Goal: Information Seeking & Learning: Find contact information

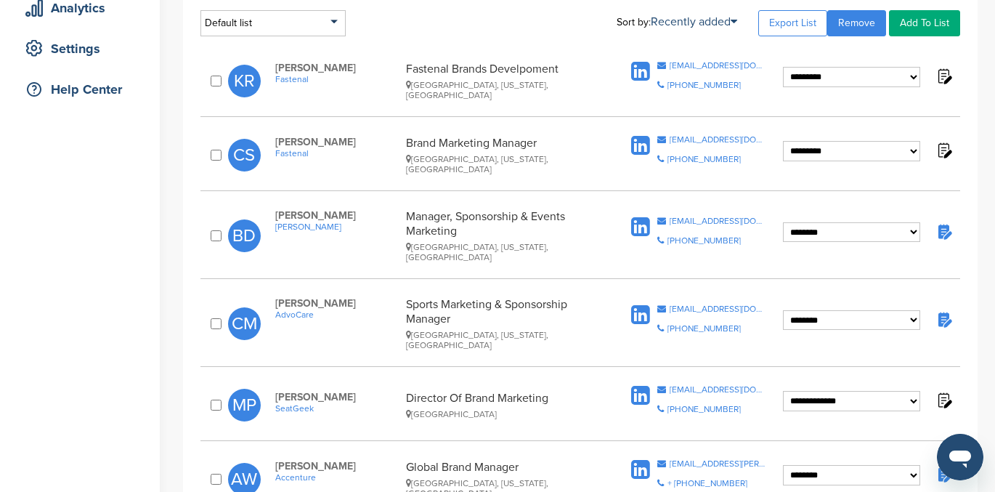
scroll to position [277, 0]
click at [944, 291] on div "**********" at bounding box center [580, 323] width 760 height 68
click at [944, 309] on img at bounding box center [944, 318] width 18 height 18
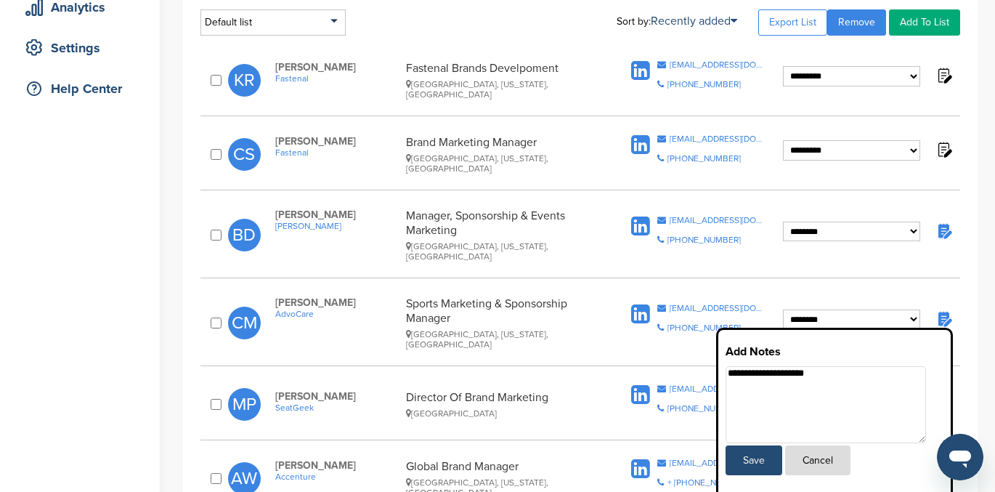
click at [816, 445] on button "Cancel" at bounding box center [817, 460] width 65 height 30
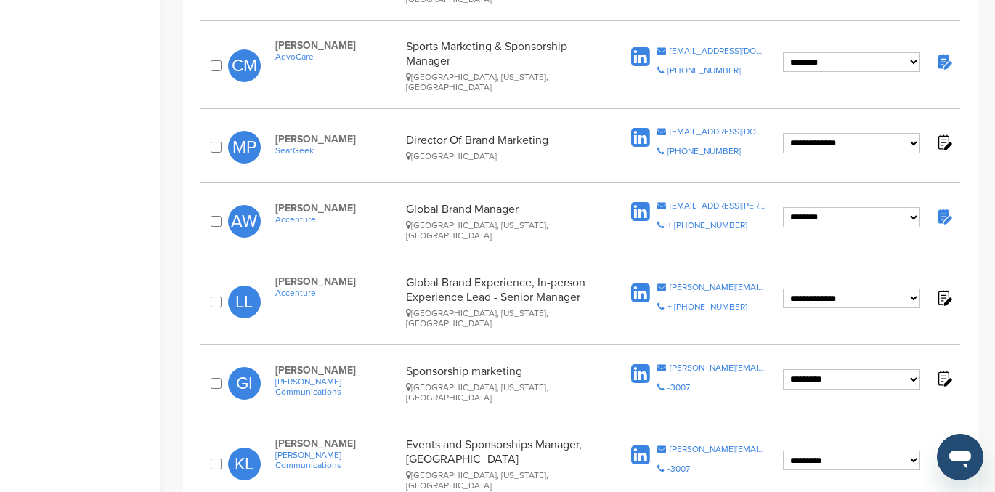
scroll to position [535, 0]
click at [942, 206] on img at bounding box center [944, 215] width 18 height 18
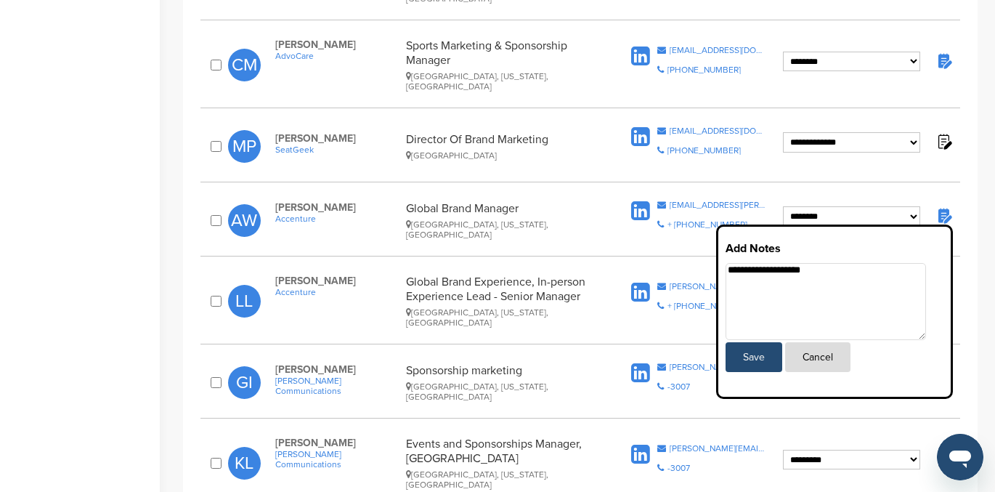
click at [827, 342] on button "Cancel" at bounding box center [817, 357] width 65 height 30
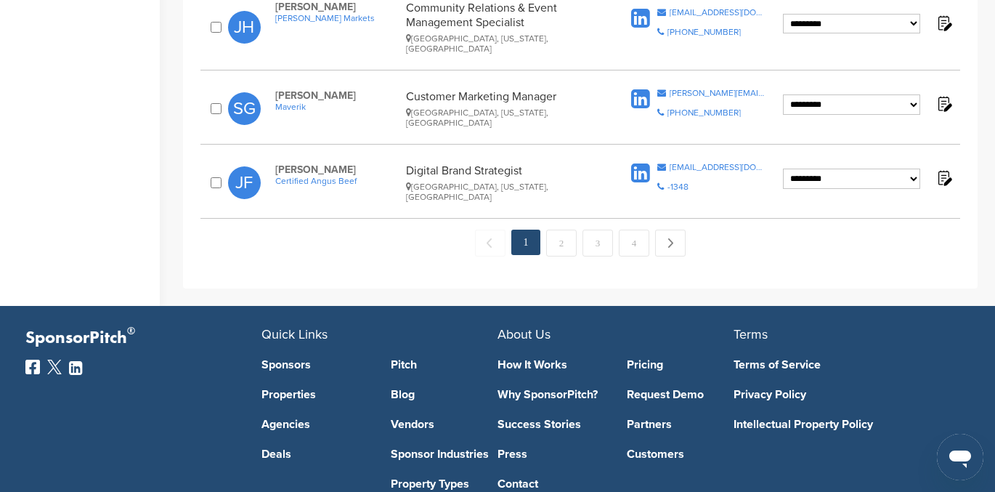
scroll to position [1649, 0]
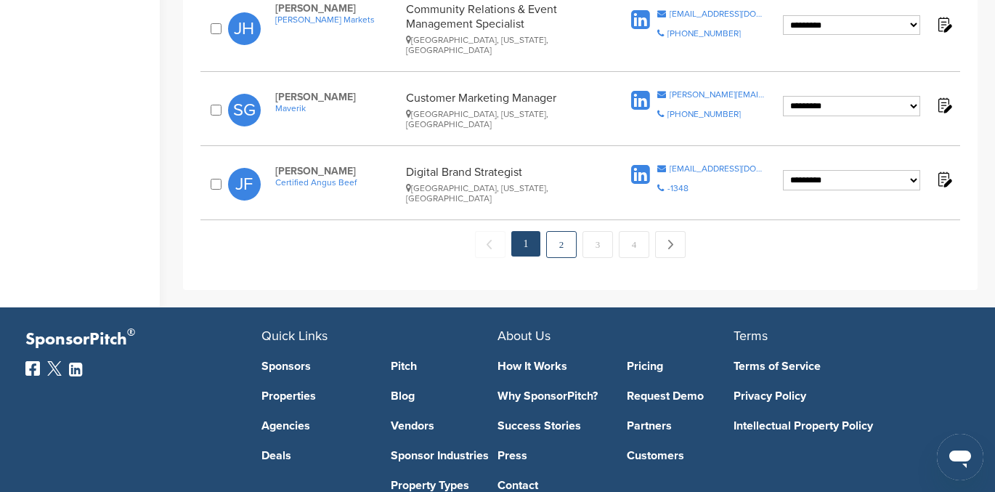
click at [556, 231] on link "2" at bounding box center [561, 244] width 31 height 27
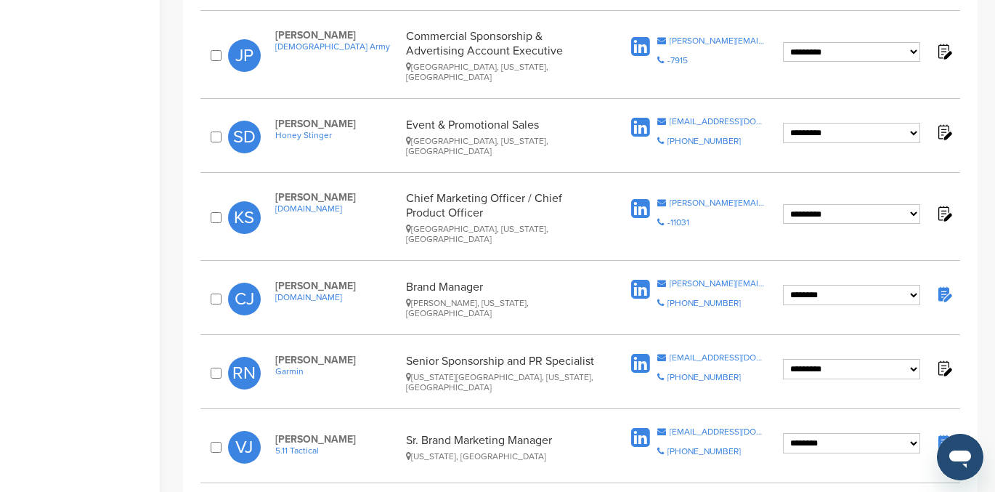
scroll to position [1216, 0]
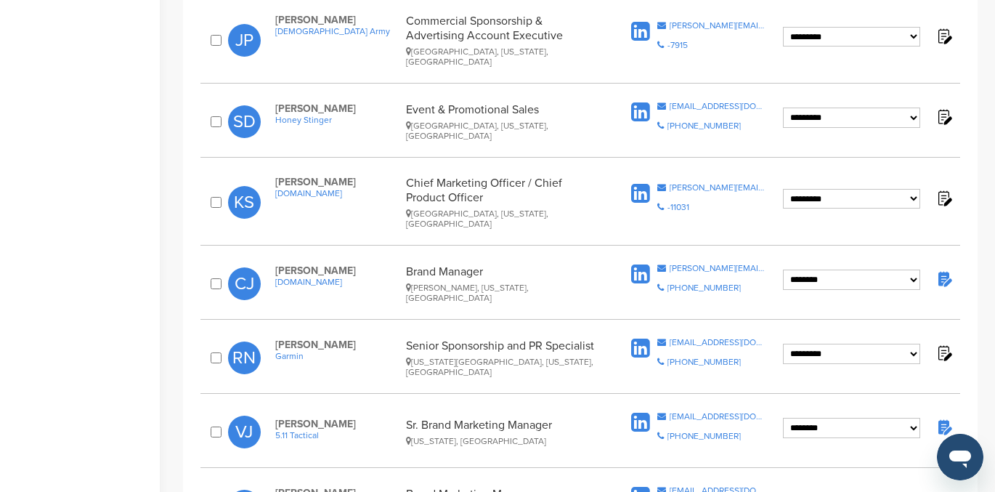
click at [944, 269] on img at bounding box center [944, 278] width 18 height 18
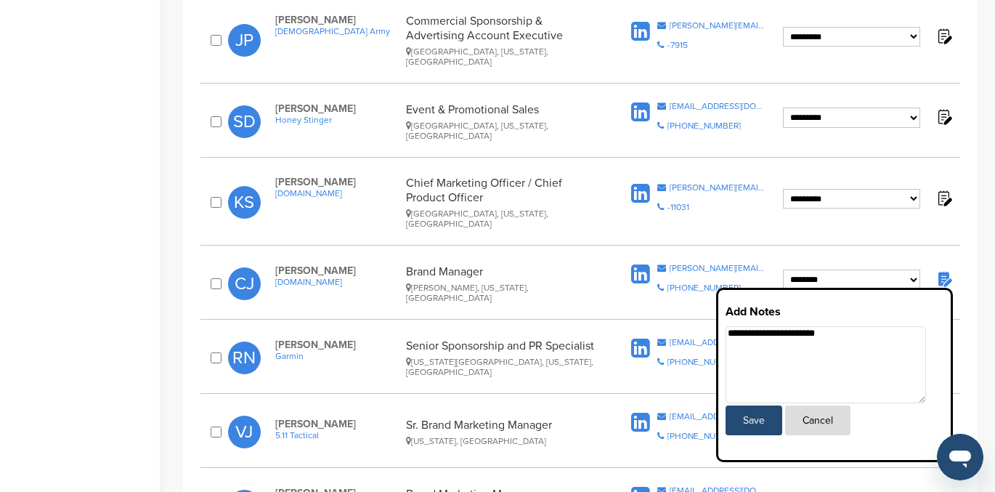
click at [828, 405] on button "Cancel" at bounding box center [817, 420] width 65 height 30
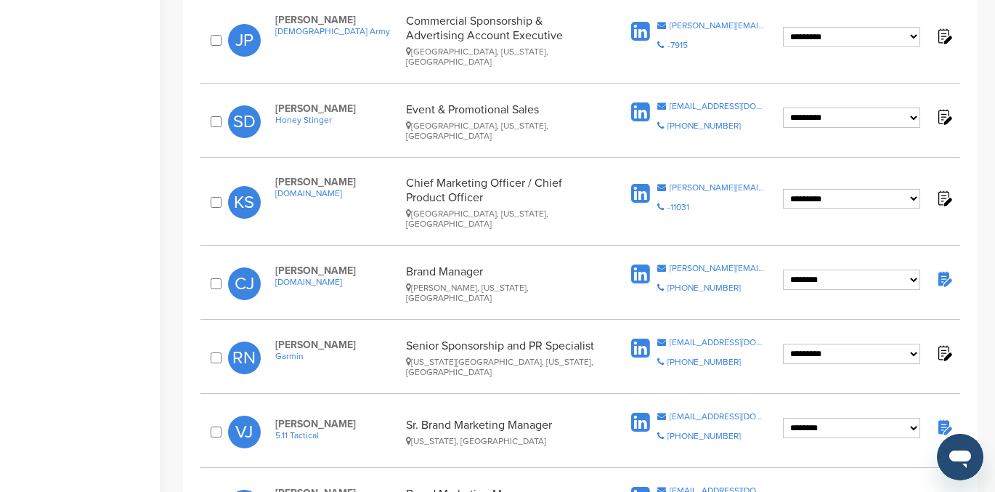
scroll to position [0, 0]
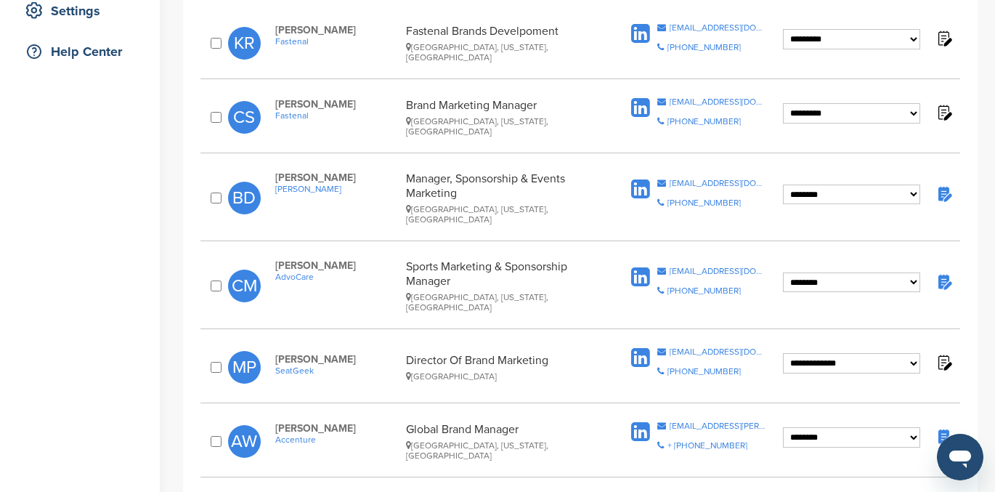
scroll to position [316, 0]
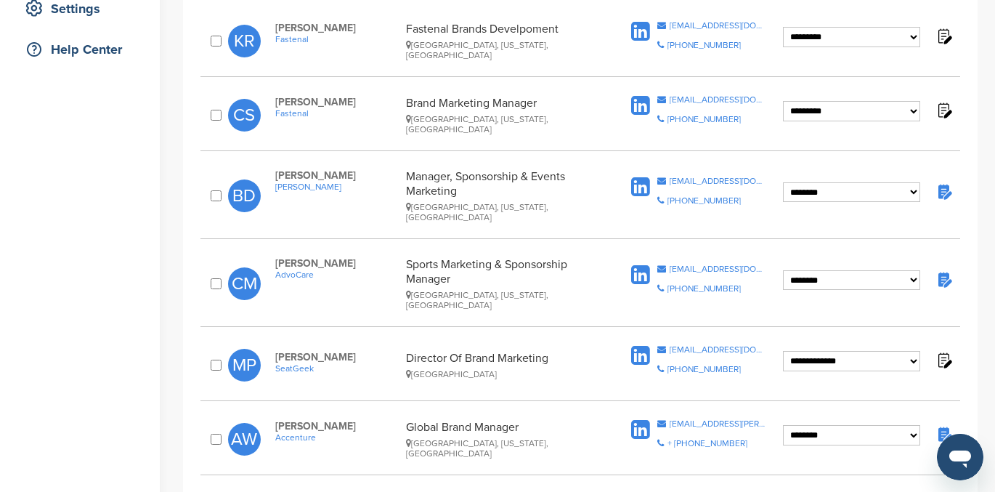
click at [947, 187] on img at bounding box center [944, 191] width 18 height 18
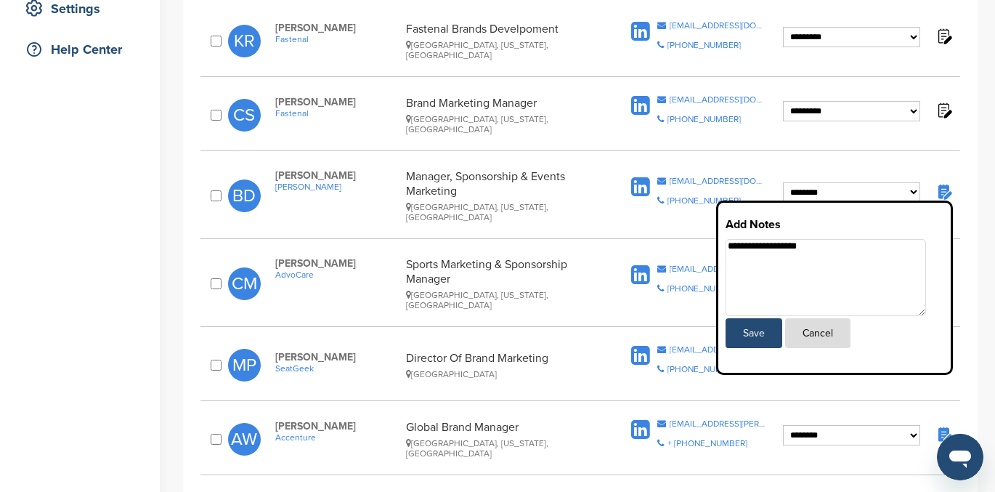
click at [831, 325] on button "Cancel" at bounding box center [817, 333] width 65 height 30
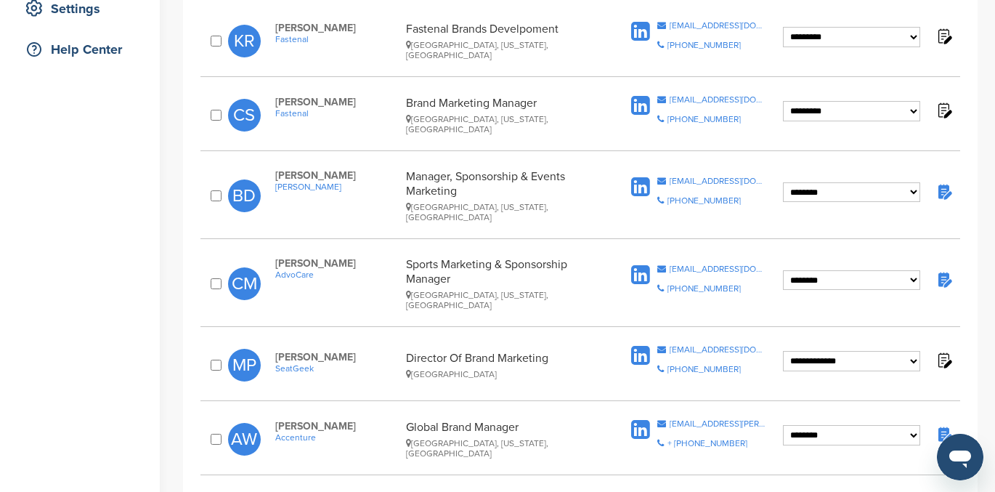
click at [943, 270] on img at bounding box center [944, 279] width 18 height 18
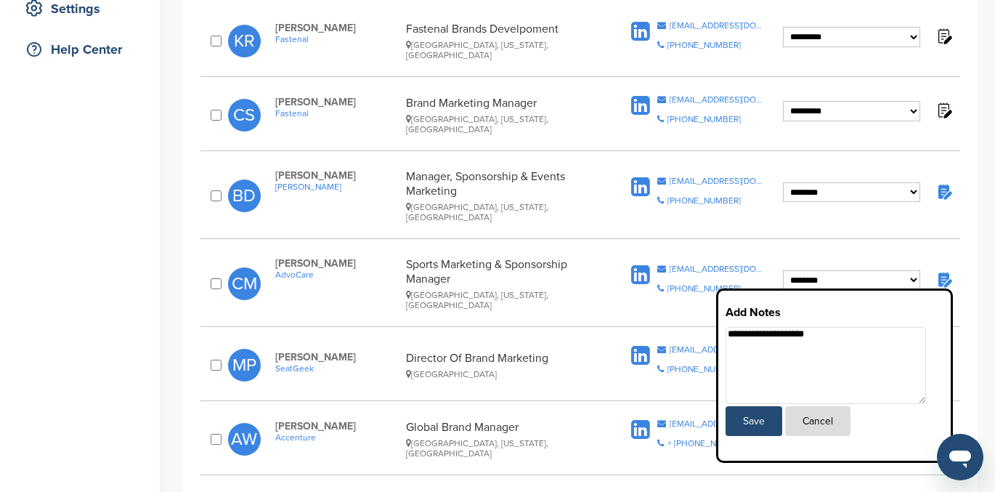
click at [813, 406] on button "Cancel" at bounding box center [817, 421] width 65 height 30
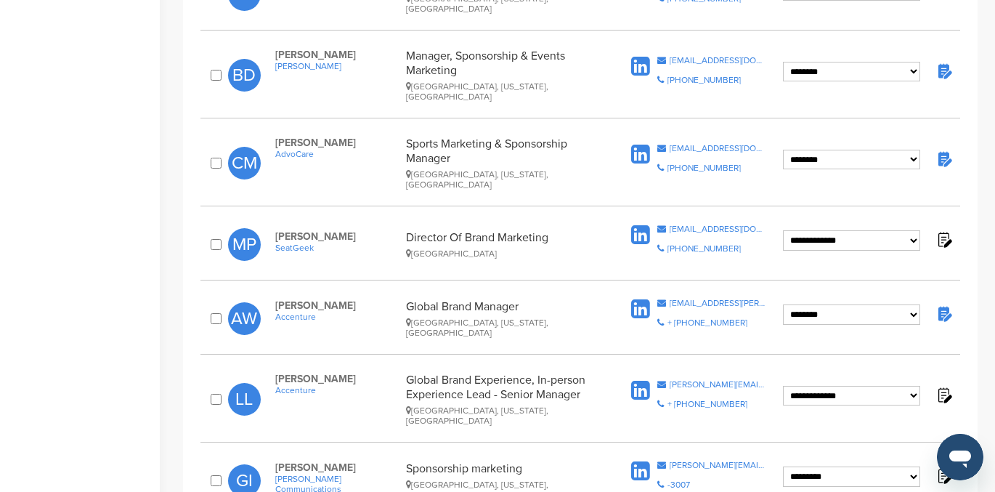
scroll to position [438, 0]
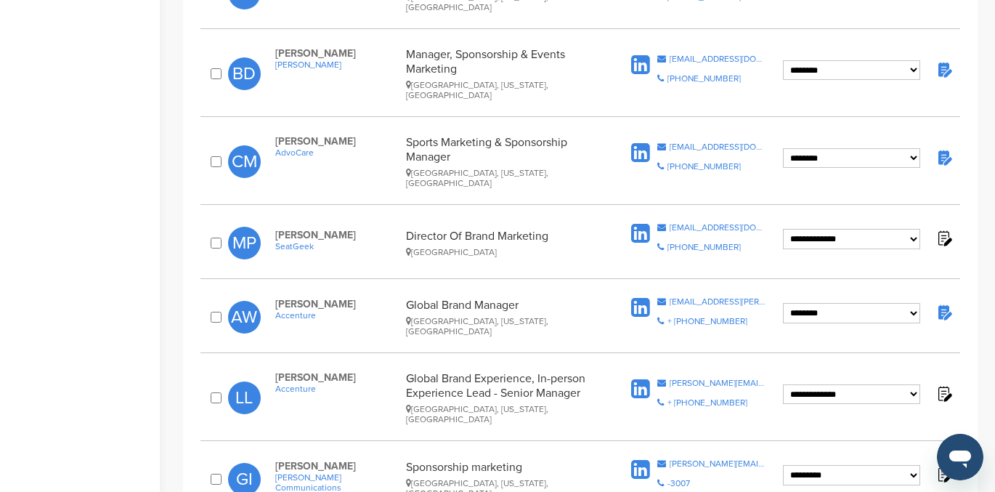
click at [943, 303] on img at bounding box center [944, 312] width 18 height 18
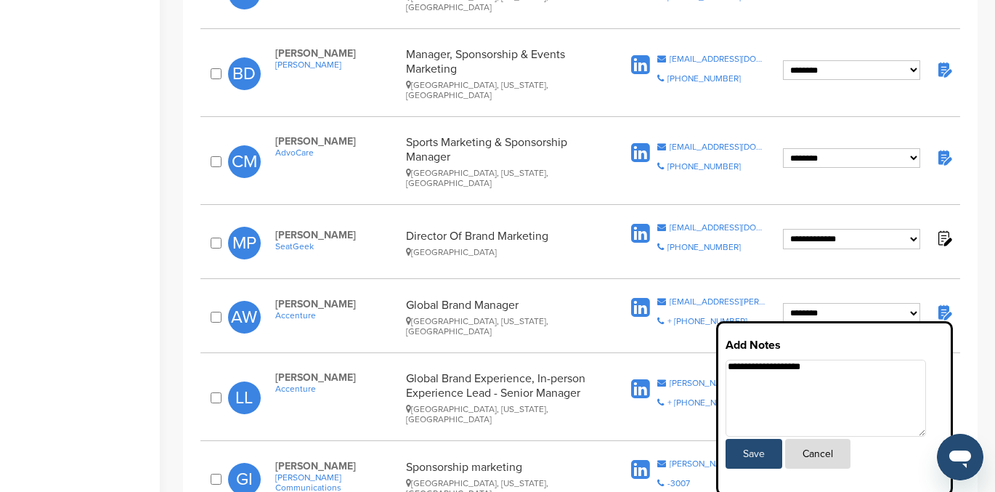
click at [814, 439] on button "Cancel" at bounding box center [817, 454] width 65 height 30
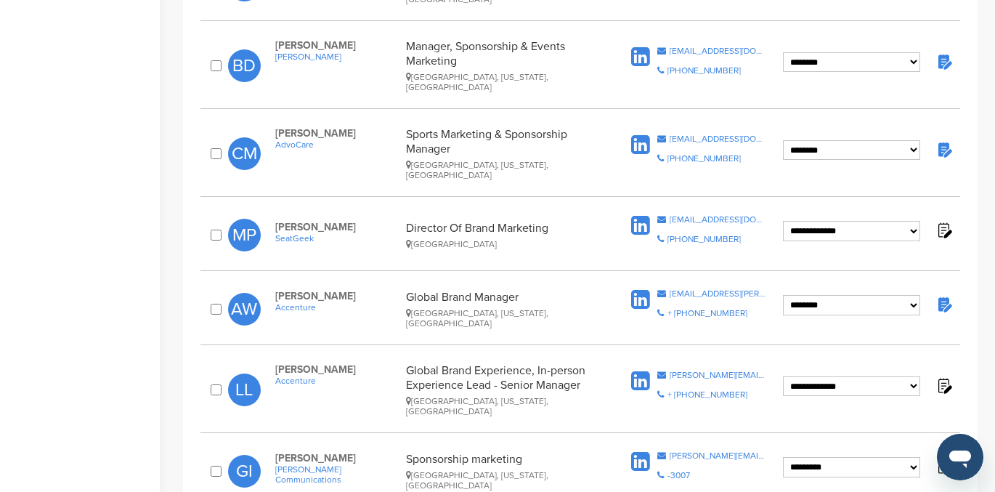
scroll to position [448, 0]
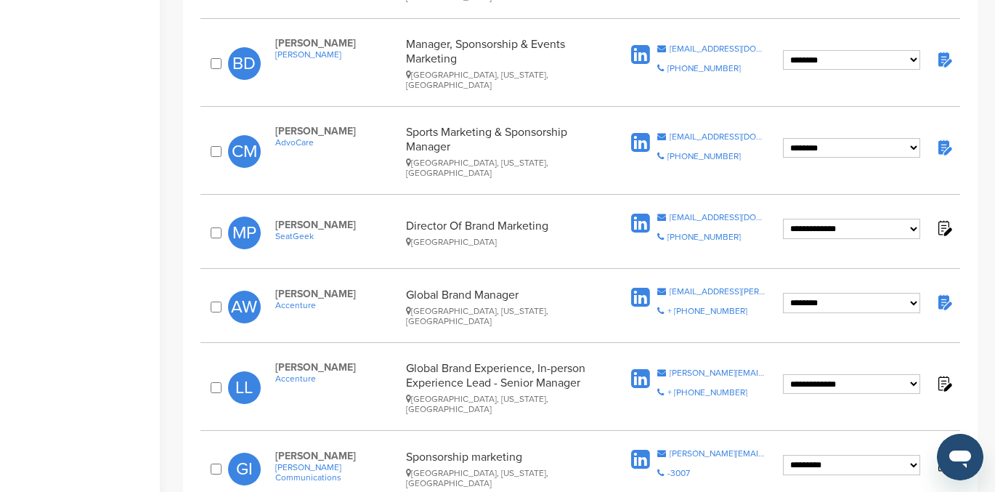
click at [942, 293] on img at bounding box center [944, 302] width 18 height 18
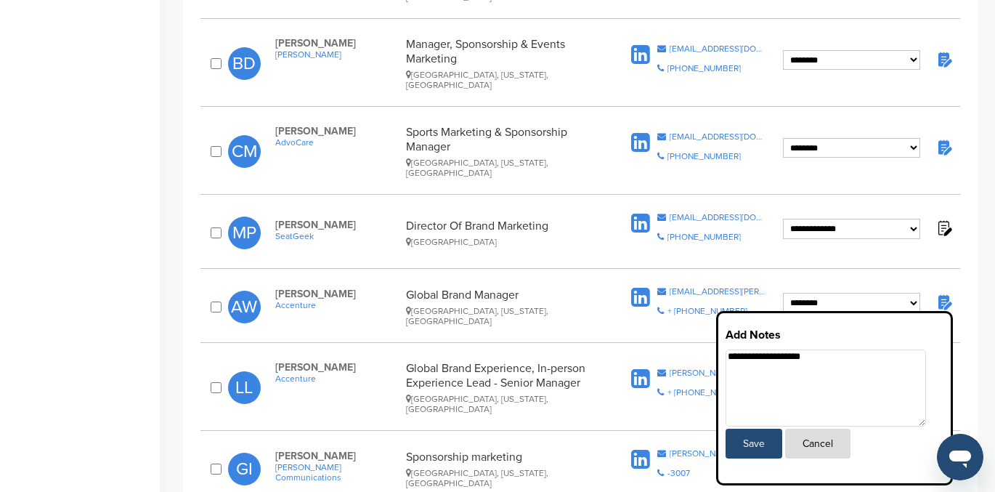
click at [829, 428] on button "Cancel" at bounding box center [817, 443] width 65 height 30
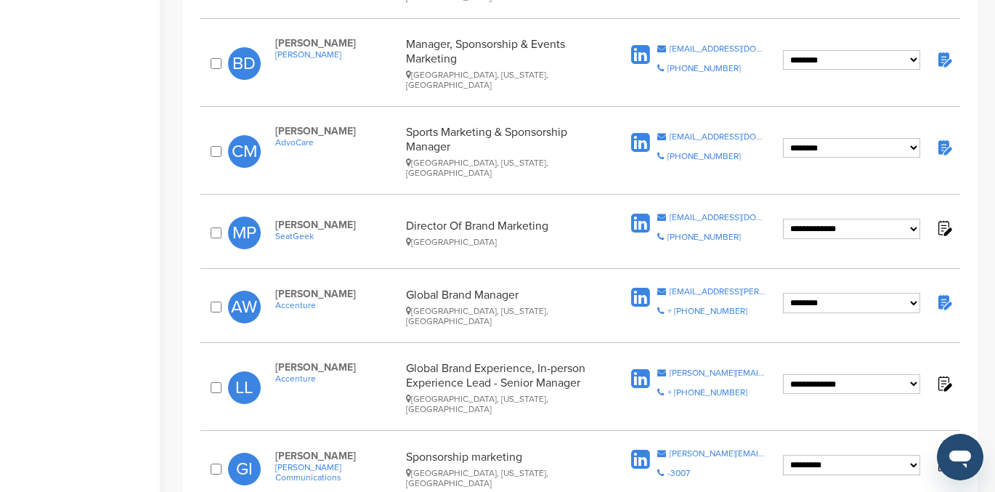
click at [942, 138] on img at bounding box center [944, 147] width 18 height 18
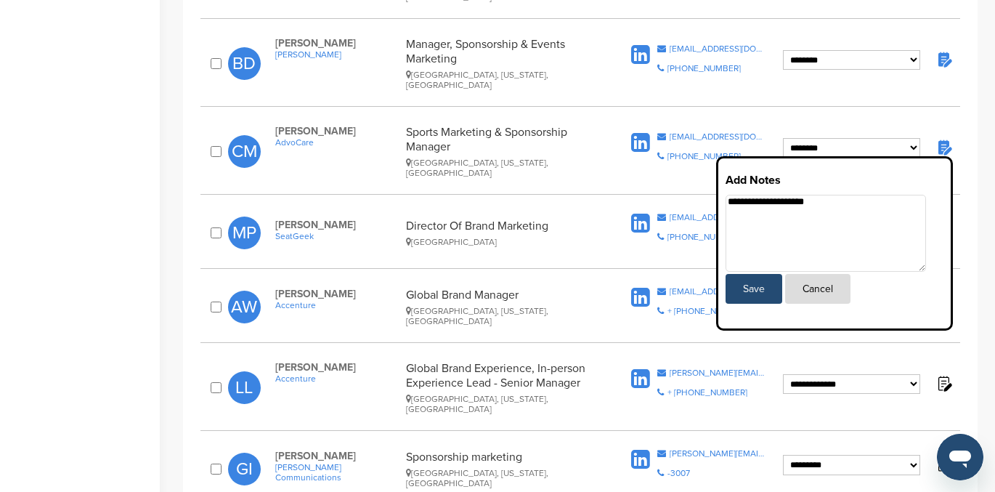
click at [821, 274] on button "Cancel" at bounding box center [817, 289] width 65 height 30
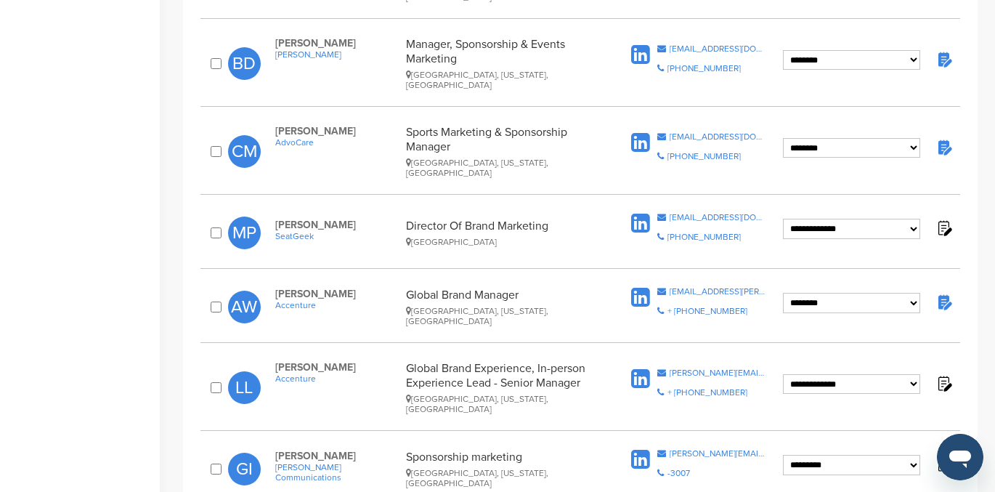
click at [945, 293] on img at bounding box center [944, 302] width 18 height 18
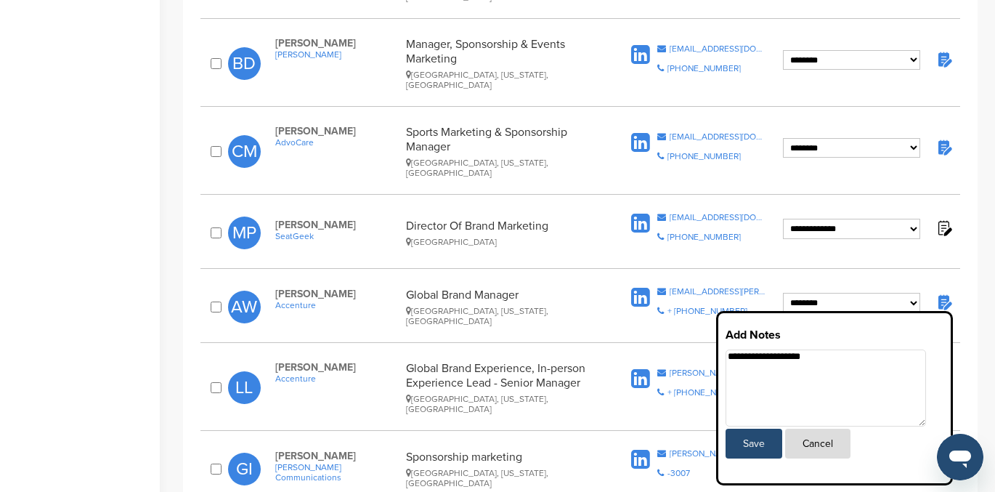
click at [825, 428] on button "Cancel" at bounding box center [817, 443] width 65 height 30
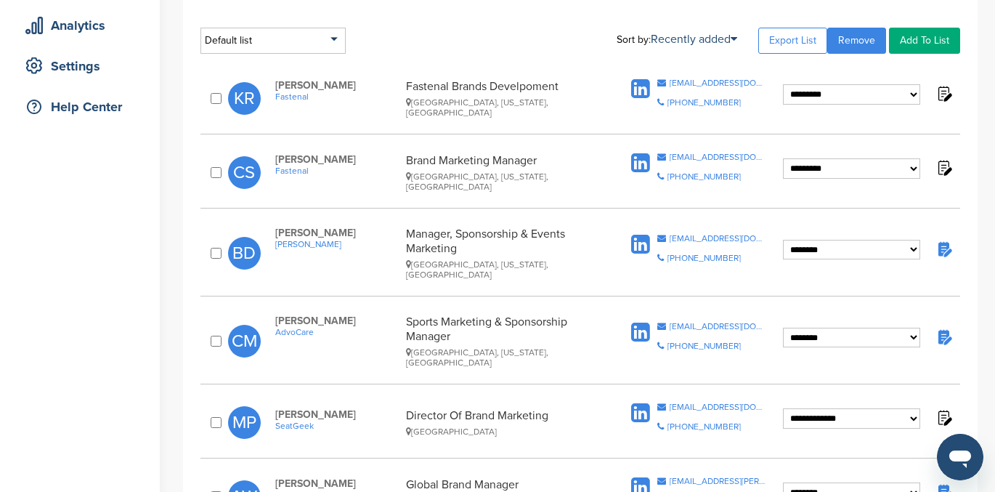
scroll to position [259, 0]
click at [944, 239] on img at bounding box center [944, 248] width 18 height 18
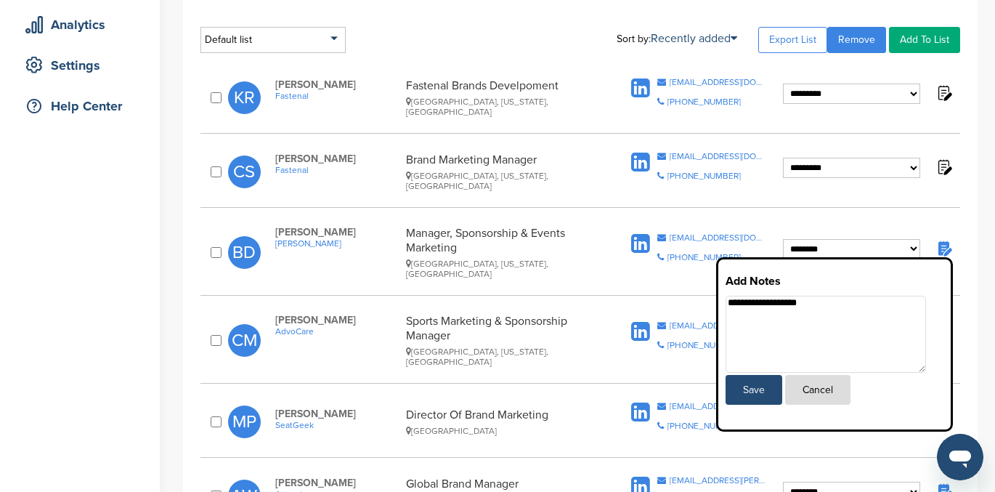
click at [825, 380] on button "Cancel" at bounding box center [817, 390] width 65 height 30
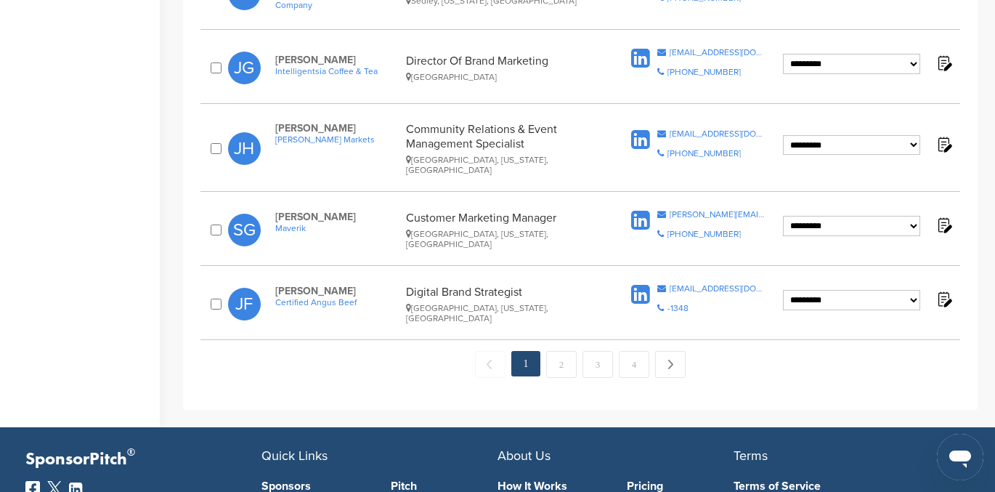
scroll to position [1570, 0]
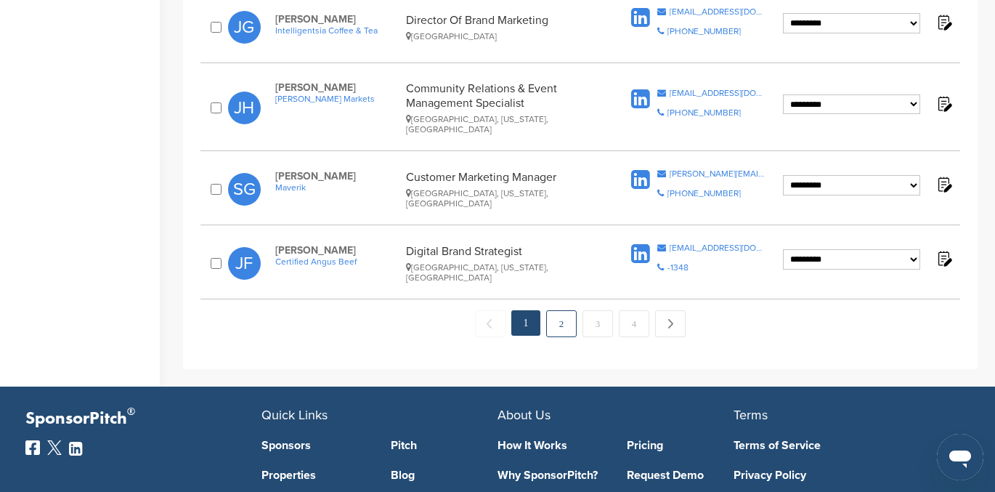
click at [561, 310] on link "2" at bounding box center [561, 323] width 31 height 27
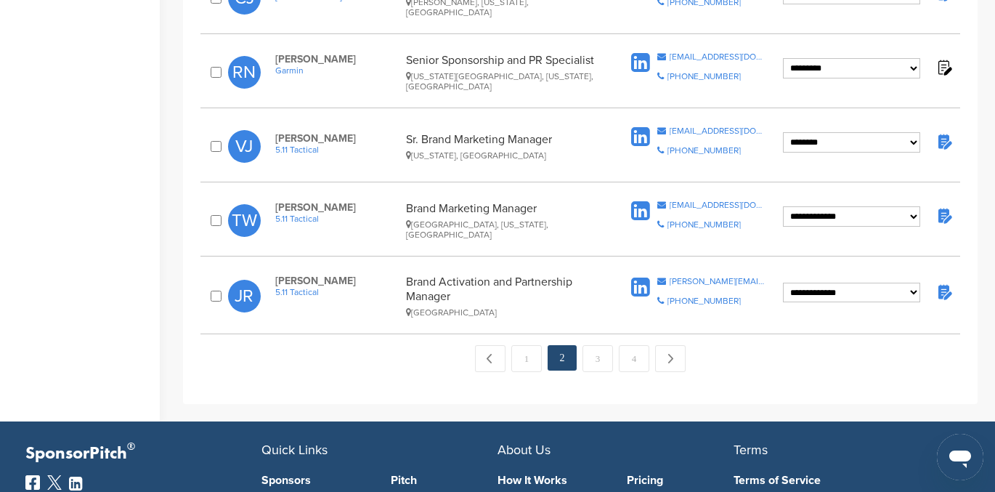
scroll to position [1503, 0]
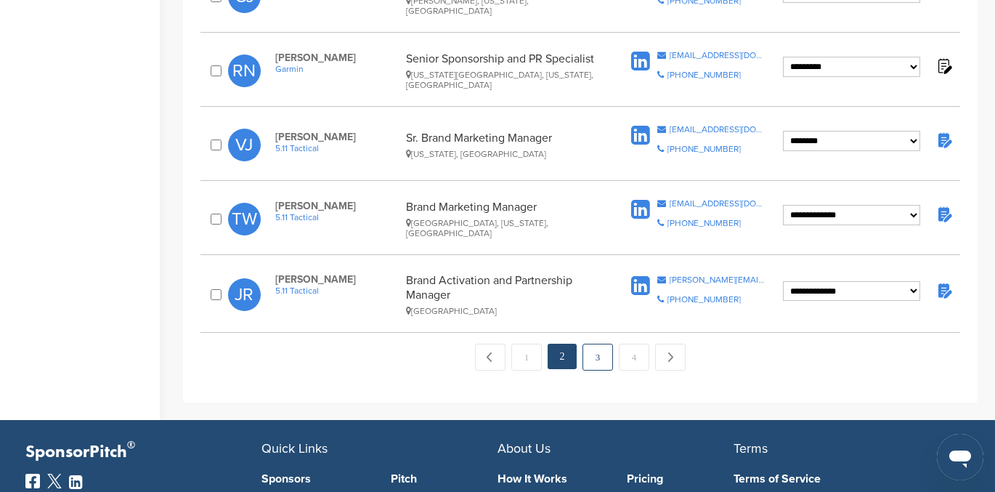
click at [591, 344] on link "3" at bounding box center [597, 357] width 31 height 27
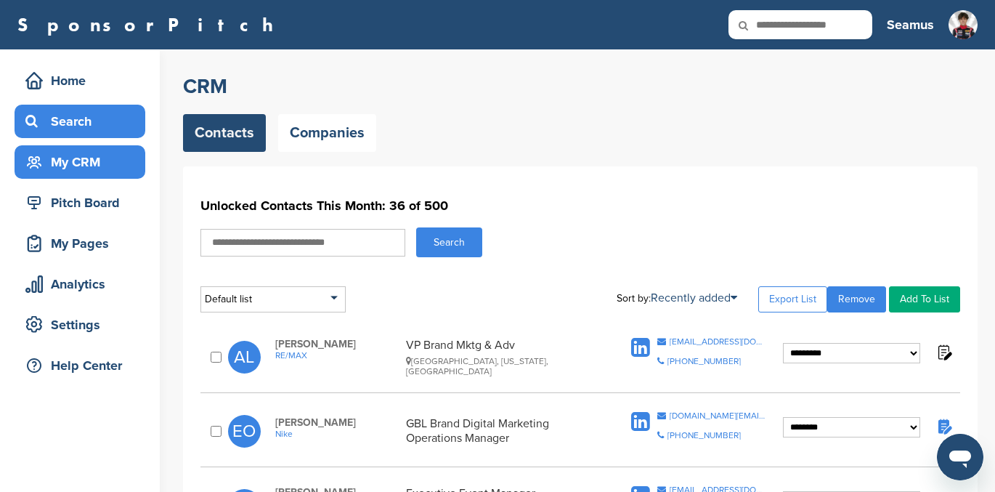
click at [66, 118] on div "Search" at bounding box center [83, 121] width 123 height 26
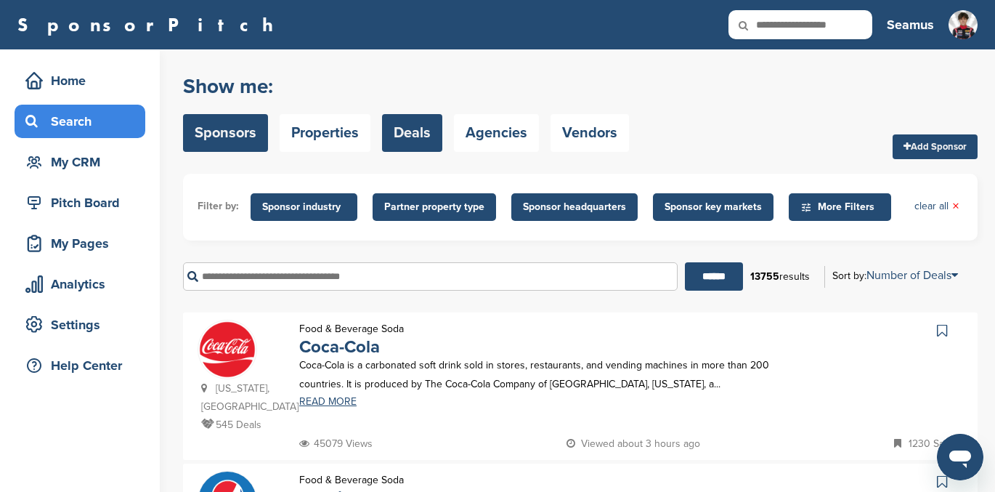
click at [413, 127] on link "Deals" at bounding box center [412, 133] width 60 height 38
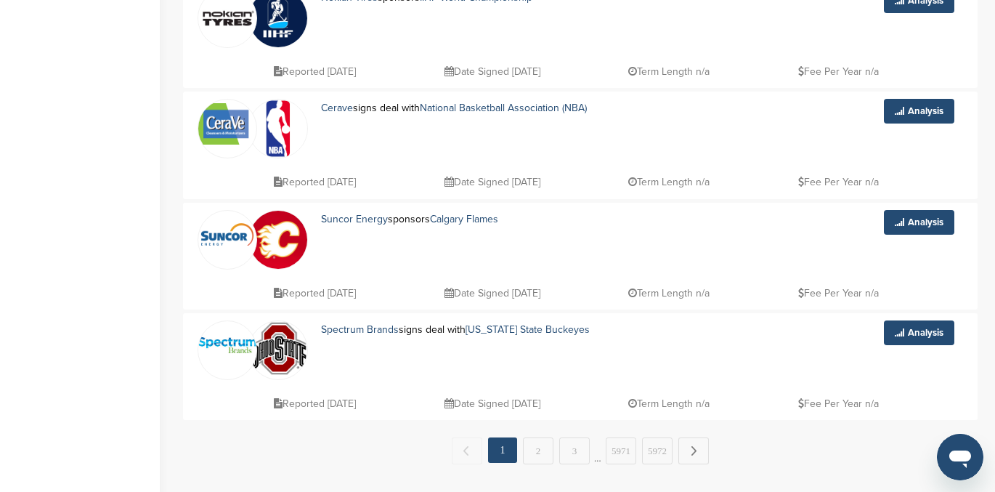
scroll to position [996, 0]
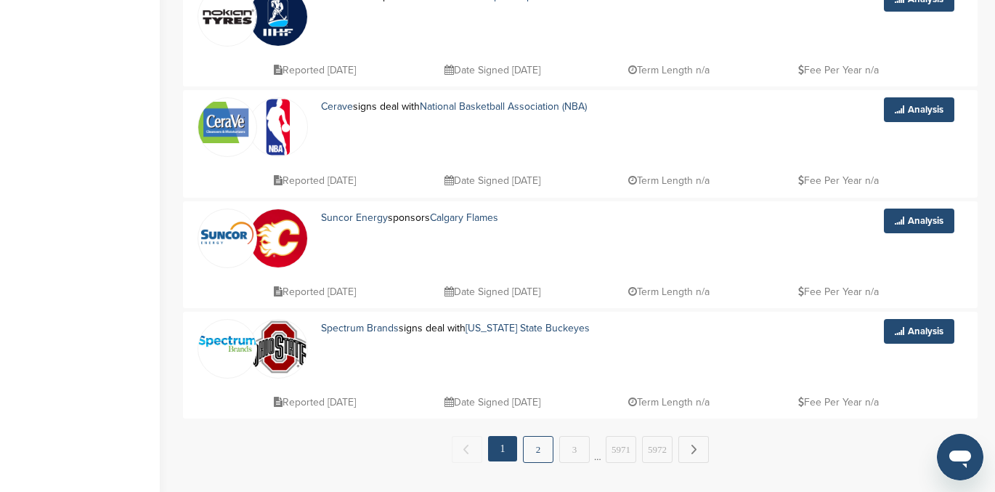
click at [534, 460] on link "2" at bounding box center [538, 449] width 31 height 27
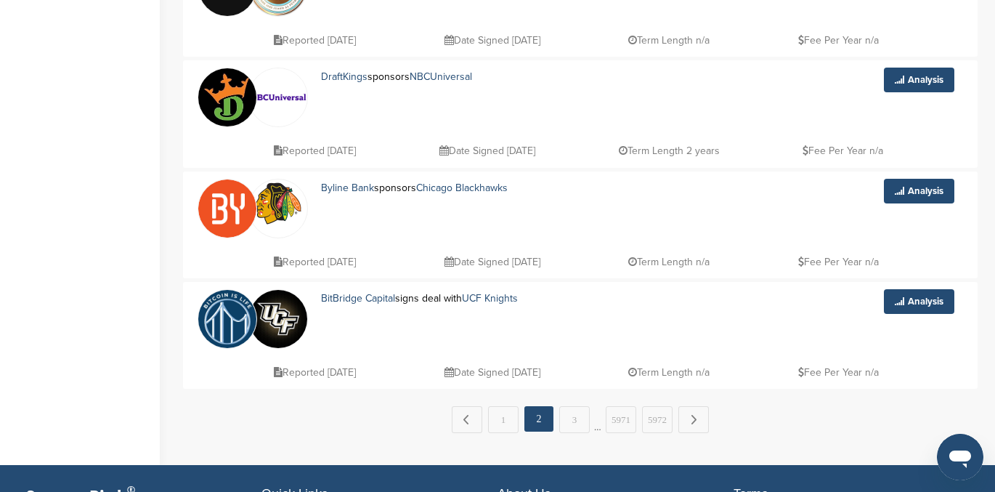
scroll to position [1028, 0]
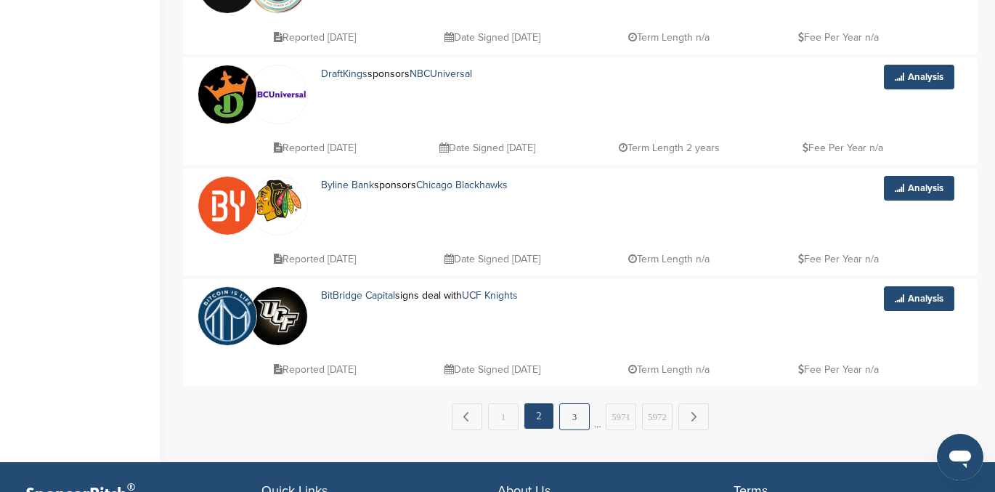
click at [573, 413] on link "3" at bounding box center [574, 416] width 31 height 27
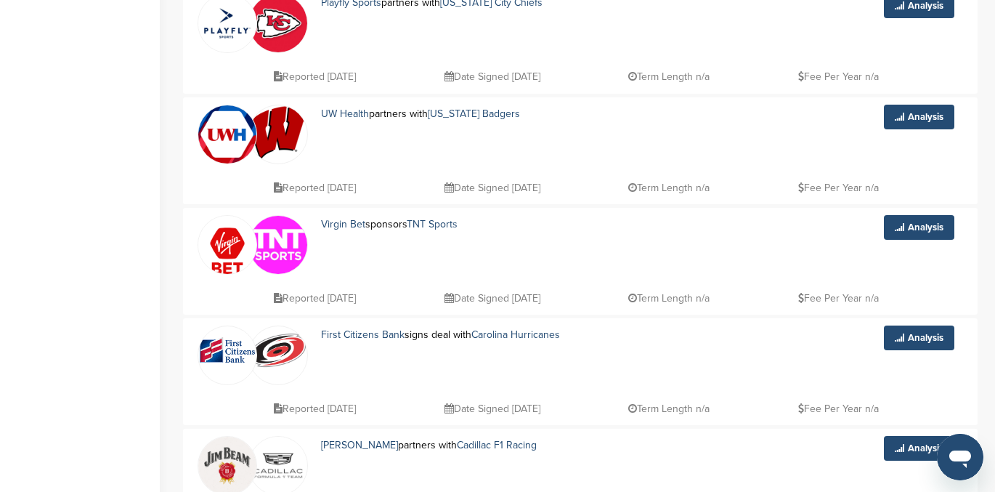
scroll to position [544, 0]
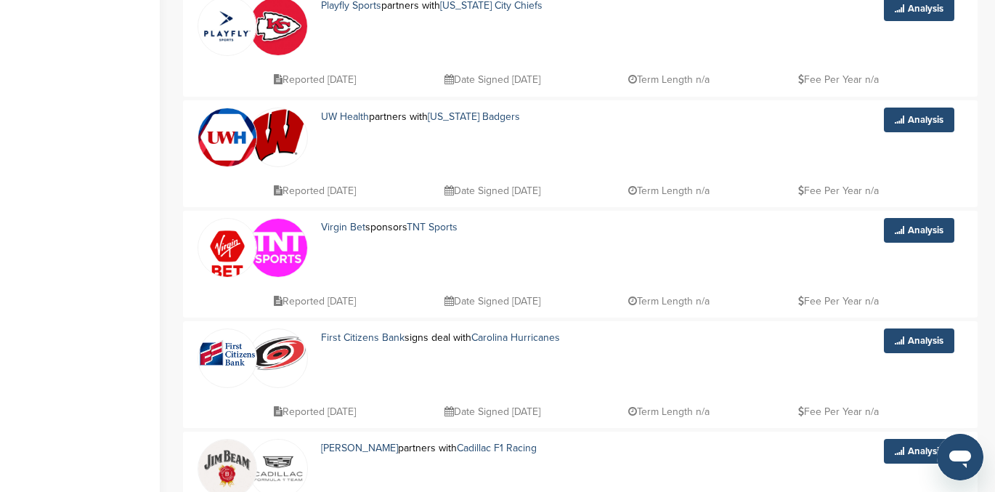
click at [228, 245] on img at bounding box center [227, 254] width 58 height 70
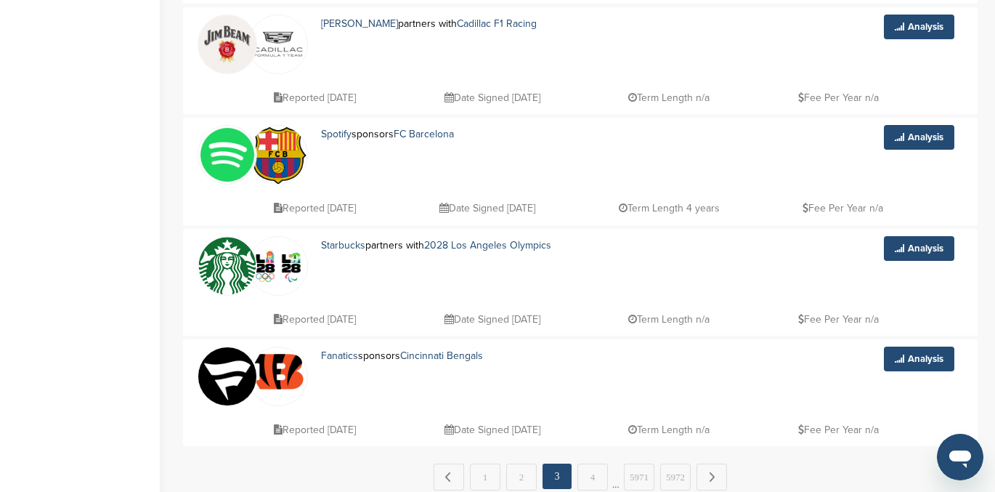
scroll to position [1071, 0]
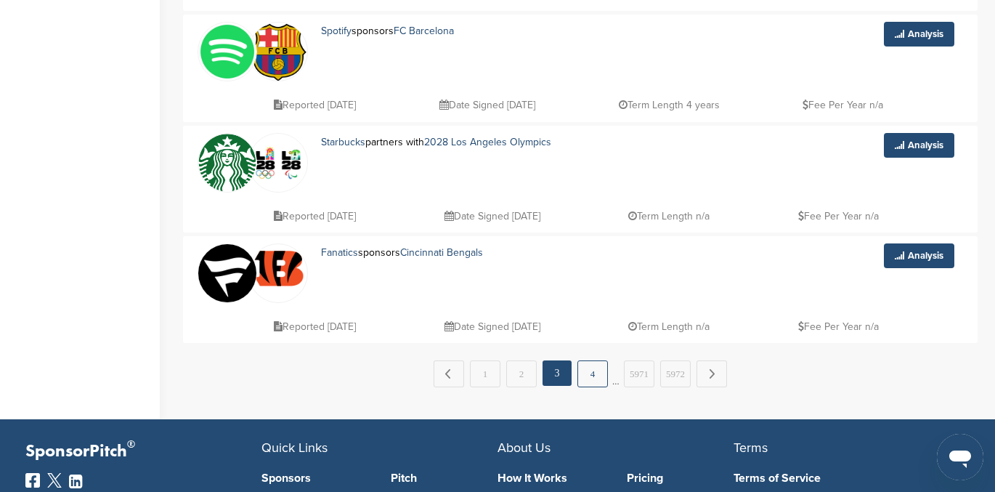
click at [591, 370] on link "4" at bounding box center [592, 373] width 31 height 27
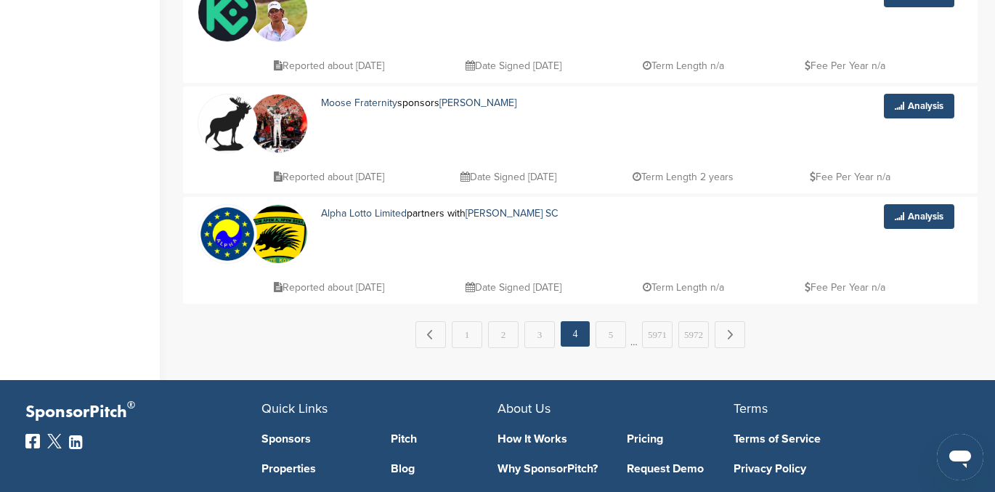
scroll to position [1105, 0]
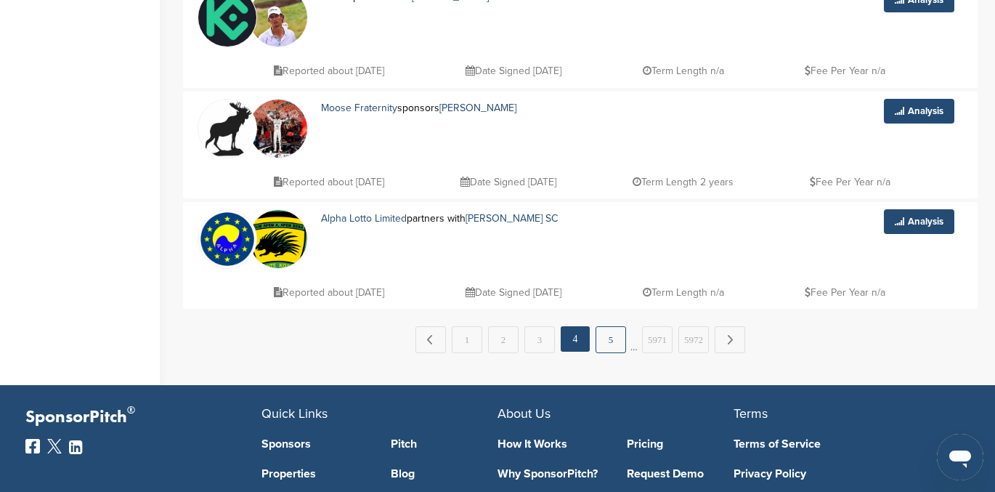
click at [623, 331] on link "5" at bounding box center [611, 339] width 31 height 27
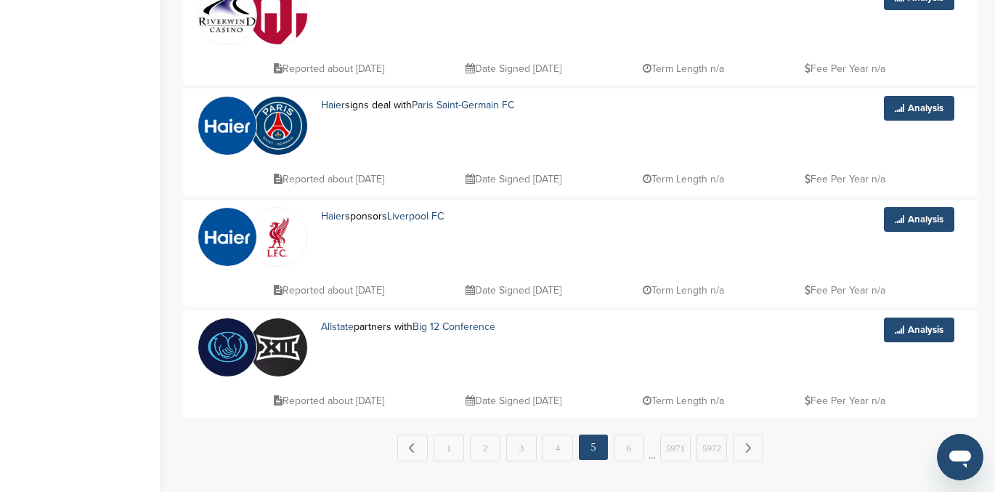
scroll to position [1012, 0]
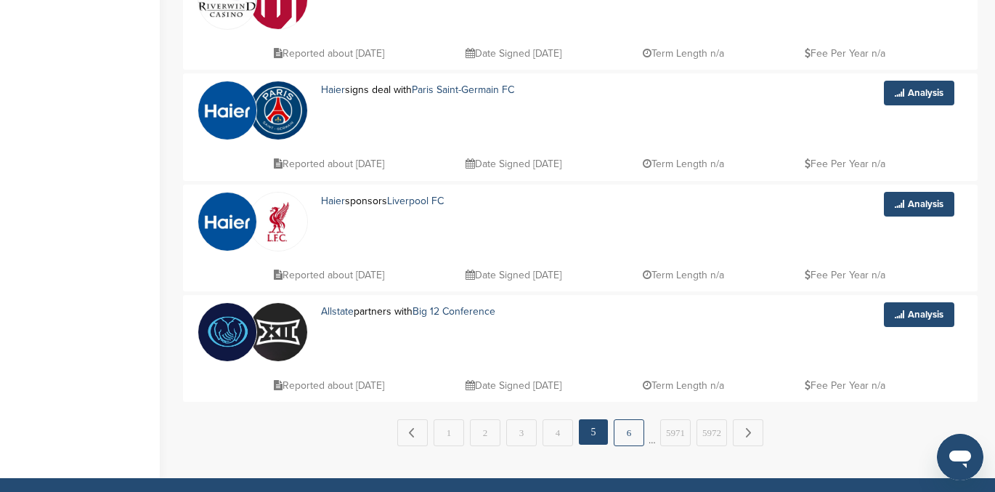
click at [622, 426] on link "6" at bounding box center [629, 432] width 31 height 27
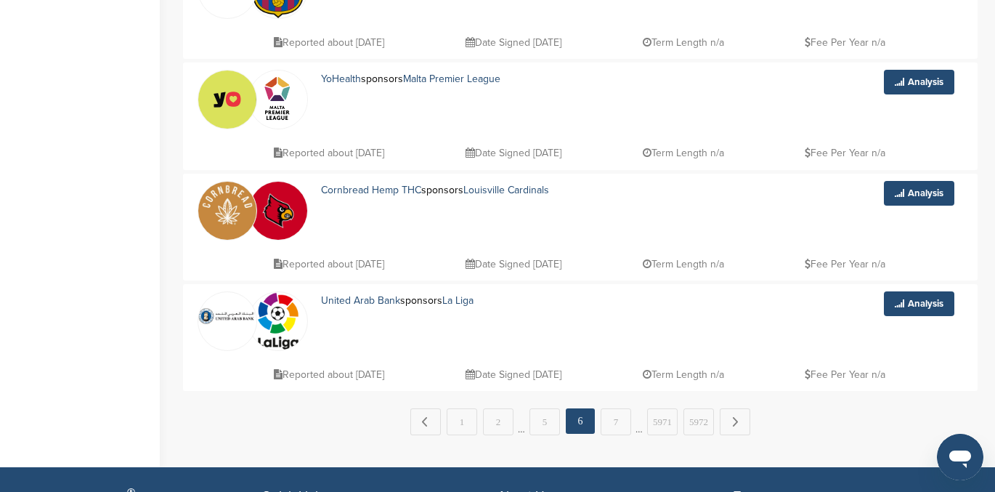
scroll to position [1031, 0]
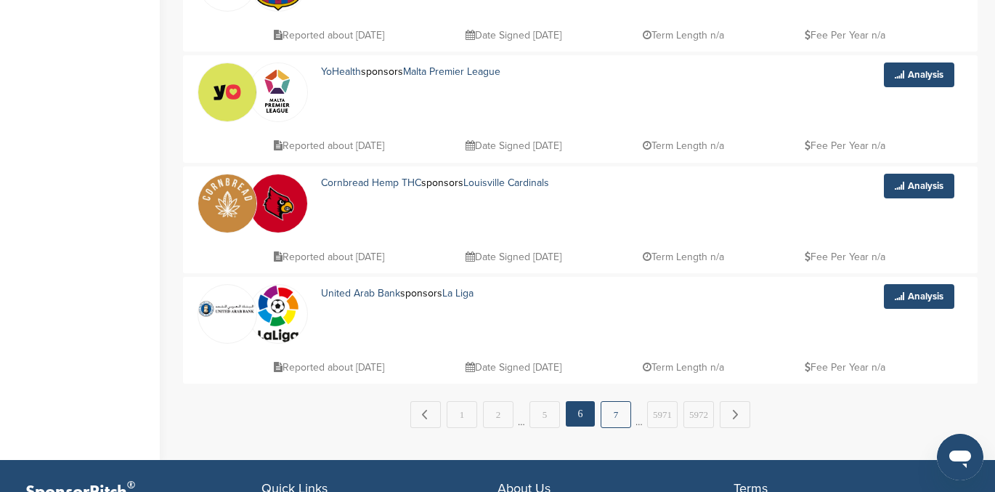
click at [609, 419] on link "7" at bounding box center [616, 414] width 31 height 27
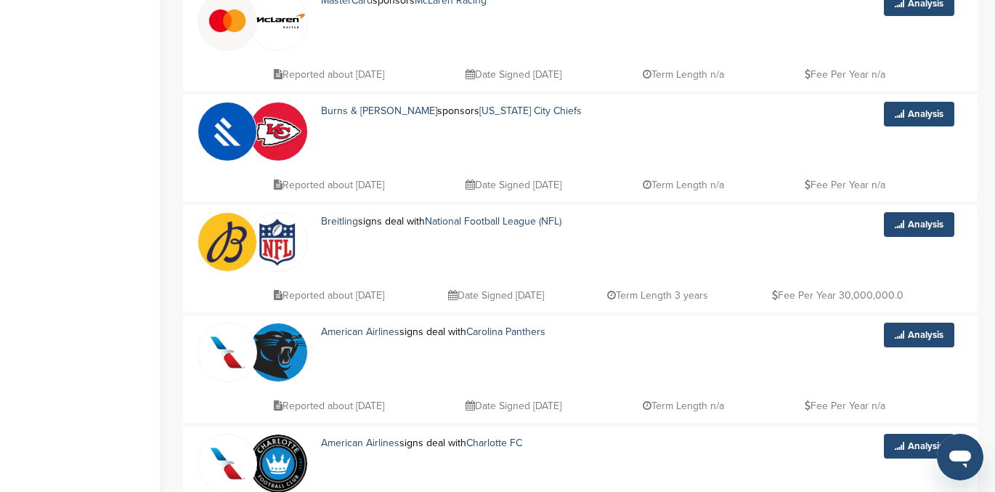
scroll to position [772, 0]
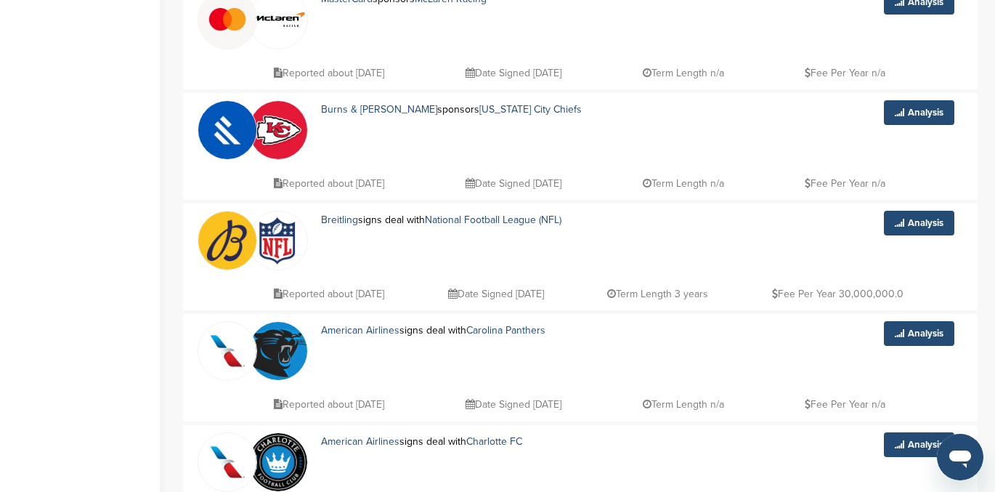
click at [224, 244] on img at bounding box center [227, 240] width 58 height 58
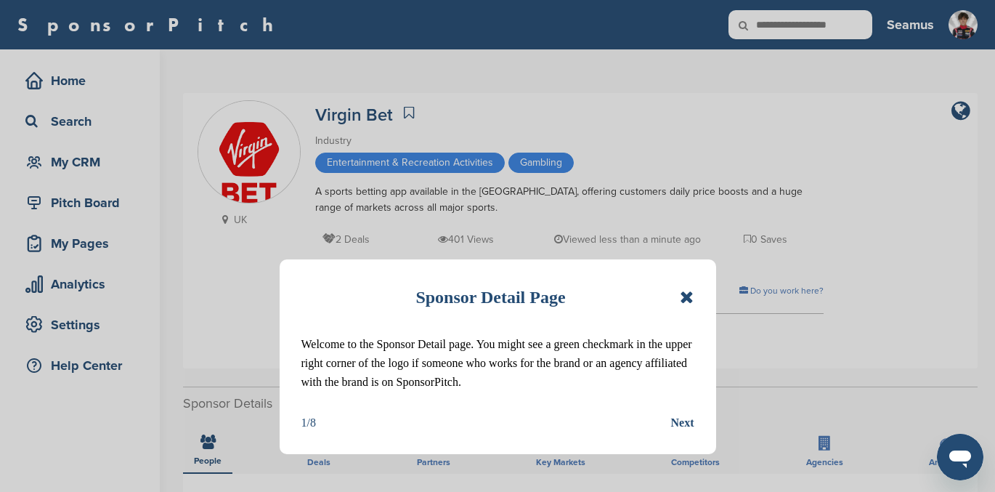
click at [687, 296] on icon at bounding box center [687, 296] width 14 height 17
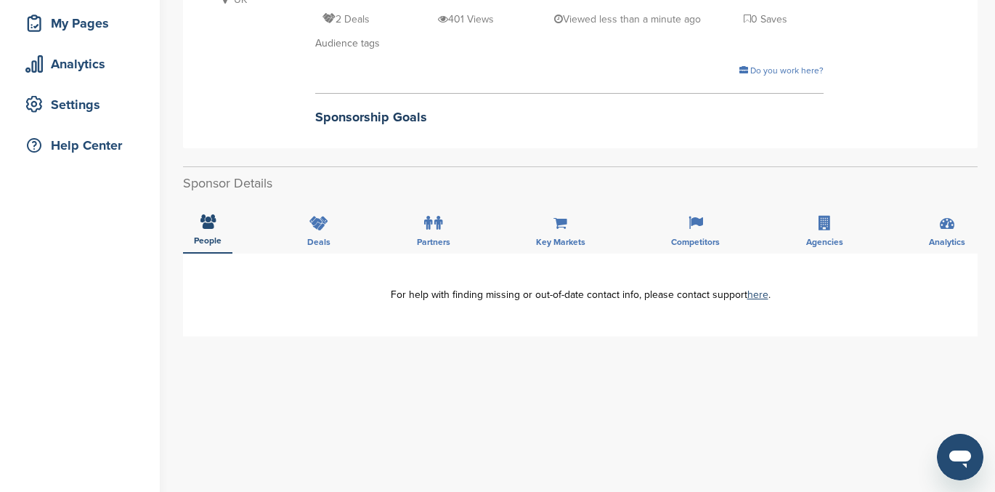
scroll to position [219, 0]
click at [320, 224] on icon at bounding box center [318, 224] width 19 height 15
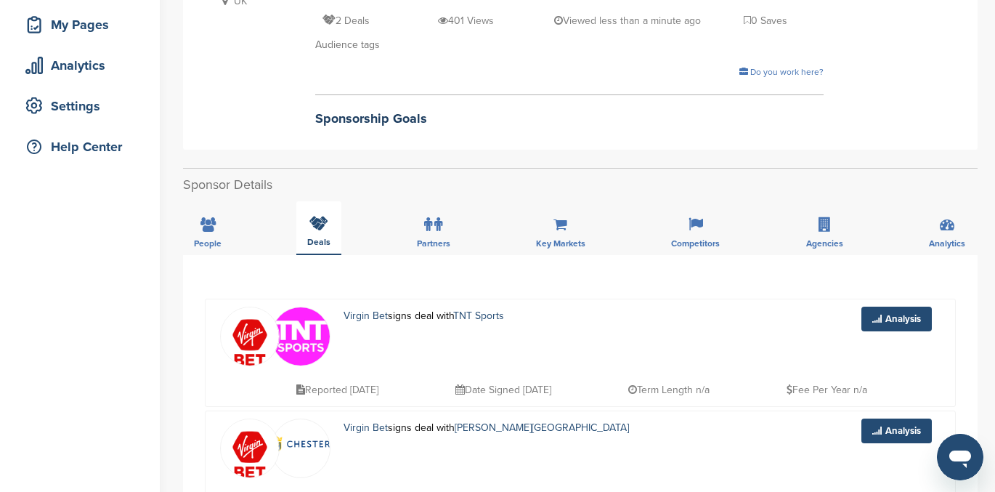
scroll to position [0, 0]
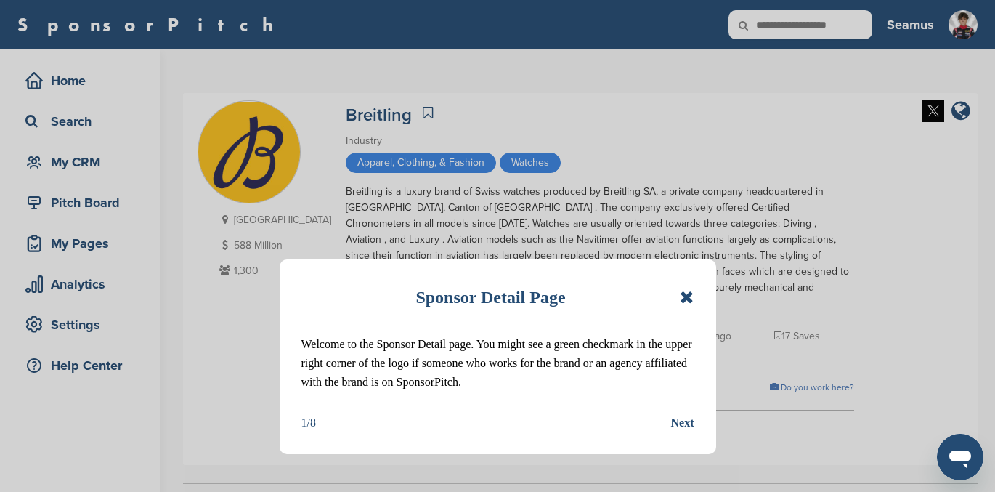
click at [683, 299] on icon at bounding box center [687, 296] width 14 height 17
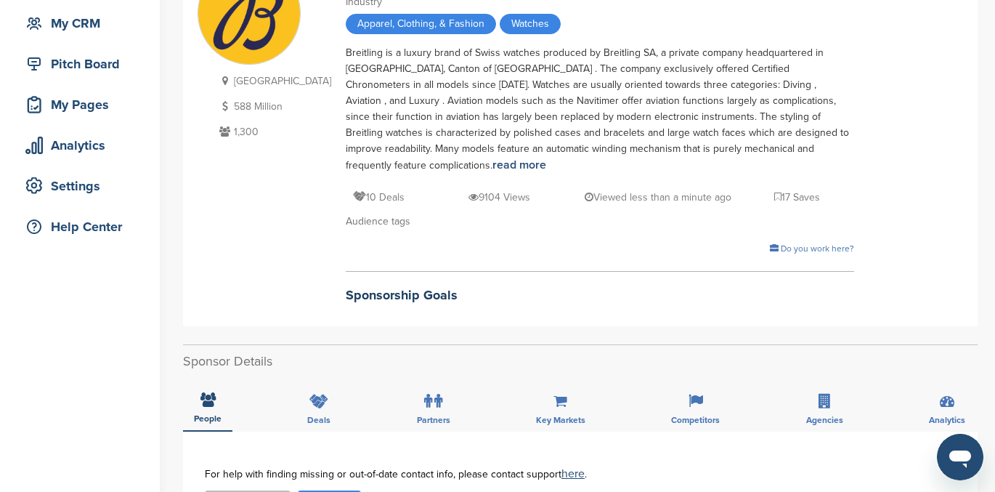
scroll to position [202, 0]
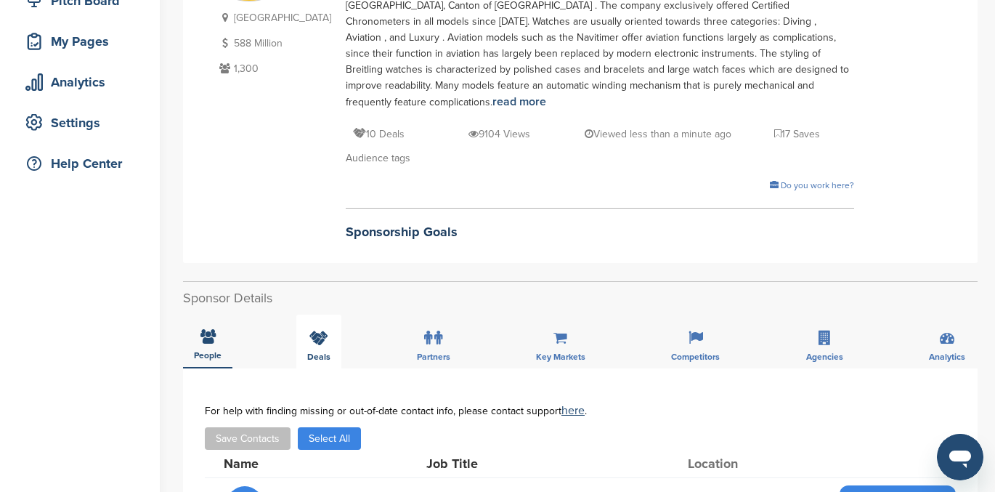
click at [321, 330] on icon at bounding box center [318, 337] width 19 height 15
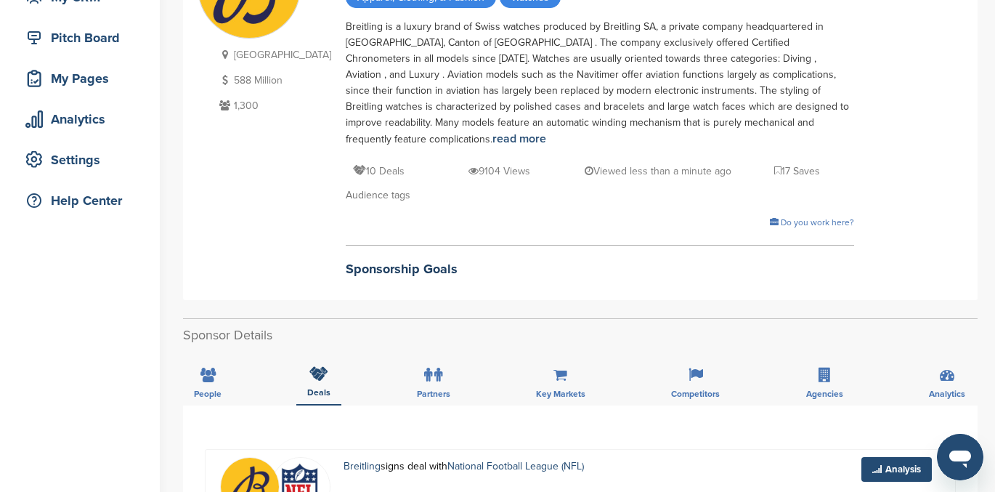
scroll to position [196, 0]
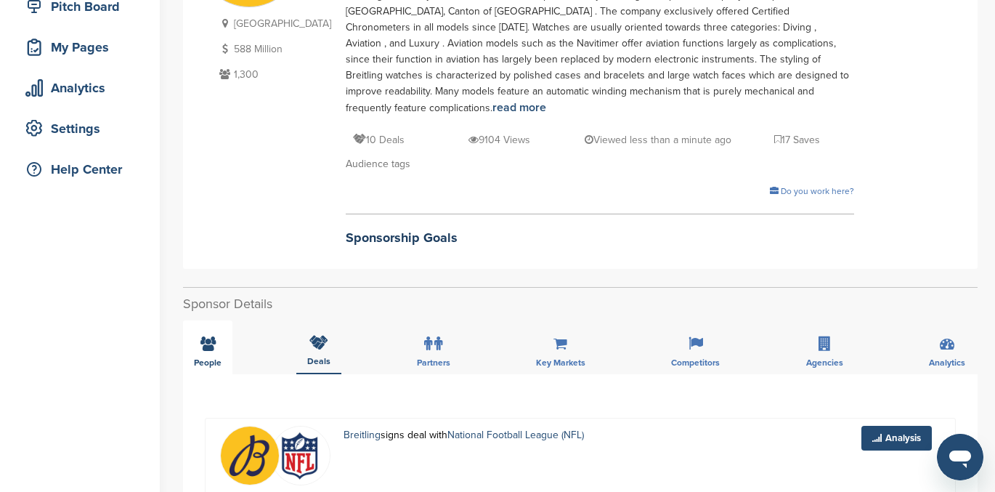
click at [206, 358] on span "People" at bounding box center [208, 362] width 28 height 9
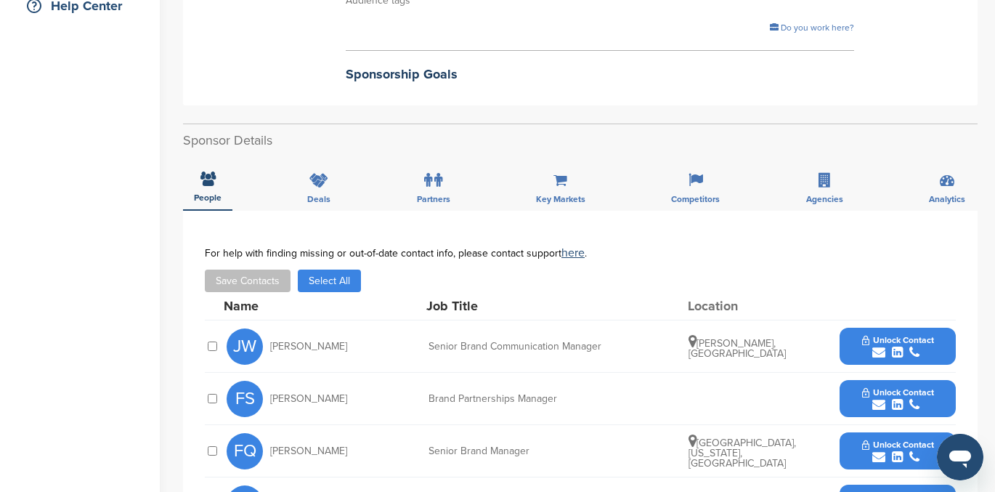
scroll to position [460, 0]
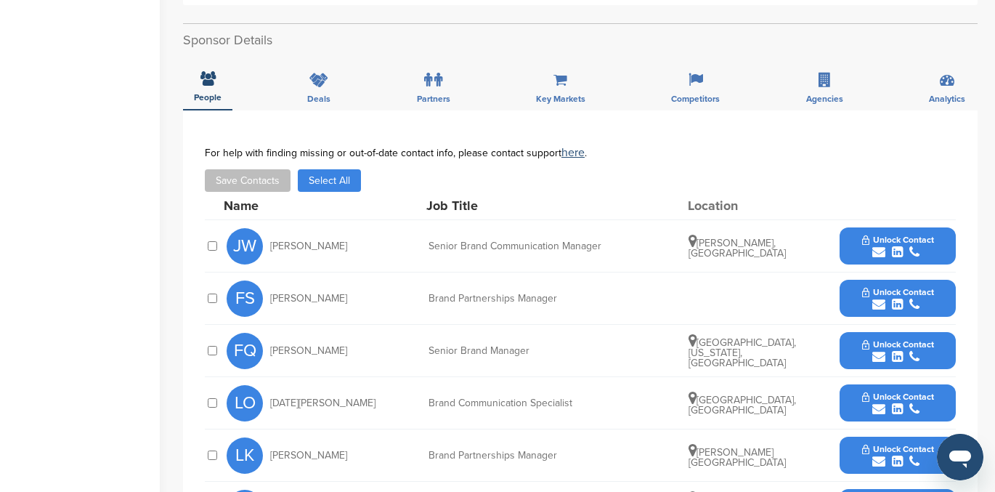
click at [890, 339] on span "Unlock Contact" at bounding box center [898, 344] width 72 height 10
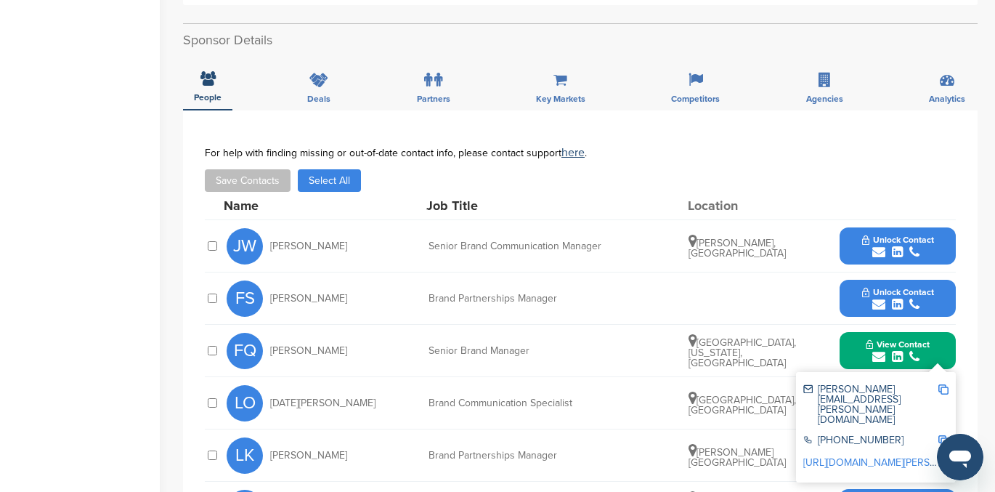
click at [865, 456] on link "http://www.linkedin.com/in/fernando-quintero-35475835" at bounding box center [891, 462] width 177 height 12
click at [895, 235] on span "Unlock Contact" at bounding box center [898, 240] width 72 height 10
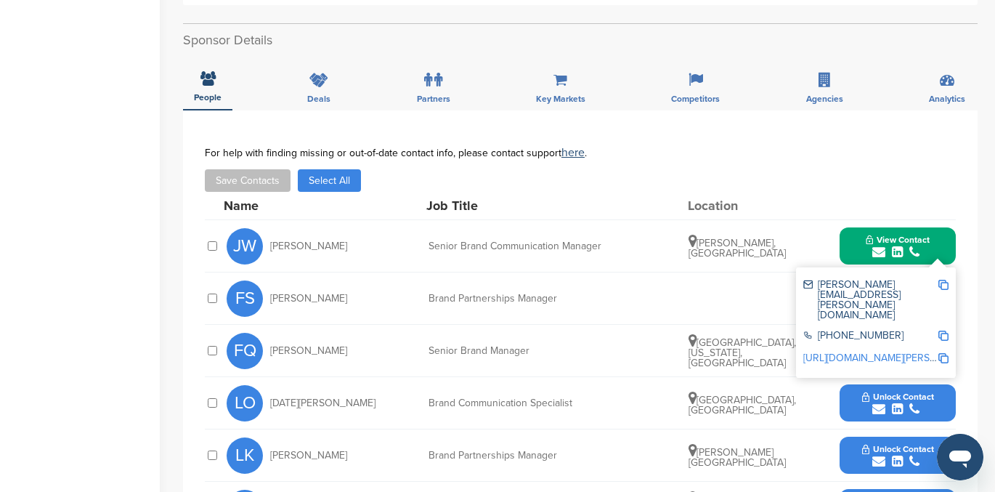
click at [980, 185] on div "Sponsor Detail Page Welcome to the Sponsor Detail page. You might see a green c…" at bounding box center [589, 260] width 812 height 1341
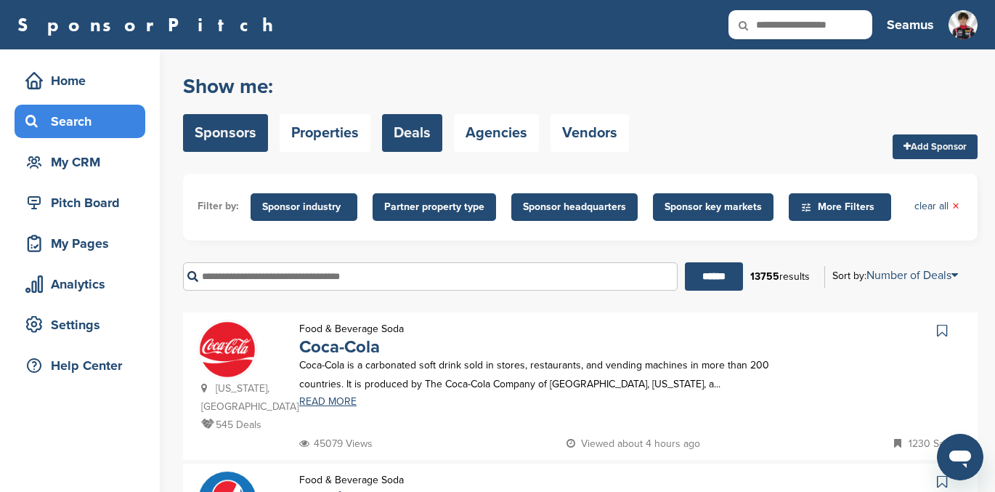
click at [432, 126] on link "Deals" at bounding box center [412, 133] width 60 height 38
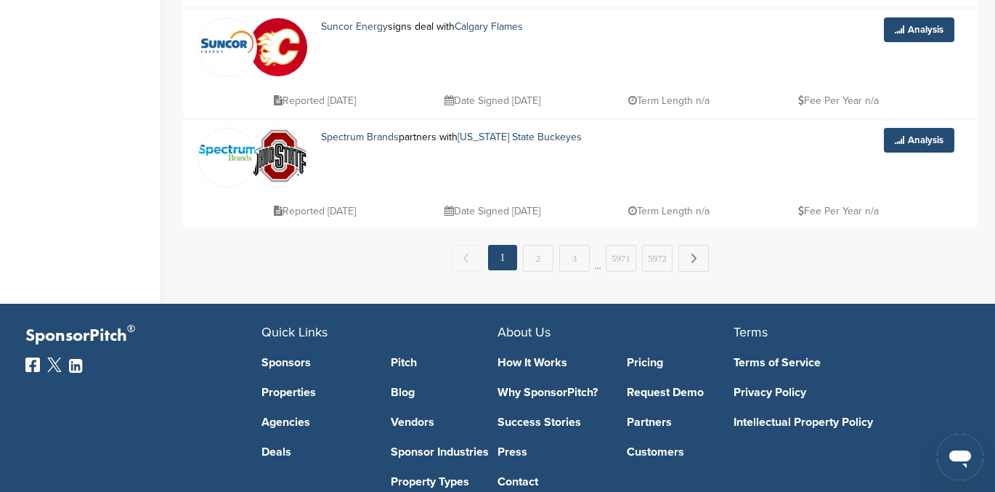
scroll to position [1187, 0]
click at [578, 262] on link "3" at bounding box center [574, 257] width 31 height 27
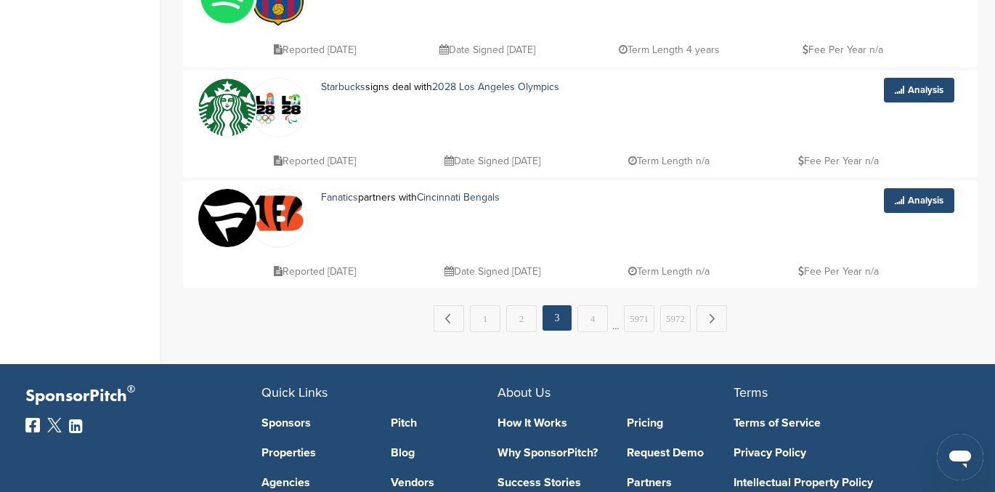
scroll to position [1117, 0]
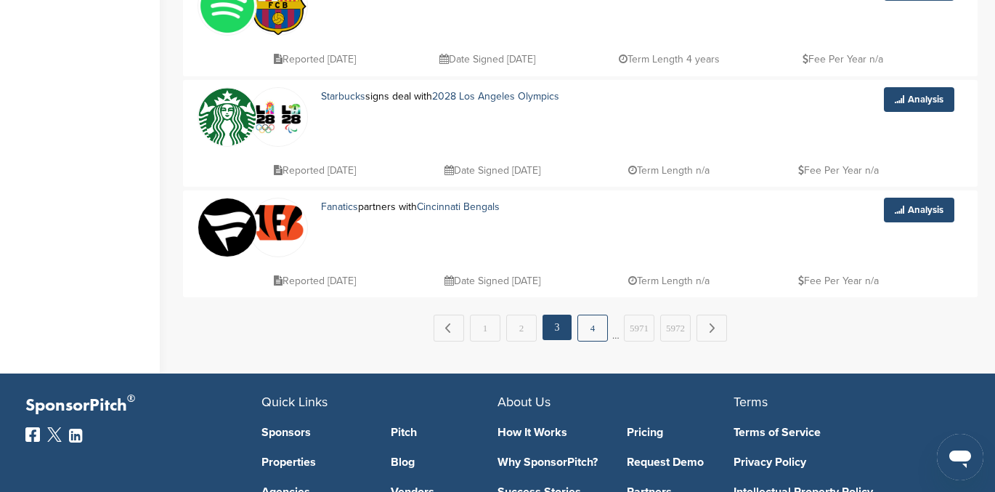
click at [590, 331] on link "4" at bounding box center [592, 327] width 31 height 27
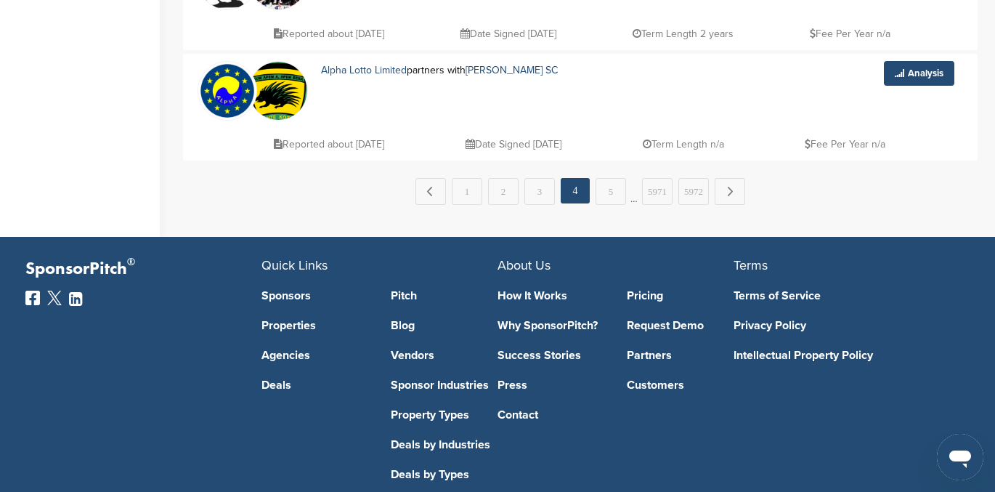
scroll to position [1255, 0]
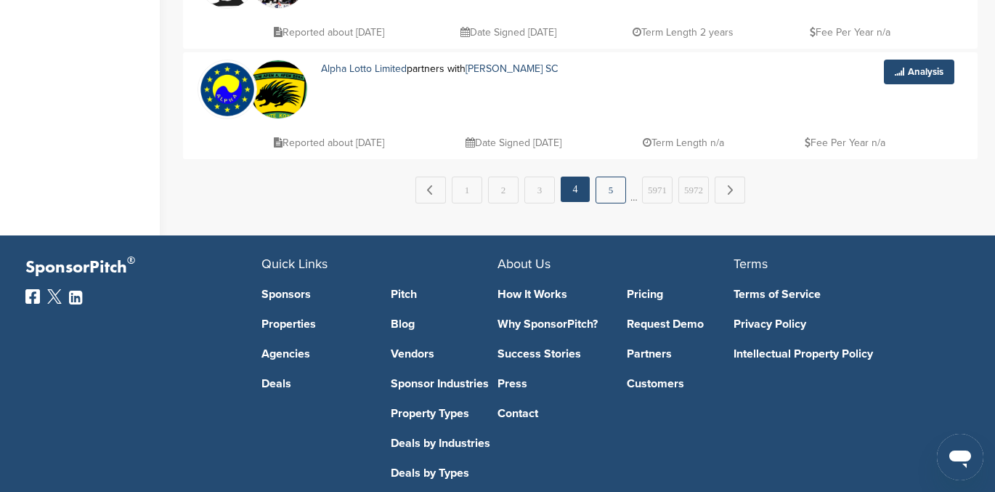
click at [614, 188] on link "5" at bounding box center [611, 189] width 31 height 27
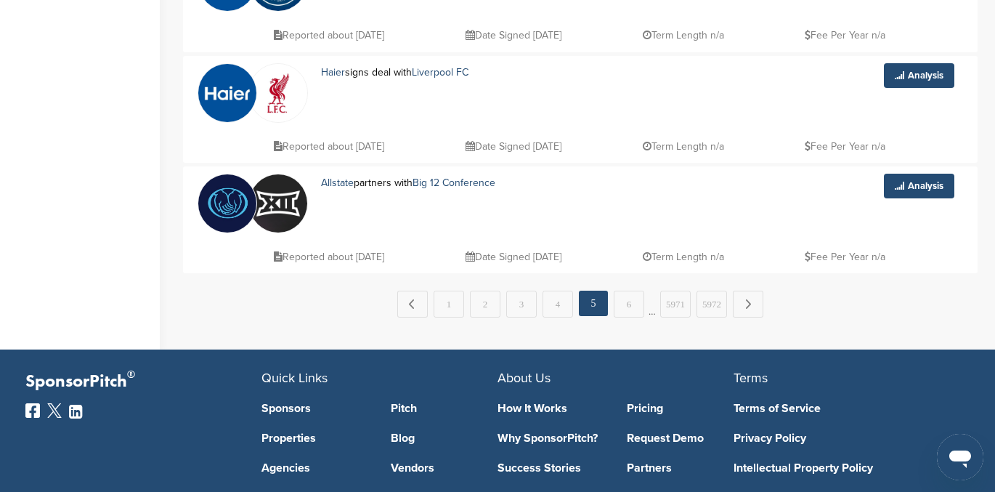
scroll to position [1140, 0]
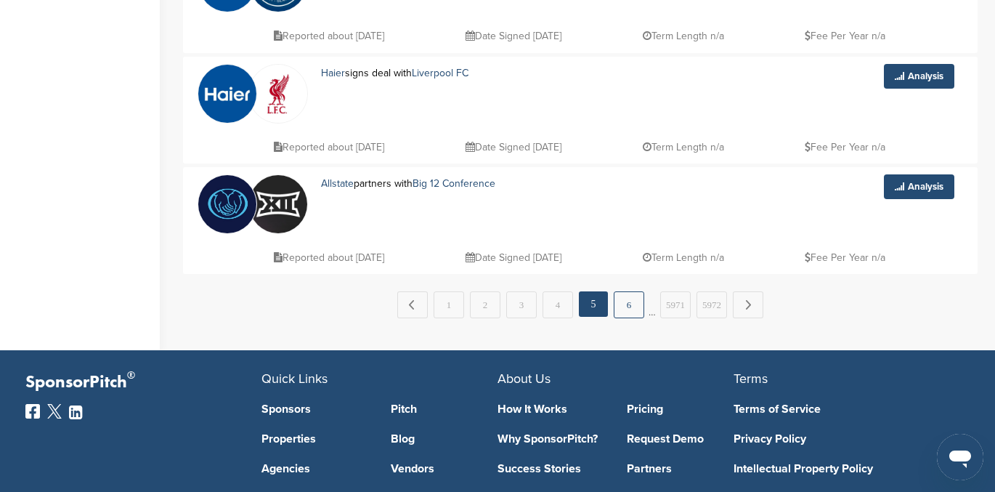
click at [627, 299] on link "6" at bounding box center [629, 304] width 31 height 27
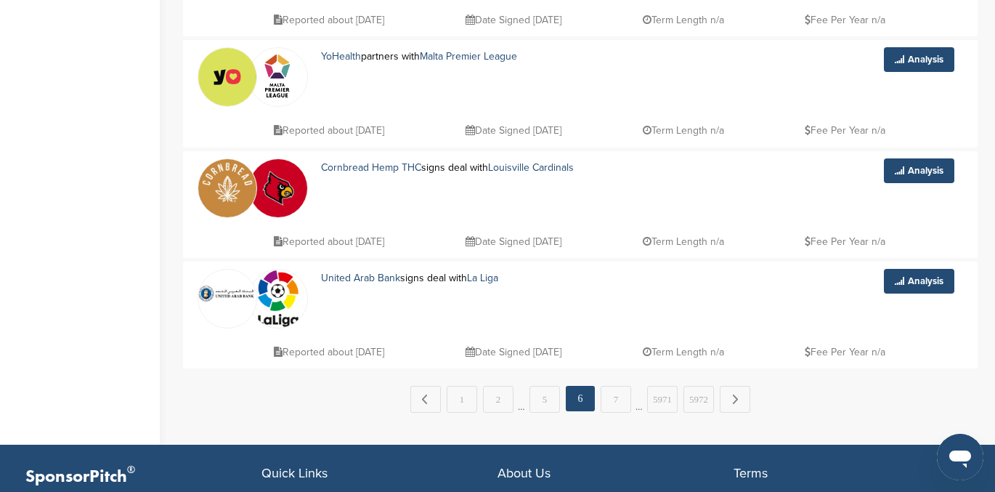
scroll to position [1045, 0]
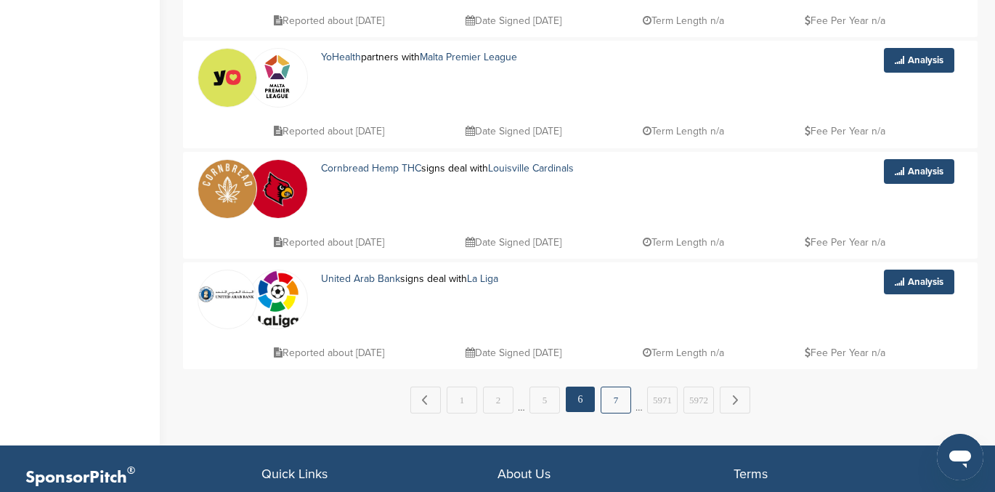
click at [614, 397] on link "7" at bounding box center [616, 399] width 31 height 27
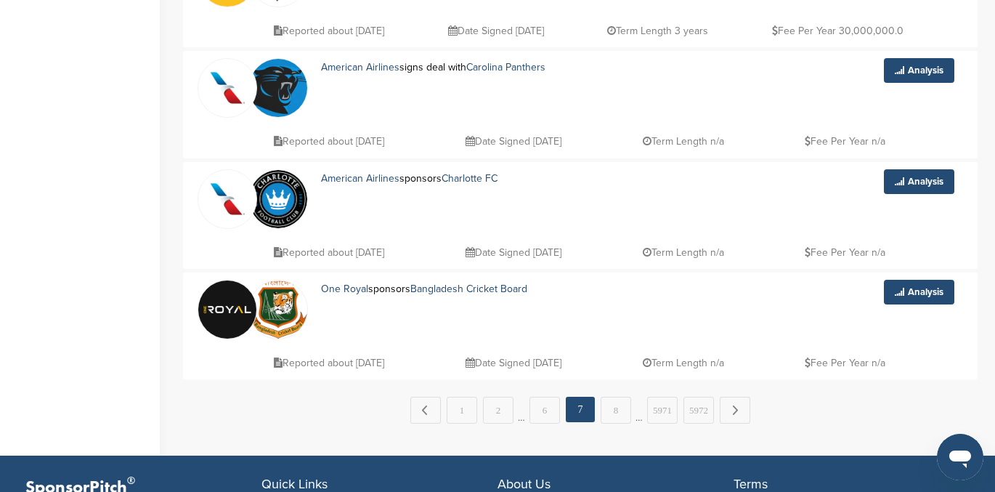
scroll to position [1033, 0]
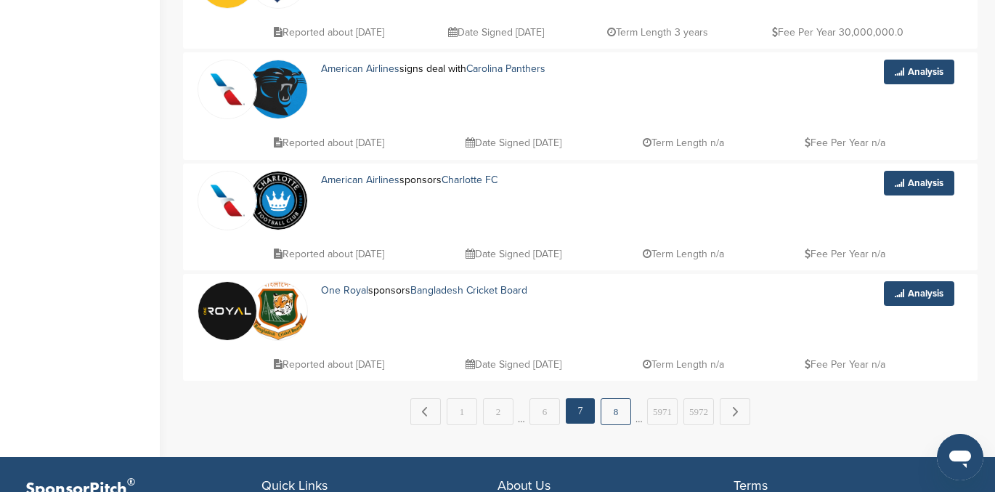
click at [611, 407] on link "8" at bounding box center [616, 411] width 31 height 27
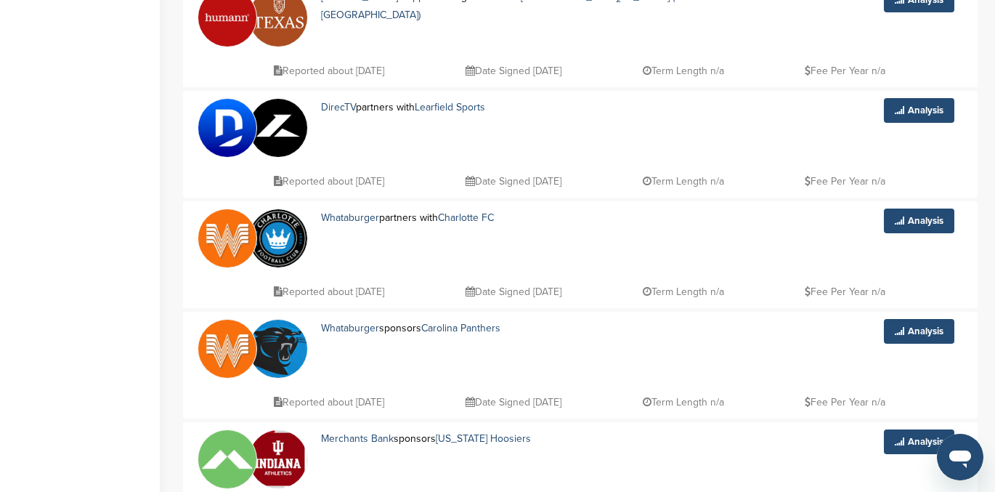
scroll to position [682, 0]
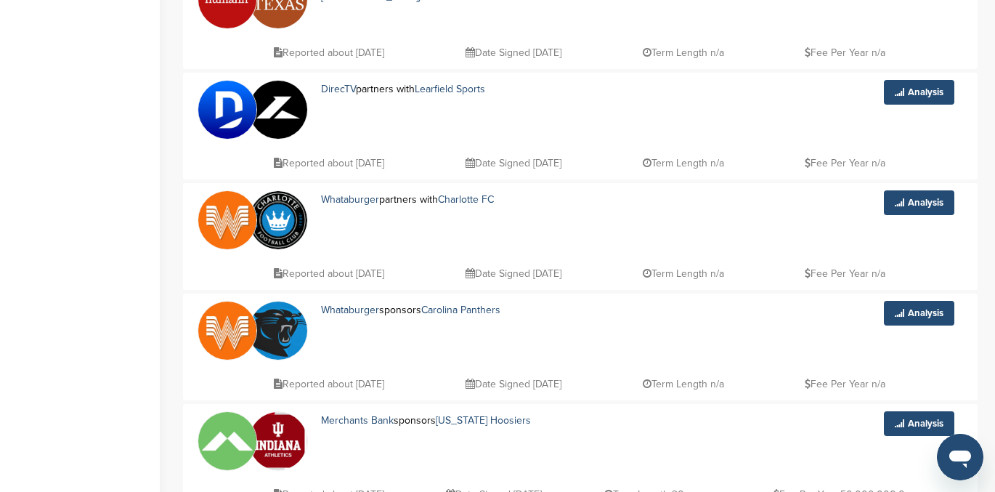
click at [219, 222] on img at bounding box center [227, 220] width 58 height 58
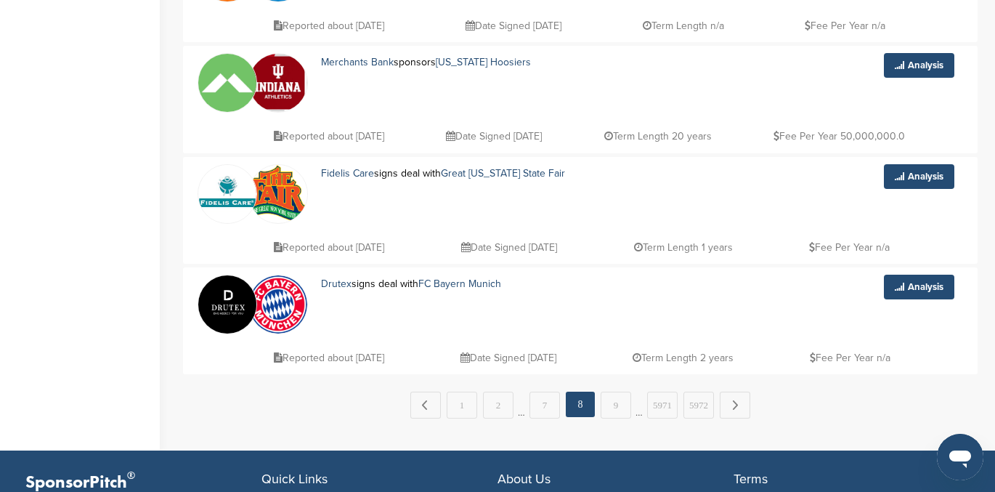
scroll to position [1041, 0]
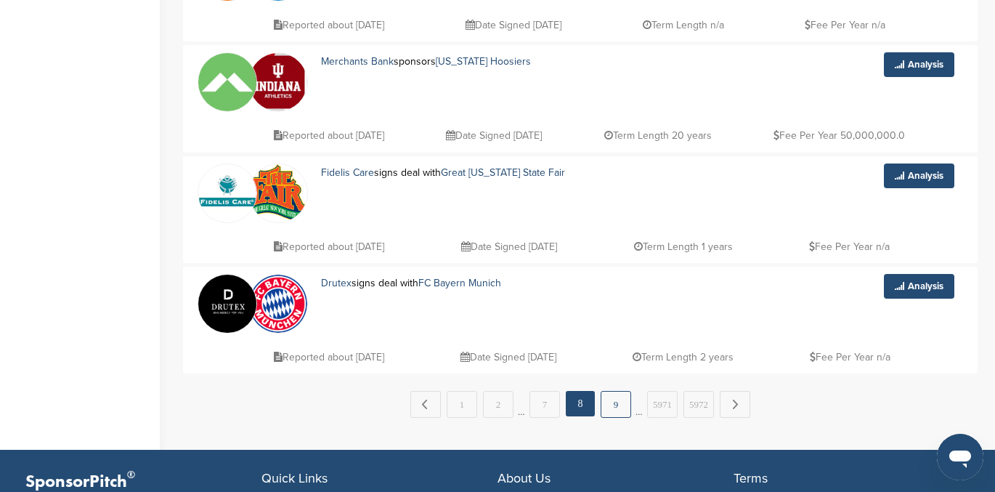
click at [614, 407] on link "9" at bounding box center [616, 404] width 31 height 27
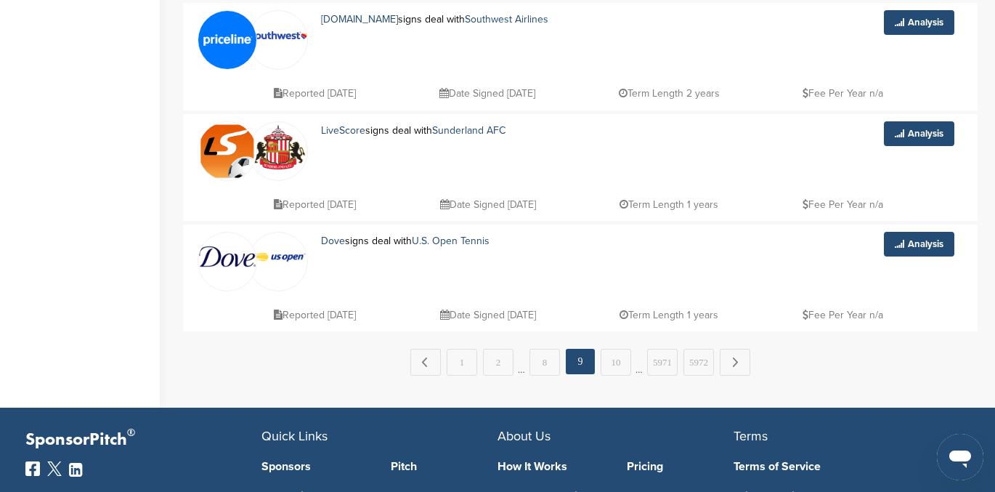
scroll to position [1087, 0]
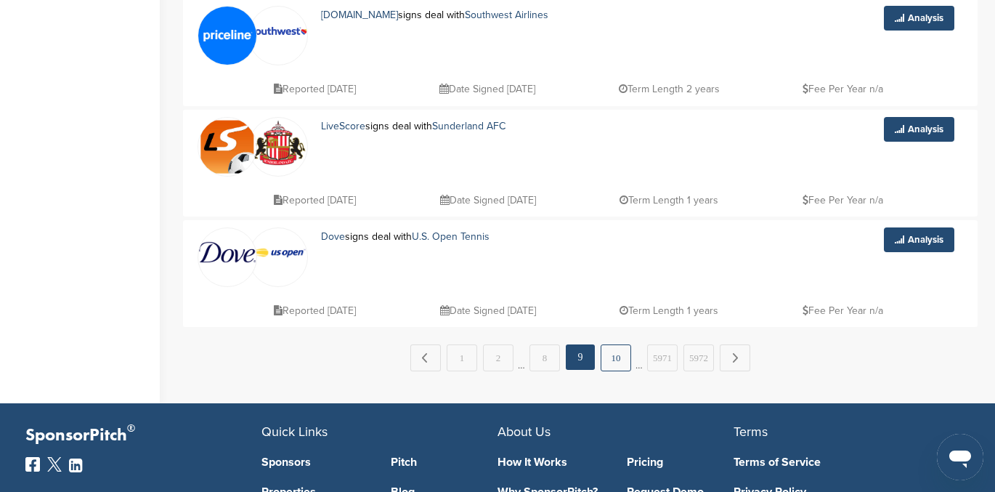
click at [619, 361] on link "10" at bounding box center [616, 357] width 31 height 27
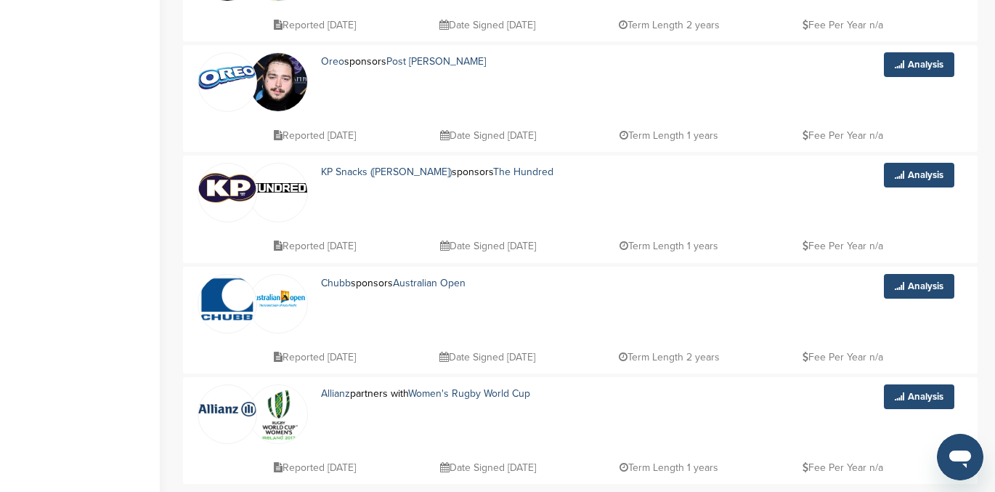
scroll to position [930, 0]
click at [232, 89] on img at bounding box center [227, 78] width 58 height 24
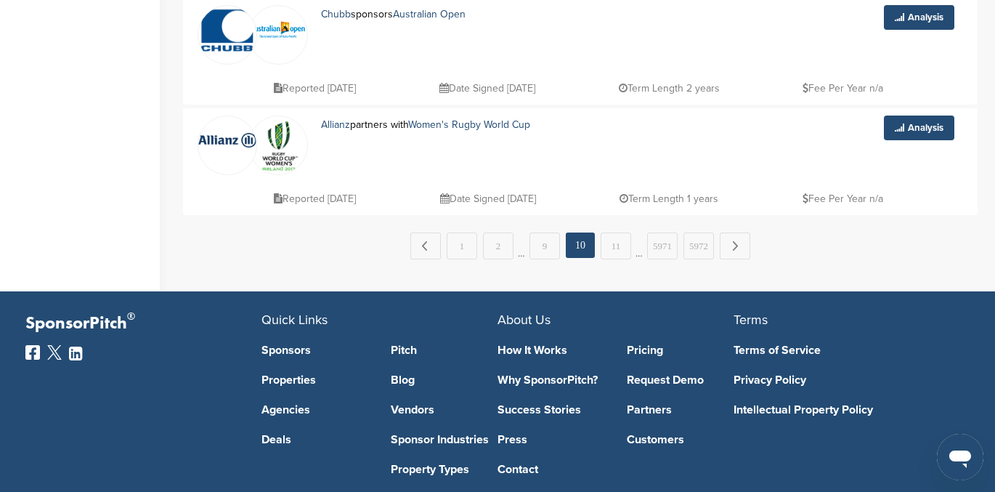
scroll to position [1196, 0]
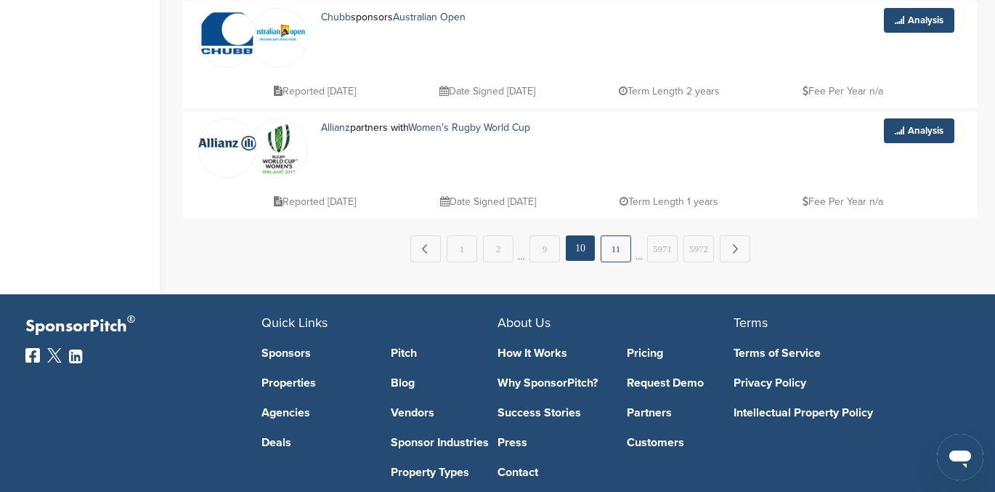
click at [621, 257] on link "11" at bounding box center [616, 248] width 31 height 27
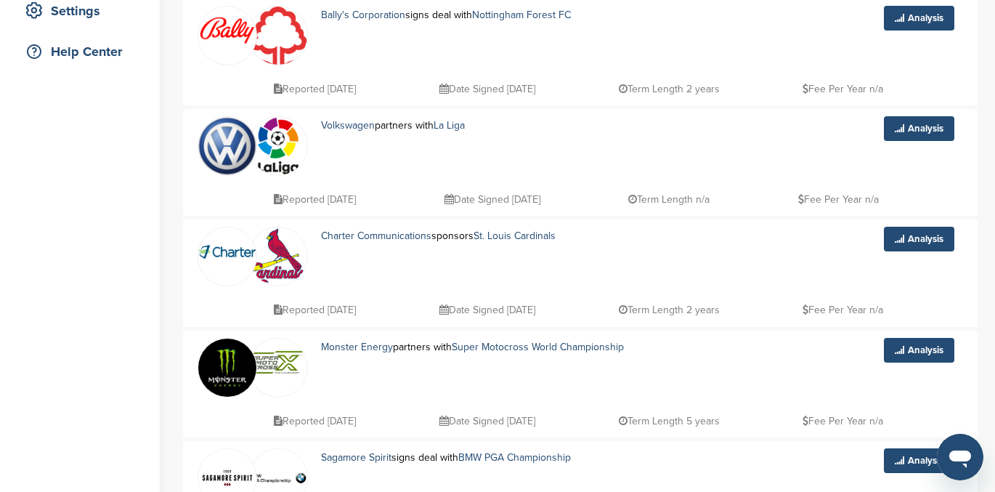
scroll to position [328, 0]
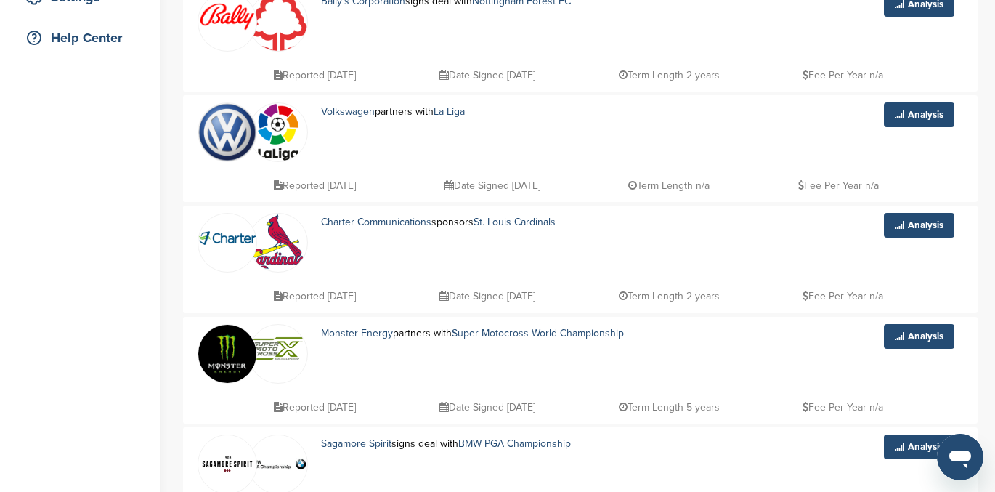
click at [214, 242] on img at bounding box center [227, 238] width 58 height 14
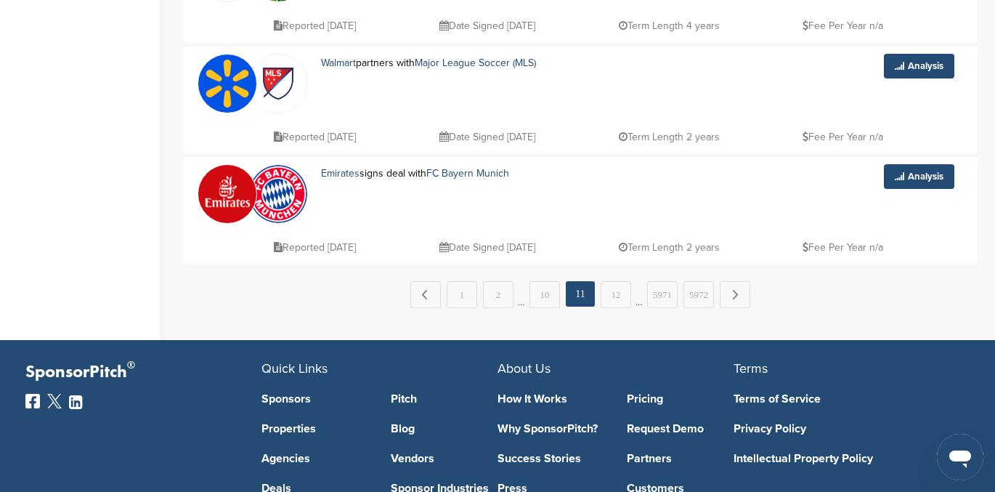
scroll to position [1151, 0]
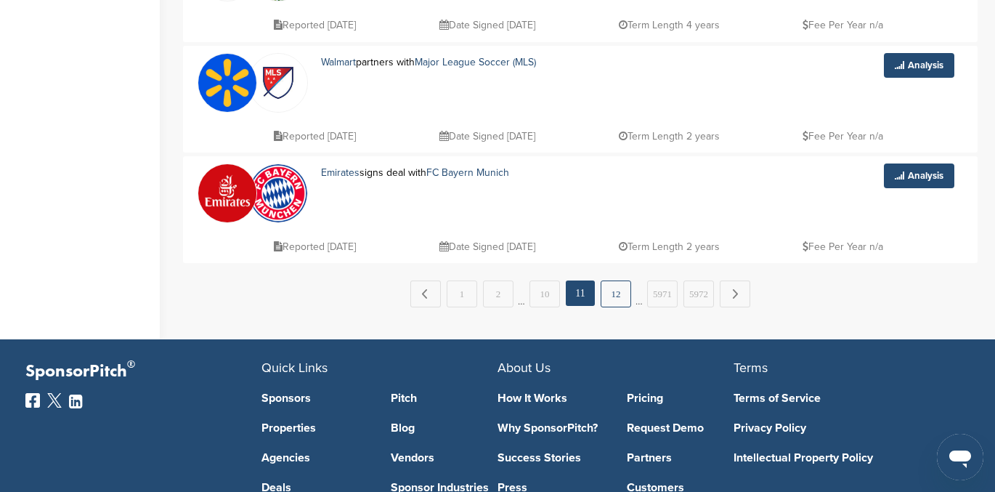
click at [619, 298] on link "12" at bounding box center [616, 293] width 31 height 27
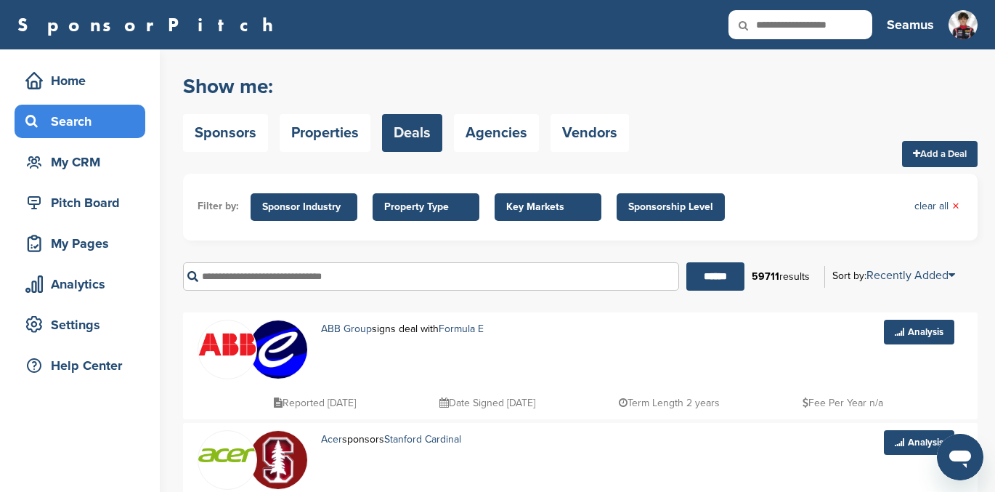
scroll to position [119, 0]
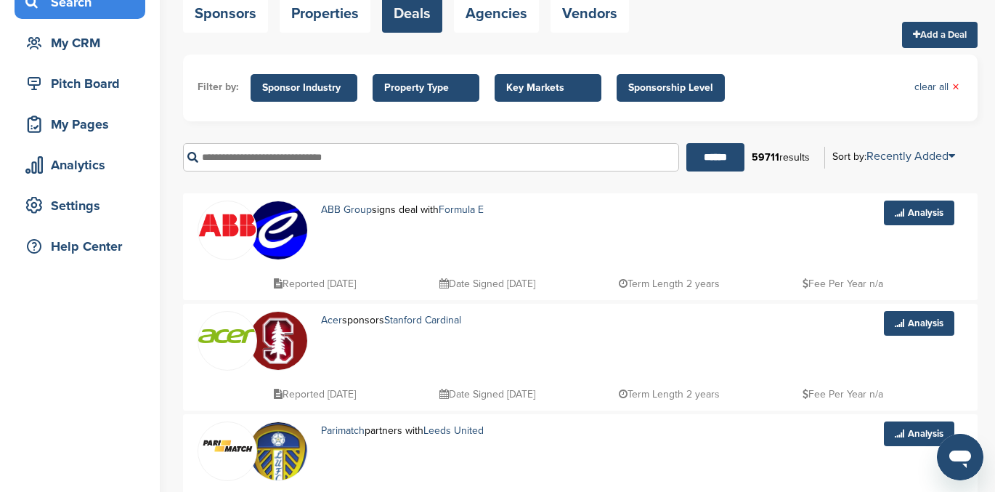
click at [222, 229] on img at bounding box center [227, 225] width 58 height 23
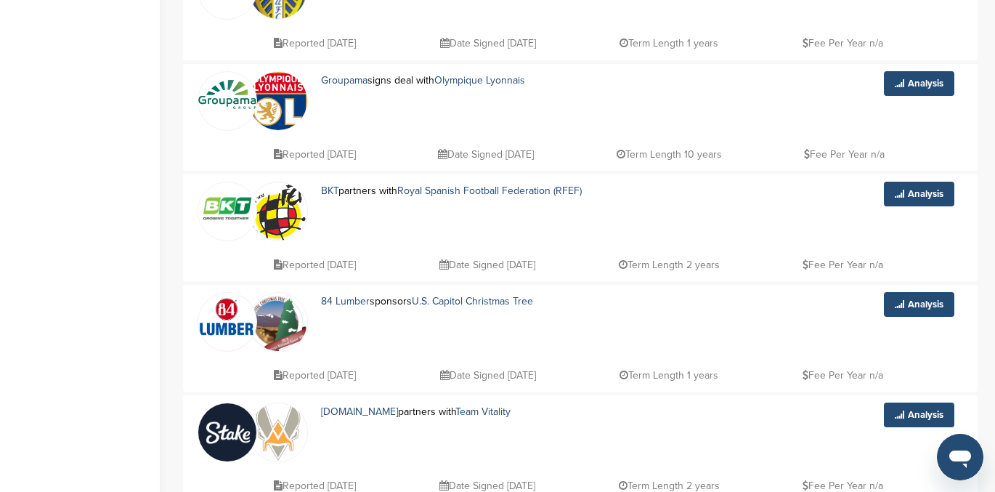
scroll to position [641, 0]
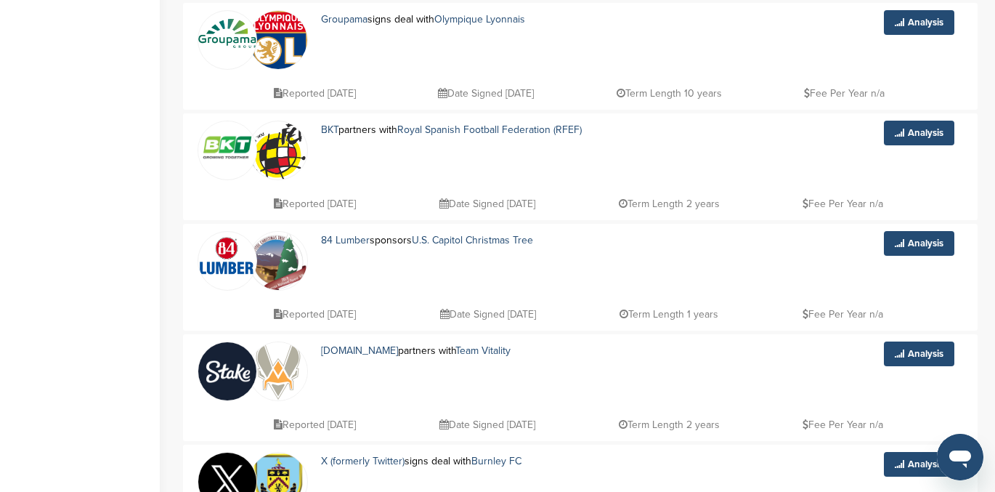
click at [223, 264] on img at bounding box center [227, 256] width 58 height 38
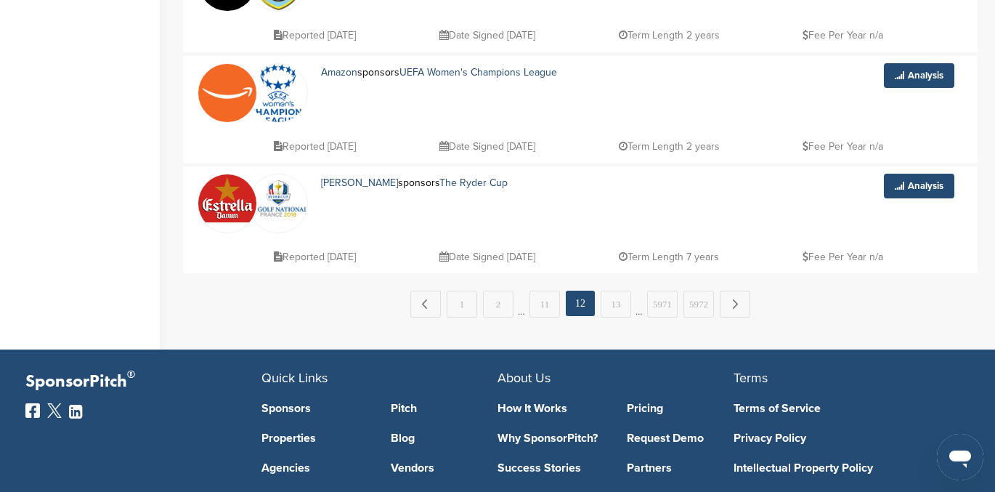
scroll to position [1139, 0]
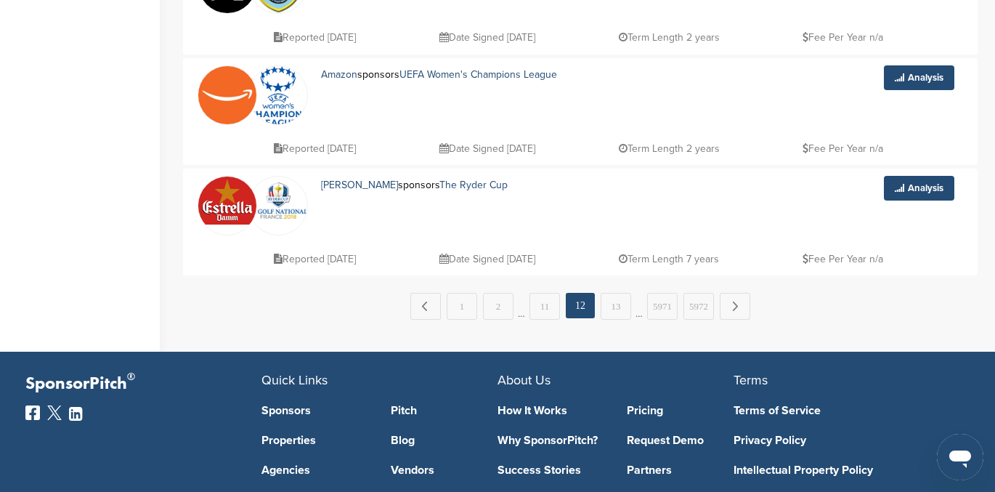
click at [219, 197] on img at bounding box center [227, 200] width 58 height 48
click at [616, 311] on link "13" at bounding box center [616, 306] width 31 height 27
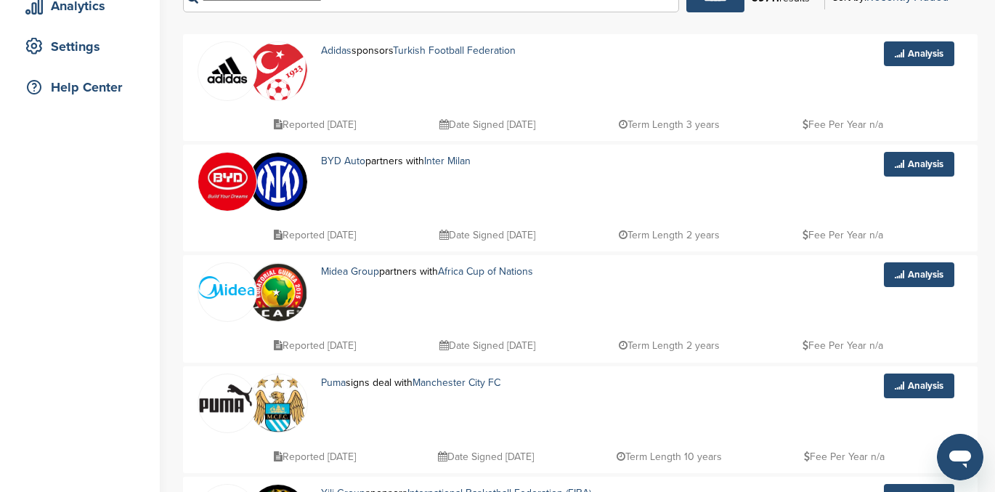
scroll to position [277, 0]
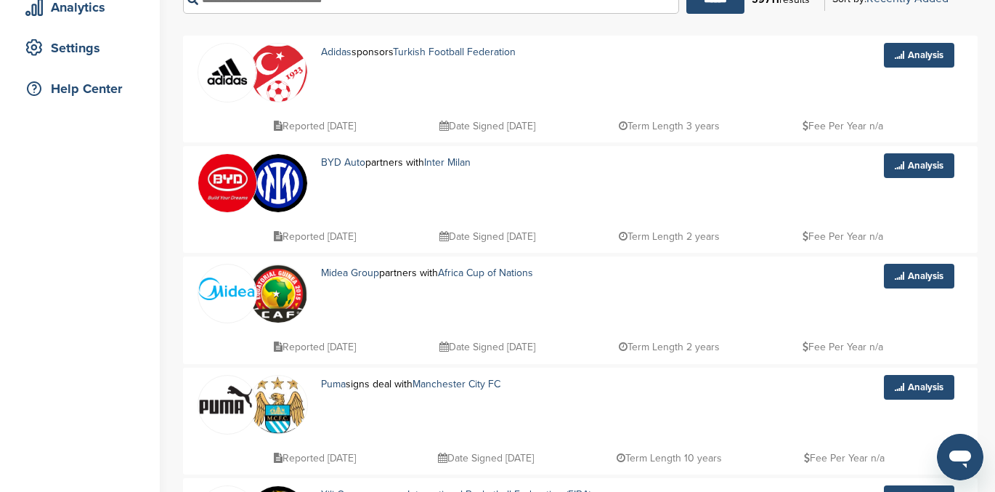
click at [237, 167] on img at bounding box center [227, 183] width 58 height 58
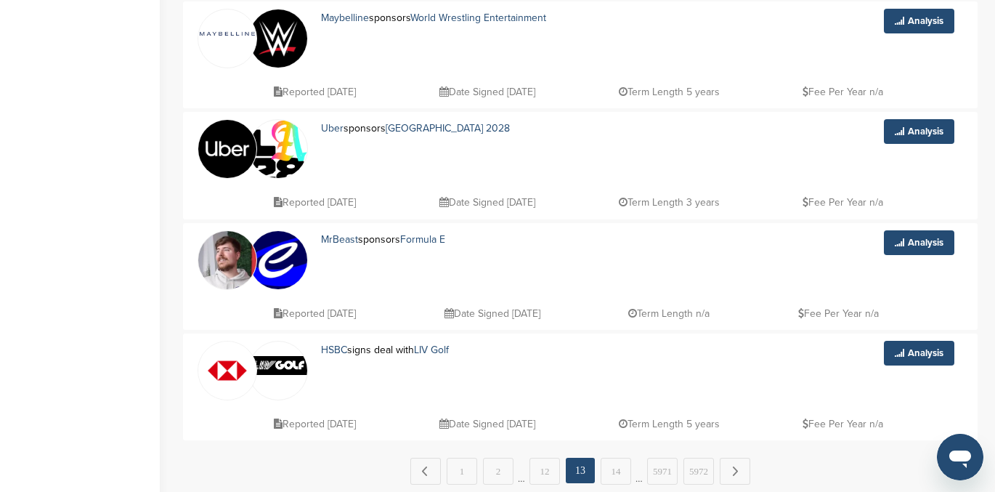
scroll to position [1047, 0]
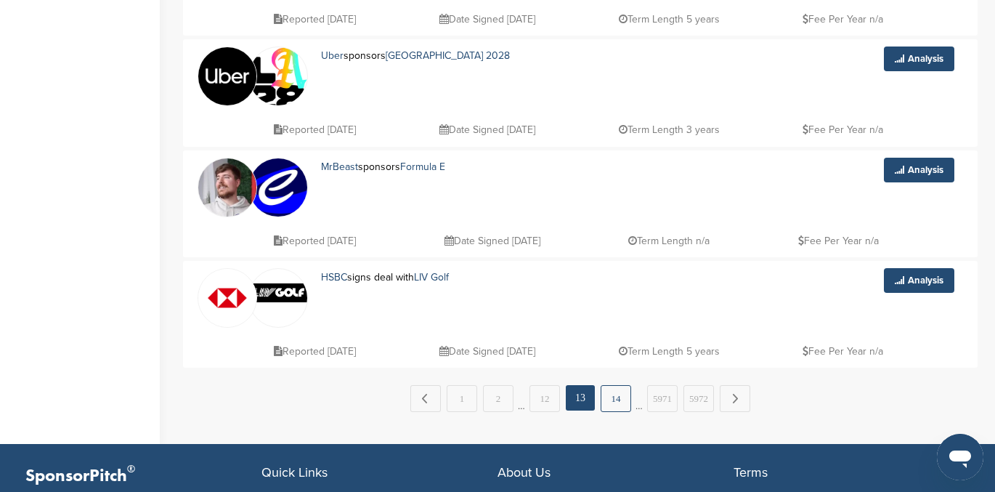
click at [606, 404] on link "14" at bounding box center [616, 398] width 31 height 27
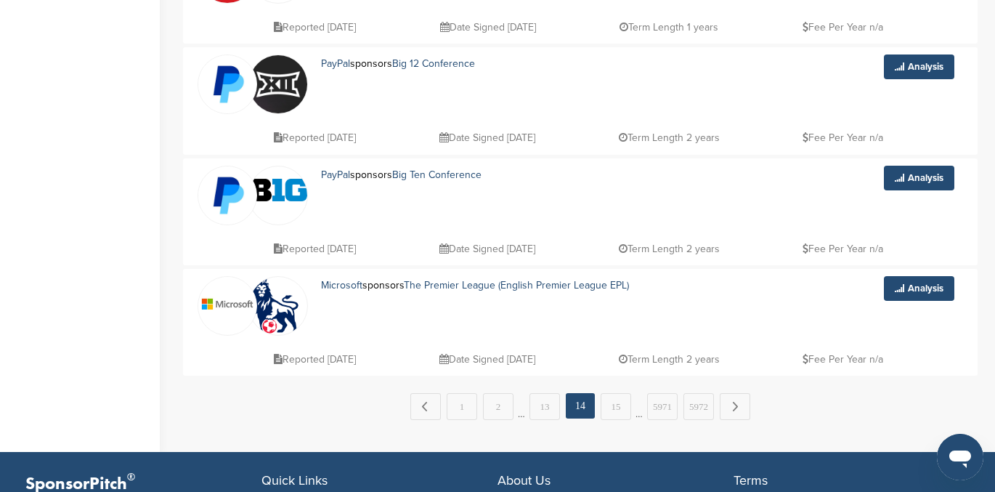
scroll to position [1038, 0]
click at [620, 405] on link "15" at bounding box center [616, 407] width 31 height 27
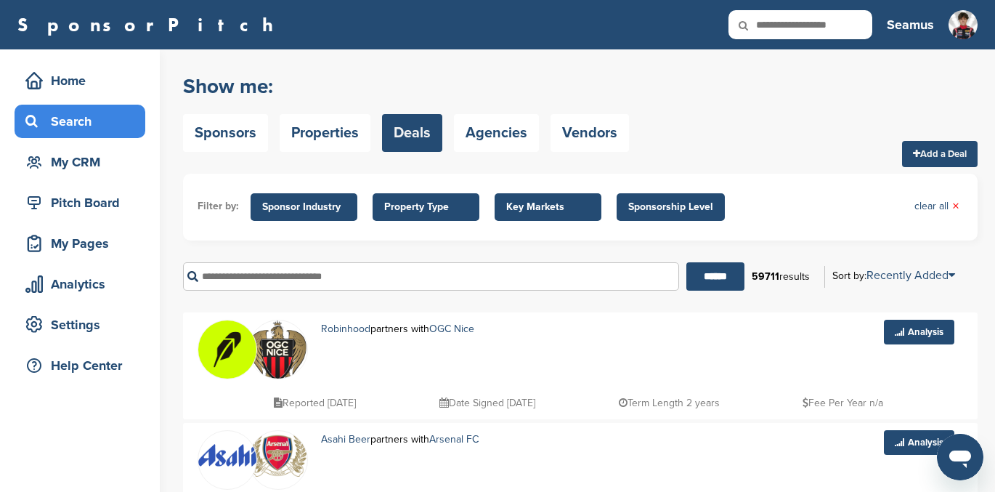
scroll to position [100, 0]
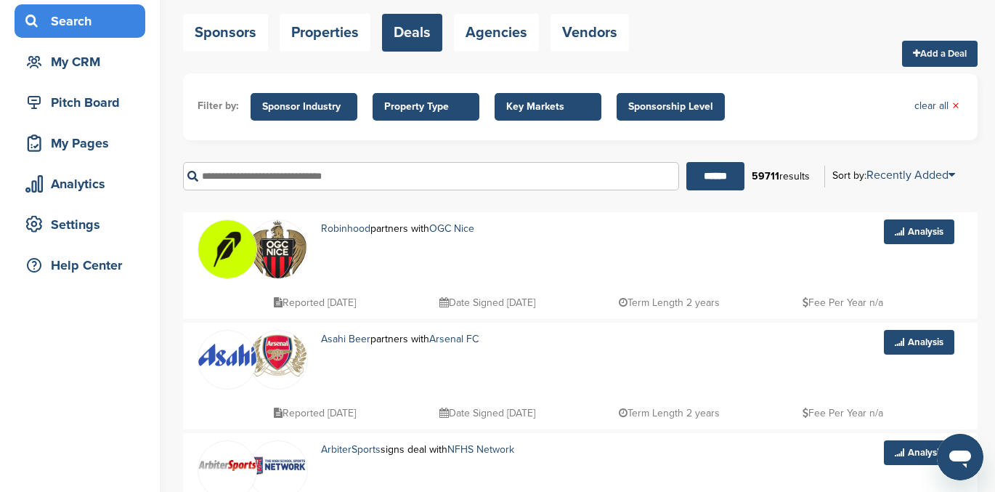
click at [219, 242] on img at bounding box center [227, 249] width 58 height 58
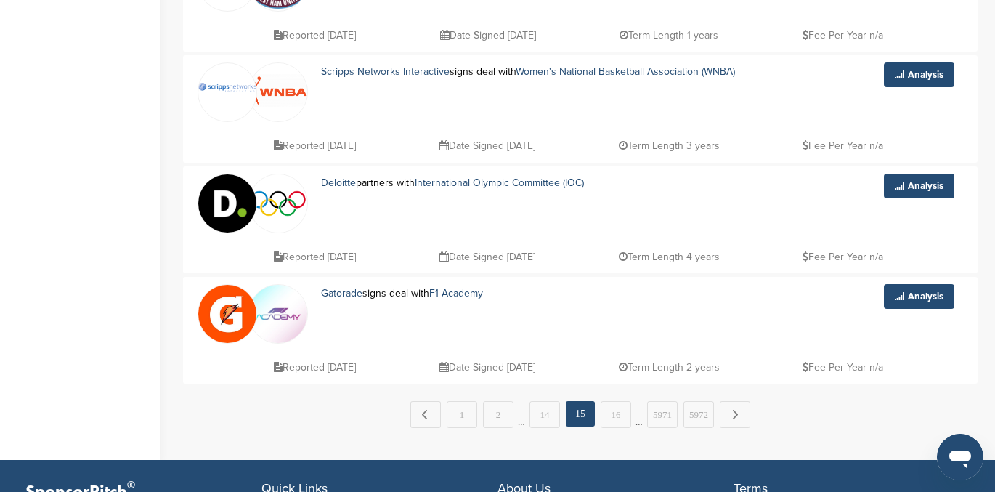
scroll to position [1031, 0]
click at [617, 419] on link "16" at bounding box center [616, 413] width 31 height 27
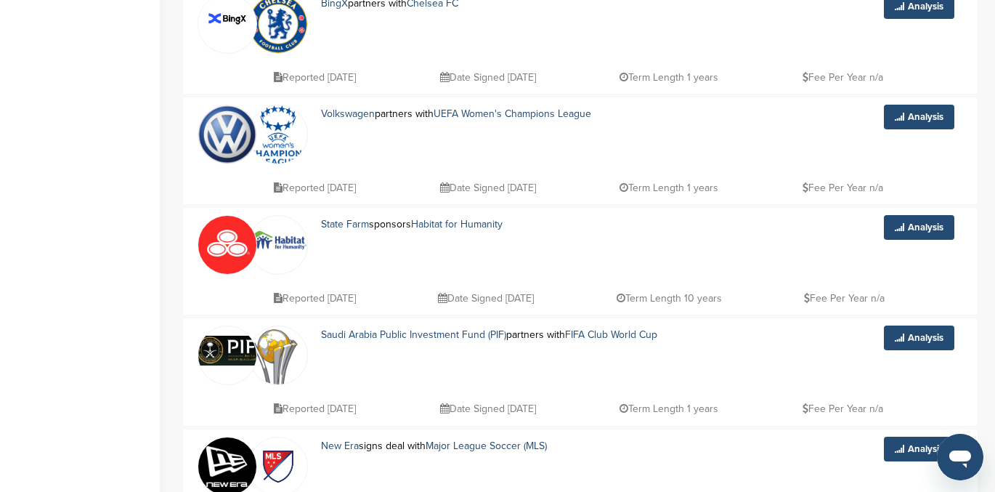
scroll to position [767, 0]
click at [222, 236] on img at bounding box center [227, 245] width 58 height 58
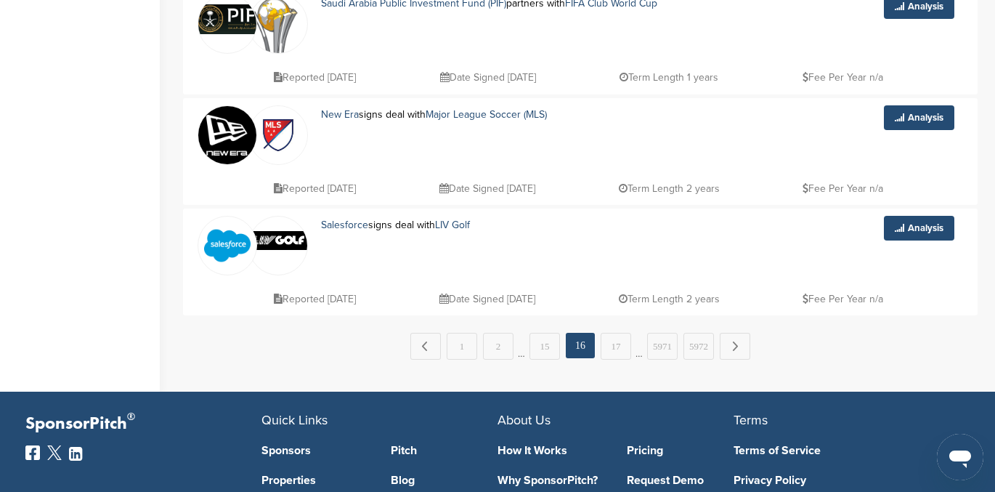
scroll to position [1106, 0]
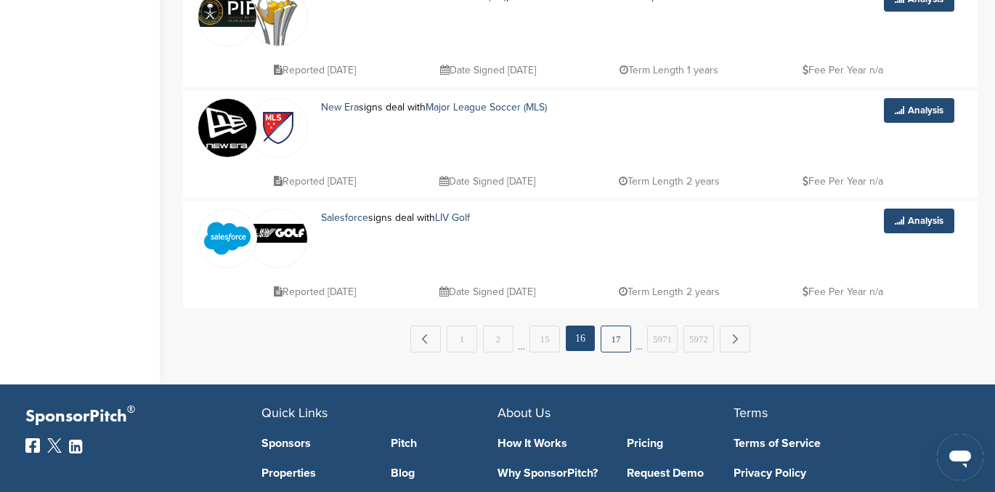
click at [616, 339] on link "17" at bounding box center [616, 338] width 31 height 27
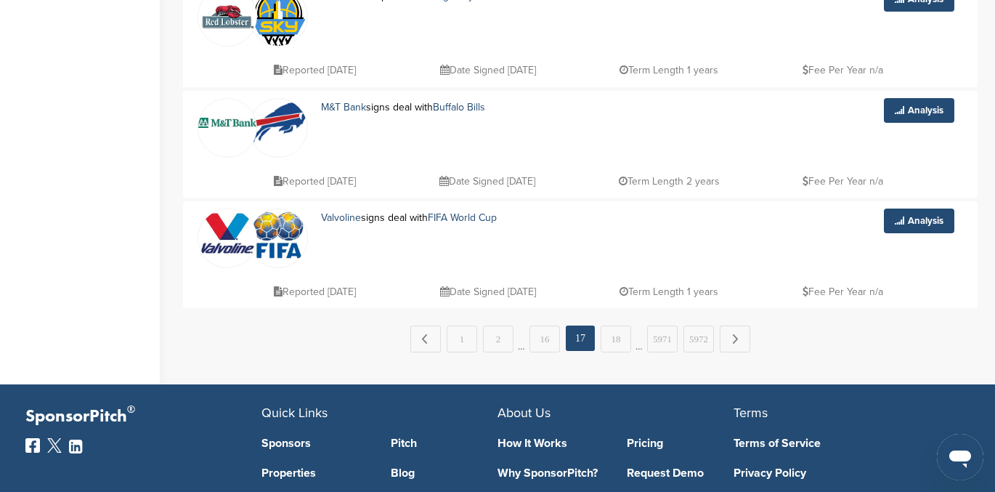
scroll to position [0, 0]
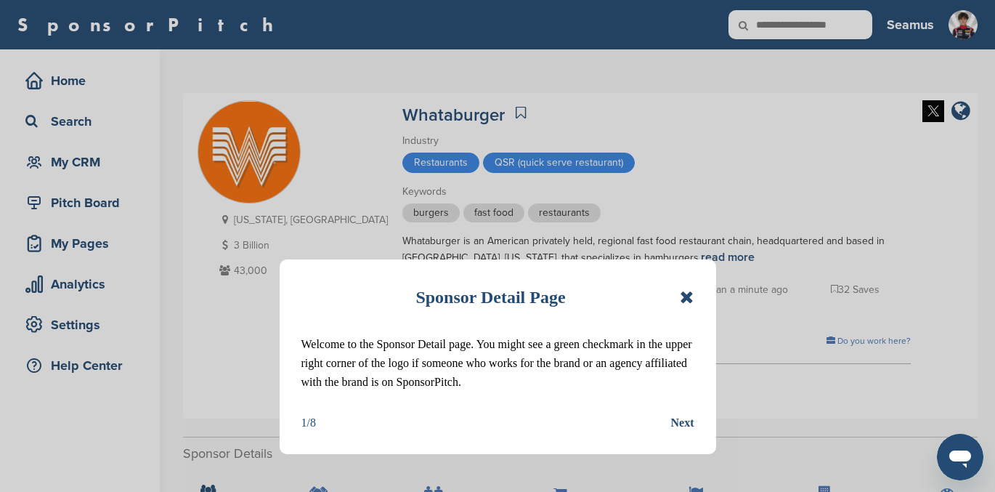
click at [687, 292] on icon at bounding box center [687, 296] width 14 height 17
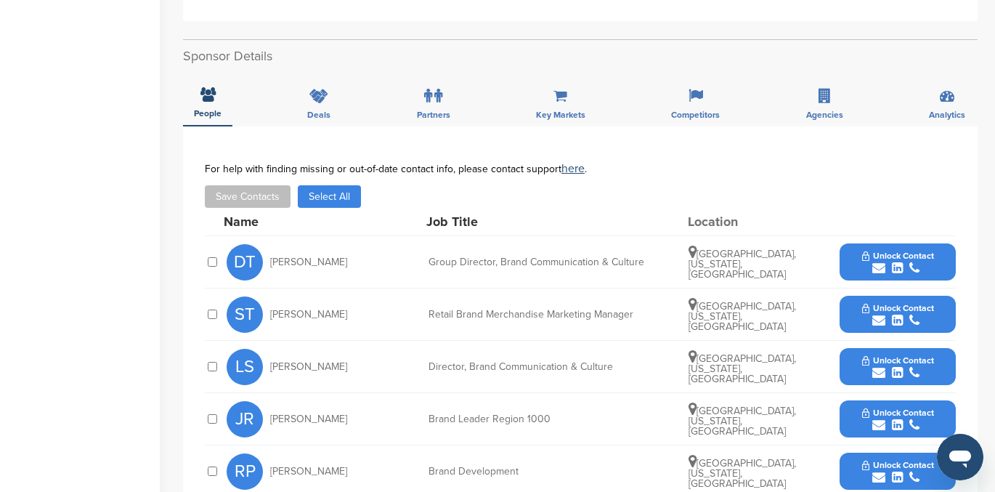
scroll to position [395, 0]
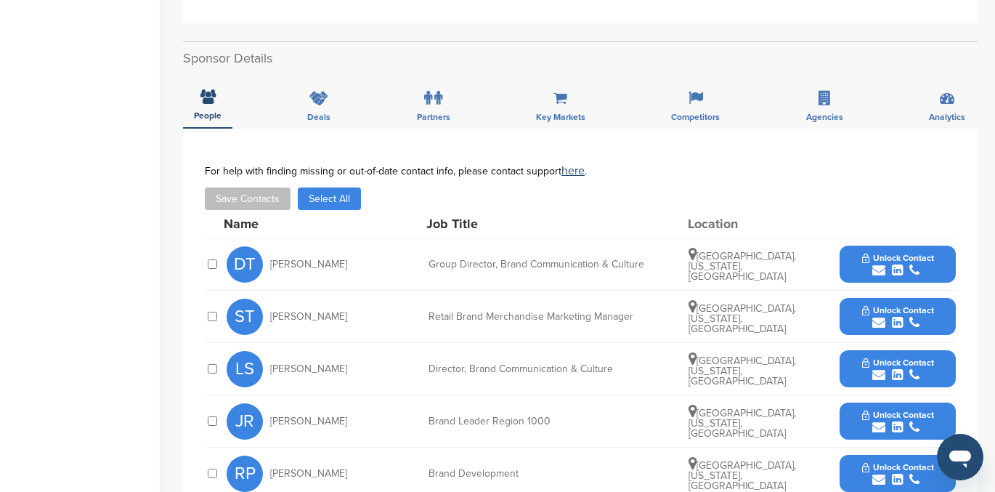
click at [906, 266] on div "submit" at bounding box center [898, 271] width 72 height 14
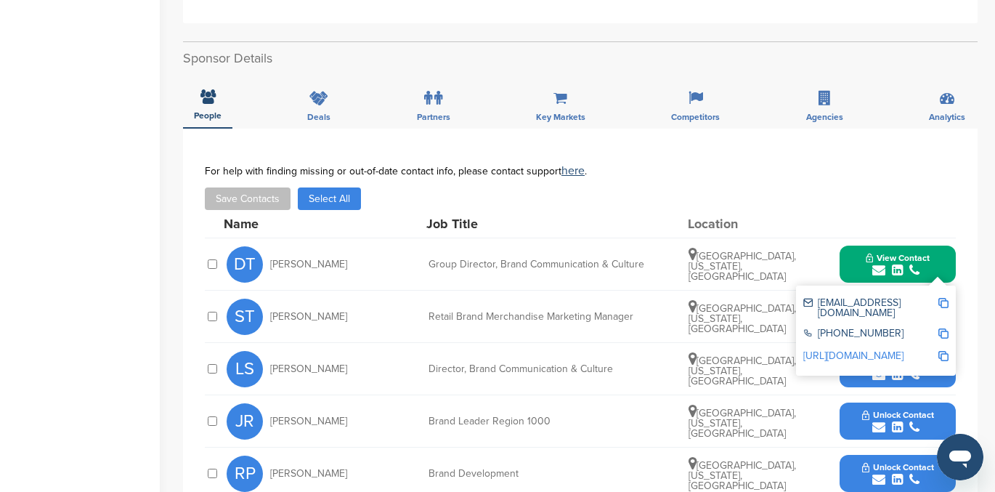
click at [885, 349] on link "[URL][DOMAIN_NAME]" at bounding box center [853, 355] width 100 height 12
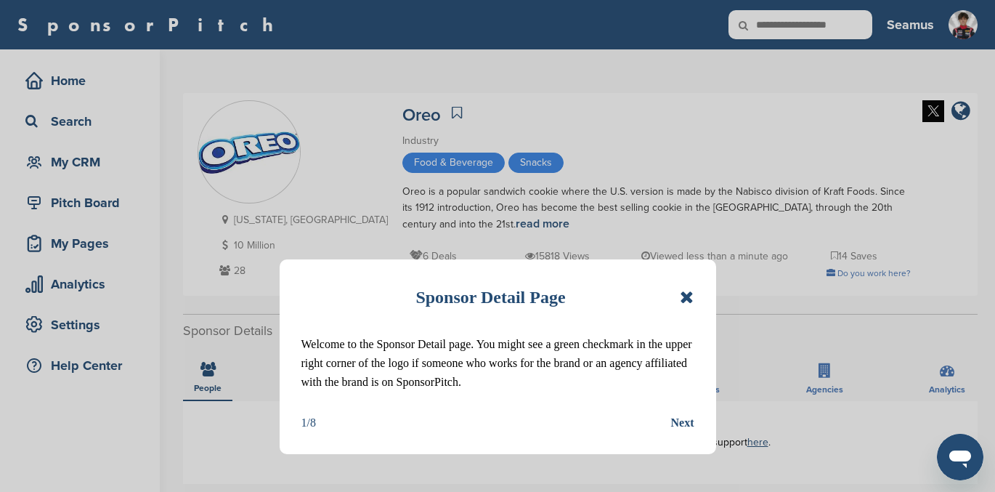
click at [683, 303] on icon at bounding box center [687, 296] width 14 height 17
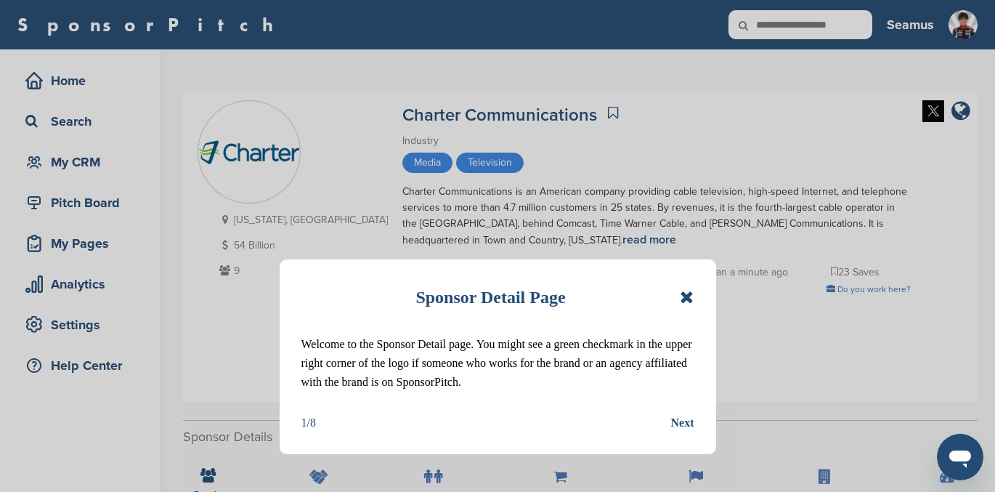
click at [685, 299] on icon at bounding box center [687, 296] width 14 height 17
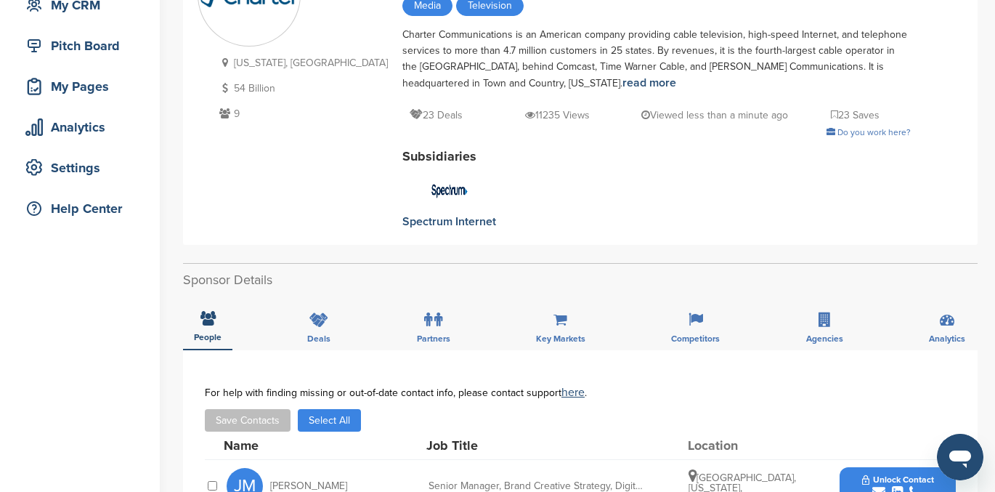
scroll to position [237, 0]
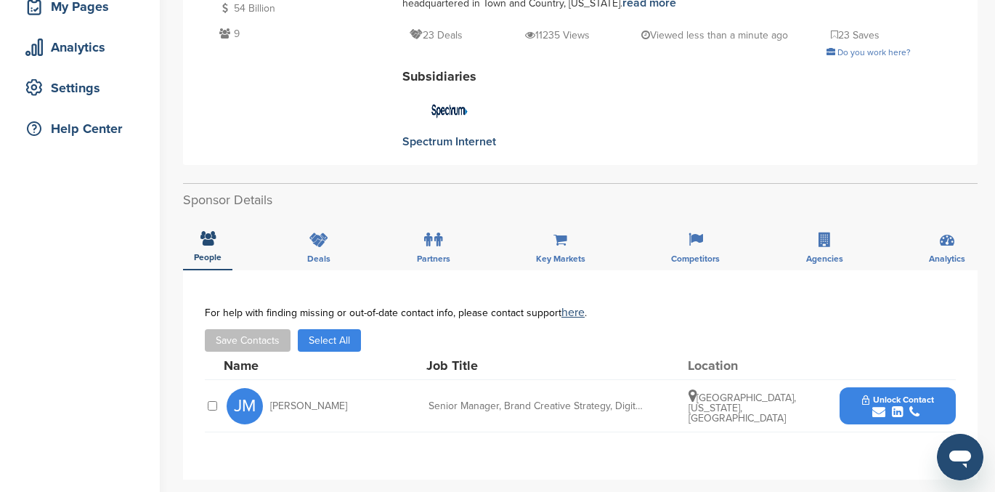
click at [896, 407] on icon "submit" at bounding box center [897, 411] width 11 height 13
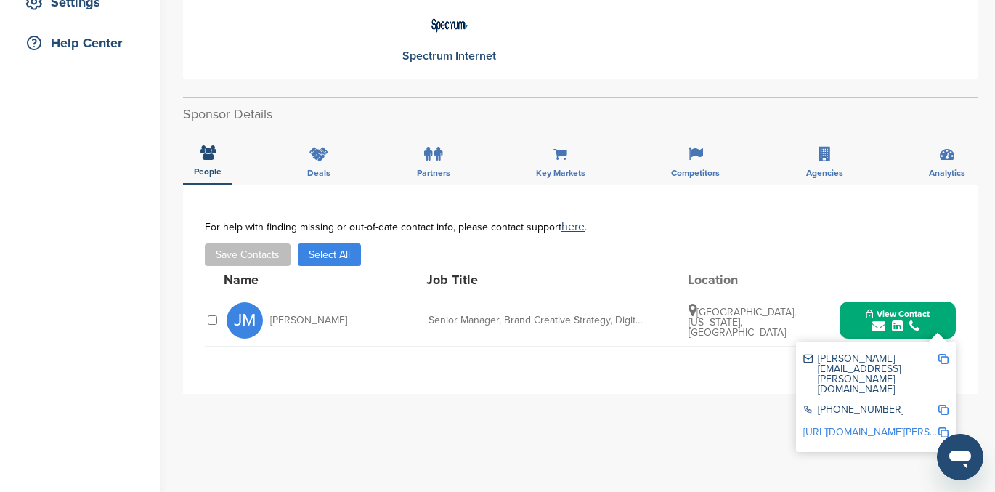
scroll to position [336, 0]
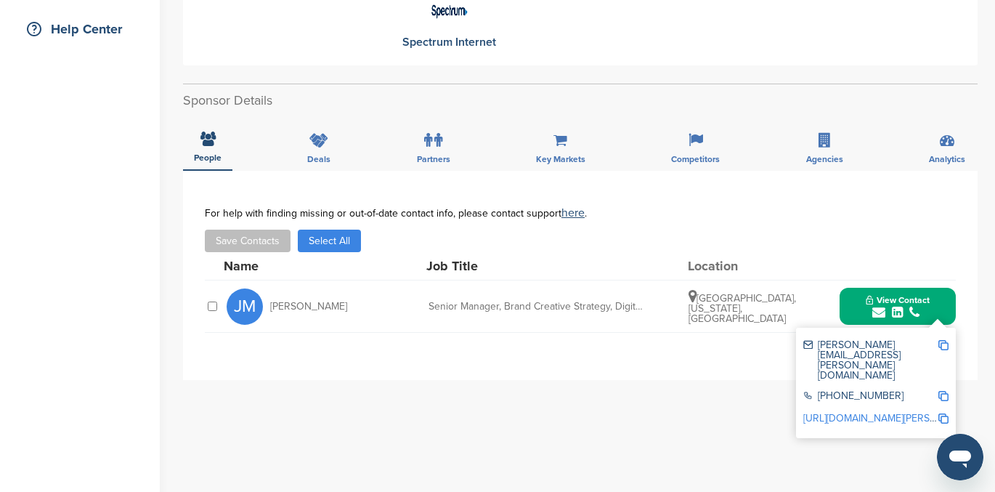
click at [860, 412] on link "https://www.linkedin.com/in/jessica-moran-1b14304" at bounding box center [891, 418] width 177 height 12
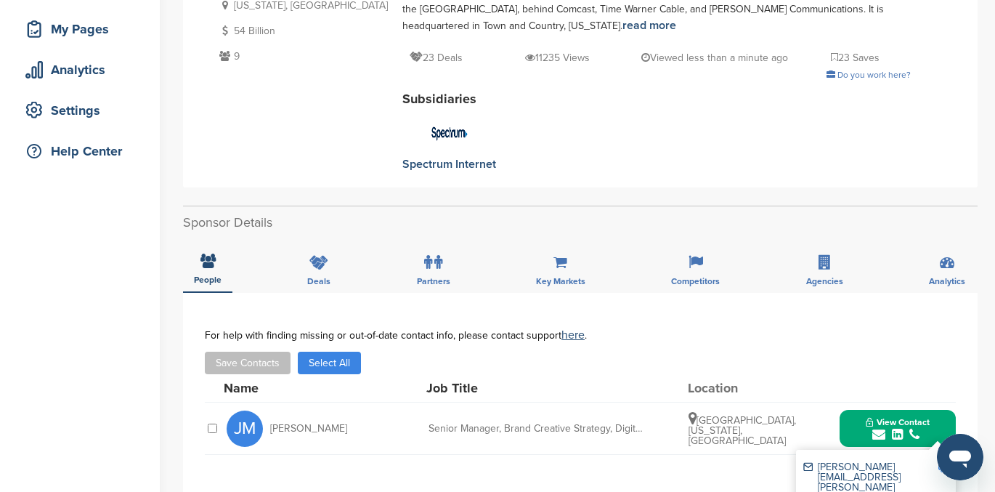
scroll to position [0, 0]
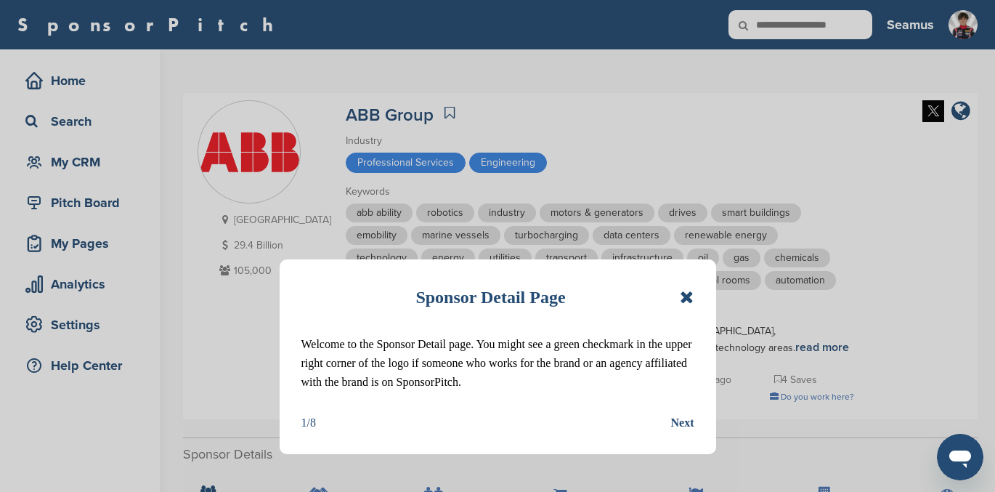
click at [685, 296] on icon at bounding box center [687, 296] width 14 height 17
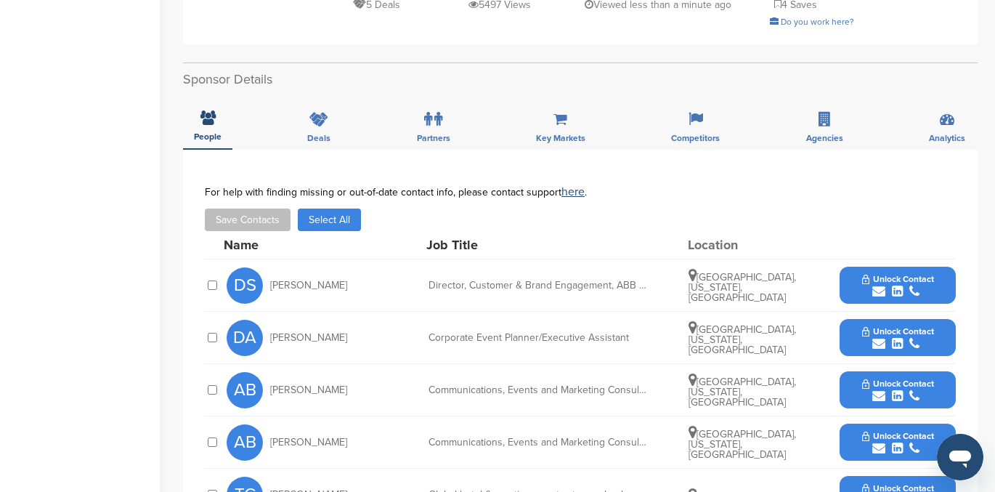
scroll to position [373, 0]
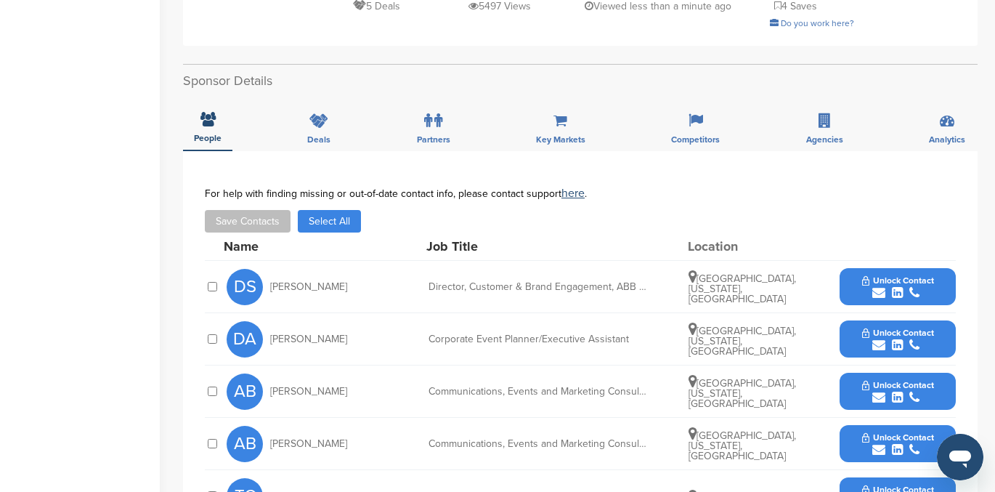
click at [890, 285] on span "Unlock Contact" at bounding box center [898, 280] width 72 height 10
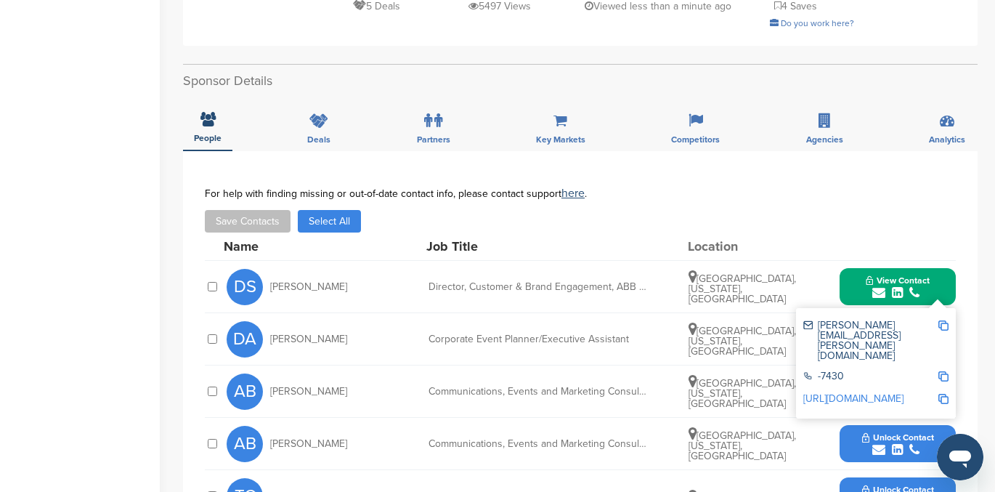
click at [868, 392] on link "http://www.linkedin.com/in/dominicsiegrist" at bounding box center [853, 398] width 100 height 12
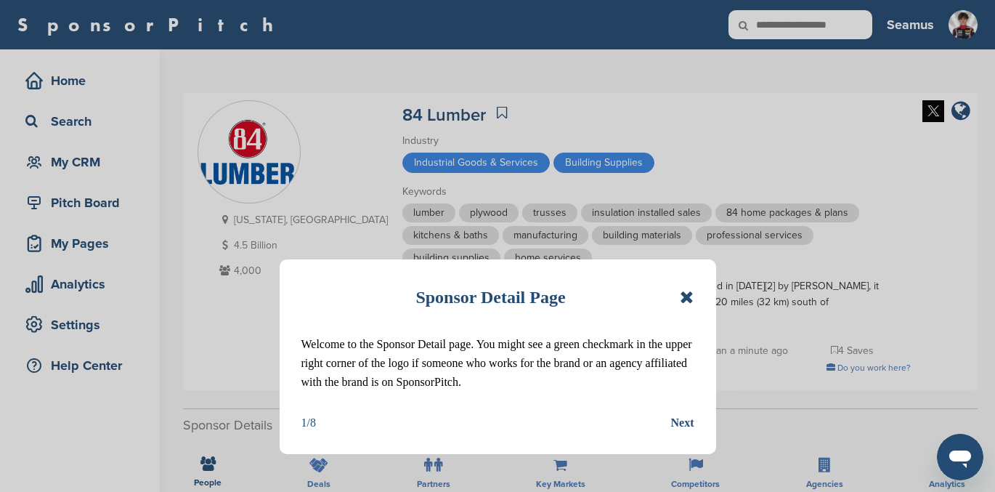
click at [686, 293] on icon at bounding box center [687, 296] width 14 height 17
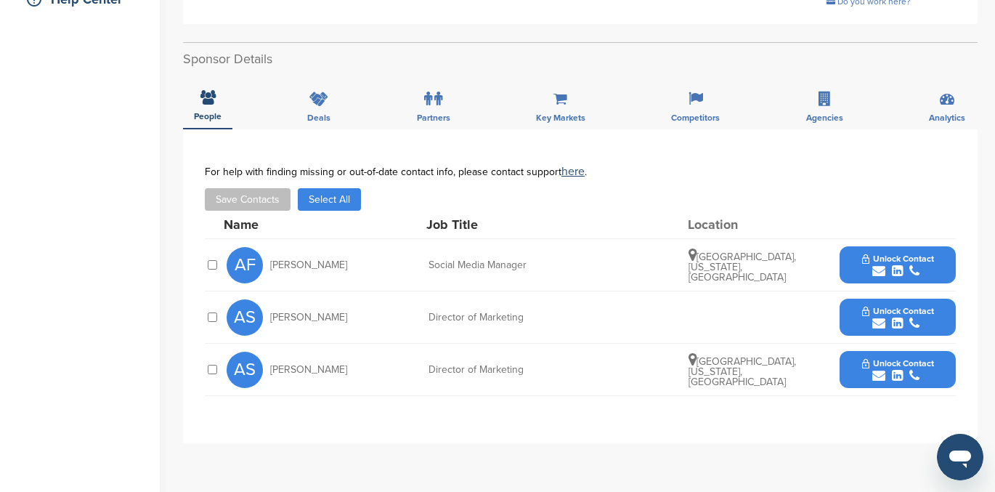
scroll to position [365, 0]
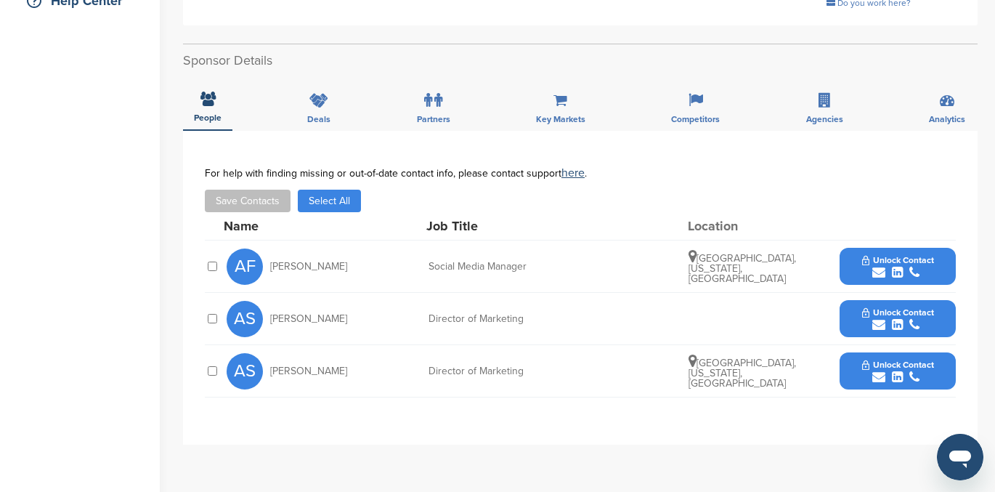
click at [850, 365] on button "Unlock Contact" at bounding box center [898, 371] width 107 height 44
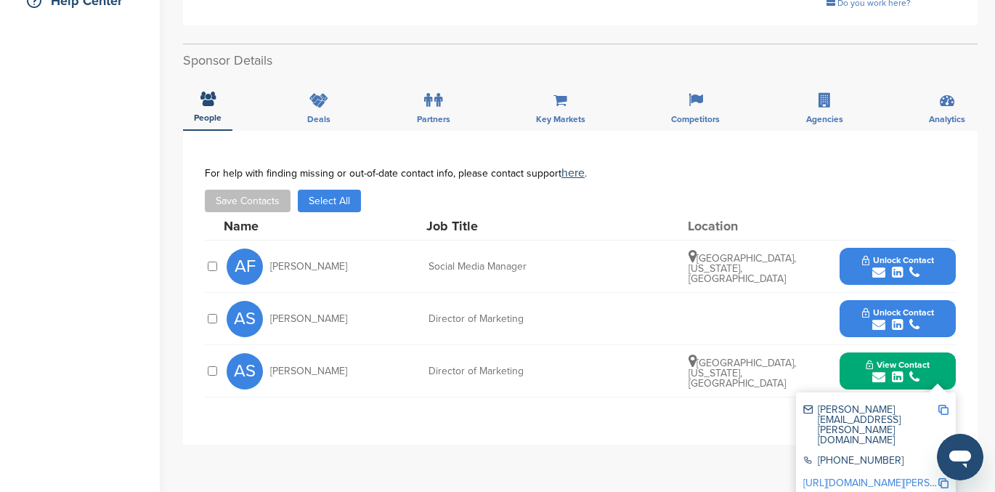
click at [848, 476] on link "http://www.linkedin.com/in/amy-smiley-aa733116" at bounding box center [891, 482] width 177 height 12
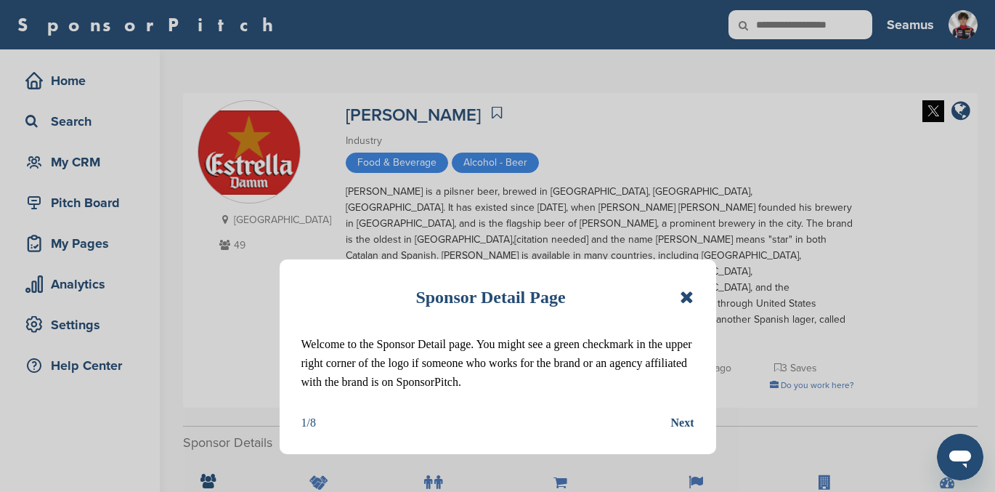
click at [686, 297] on icon at bounding box center [687, 296] width 14 height 17
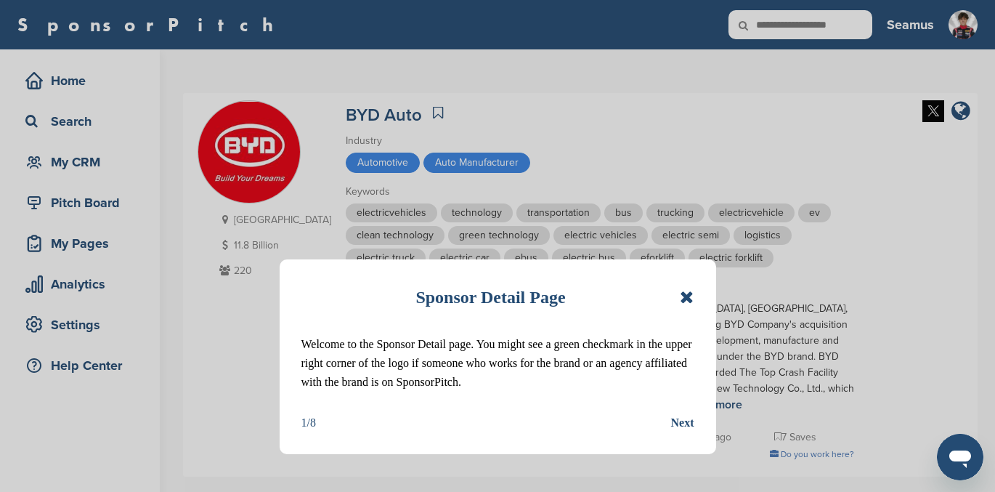
click at [683, 295] on icon at bounding box center [687, 296] width 14 height 17
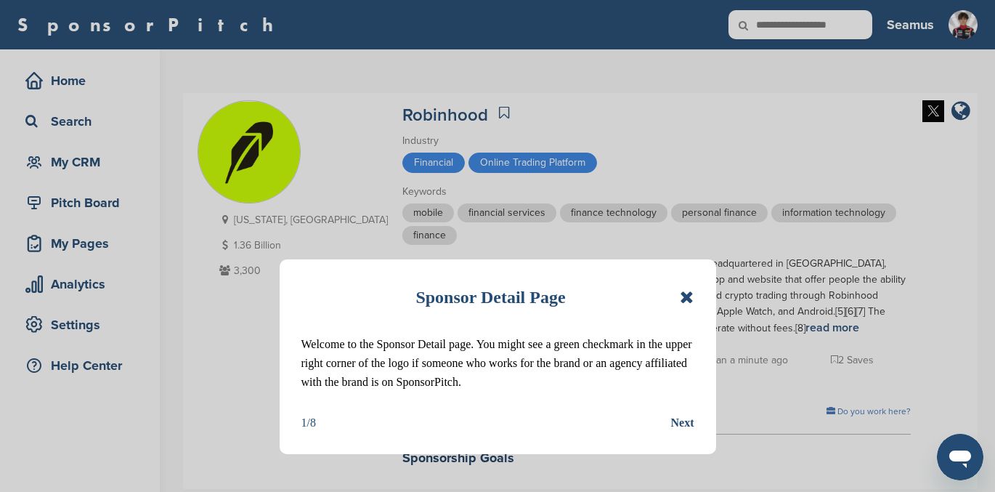
click at [686, 295] on icon at bounding box center [687, 296] width 14 height 17
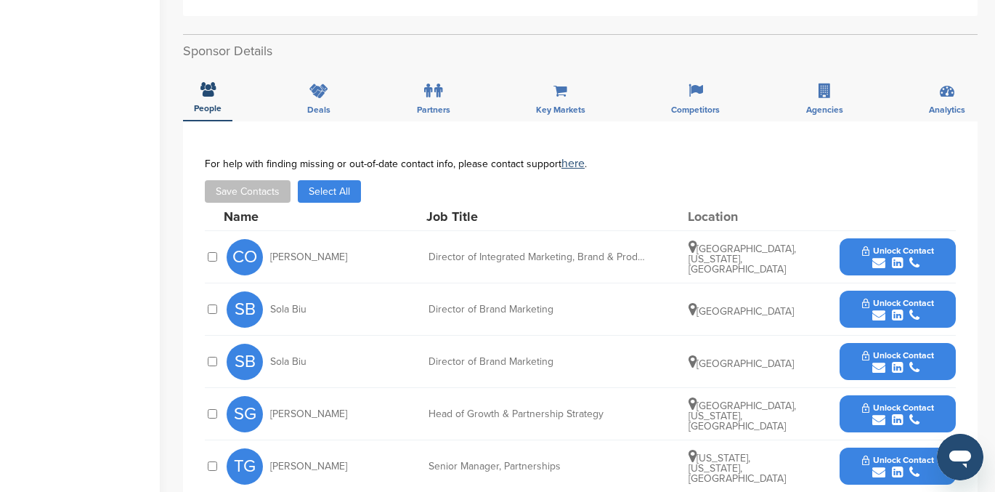
scroll to position [472, 0]
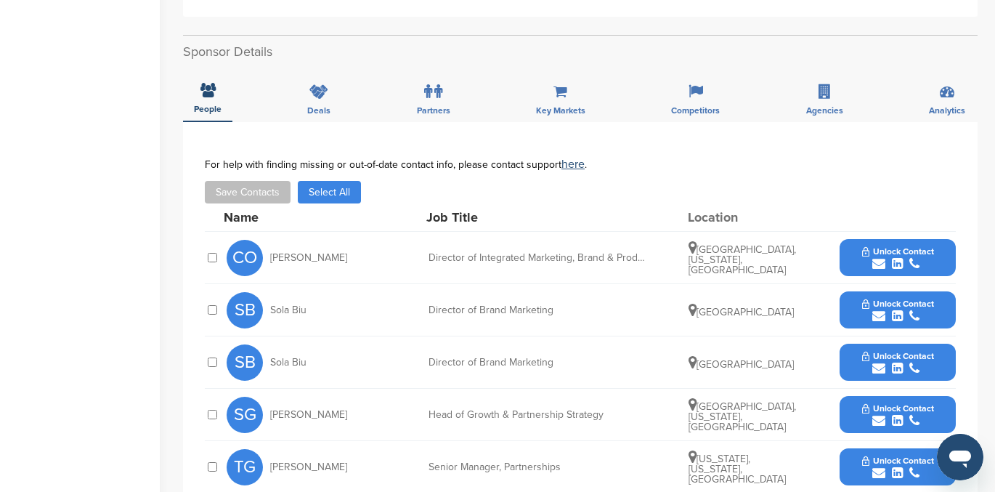
click at [877, 259] on icon "submit" at bounding box center [878, 263] width 13 height 13
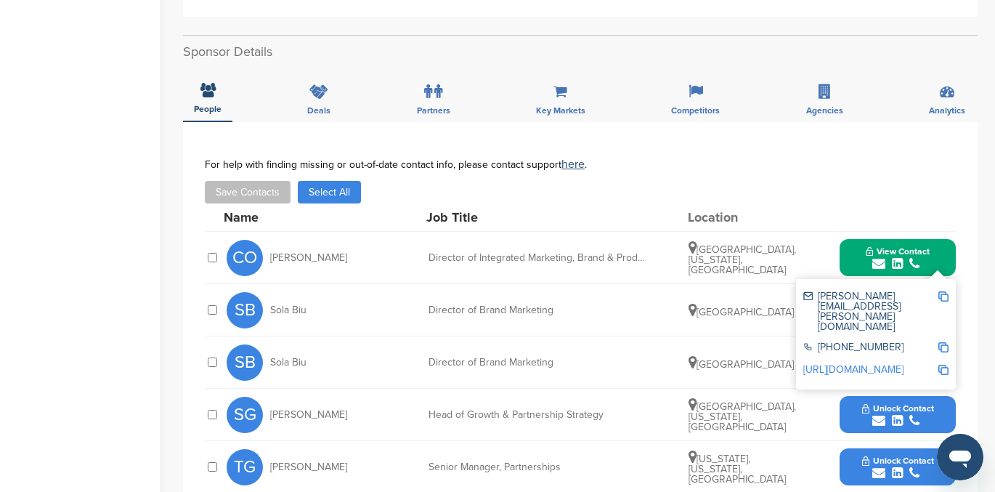
click at [861, 363] on link "http://www.linkedin.com/in/carleyolivas" at bounding box center [853, 369] width 100 height 12
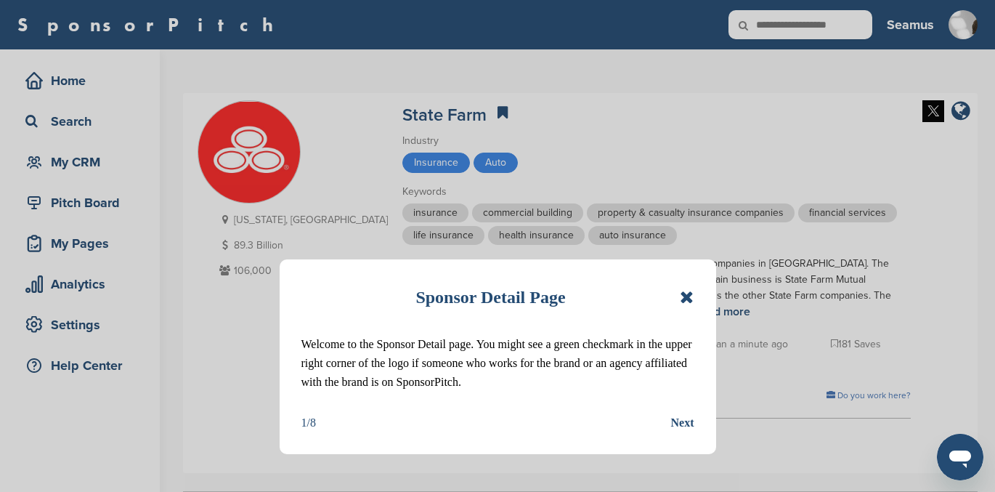
click at [691, 294] on icon at bounding box center [687, 296] width 14 height 17
click at [681, 299] on div "State Farm Insurance is a group of insurance and financial services companies i…" at bounding box center [656, 288] width 508 height 65
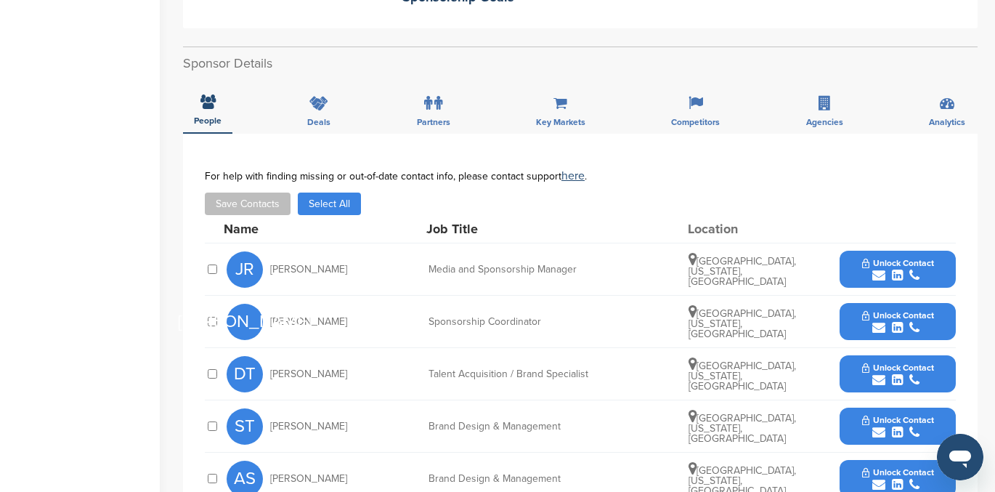
scroll to position [445, 0]
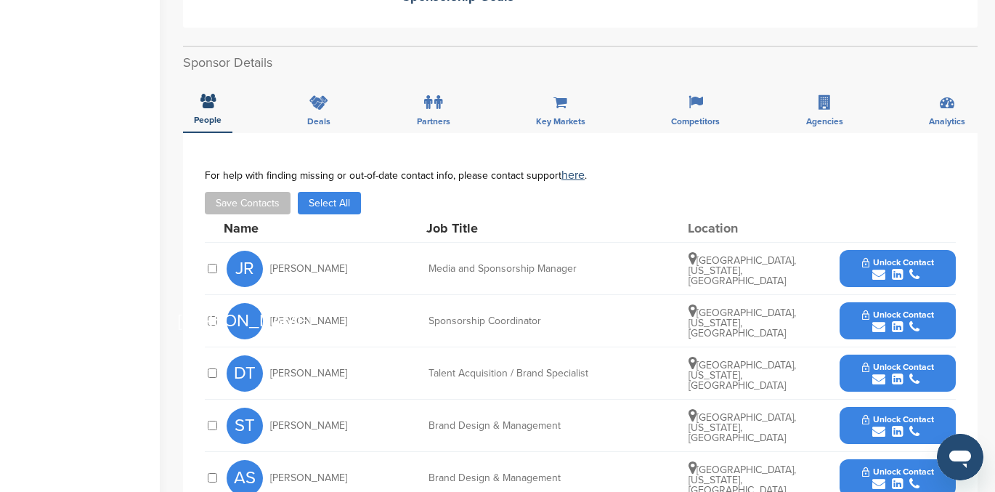
click at [874, 264] on span "Unlock Contact" at bounding box center [898, 262] width 72 height 10
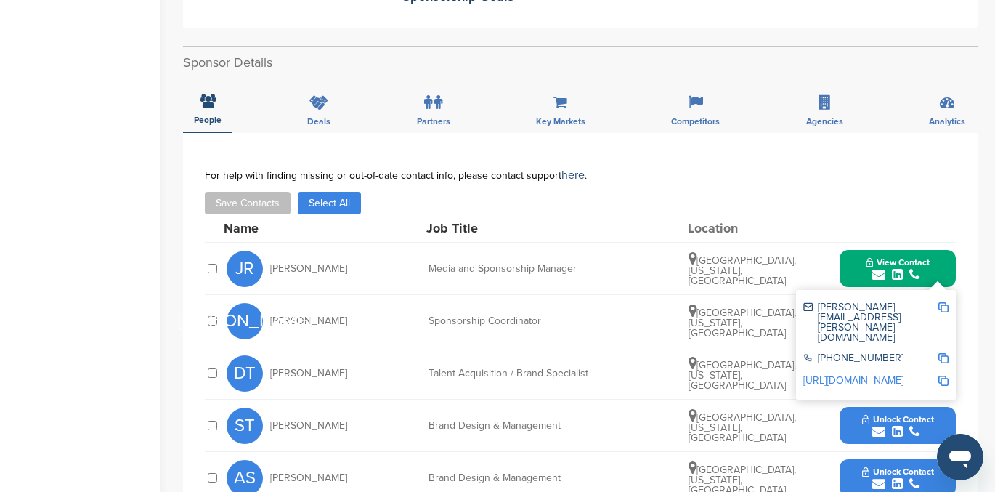
click at [843, 374] on link "[URL][DOMAIN_NAME]" at bounding box center [853, 380] width 100 height 12
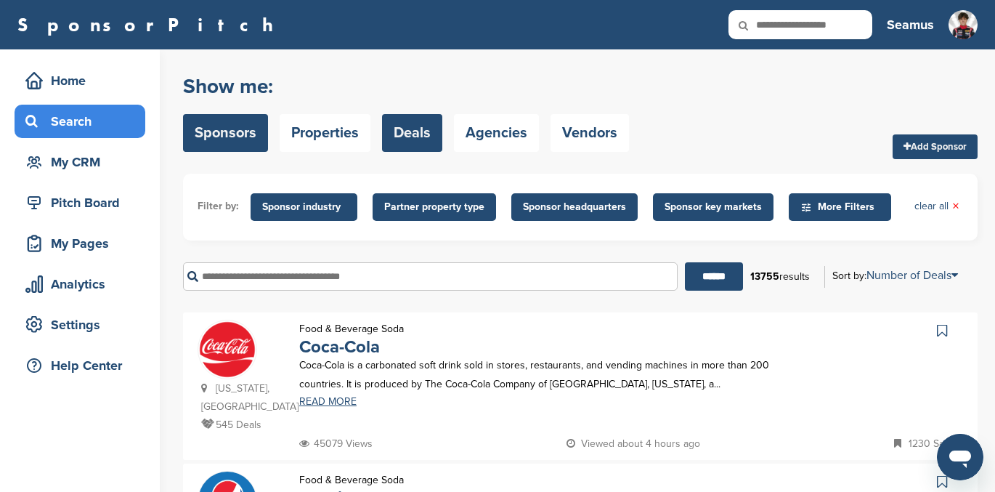
click at [415, 135] on link "Deals" at bounding box center [412, 133] width 60 height 38
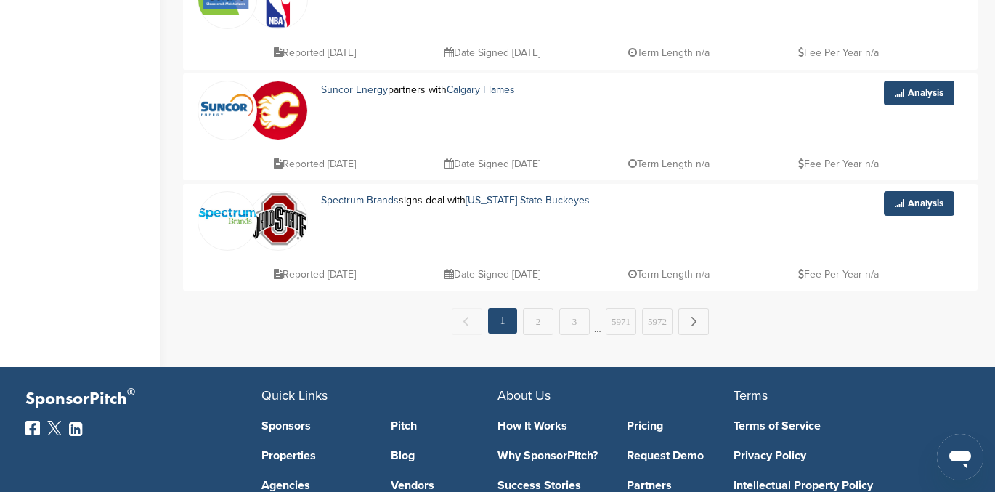
scroll to position [1121, 0]
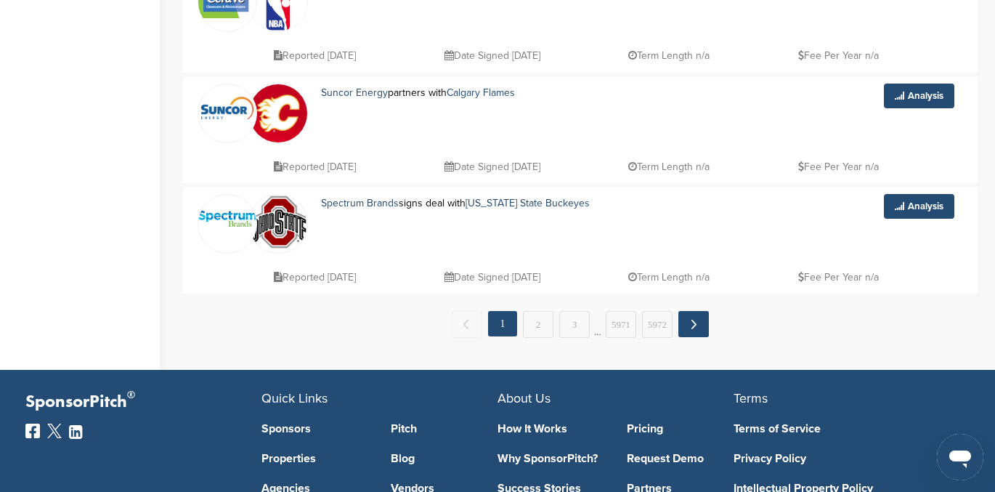
click at [696, 319] on link "Next →" at bounding box center [693, 324] width 31 height 26
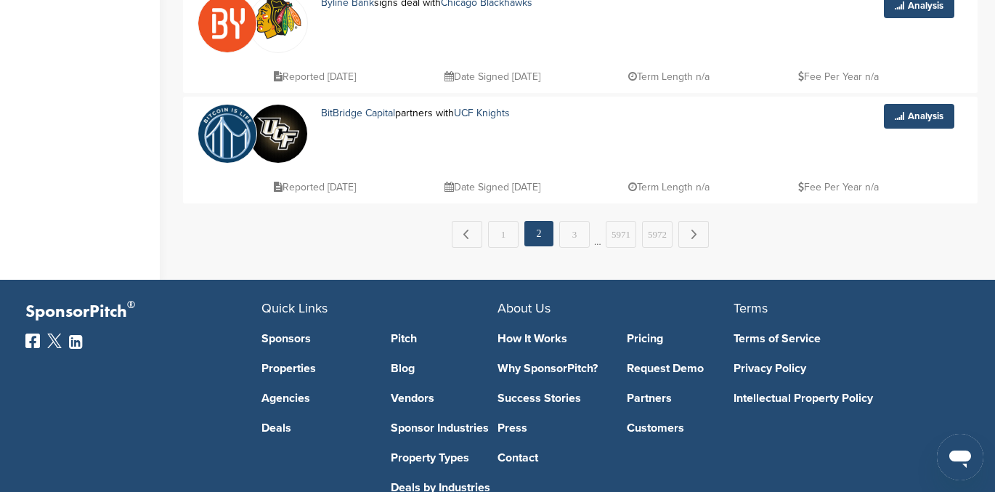
scroll to position [1179, 0]
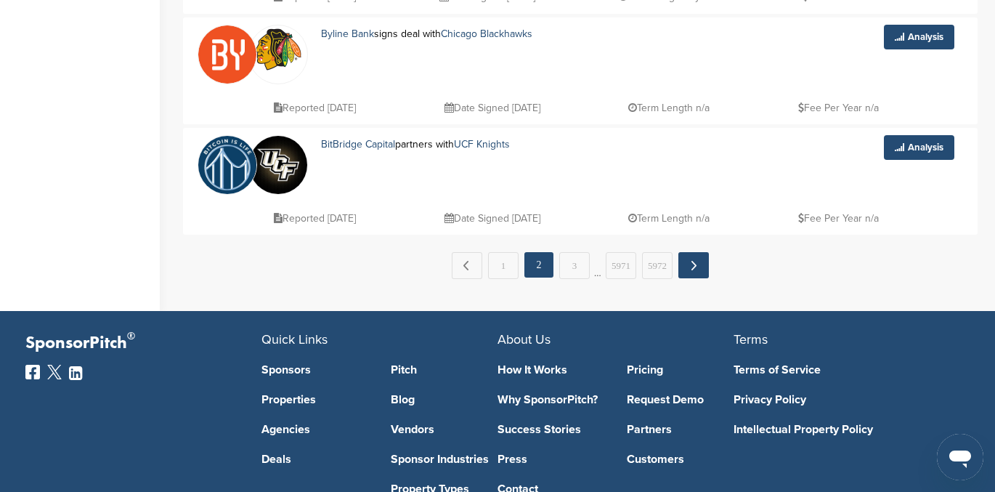
click at [692, 260] on link "Next →" at bounding box center [693, 265] width 31 height 26
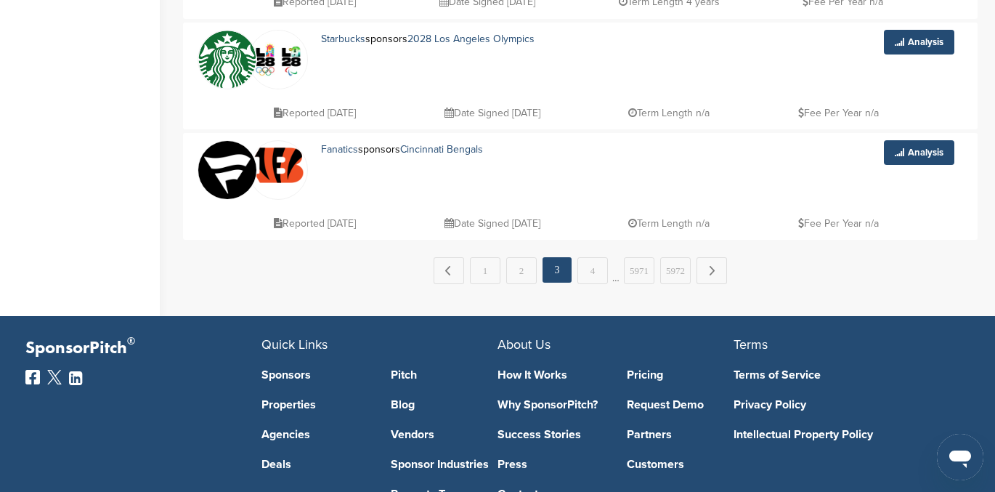
scroll to position [1334, 0]
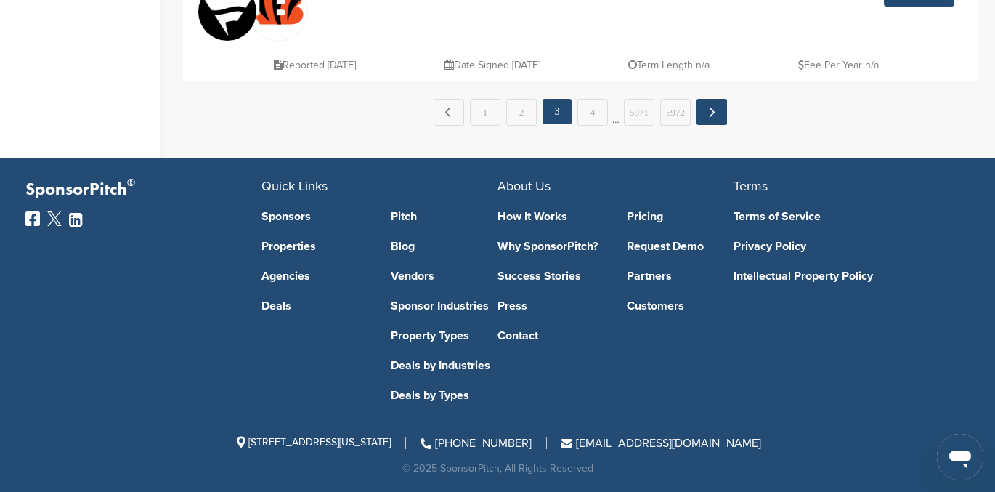
click at [710, 115] on link "Next →" at bounding box center [711, 112] width 31 height 26
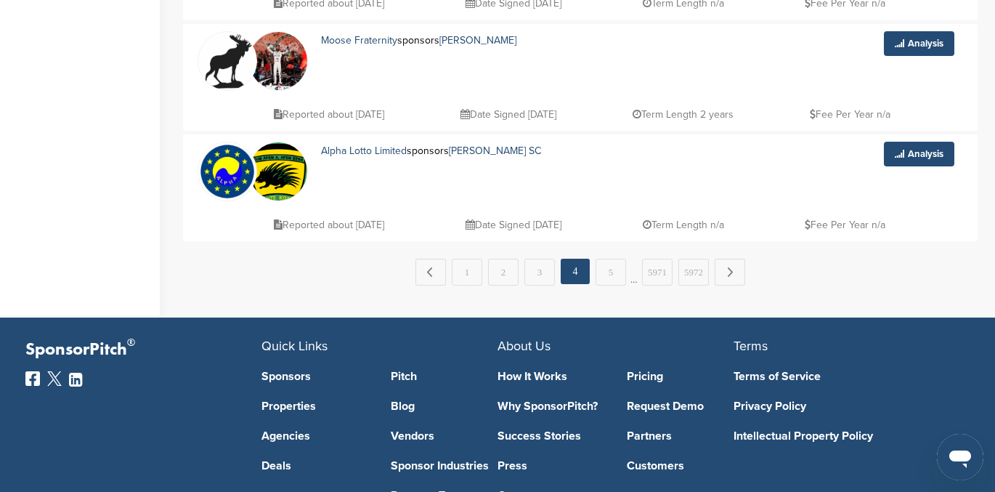
scroll to position [1174, 0]
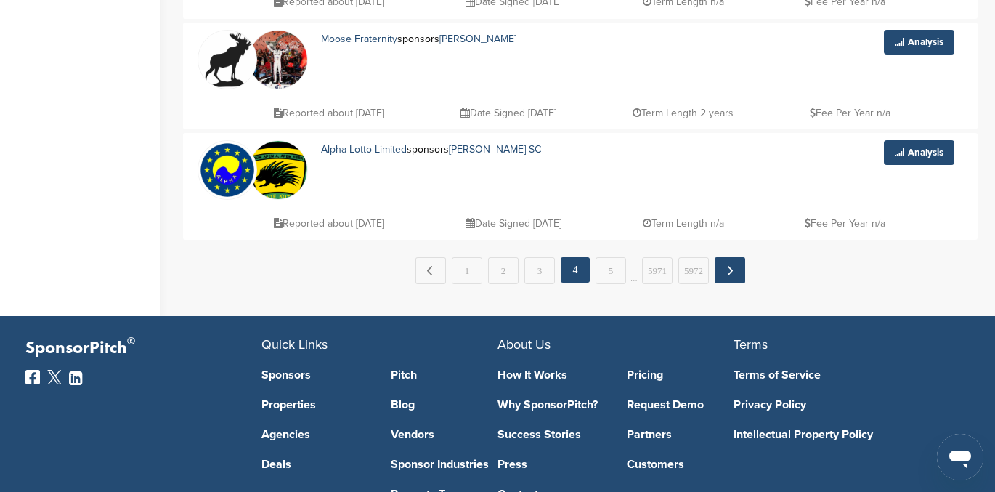
click at [723, 272] on link "Next →" at bounding box center [730, 270] width 31 height 26
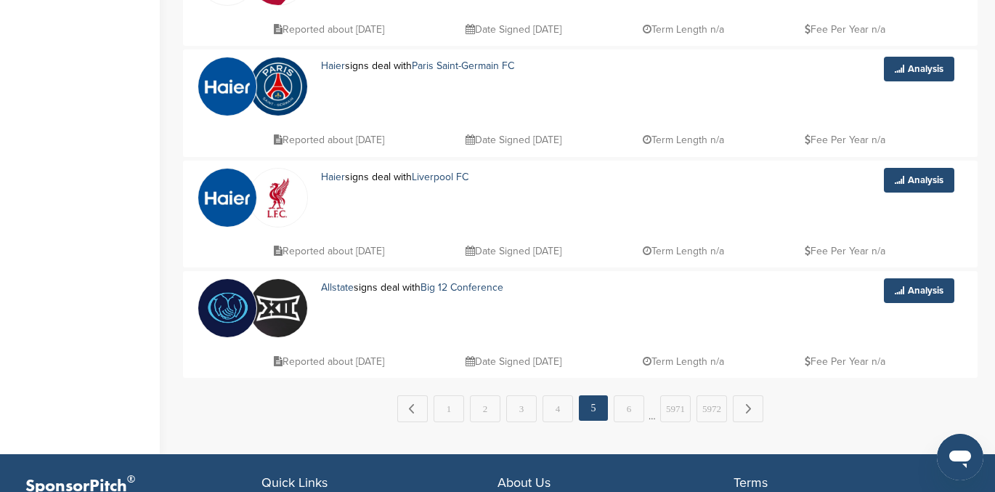
scroll to position [1037, 0]
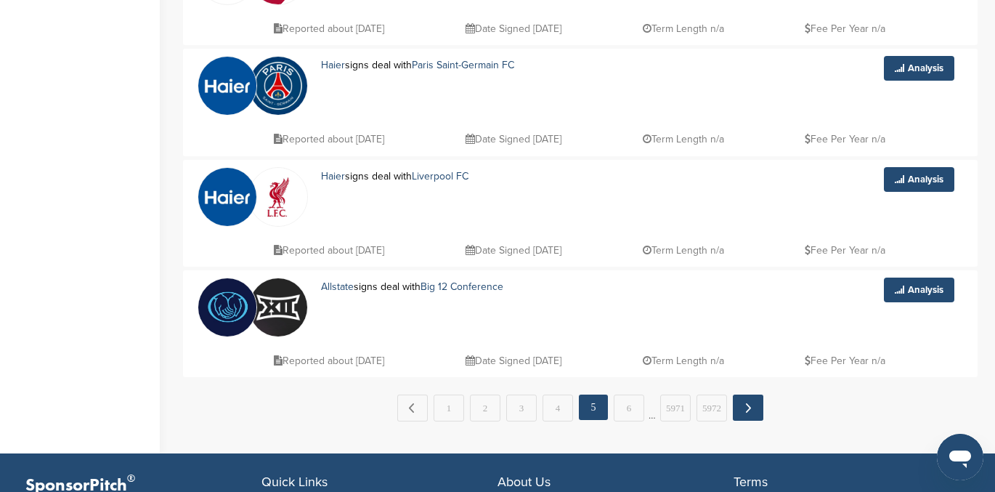
click at [744, 405] on link "Next →" at bounding box center [748, 407] width 31 height 26
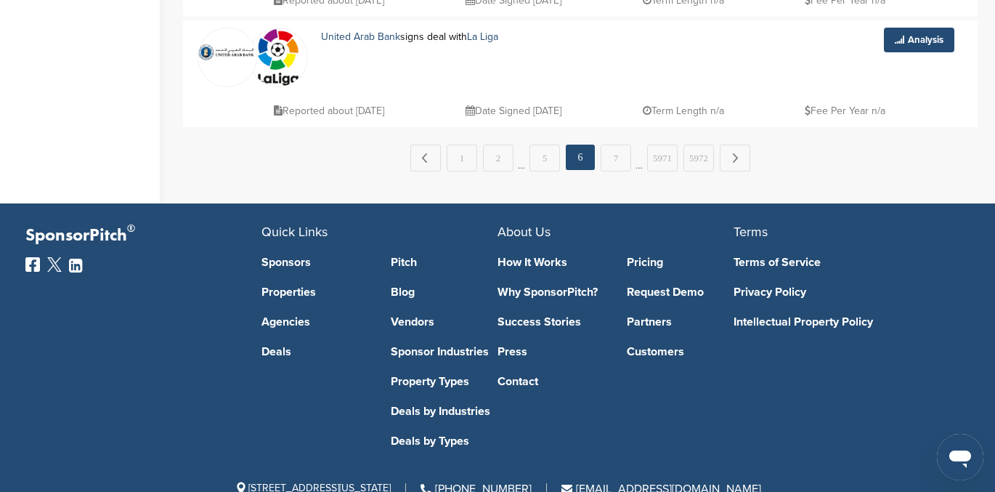
scroll to position [1285, 0]
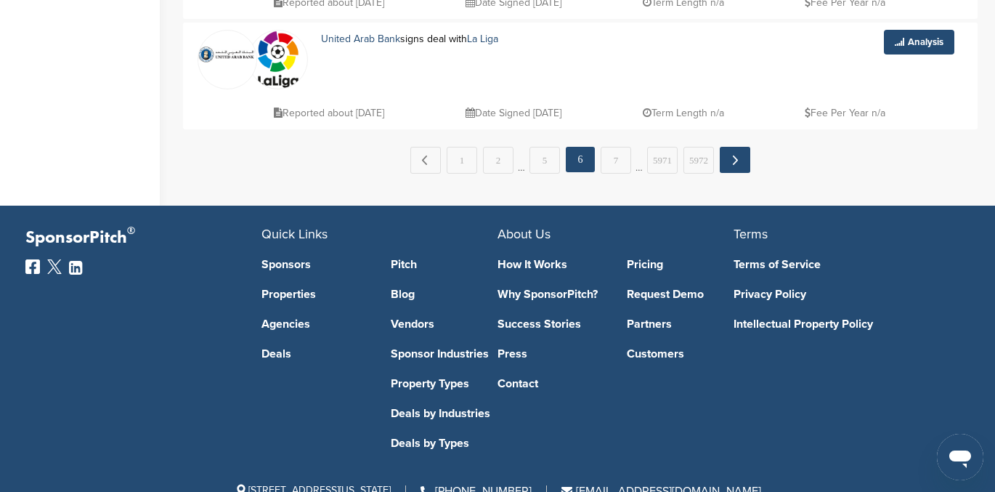
click at [737, 156] on link "Next →" at bounding box center [735, 160] width 31 height 26
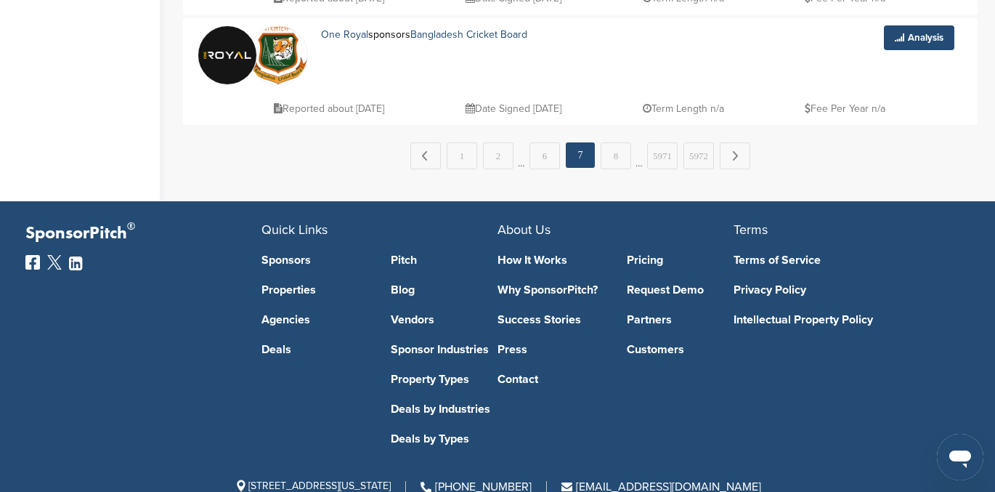
scroll to position [1334, 0]
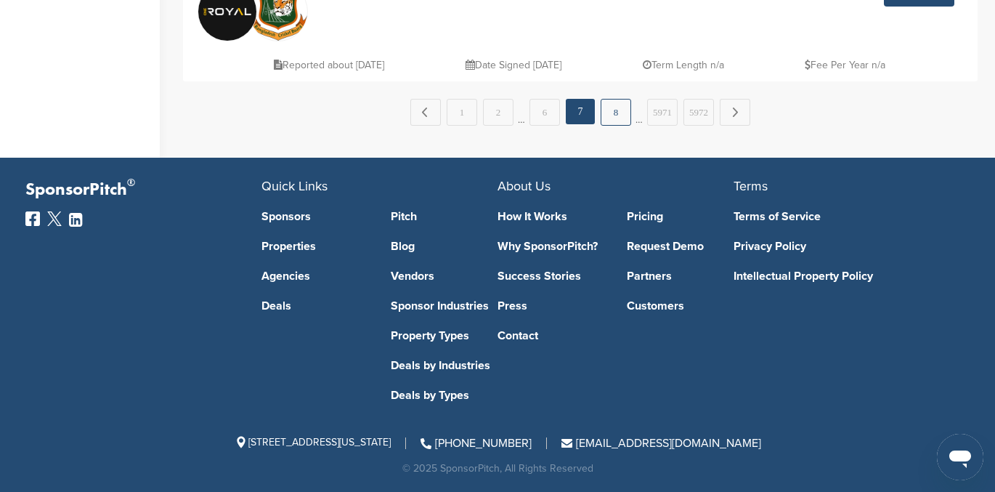
click at [614, 116] on link "8" at bounding box center [616, 112] width 31 height 27
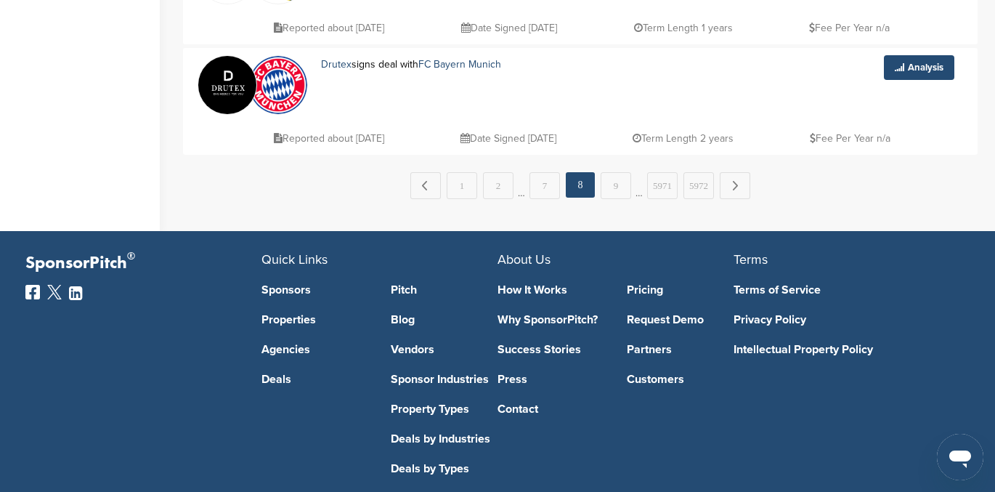
scroll to position [1257, 0]
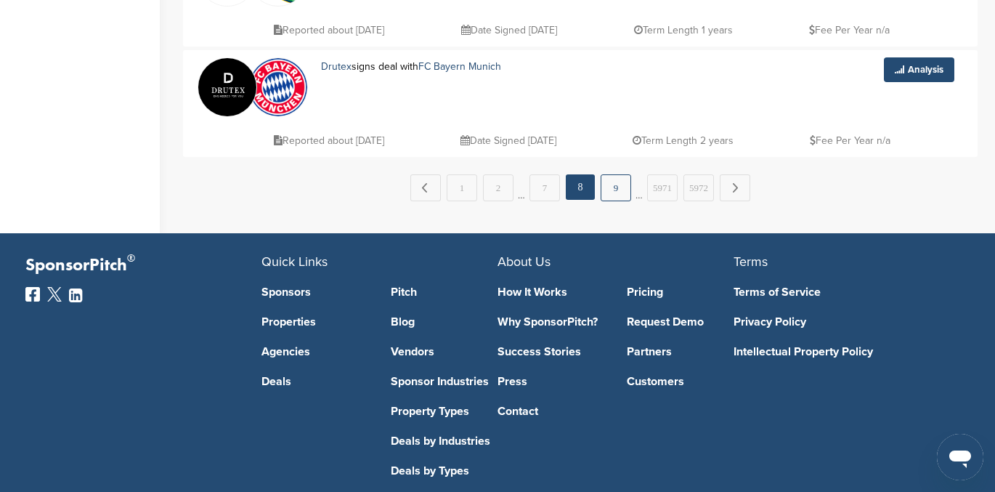
click at [620, 182] on link "9" at bounding box center [616, 187] width 31 height 27
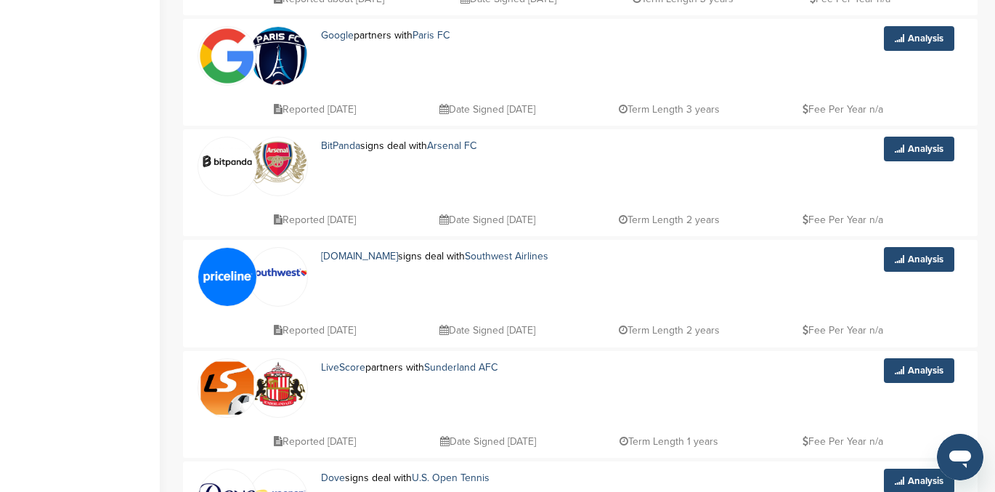
scroll to position [1334, 0]
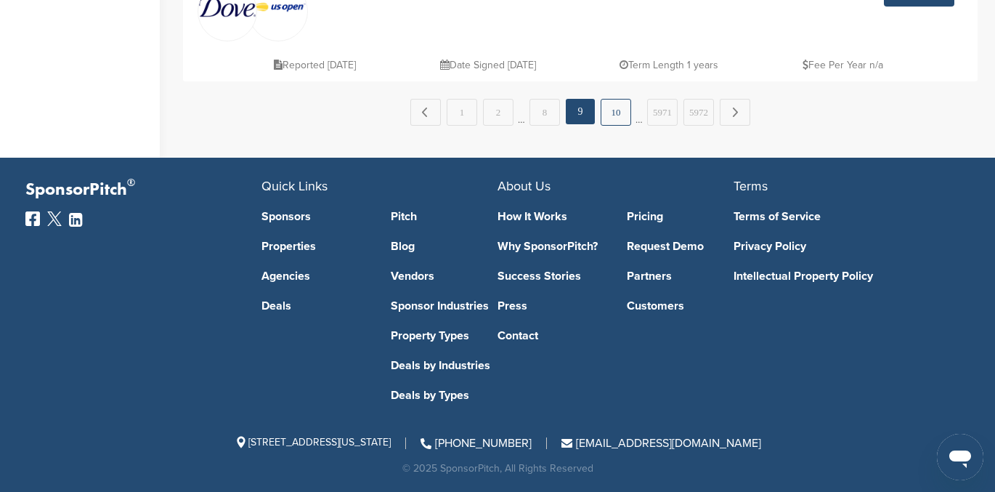
click at [615, 110] on link "10" at bounding box center [616, 112] width 31 height 27
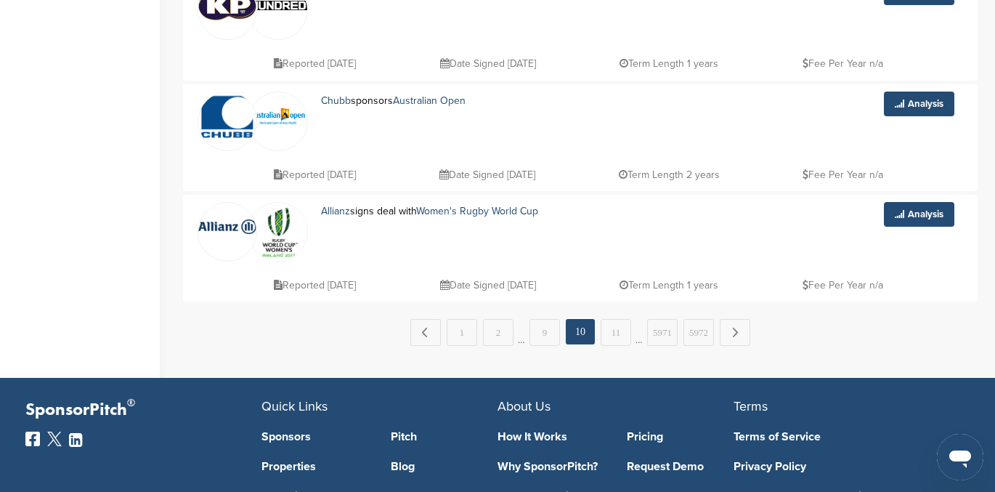
scroll to position [1112, 0]
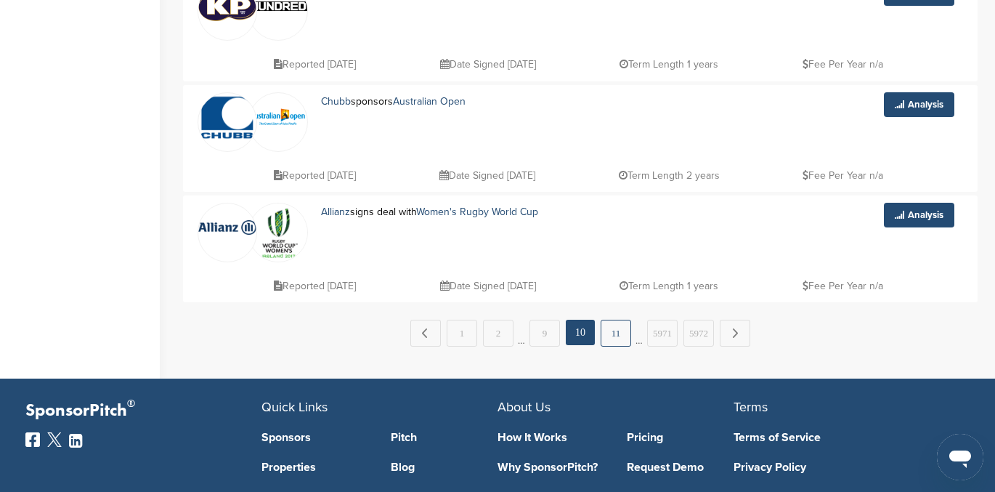
click at [617, 330] on link "11" at bounding box center [616, 333] width 31 height 27
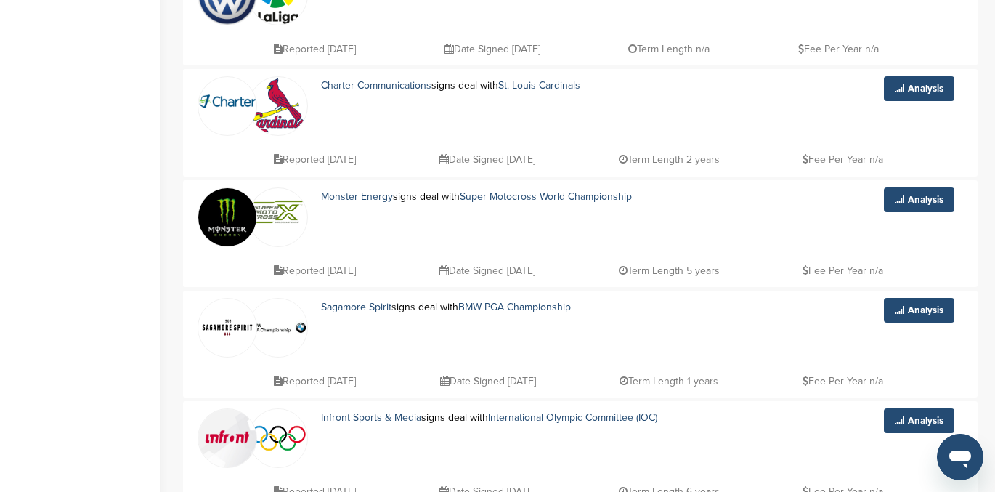
scroll to position [1334, 0]
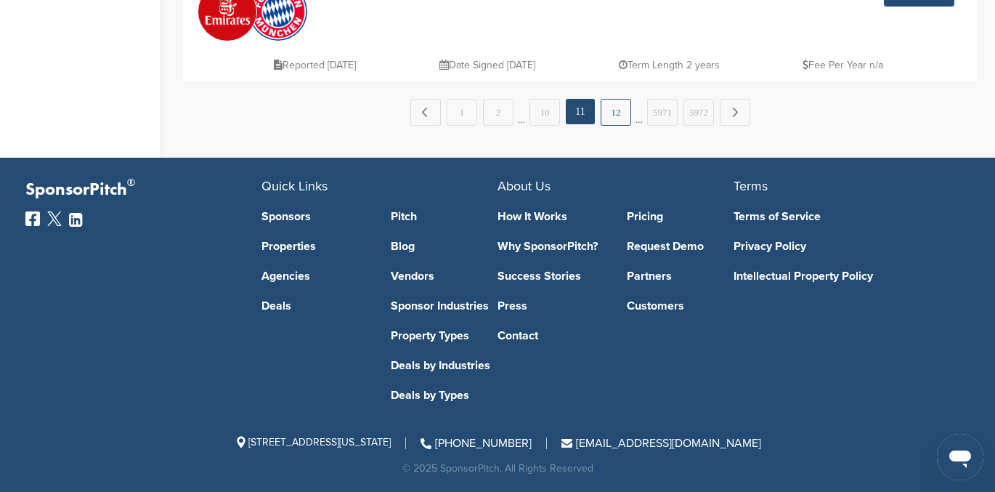
click at [614, 111] on link "12" at bounding box center [616, 112] width 31 height 27
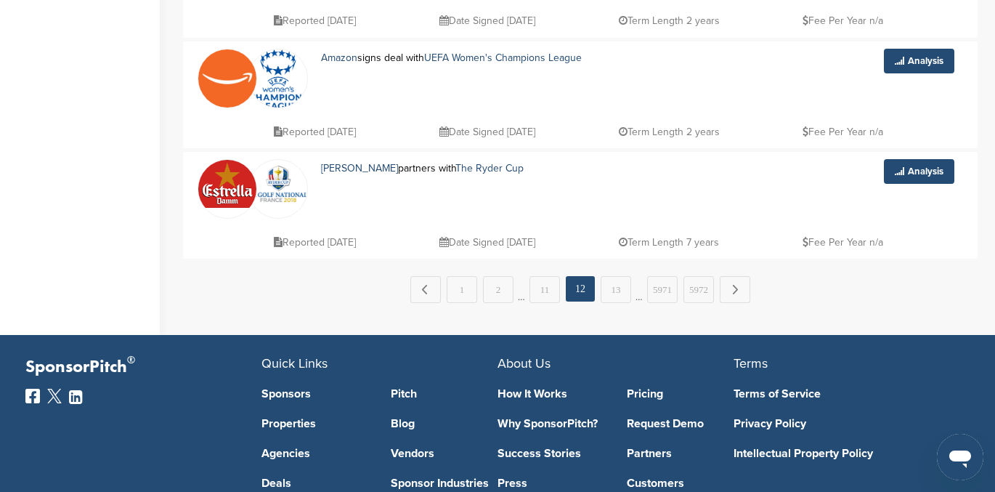
scroll to position [1153, 0]
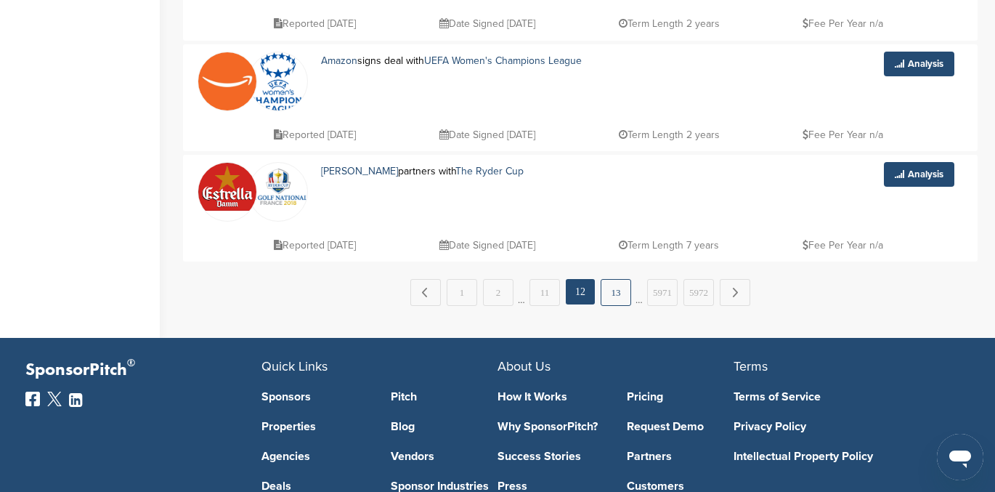
click at [623, 298] on link "13" at bounding box center [616, 292] width 31 height 27
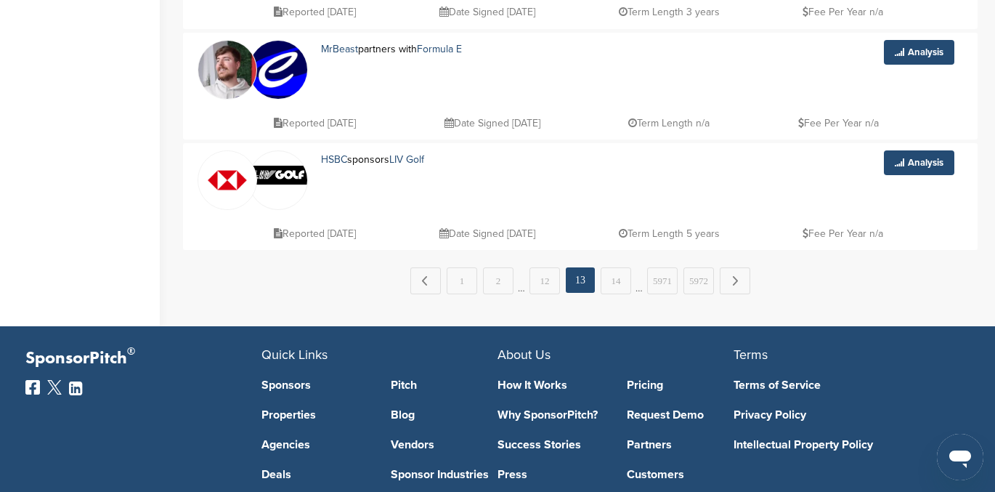
scroll to position [1199, 0]
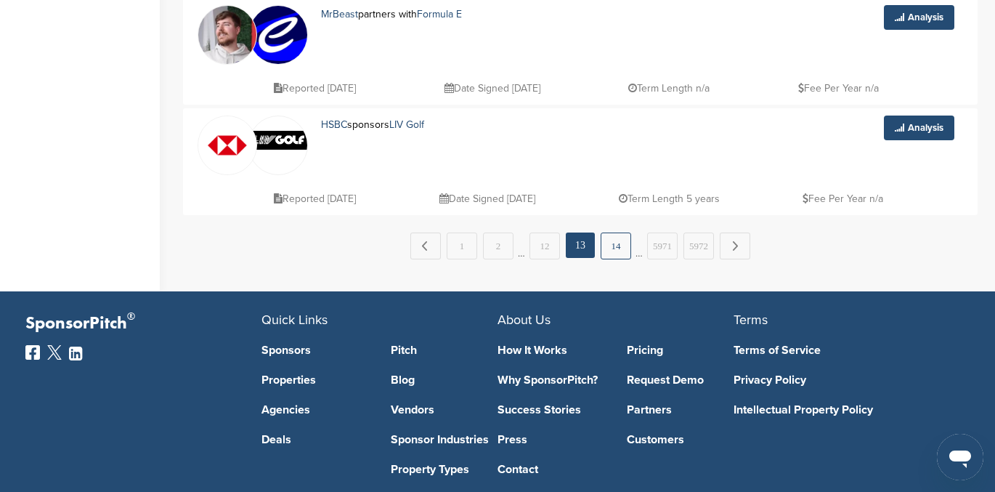
click at [614, 241] on link "14" at bounding box center [616, 245] width 31 height 27
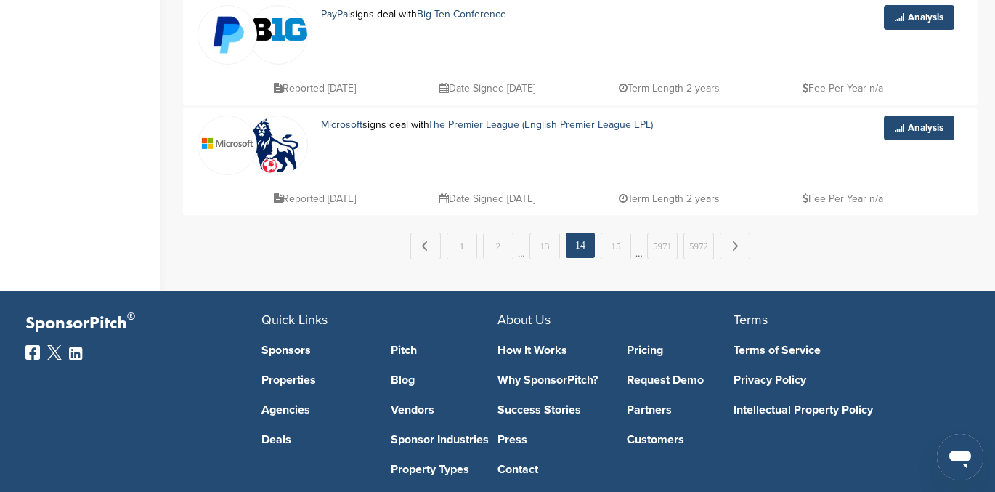
scroll to position [0, 0]
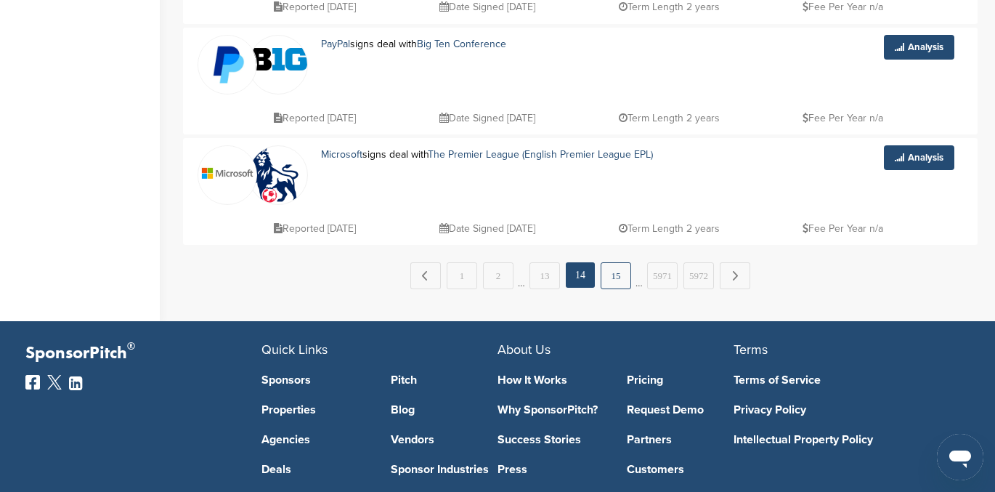
click at [610, 282] on link "15" at bounding box center [616, 275] width 31 height 27
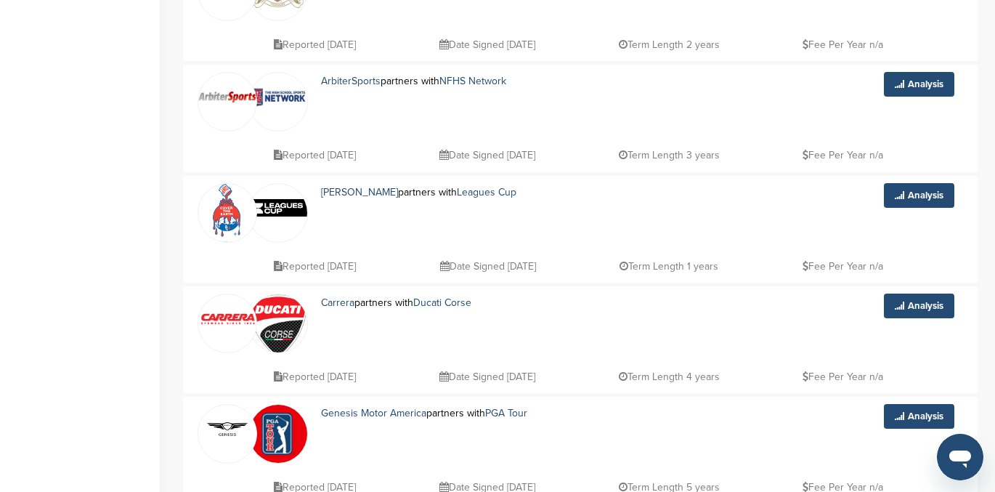
click at [223, 210] on img at bounding box center [227, 225] width 58 height 83
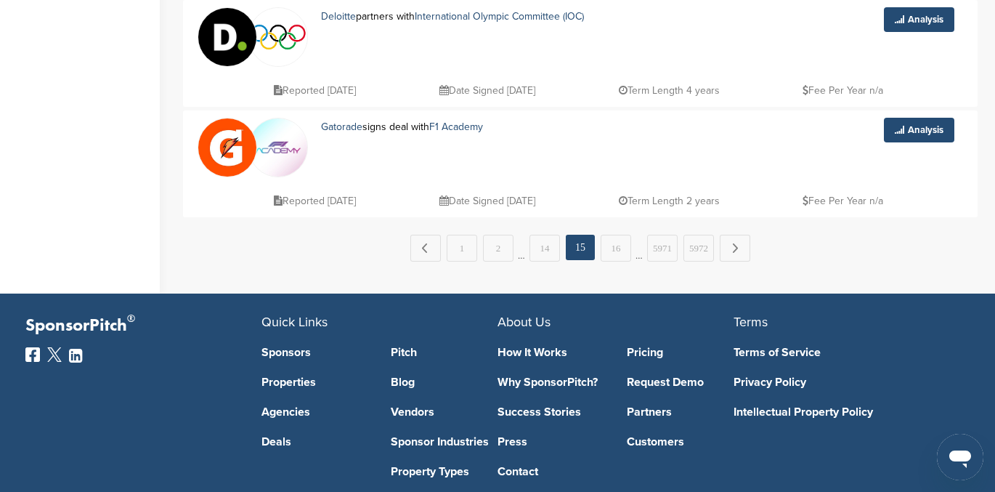
scroll to position [1198, 0]
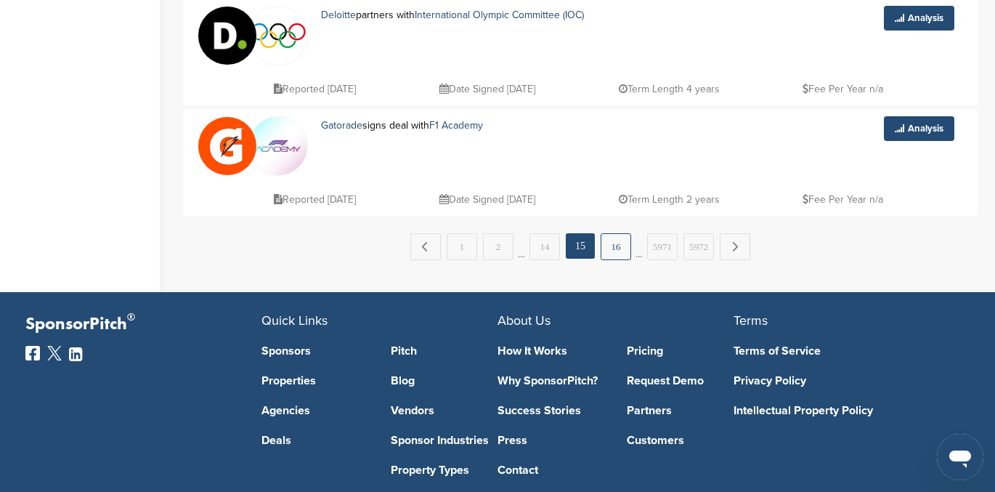
click at [618, 253] on link "16" at bounding box center [616, 246] width 31 height 27
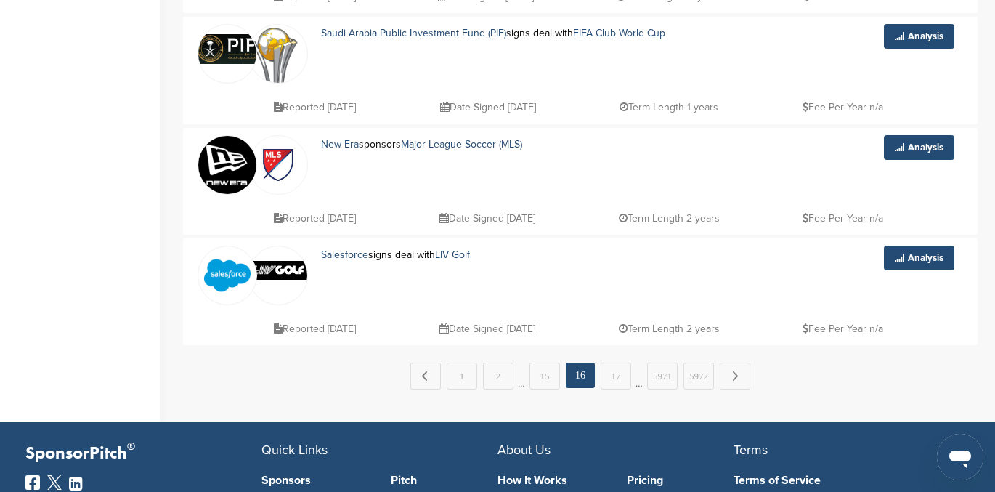
scroll to position [1068, 0]
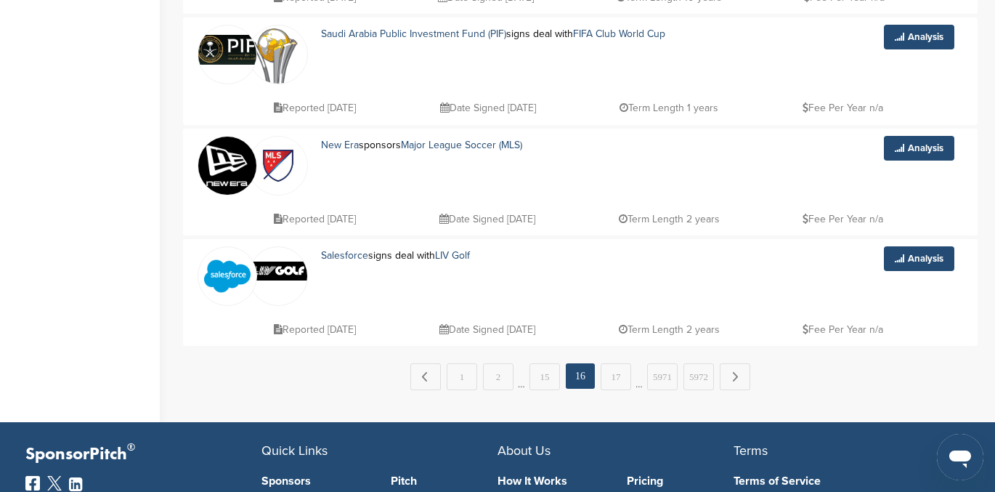
click at [224, 273] on img at bounding box center [227, 276] width 58 height 58
click at [622, 378] on link "17" at bounding box center [616, 376] width 31 height 27
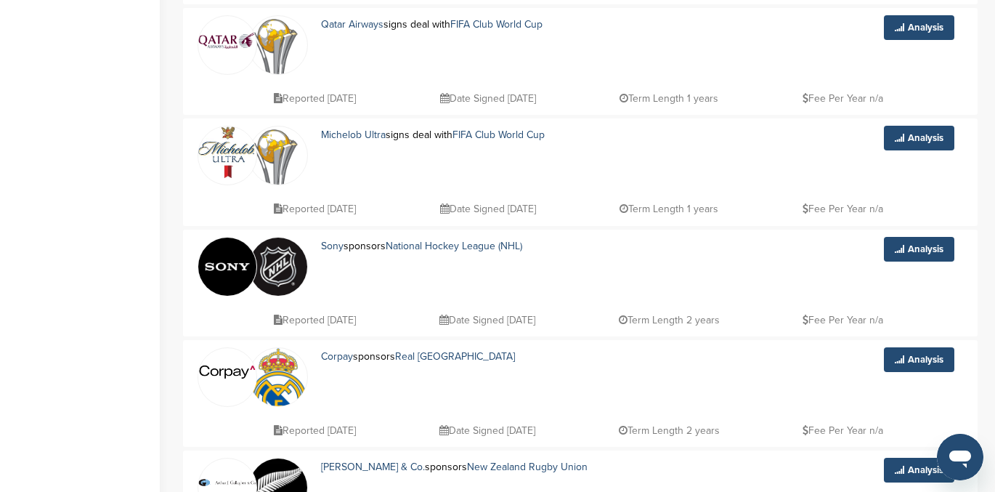
scroll to position [399, 0]
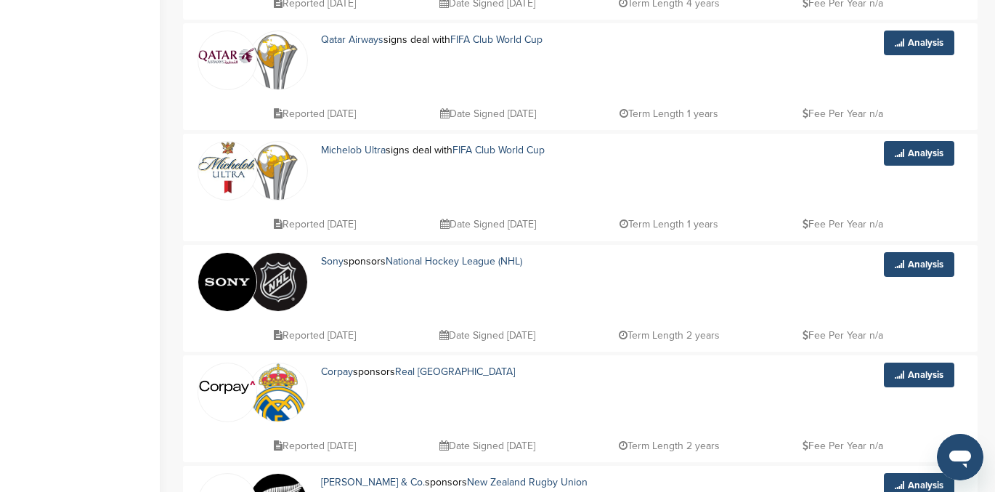
click at [224, 168] on img at bounding box center [227, 168] width 58 height 52
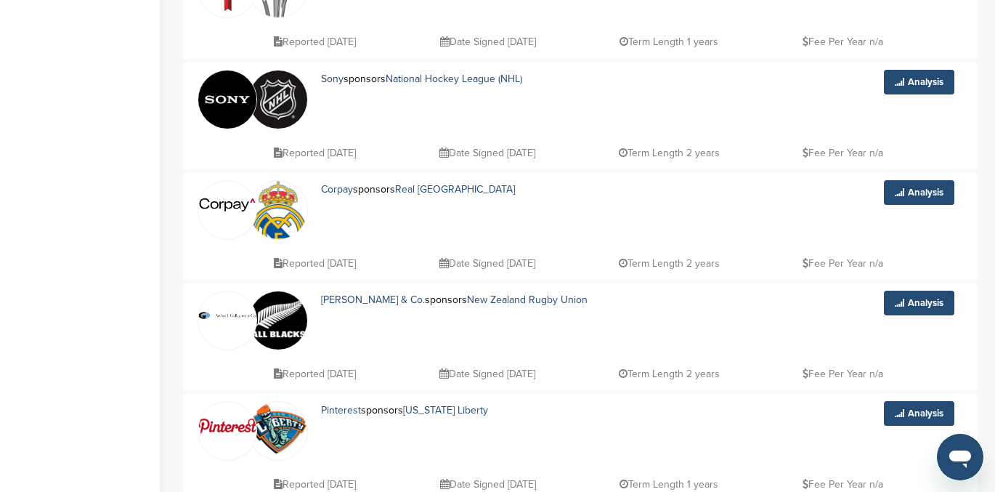
scroll to position [584, 0]
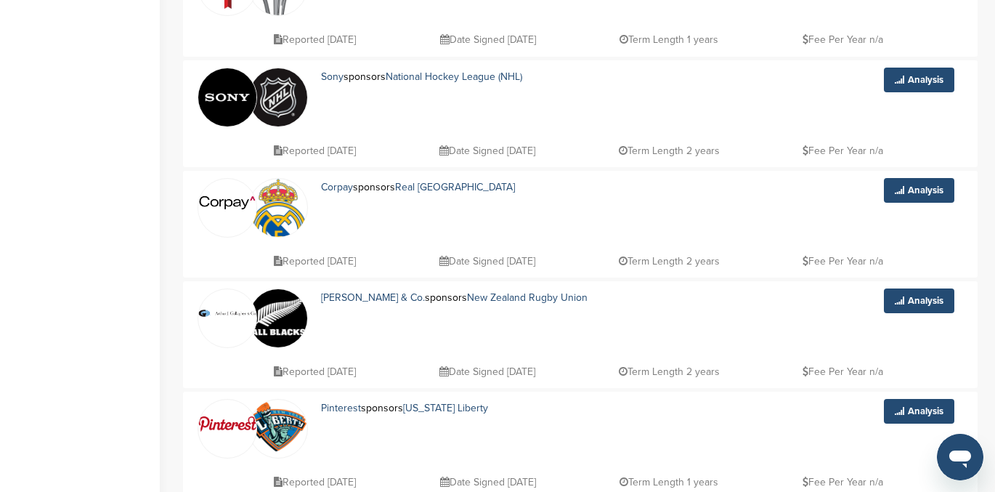
click at [222, 201] on img at bounding box center [227, 202] width 58 height 29
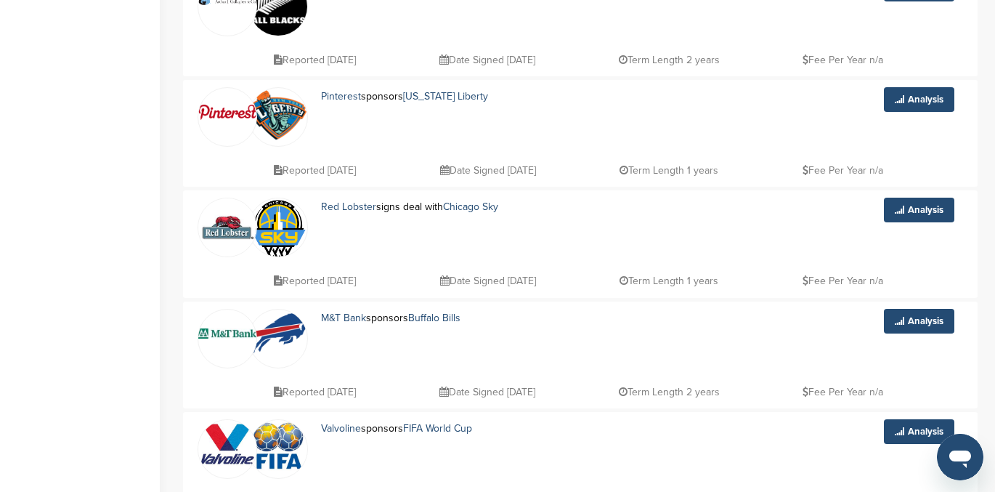
scroll to position [932, 0]
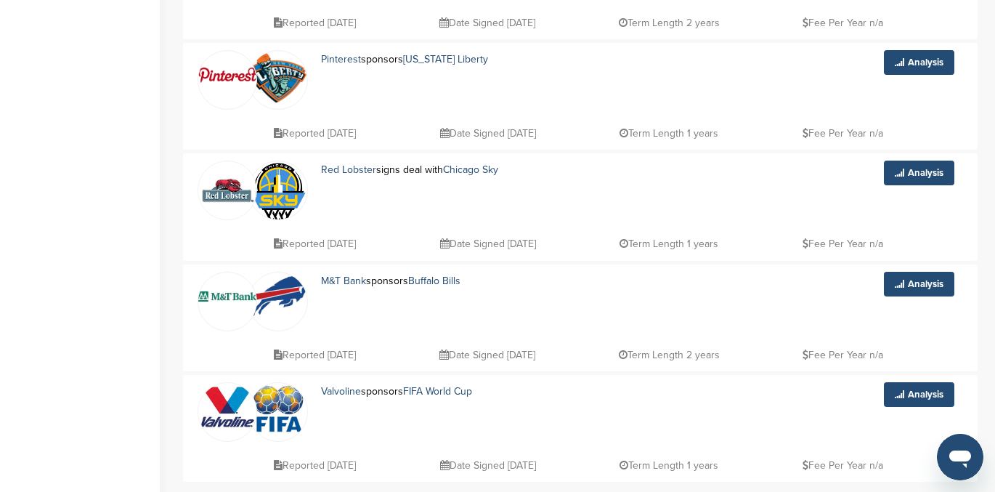
click at [217, 196] on img at bounding box center [227, 190] width 58 height 58
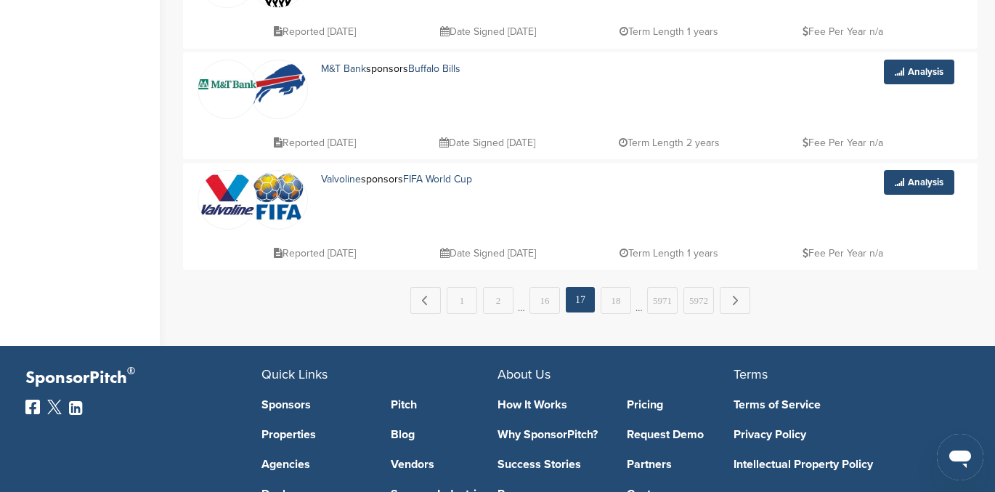
scroll to position [1145, 0]
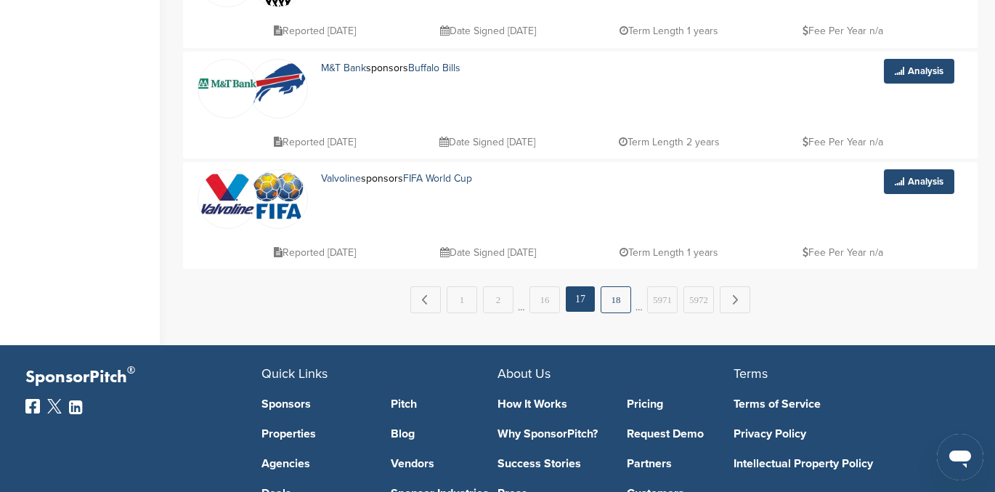
click at [619, 296] on link "18" at bounding box center [616, 299] width 31 height 27
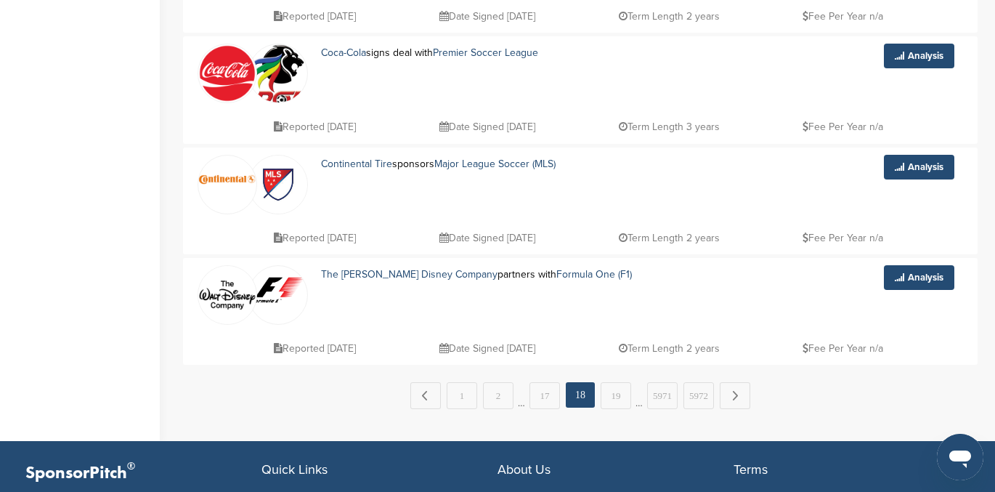
scroll to position [1049, 0]
click at [610, 394] on link "19" at bounding box center [616, 396] width 31 height 27
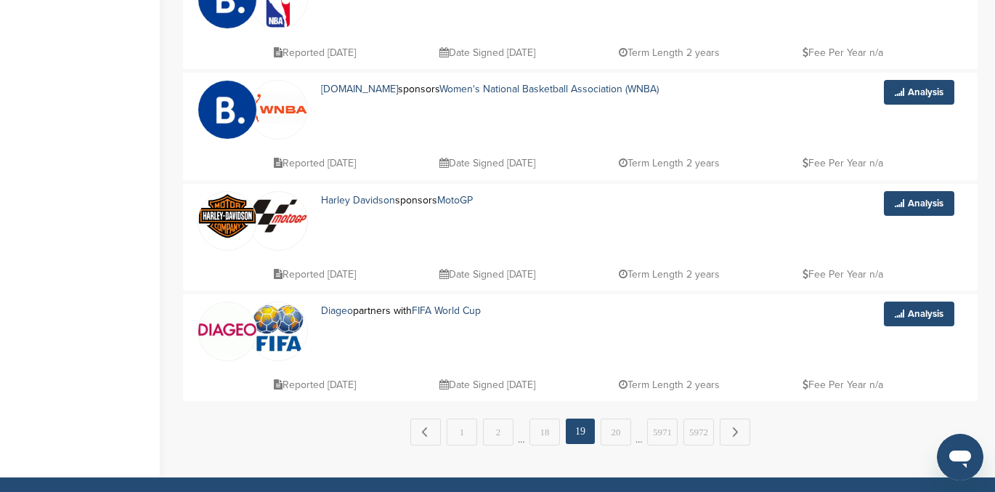
scroll to position [1015, 0]
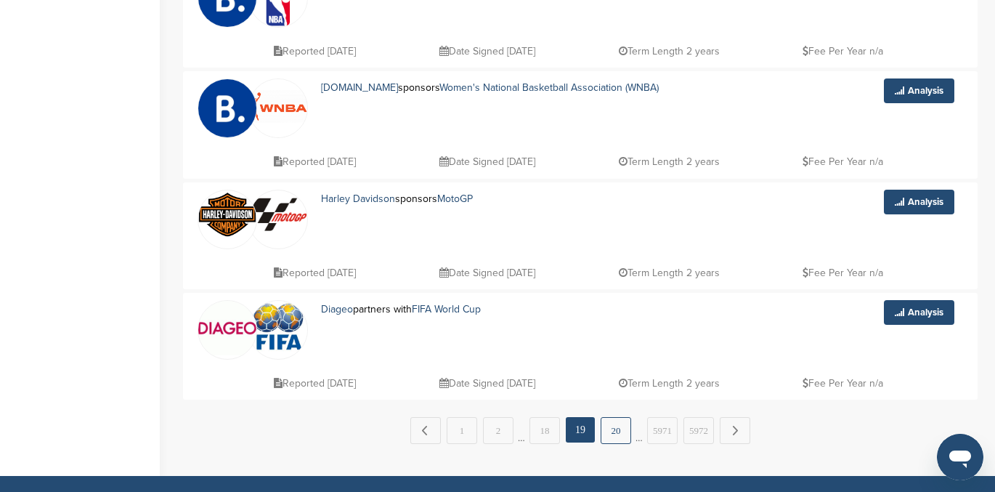
click at [615, 428] on link "20" at bounding box center [616, 430] width 31 height 27
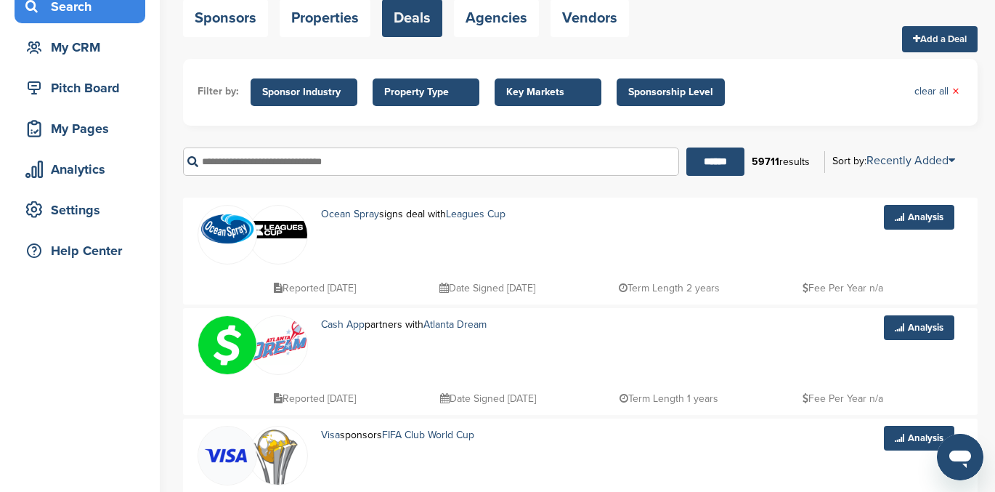
scroll to position [113, 0]
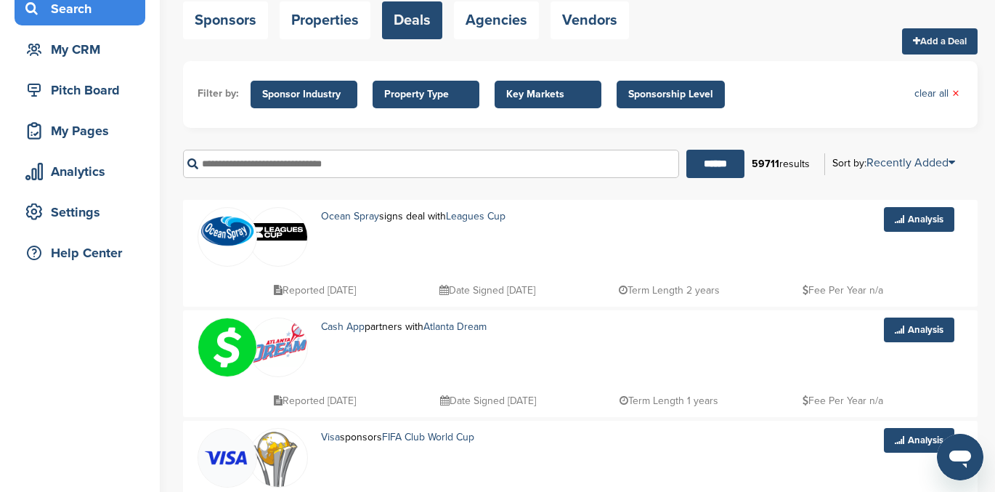
click at [222, 228] on img at bounding box center [227, 232] width 58 height 36
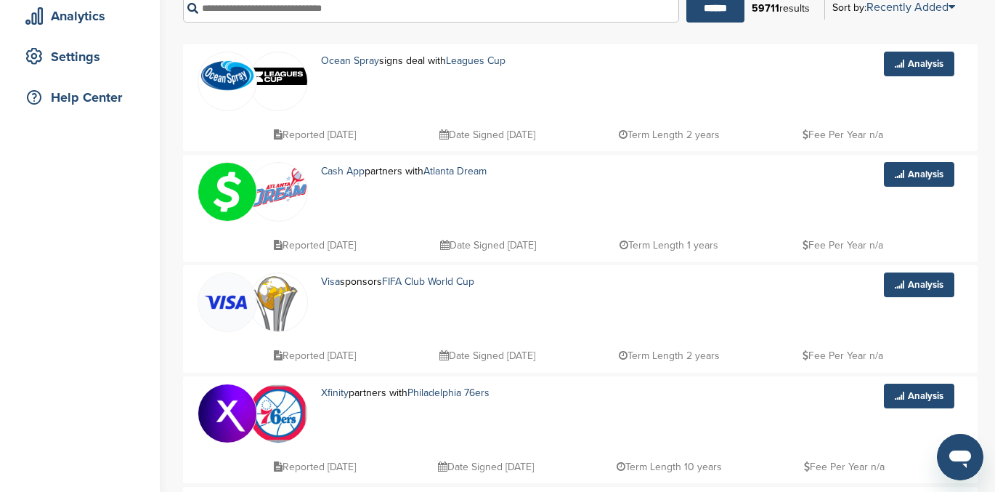
scroll to position [266, 0]
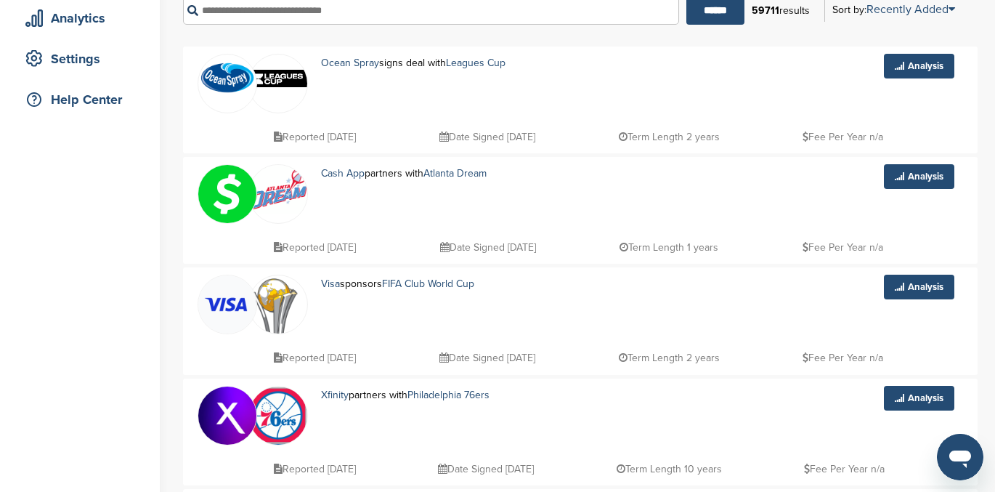
click at [223, 194] on img at bounding box center [227, 194] width 58 height 58
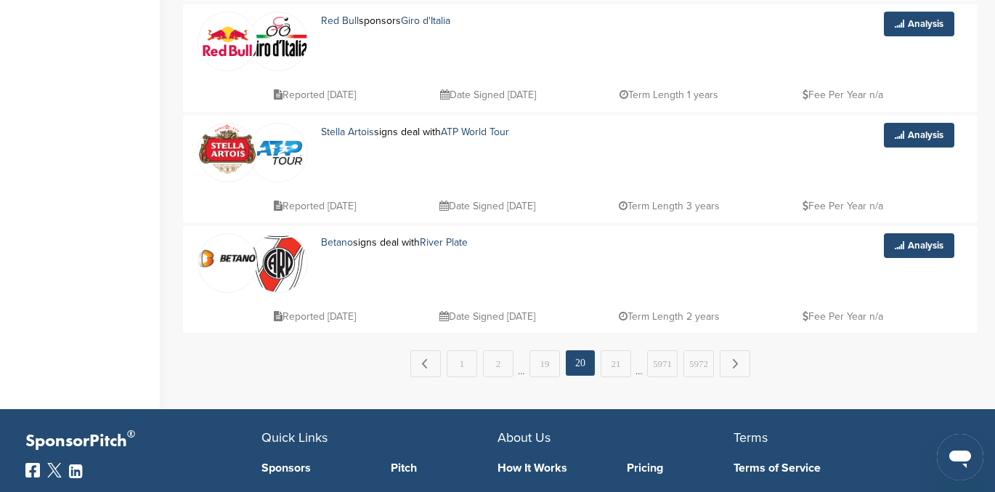
scroll to position [1079, 0]
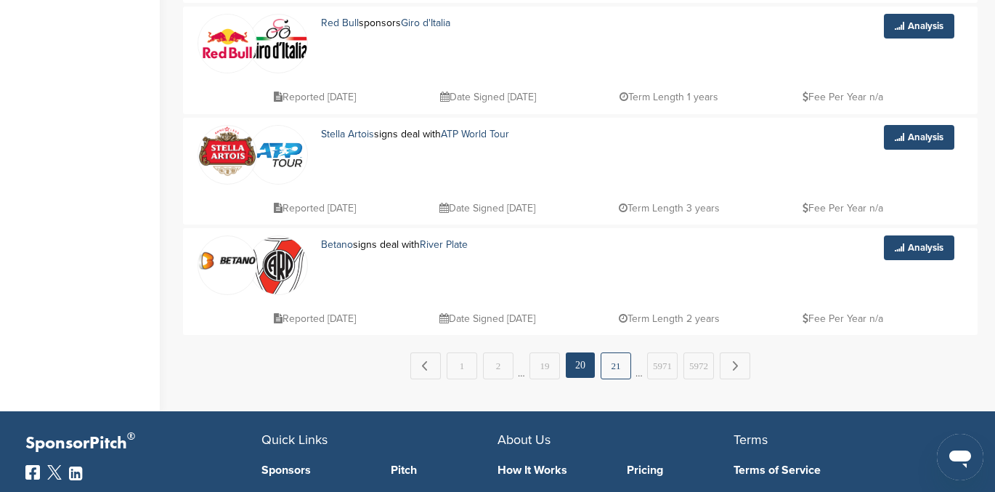
click at [619, 365] on link "21" at bounding box center [616, 365] width 31 height 27
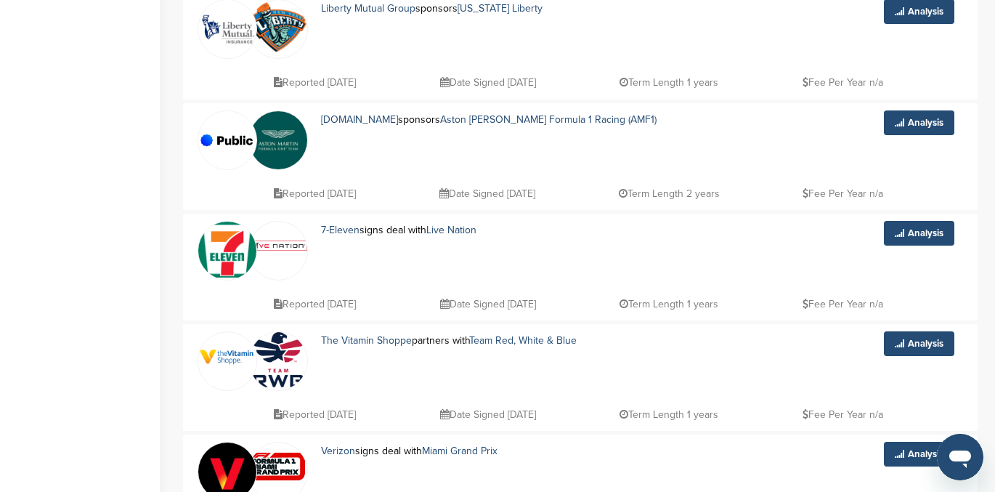
scroll to position [554, 0]
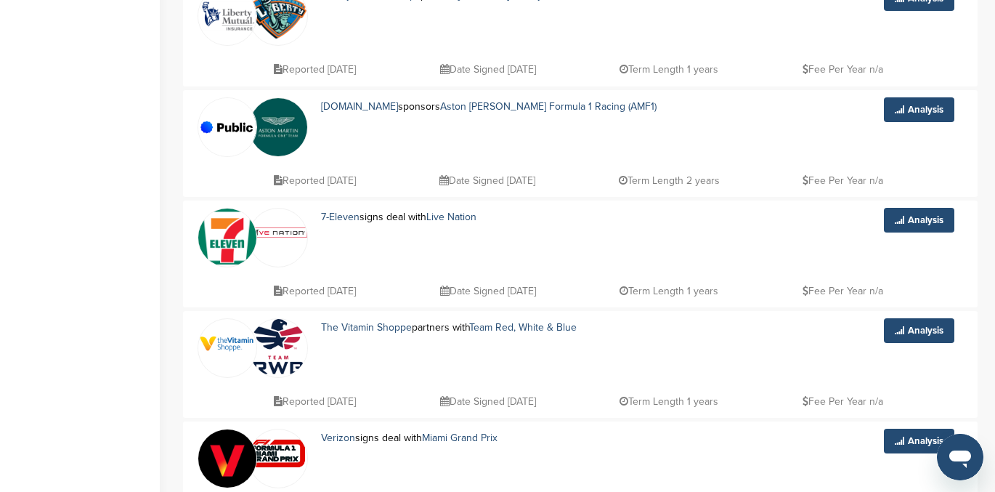
click at [287, 240] on link at bounding box center [278, 231] width 58 height 47
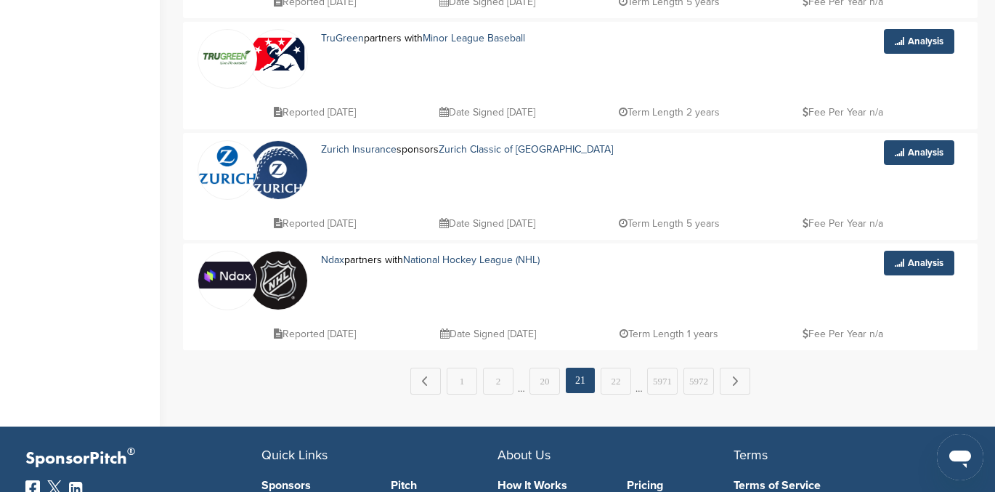
scroll to position [1062, 0]
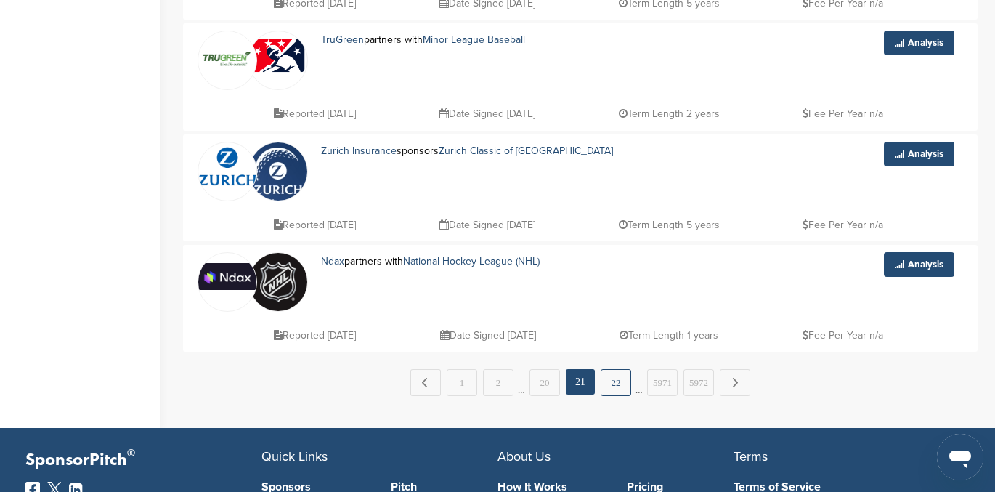
click at [613, 386] on link "22" at bounding box center [616, 382] width 31 height 27
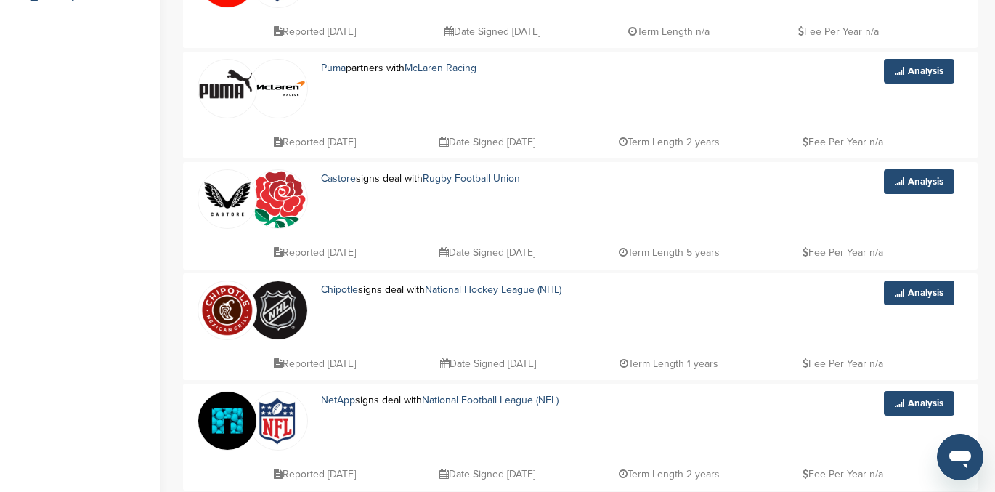
scroll to position [373, 0]
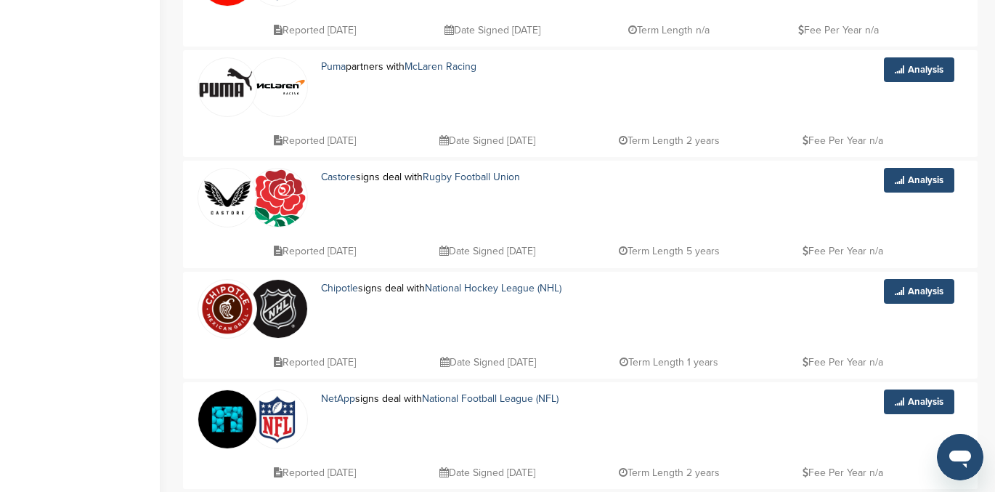
click at [227, 320] on img at bounding box center [227, 309] width 58 height 58
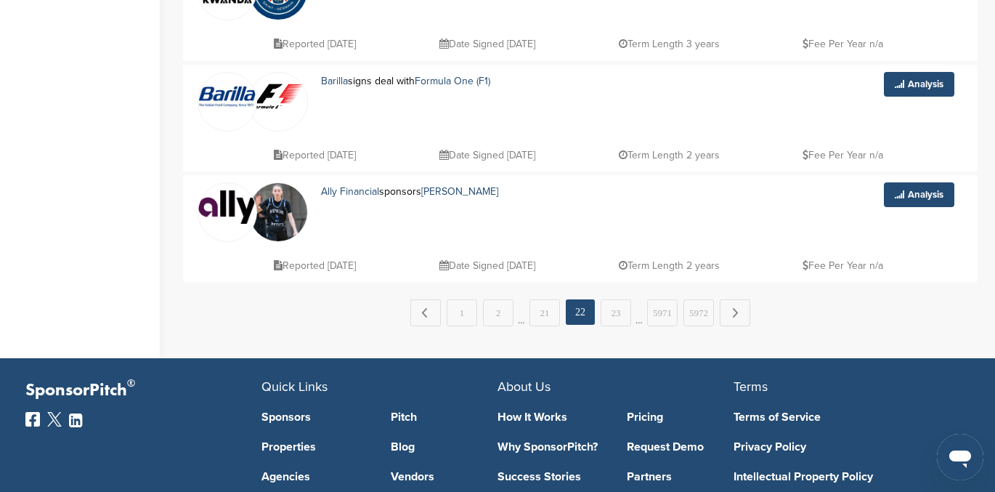
scroll to position [1129, 0]
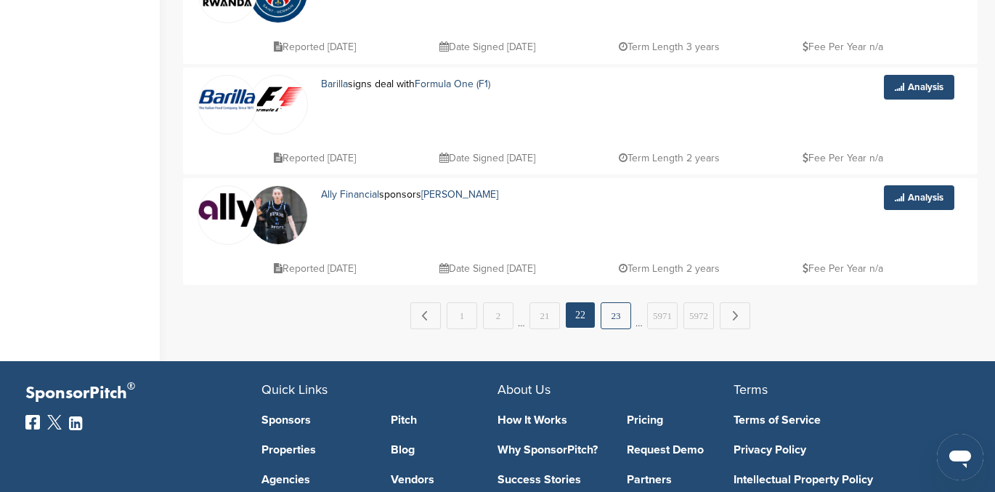
click at [615, 317] on link "23" at bounding box center [616, 315] width 31 height 27
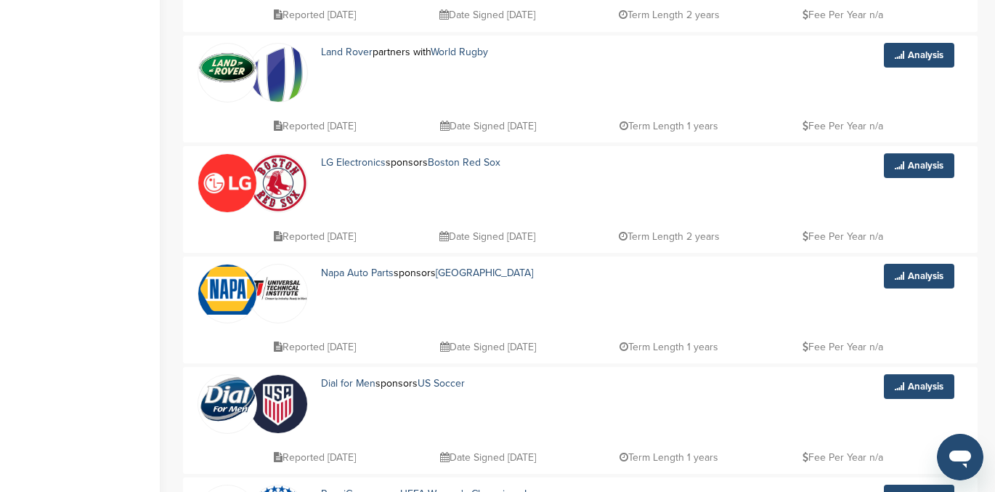
scroll to position [607, 0]
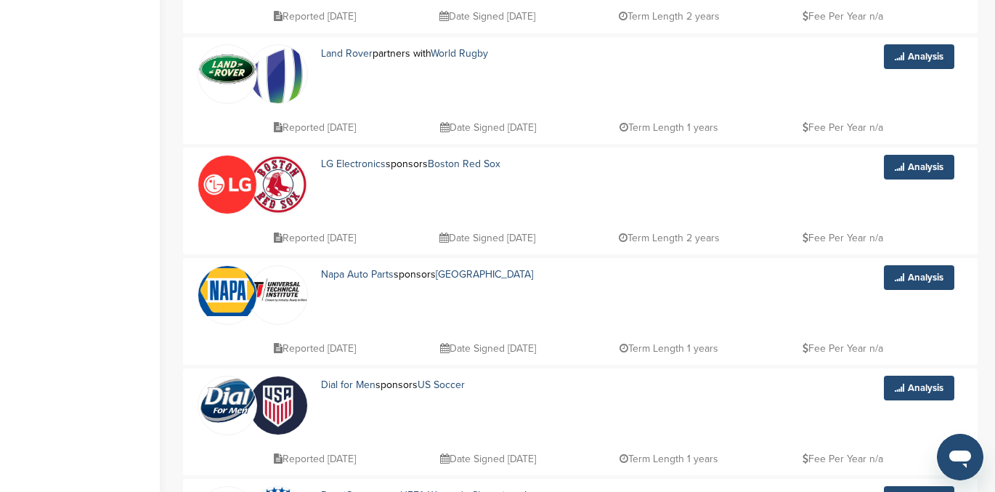
click at [220, 292] on img at bounding box center [227, 291] width 58 height 50
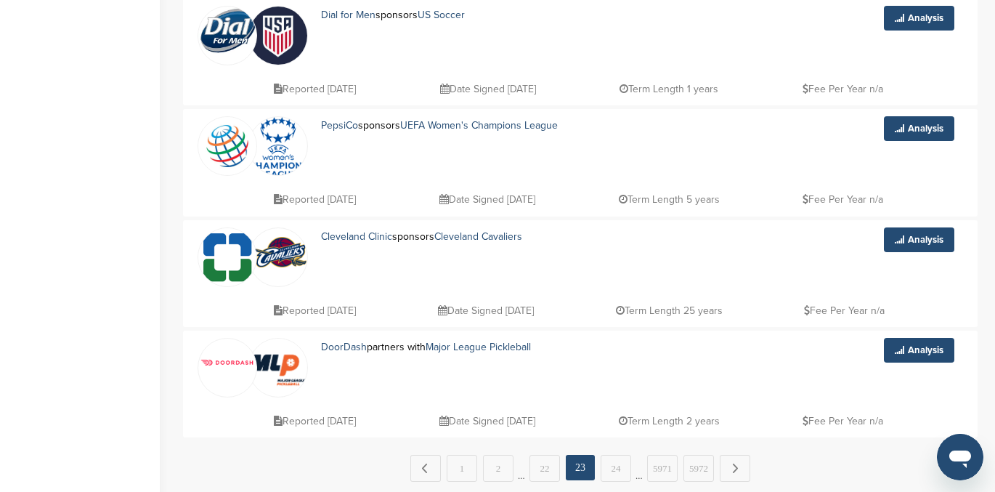
scroll to position [1078, 0]
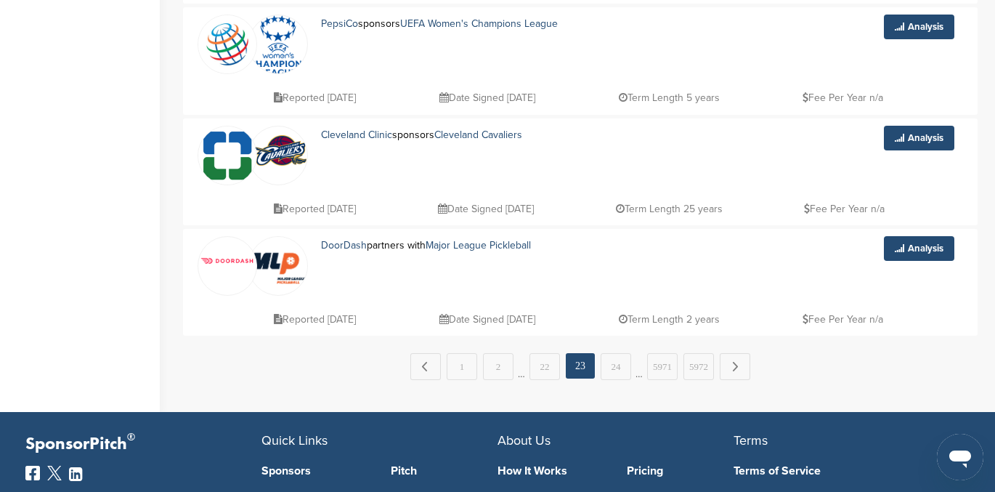
click at [228, 264] on img at bounding box center [227, 261] width 58 height 12
click at [611, 370] on link "24" at bounding box center [616, 366] width 31 height 27
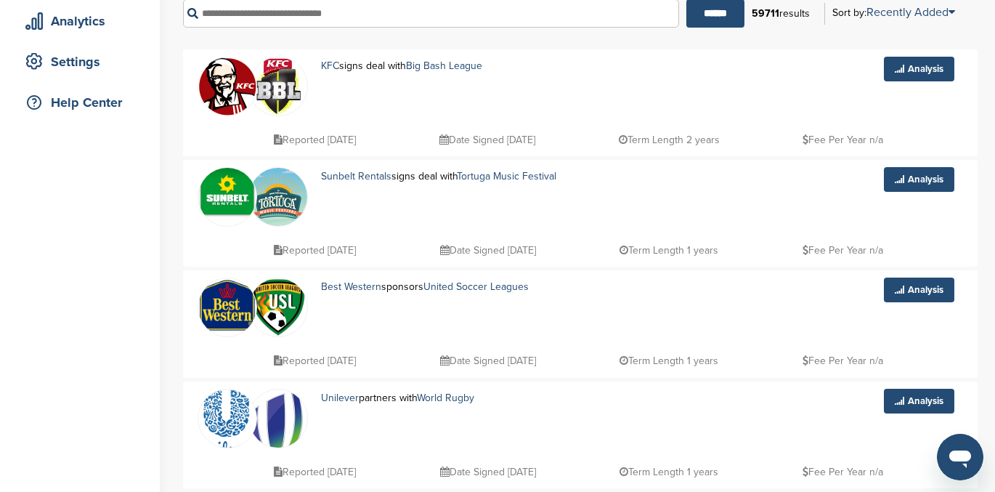
scroll to position [260, 0]
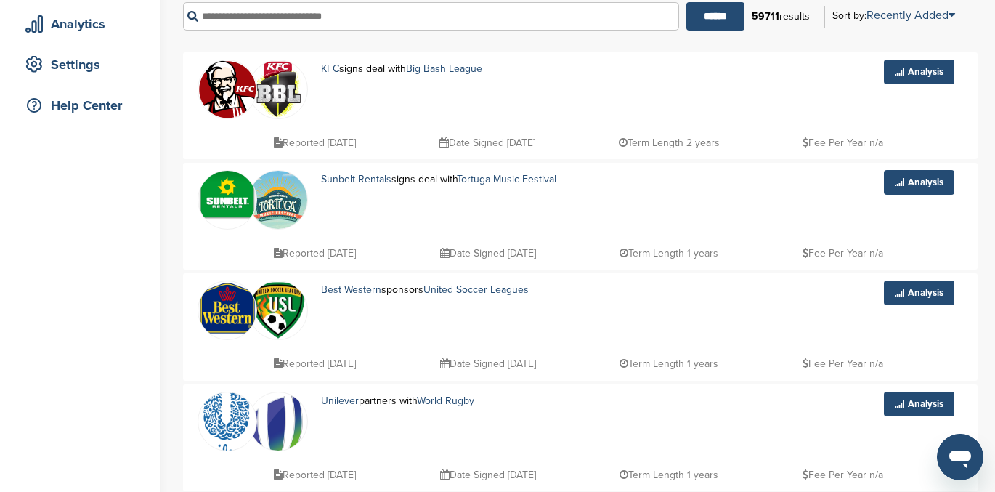
click at [222, 197] on img at bounding box center [227, 195] width 58 height 49
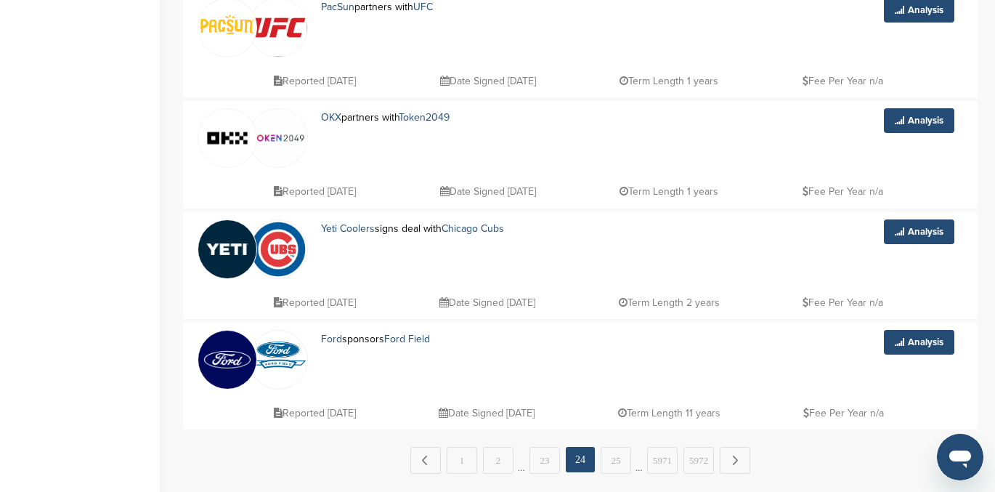
scroll to position [983, 0]
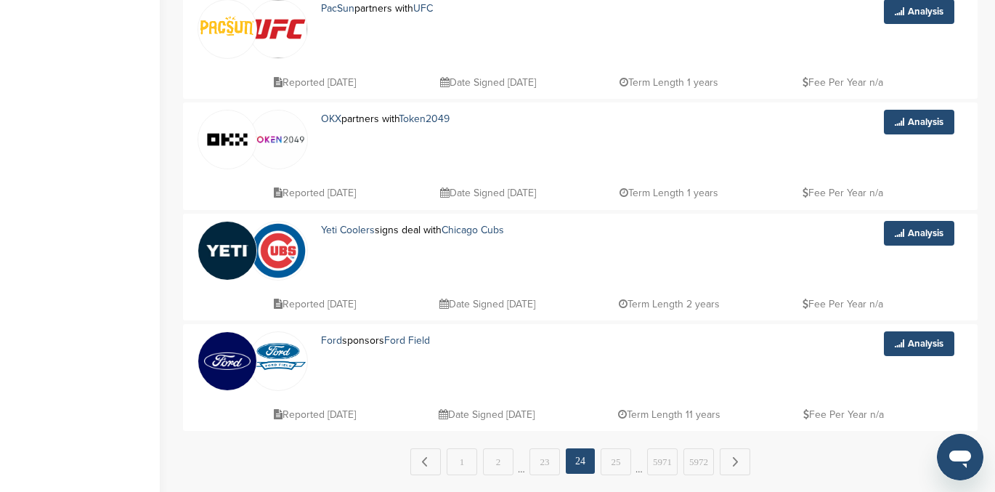
click at [227, 250] on img at bounding box center [227, 251] width 58 height 58
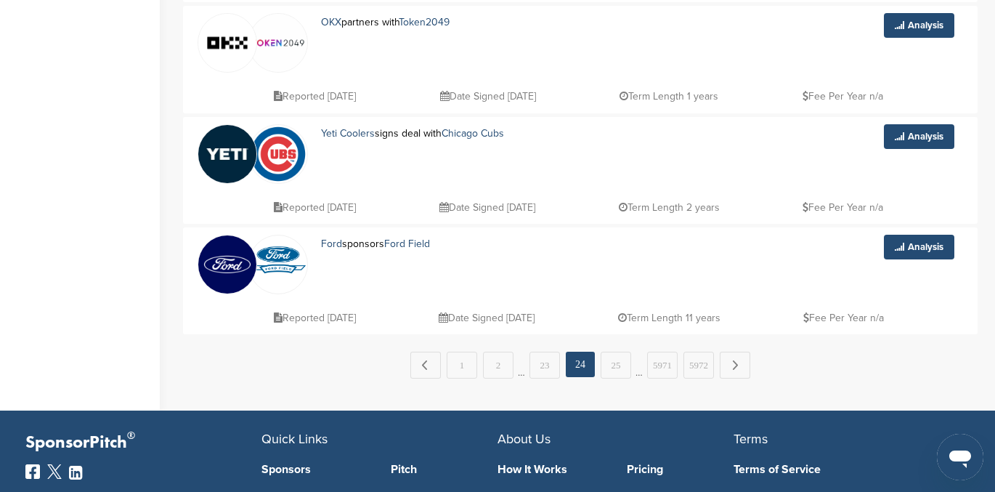
scroll to position [1078, 0]
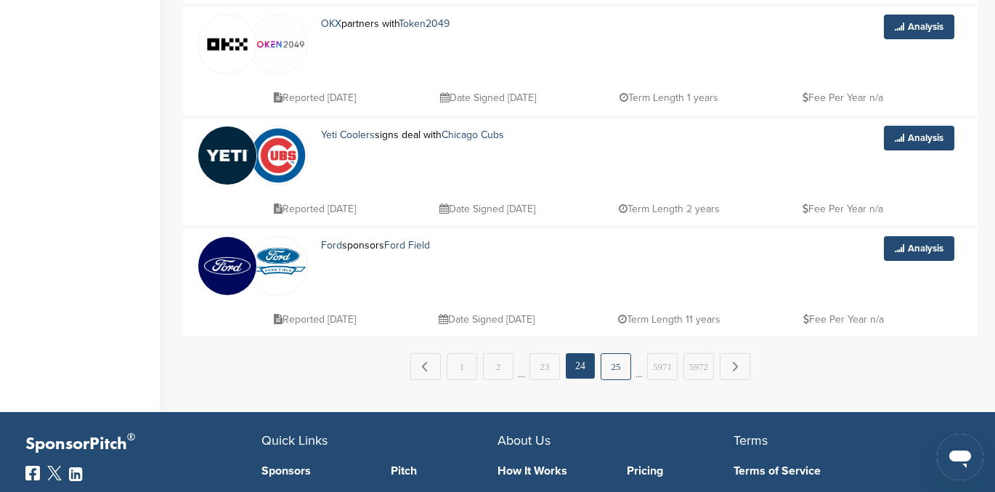
click at [614, 365] on link "25" at bounding box center [616, 366] width 31 height 27
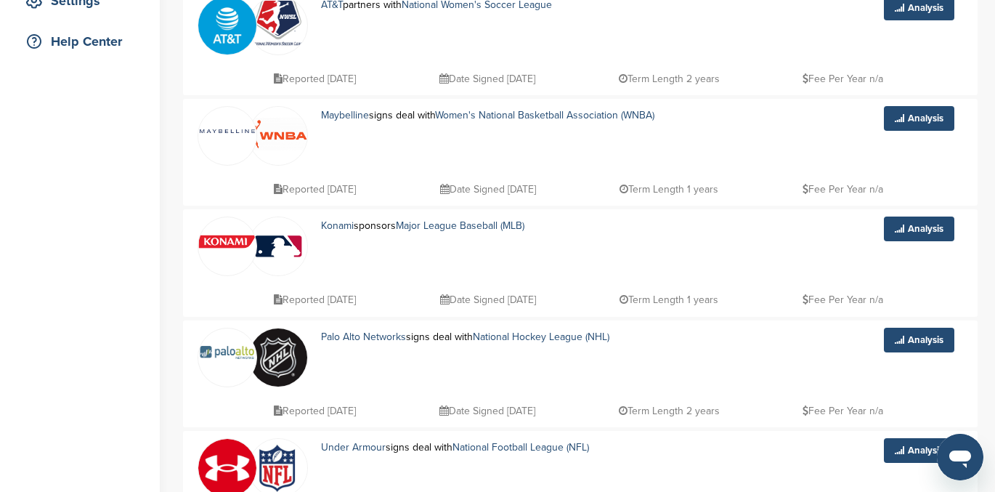
scroll to position [370, 0]
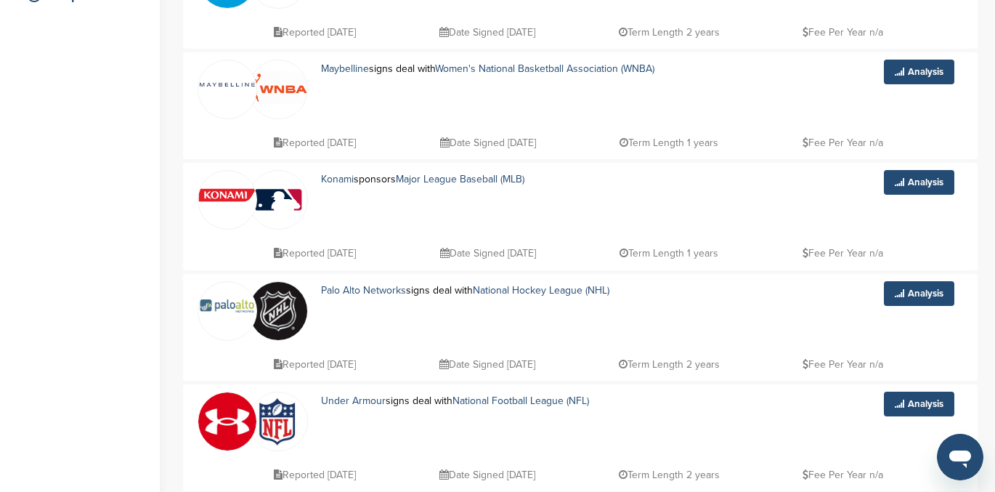
click at [211, 209] on link at bounding box center [227, 194] width 58 height 47
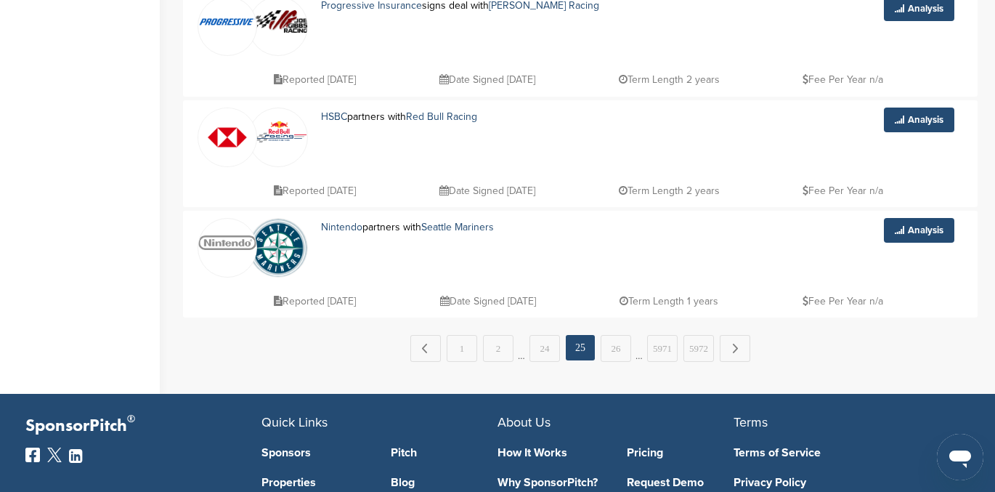
scroll to position [1131, 0]
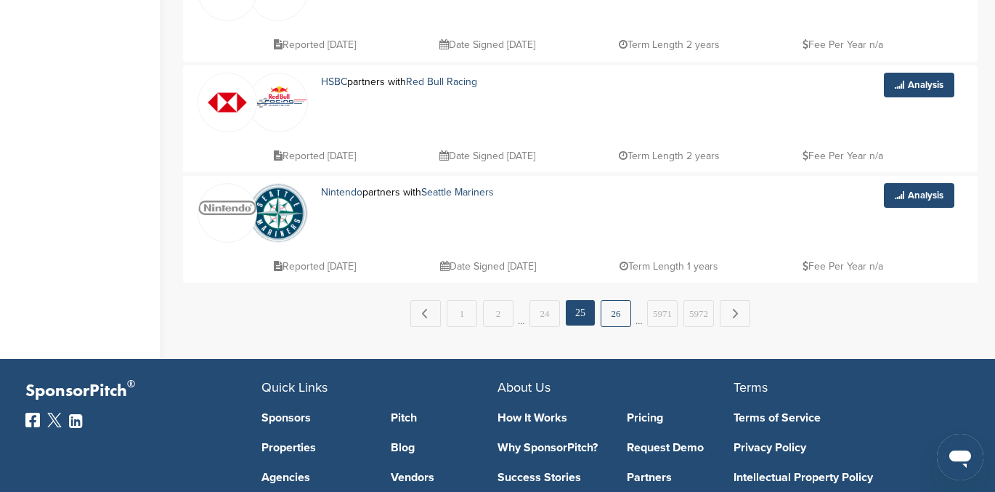
click at [613, 311] on link "26" at bounding box center [616, 313] width 31 height 27
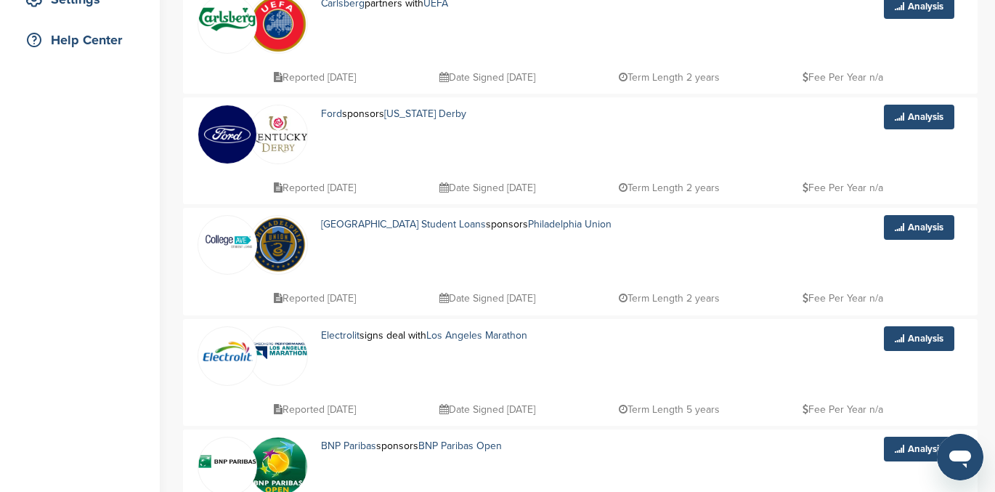
scroll to position [328, 0]
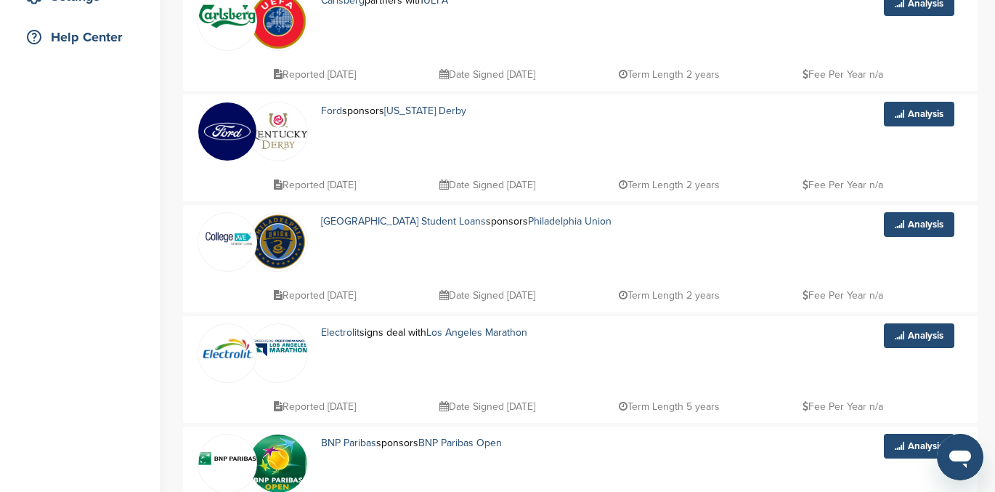
click at [168, 241] on div "Home Search My CRM Pitch Board My Pages Analytics Settings Help Center Show me:…" at bounding box center [497, 441] width 995 height 1441
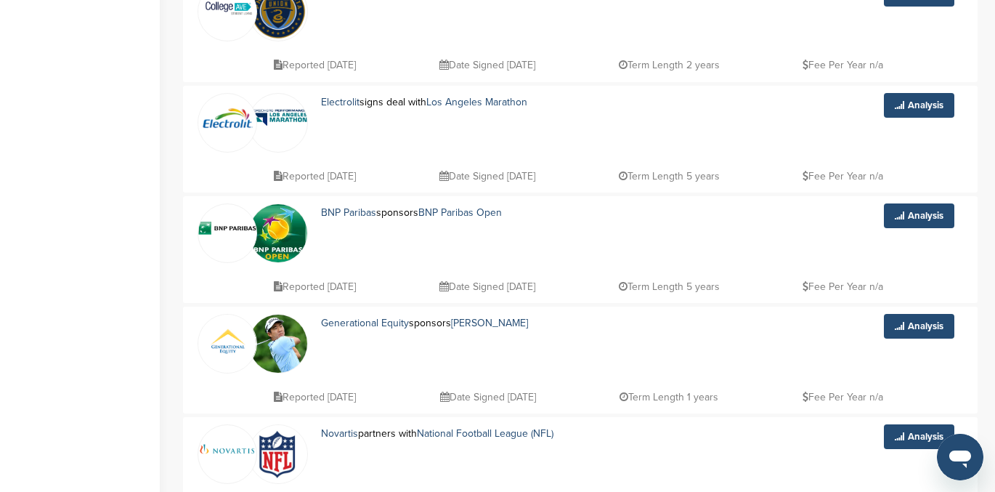
scroll to position [560, 0]
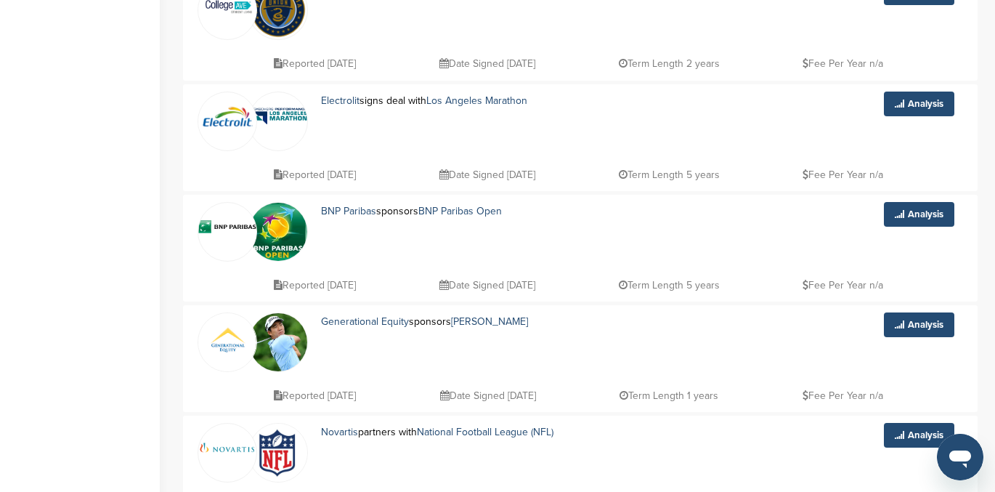
click at [216, 117] on img at bounding box center [227, 115] width 58 height 33
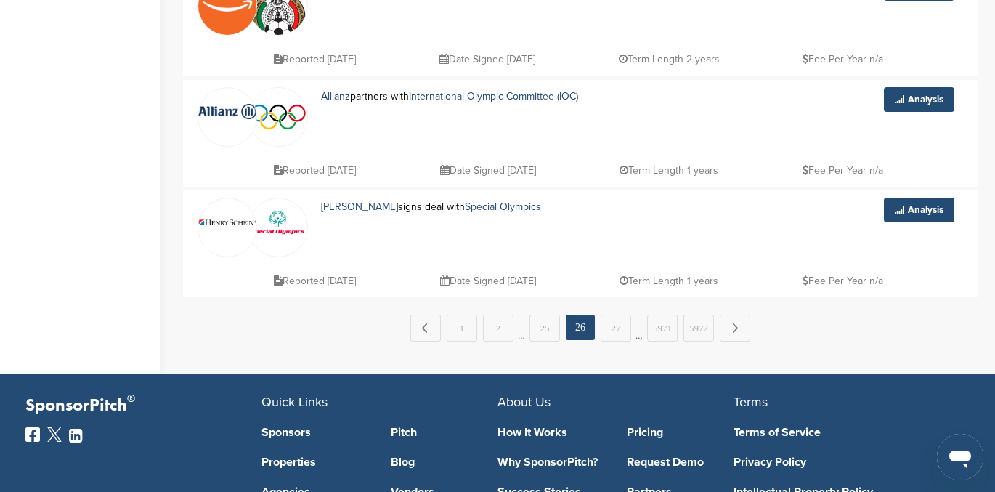
scroll to position [1118, 0]
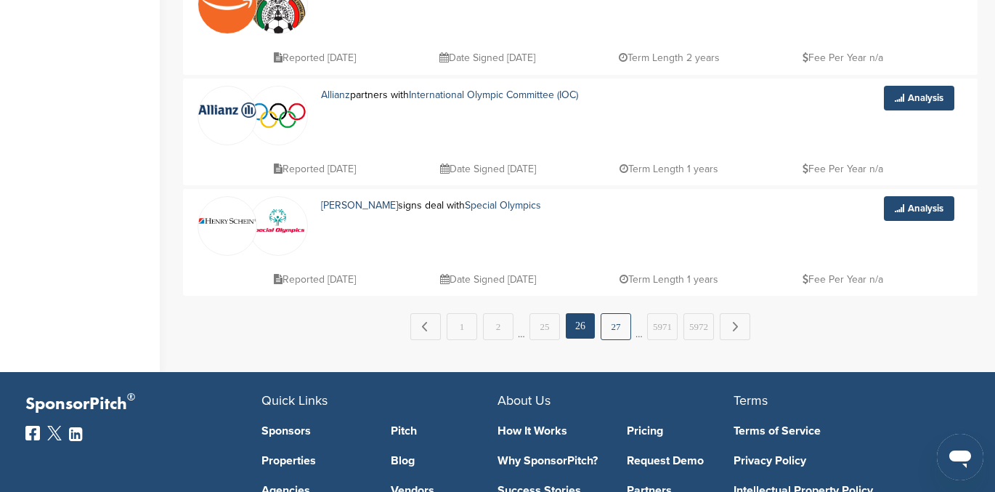
click at [614, 329] on link "27" at bounding box center [616, 326] width 31 height 27
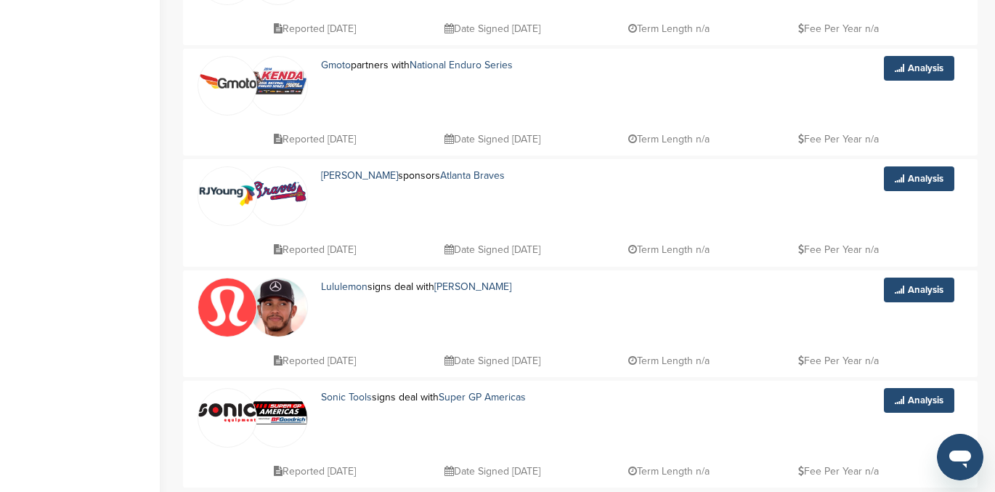
scroll to position [952, 0]
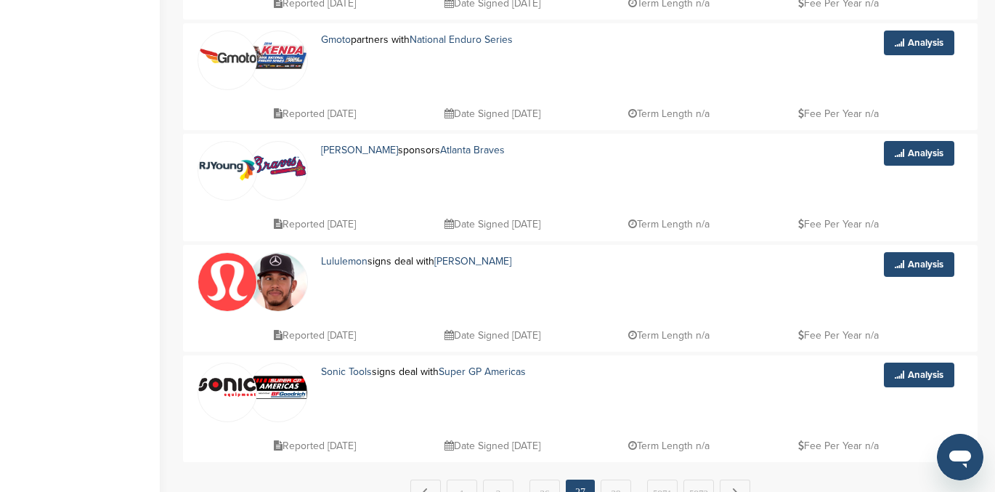
click at [219, 171] on img at bounding box center [227, 171] width 58 height 58
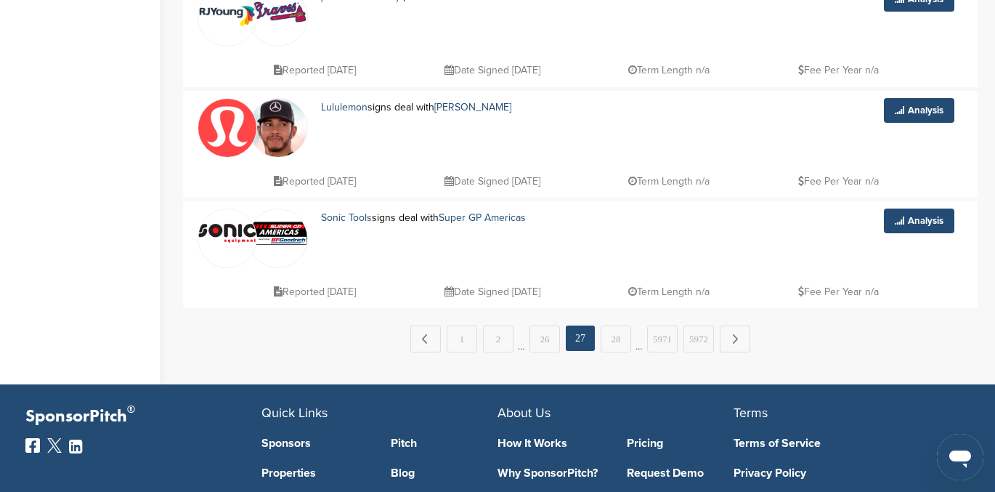
scroll to position [1105, 0]
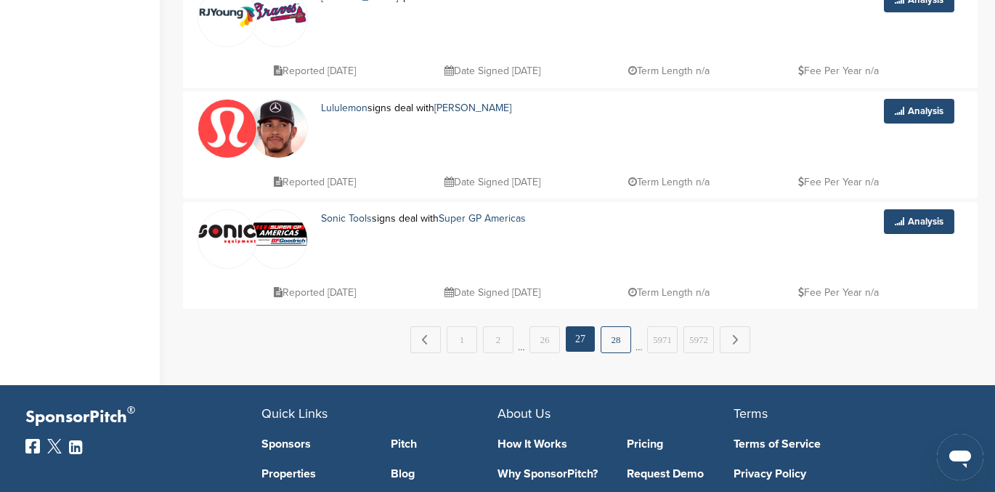
click at [612, 341] on link "28" at bounding box center [616, 339] width 31 height 27
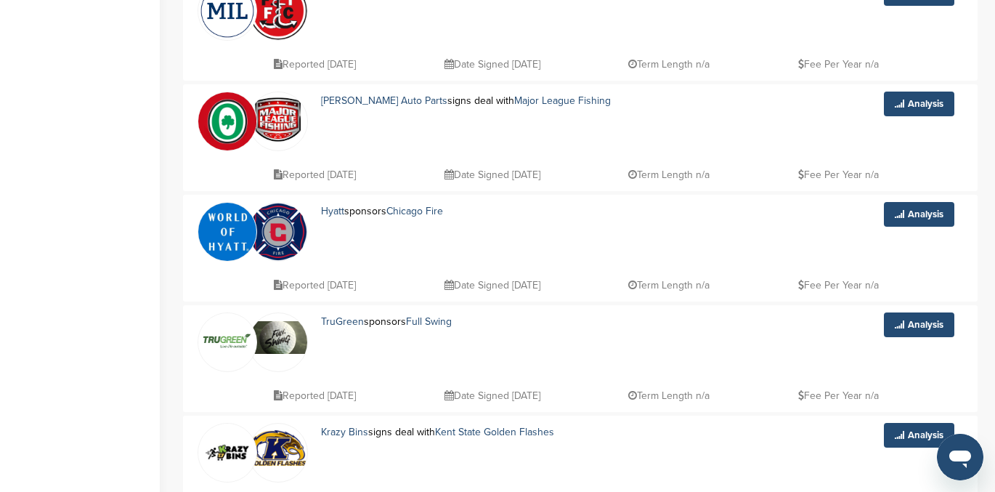
scroll to position [749, 0]
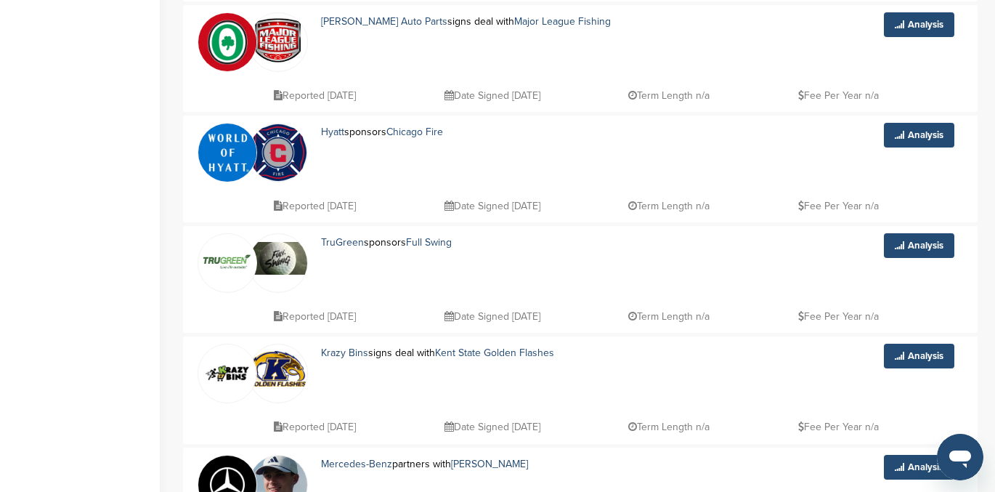
click at [219, 261] on img at bounding box center [227, 259] width 58 height 50
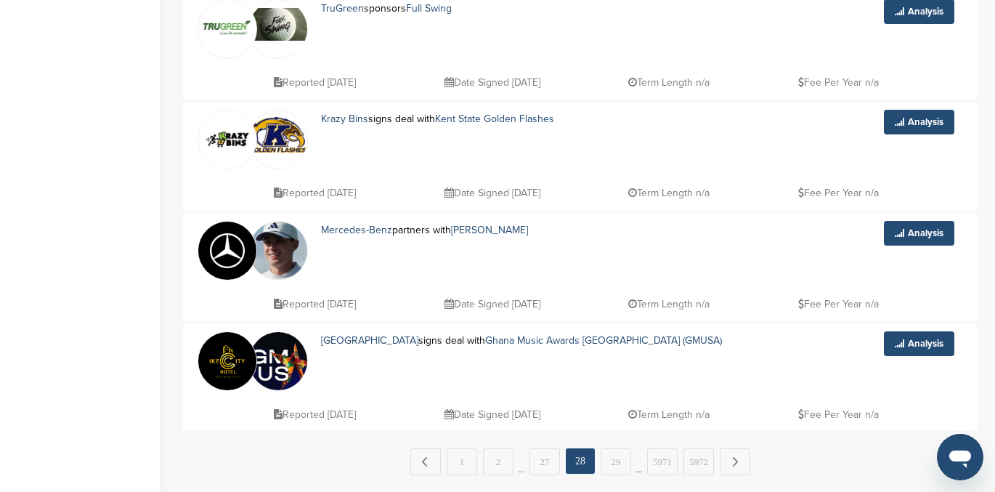
scroll to position [1075, 0]
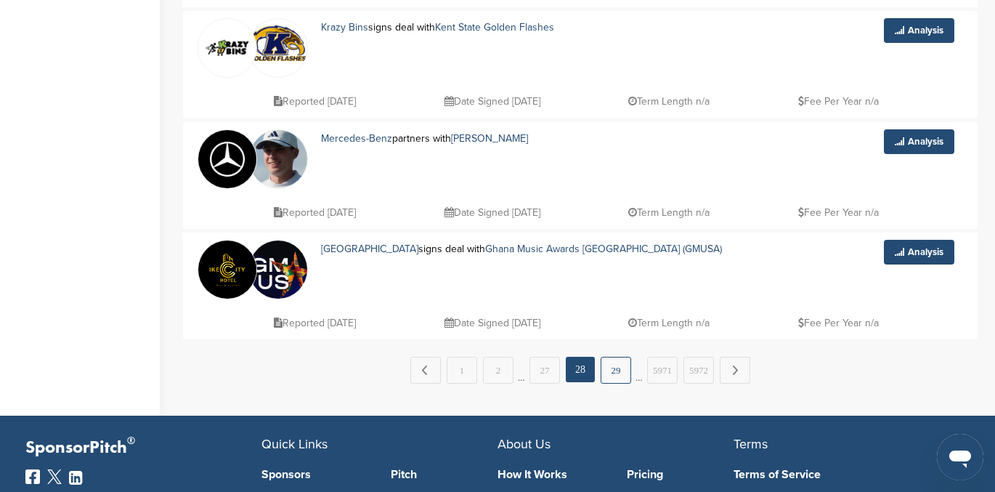
click at [617, 368] on link "29" at bounding box center [616, 370] width 31 height 27
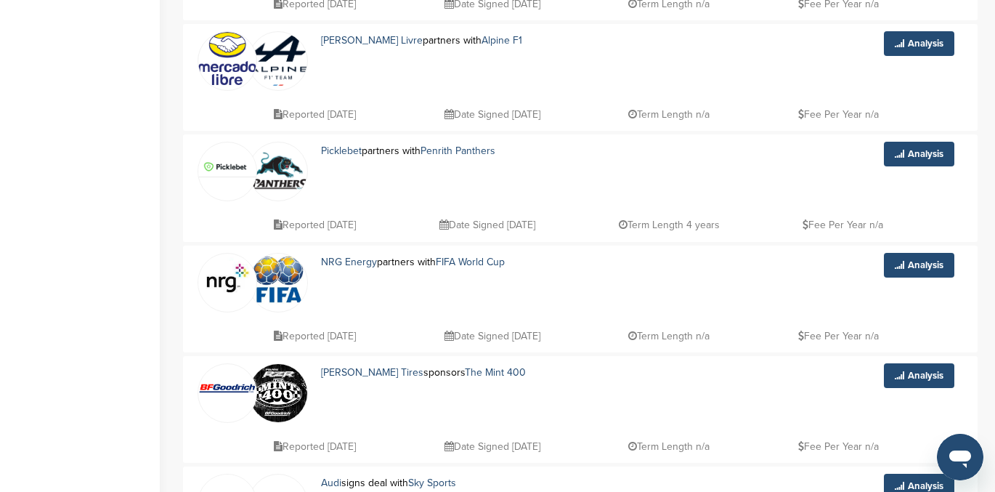
scroll to position [415, 0]
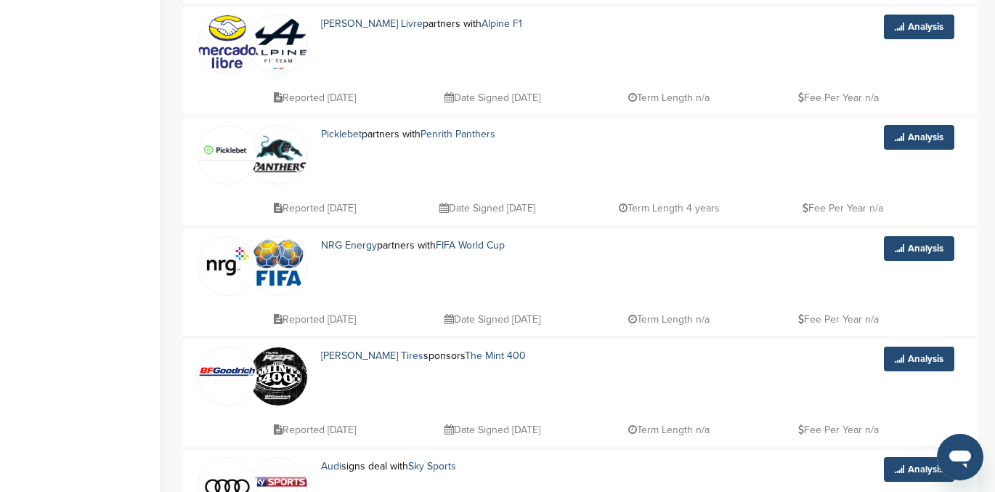
click at [218, 269] on img at bounding box center [227, 261] width 58 height 42
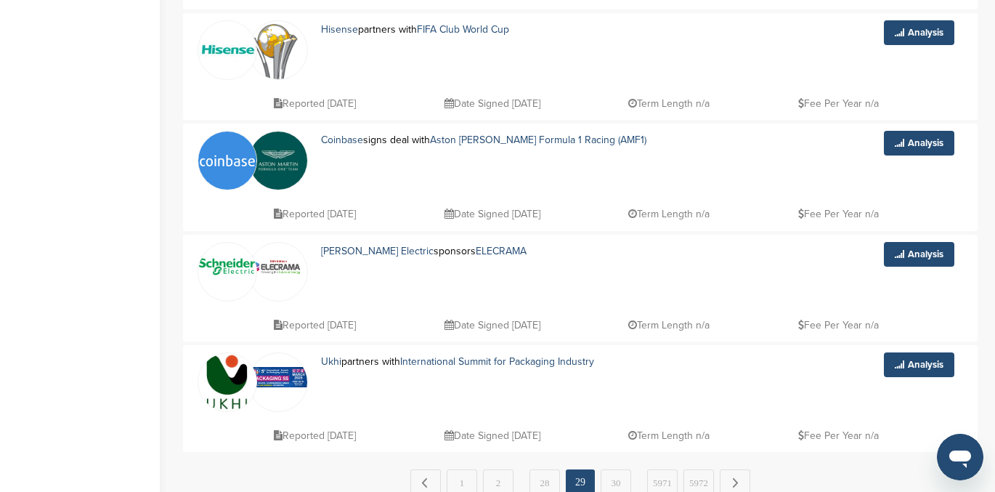
scroll to position [962, 0]
click at [222, 266] on img at bounding box center [227, 267] width 58 height 17
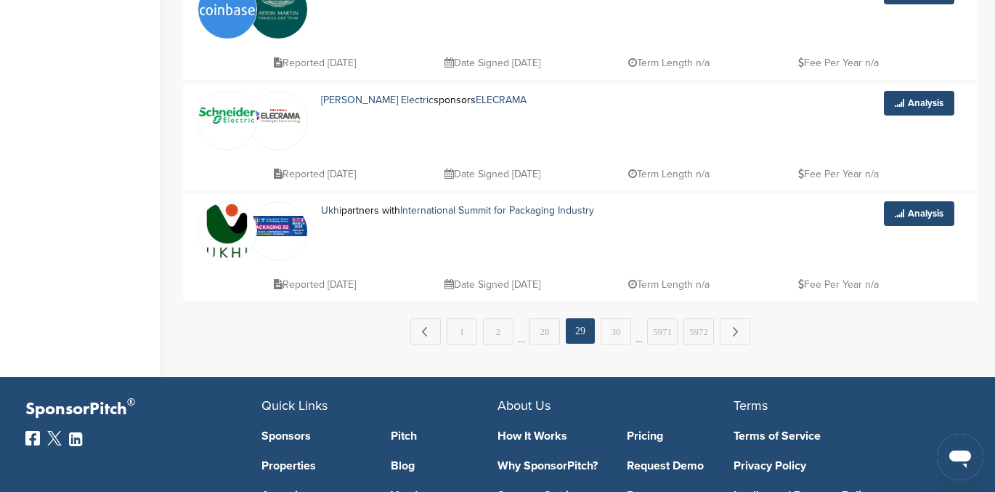
scroll to position [1116, 0]
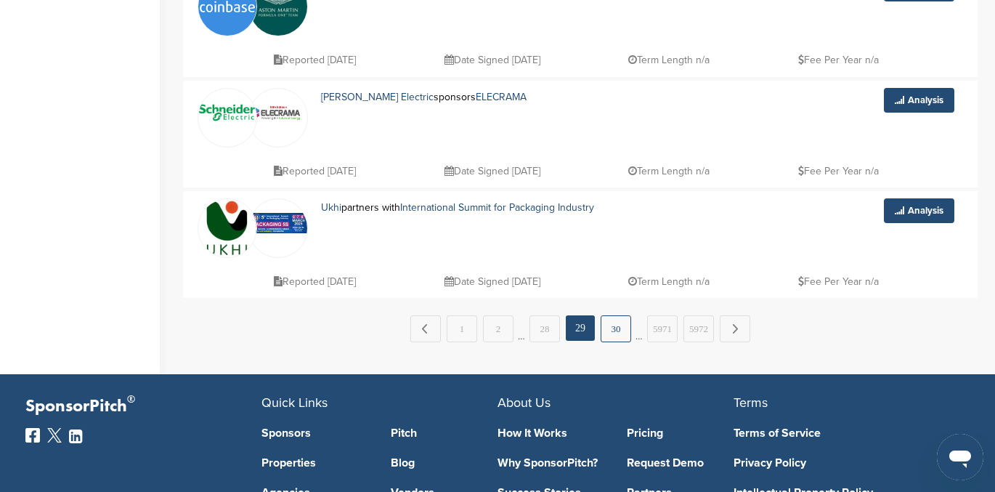
click at [614, 323] on link "30" at bounding box center [616, 328] width 31 height 27
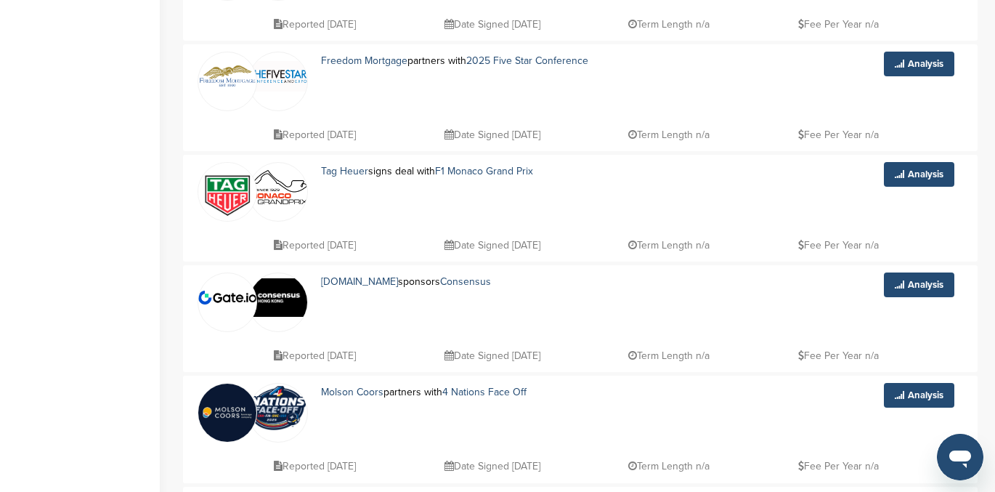
scroll to position [735, 0]
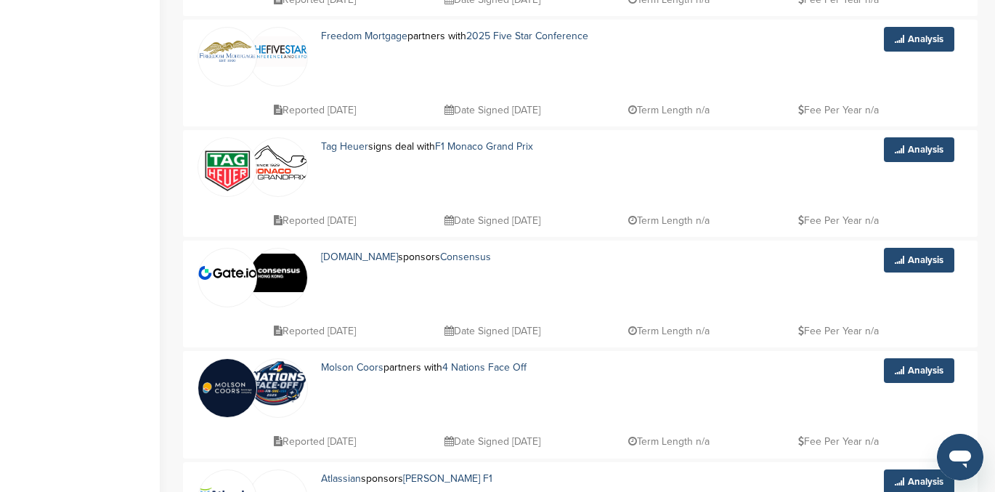
click at [219, 168] on img at bounding box center [227, 167] width 58 height 58
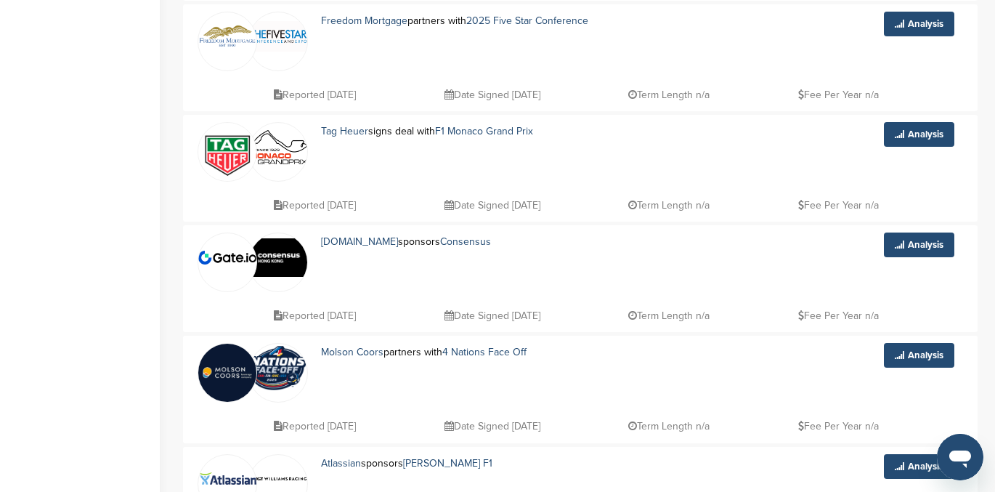
scroll to position [752, 0]
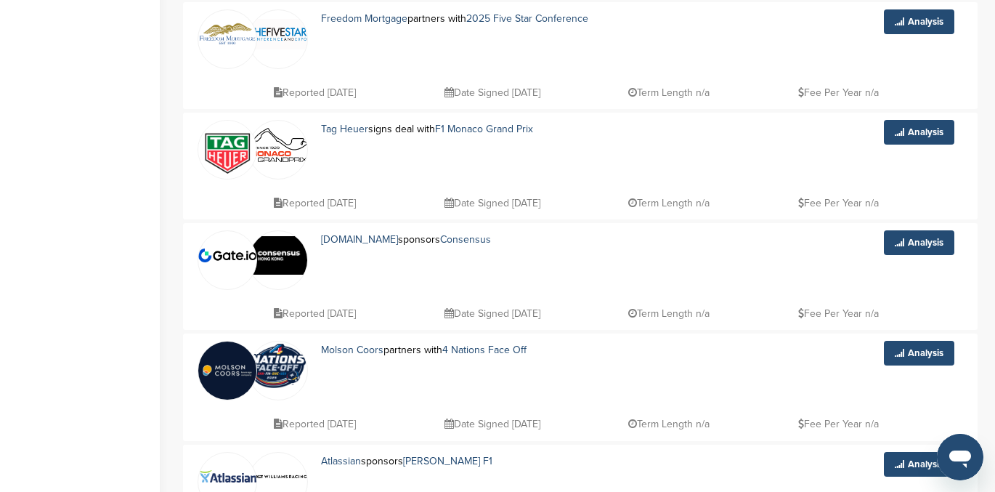
click at [223, 256] on img at bounding box center [227, 254] width 58 height 13
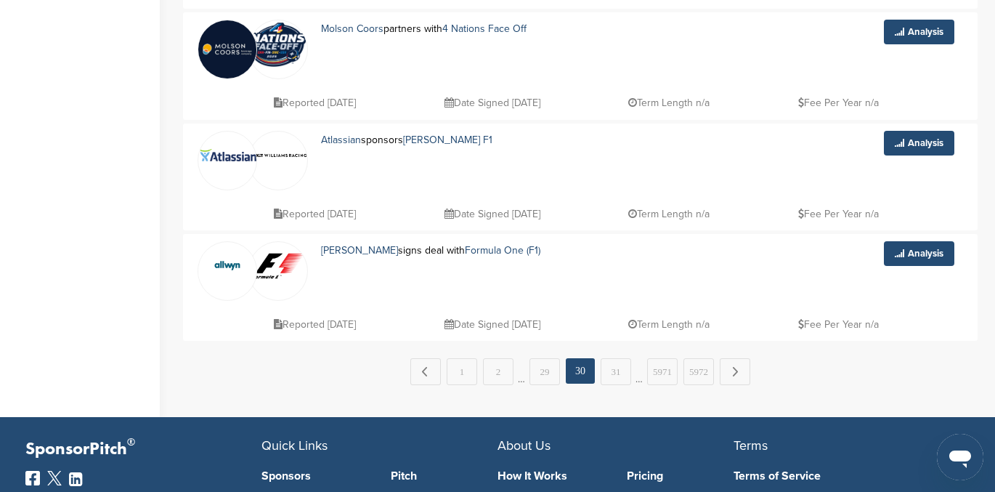
scroll to position [1074, 0]
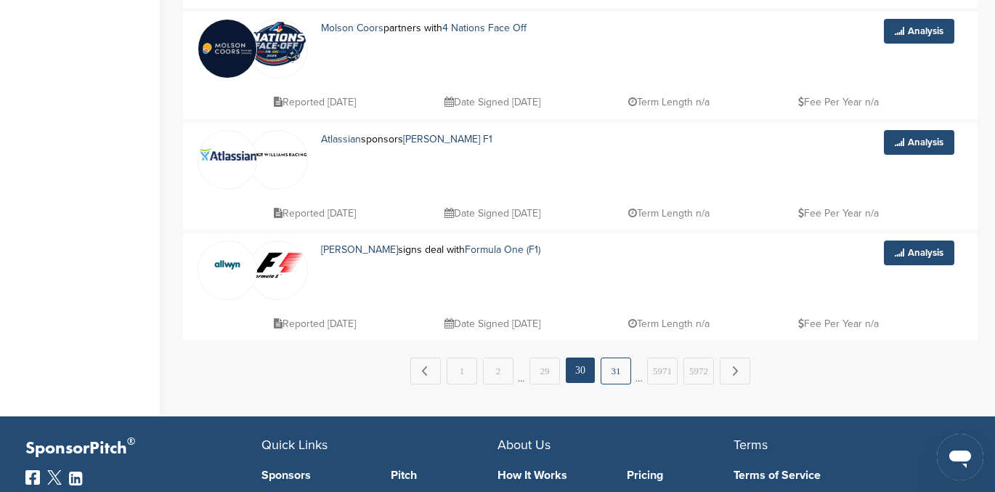
click at [614, 369] on link "31" at bounding box center [616, 370] width 31 height 27
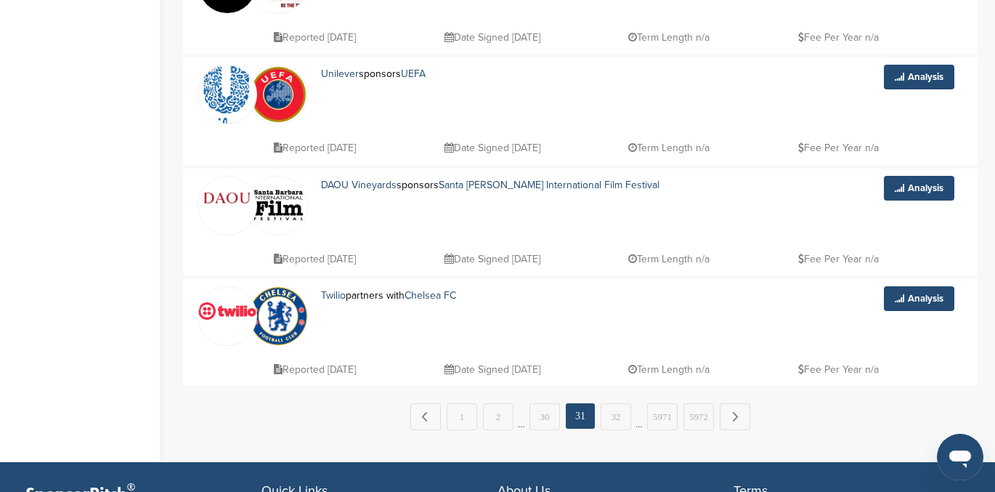
scroll to position [1027, 0]
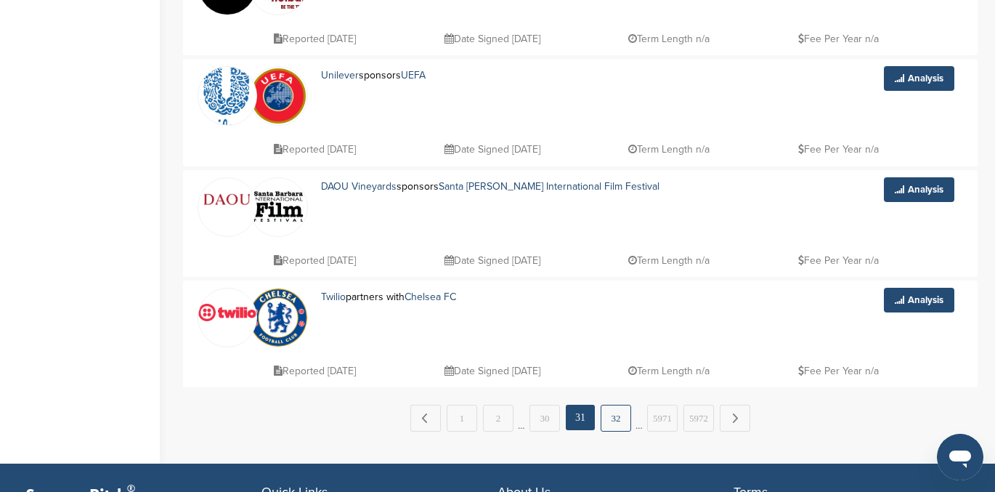
click at [611, 416] on link "32" at bounding box center [616, 418] width 31 height 27
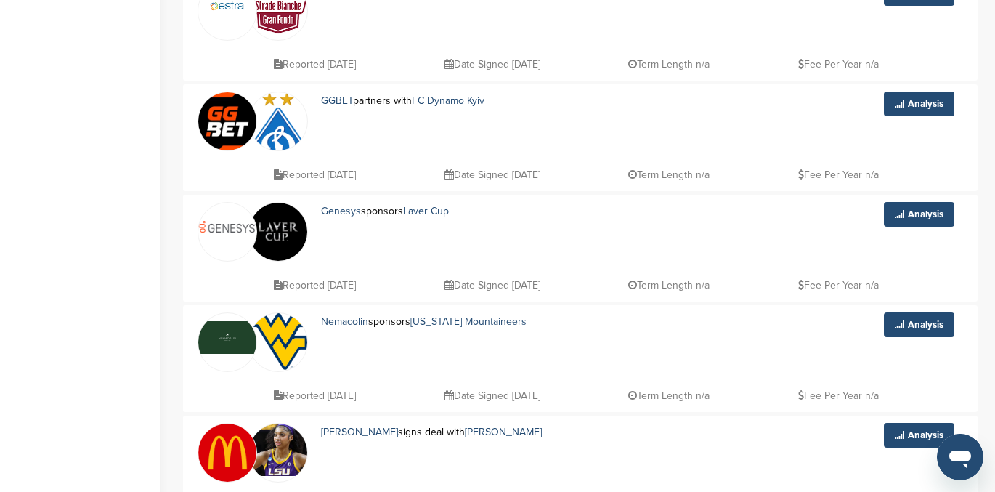
scroll to position [669, 0]
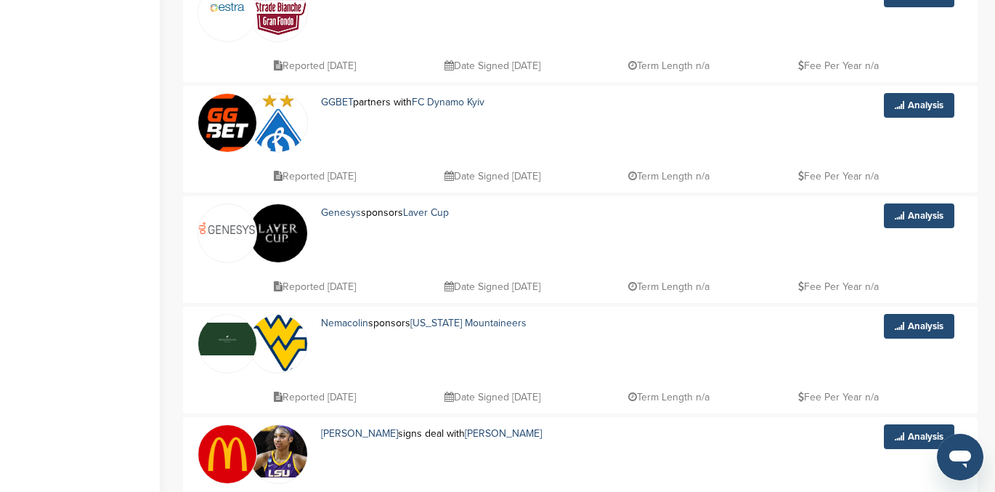
click at [171, 263] on div "Home Search My CRM Pitch Board My Pages Analytics Settings Help Center Show me:…" at bounding box center [497, 101] width 995 height 1441
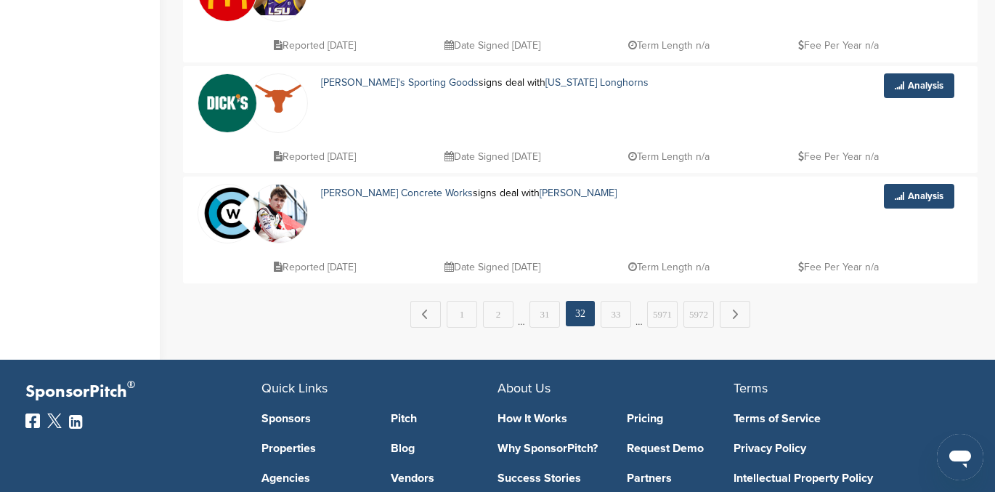
scroll to position [1130, 0]
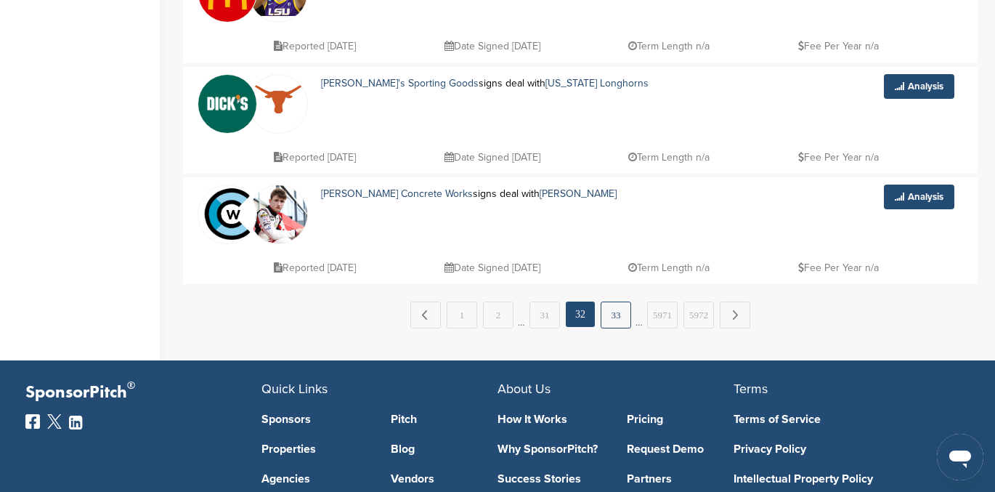
click at [614, 319] on link "33" at bounding box center [616, 314] width 31 height 27
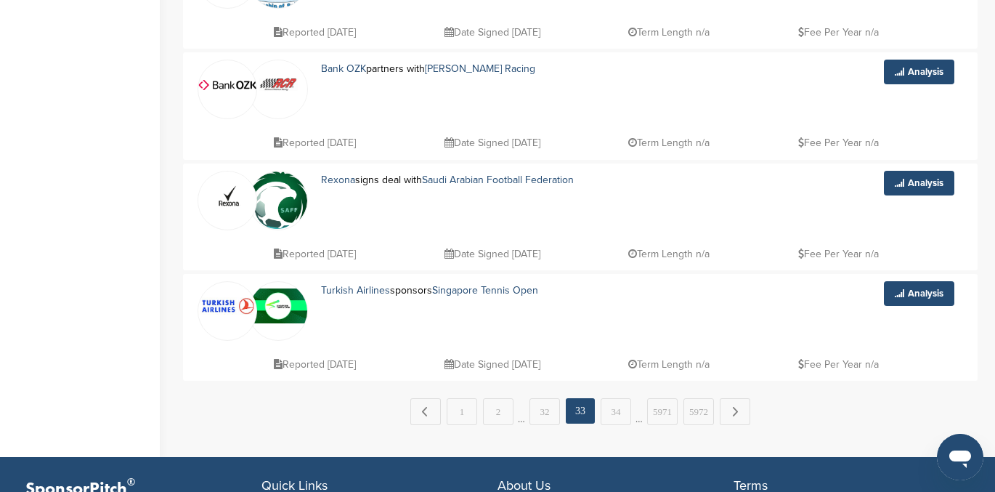
scroll to position [1031, 0]
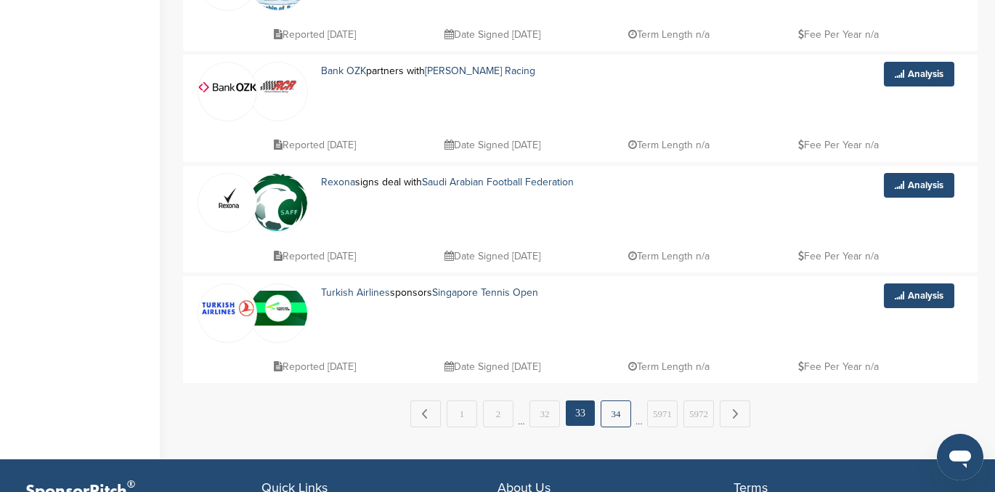
click at [617, 420] on link "34" at bounding box center [616, 413] width 31 height 27
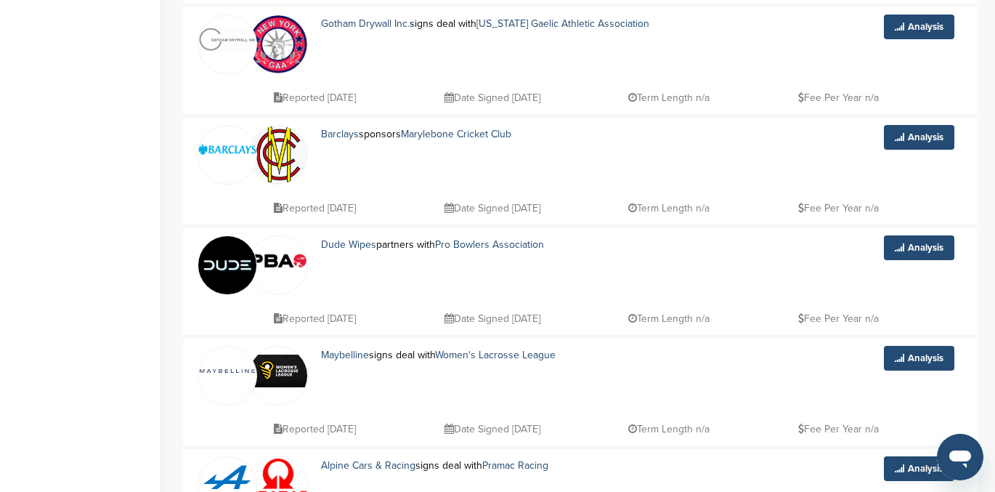
scroll to position [635, 0]
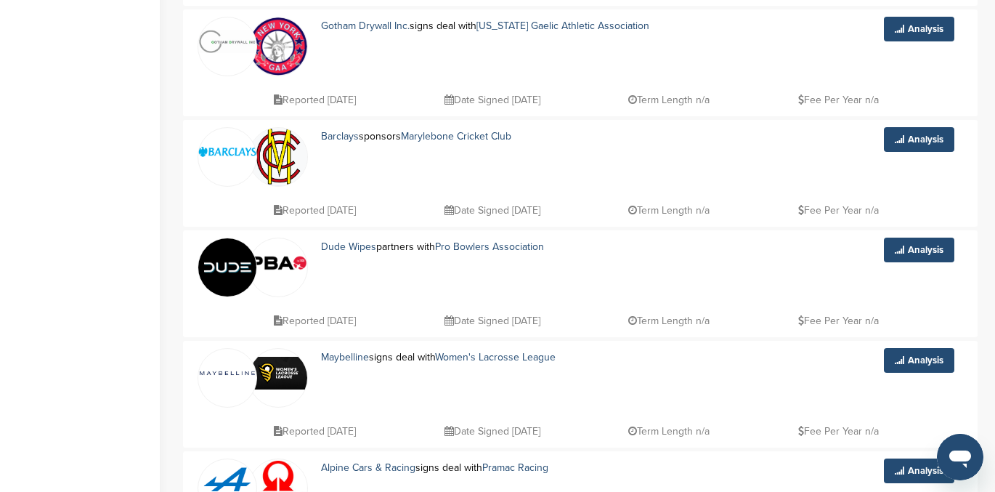
click at [230, 253] on img at bounding box center [227, 267] width 58 height 58
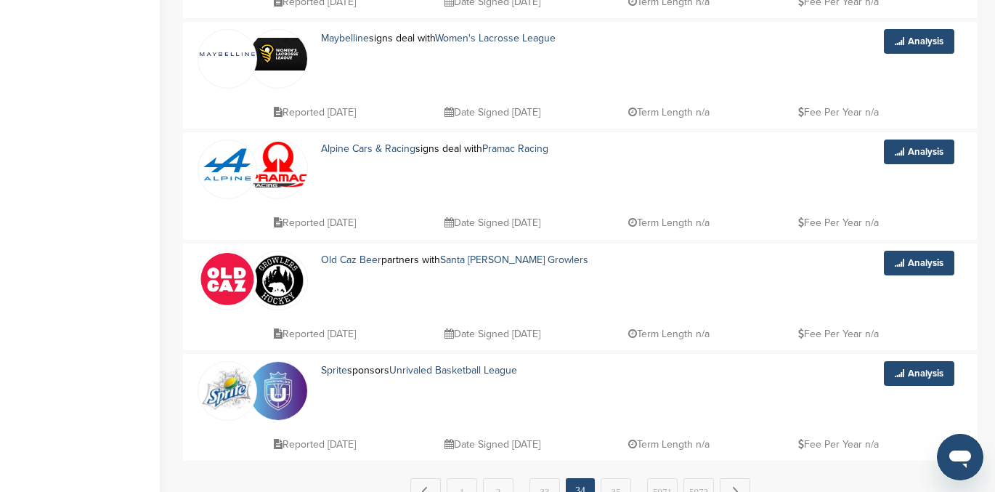
scroll to position [951, 0]
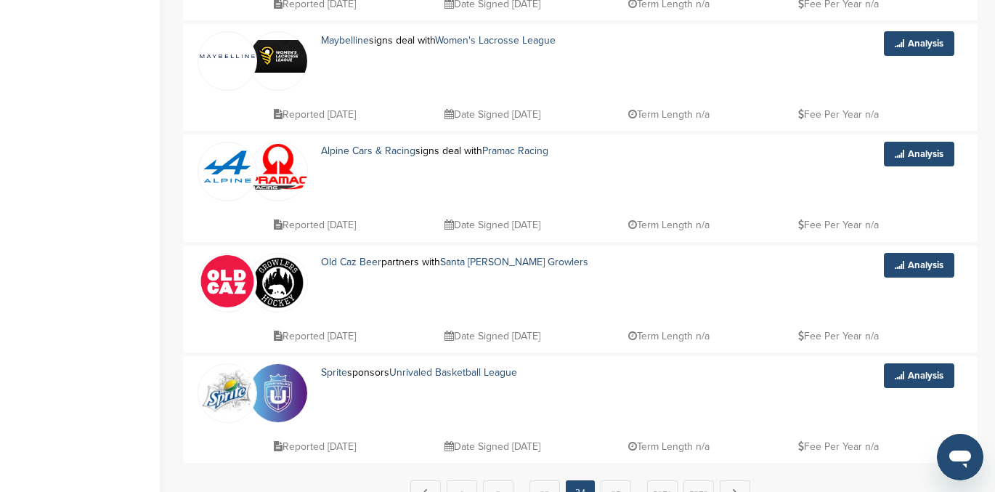
click at [229, 277] on img at bounding box center [227, 281] width 58 height 56
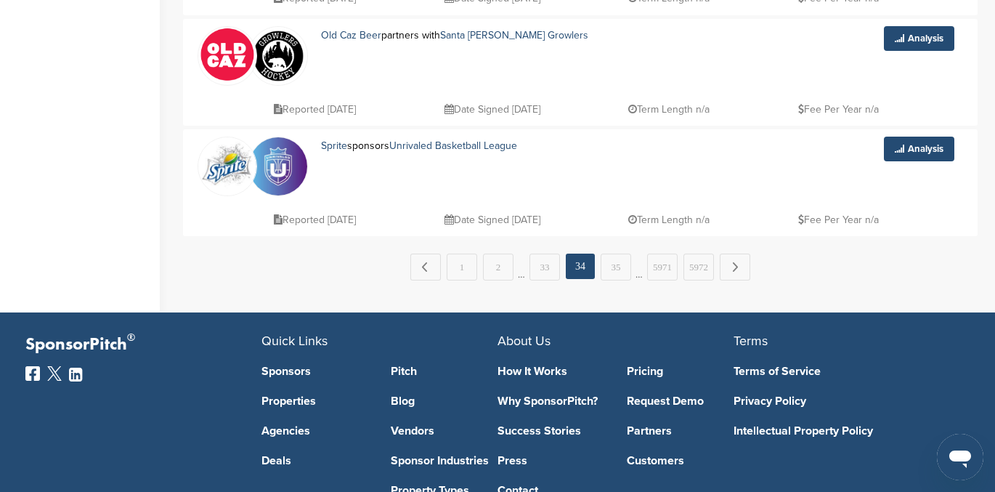
scroll to position [1232, 0]
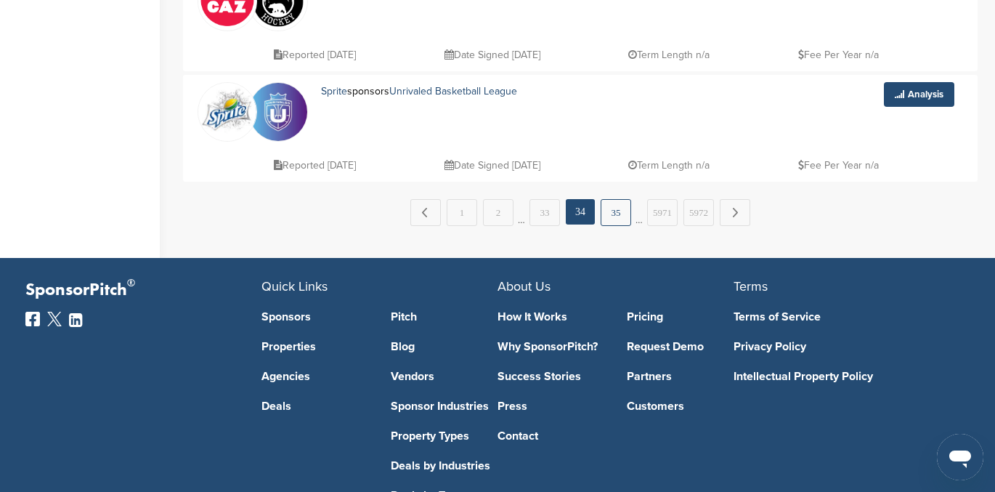
click at [613, 212] on link "35" at bounding box center [616, 212] width 31 height 27
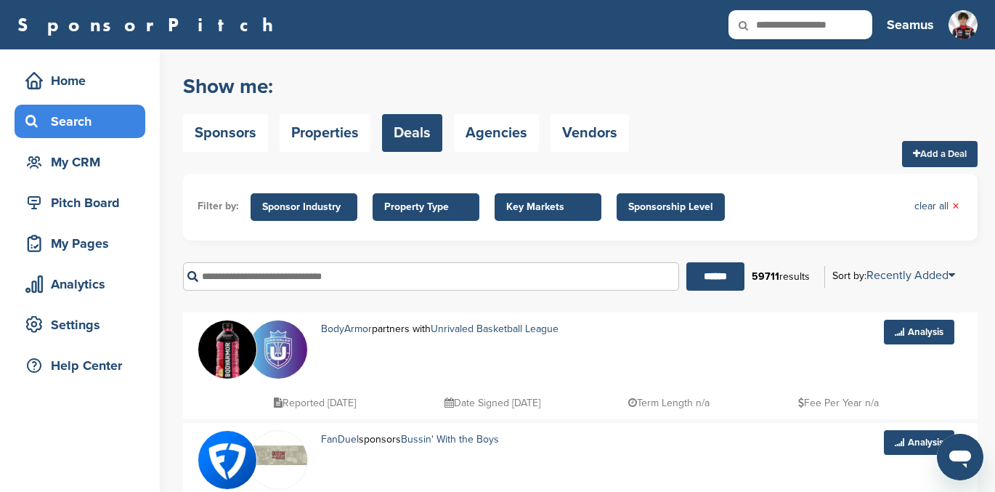
scroll to position [97, 0]
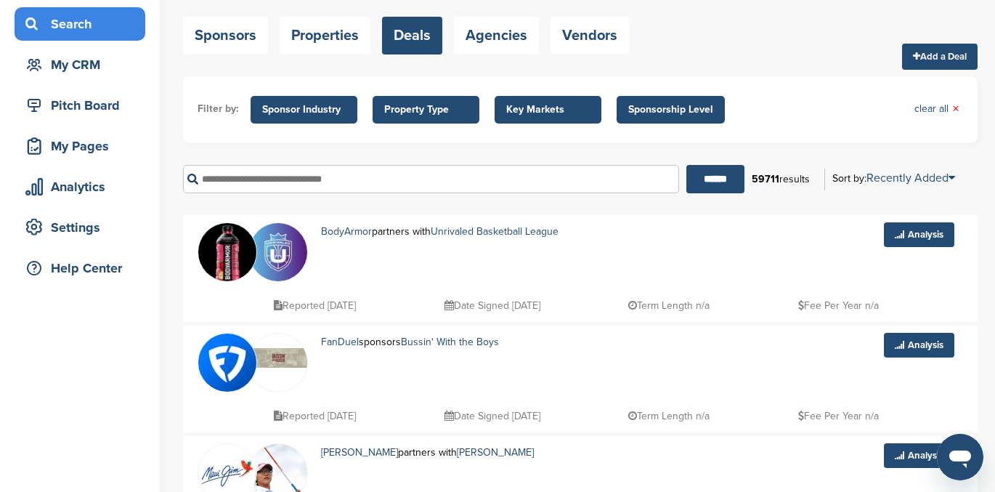
click at [224, 245] on img at bounding box center [227, 252] width 58 height 58
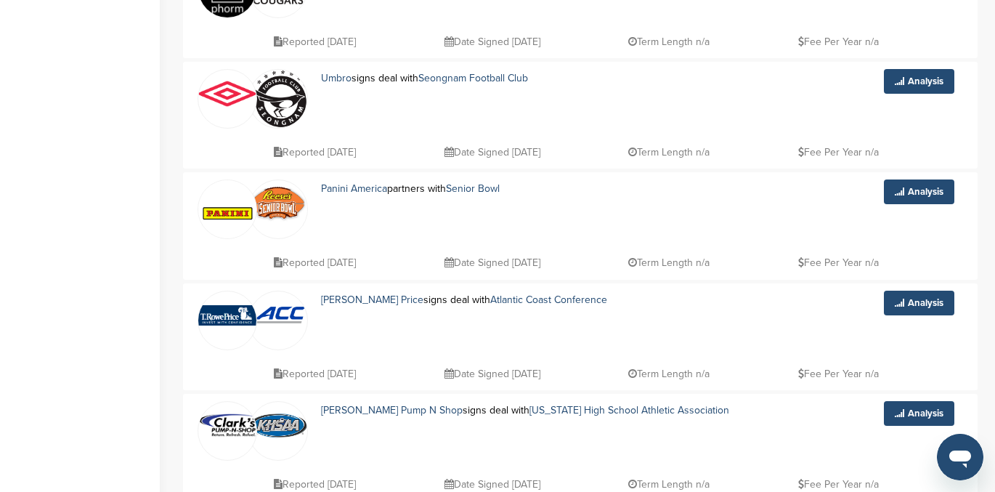
scroll to position [1074, 0]
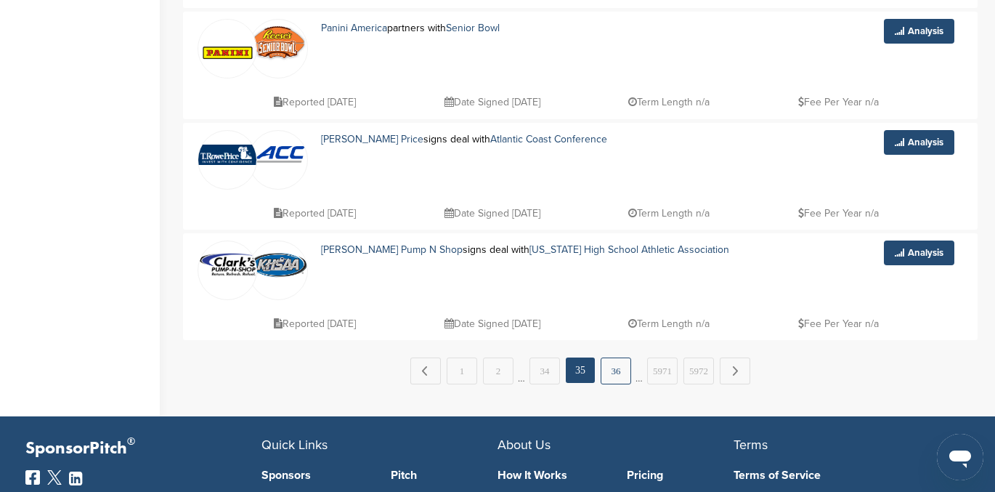
click at [613, 378] on link "36" at bounding box center [616, 370] width 31 height 27
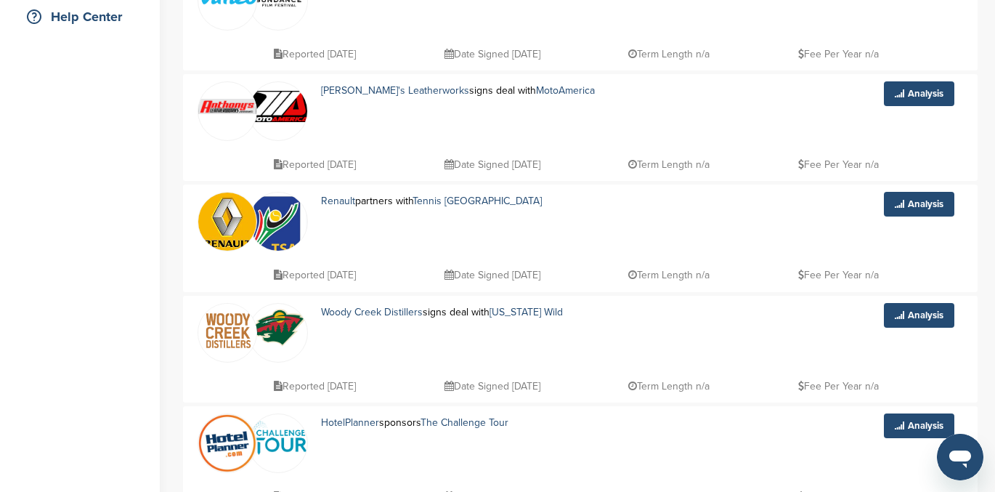
scroll to position [445, 0]
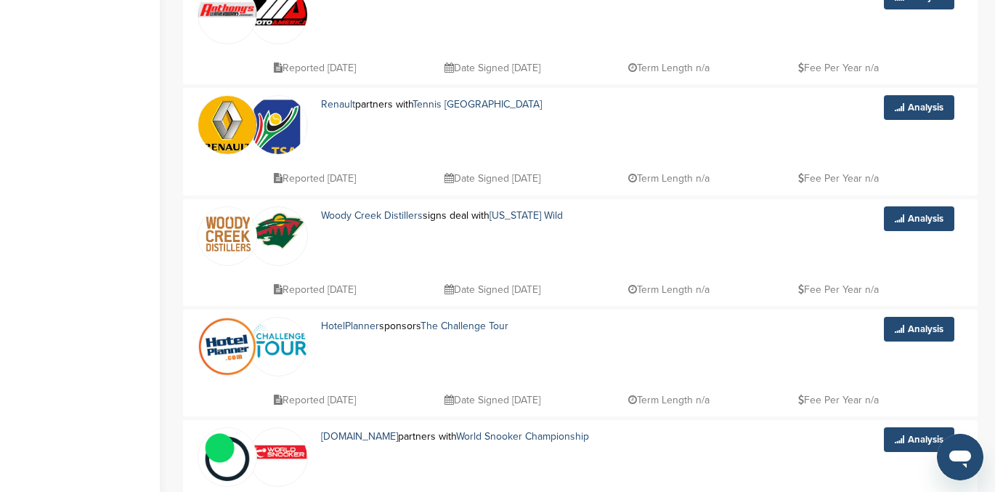
click at [230, 236] on img at bounding box center [227, 233] width 58 height 52
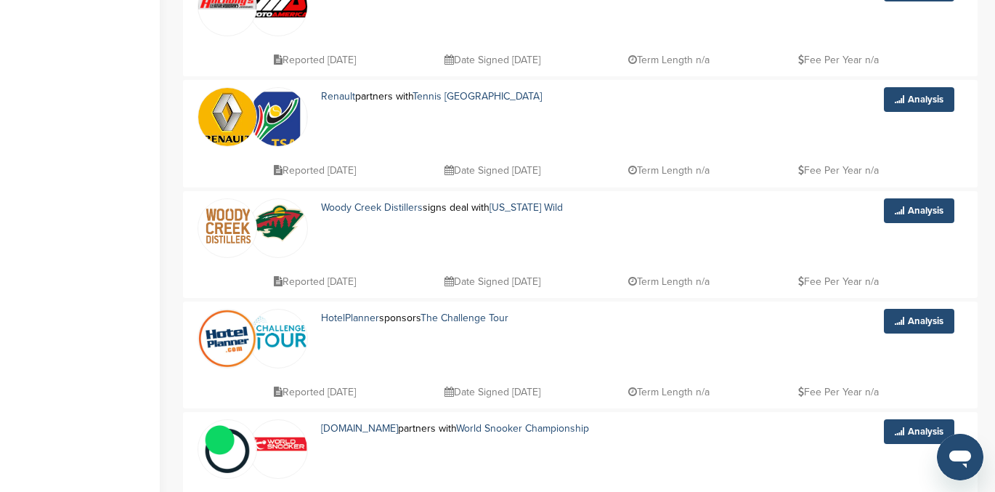
scroll to position [359, 0]
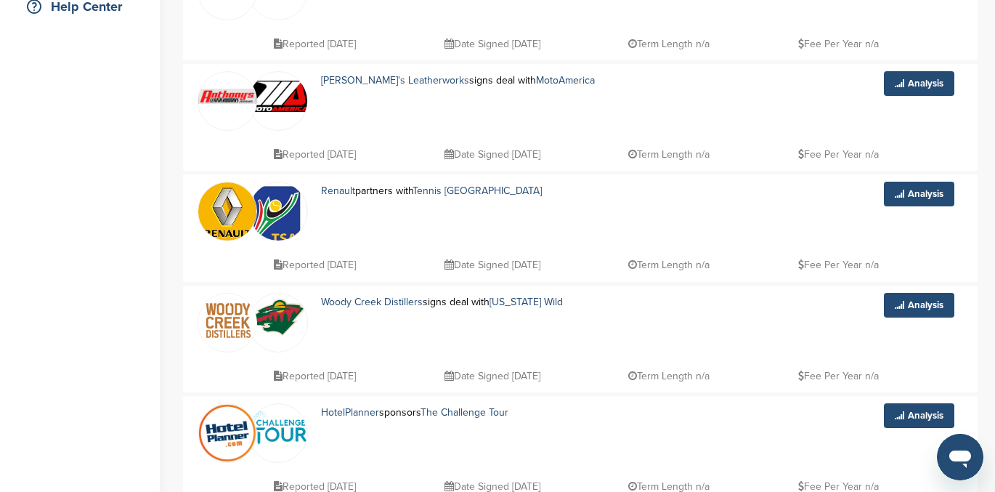
click at [218, 320] on img at bounding box center [227, 319] width 58 height 52
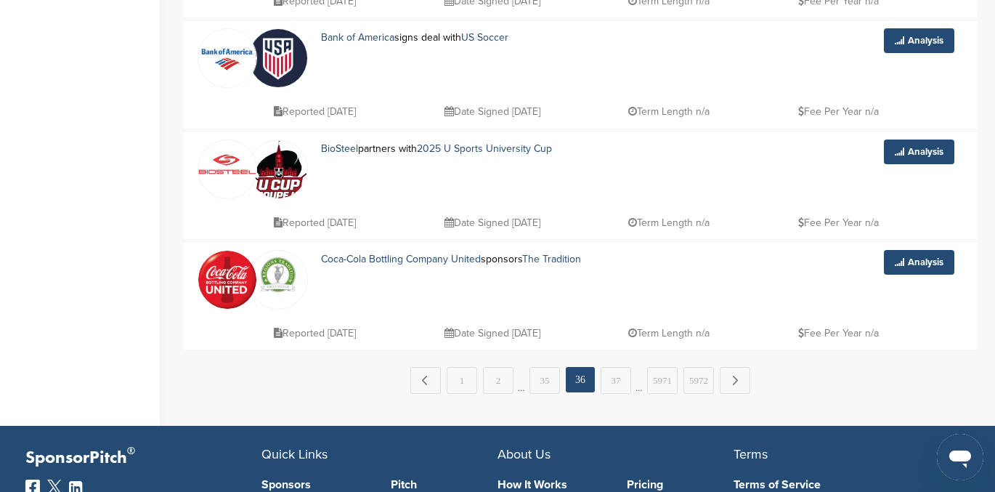
scroll to position [1064, 0]
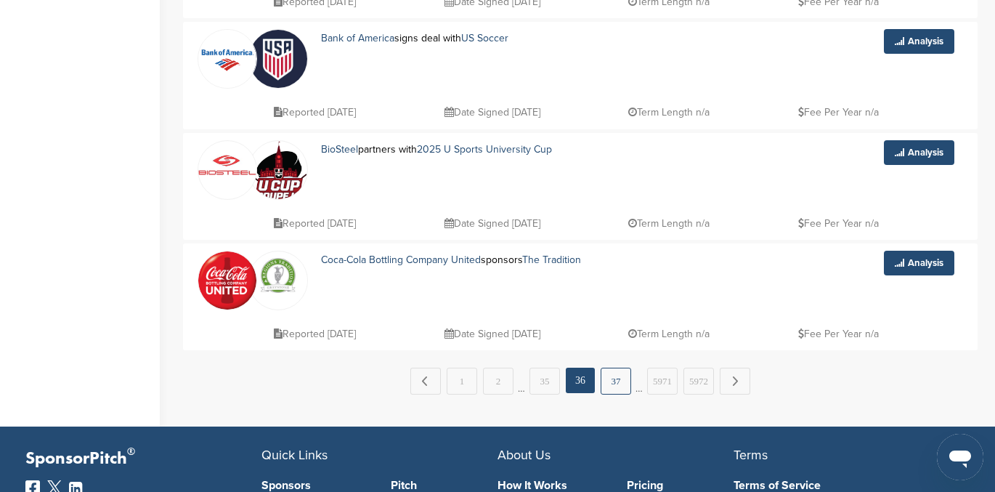
click at [616, 381] on link "37" at bounding box center [616, 380] width 31 height 27
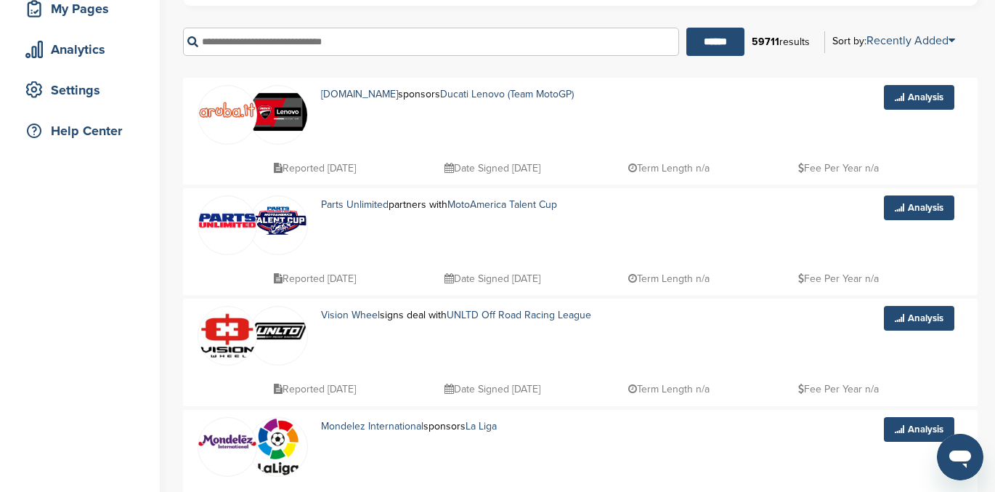
scroll to position [235, 0]
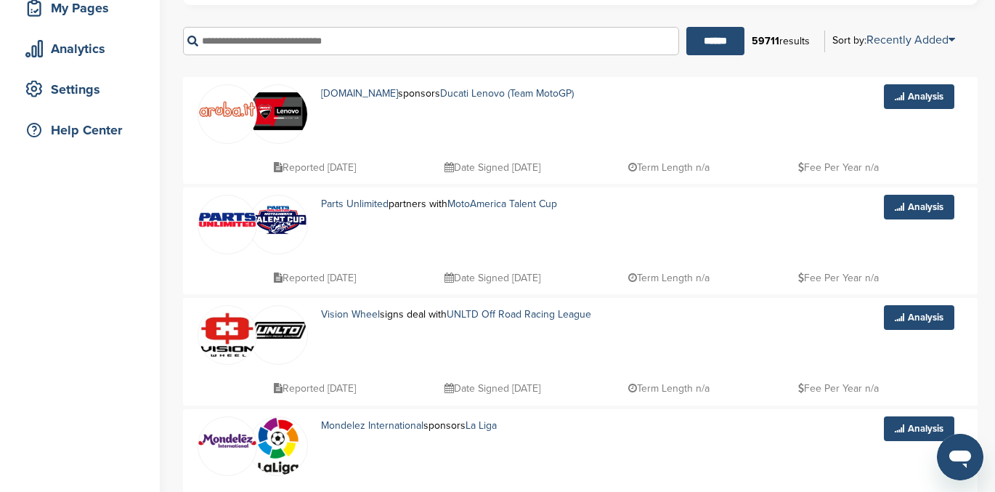
click at [214, 229] on link at bounding box center [227, 218] width 58 height 47
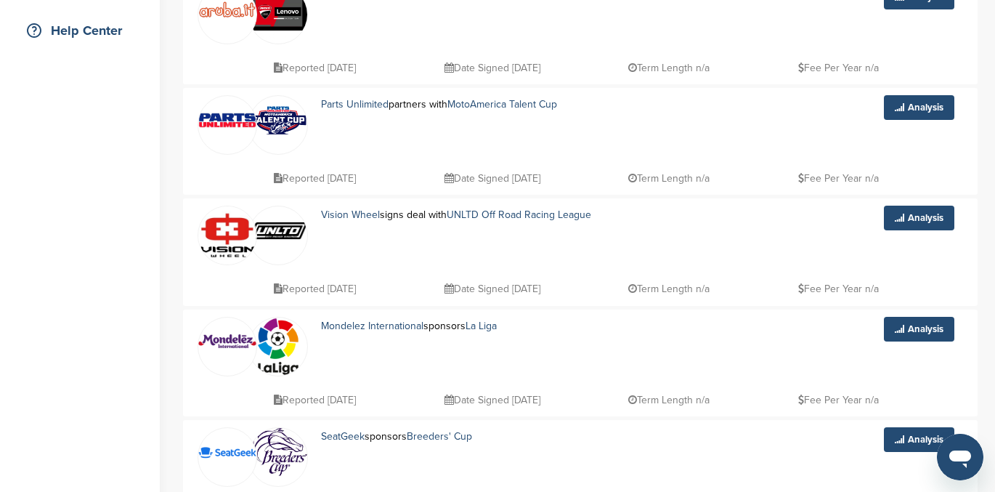
scroll to position [334, 0]
click at [225, 230] on img at bounding box center [227, 236] width 58 height 58
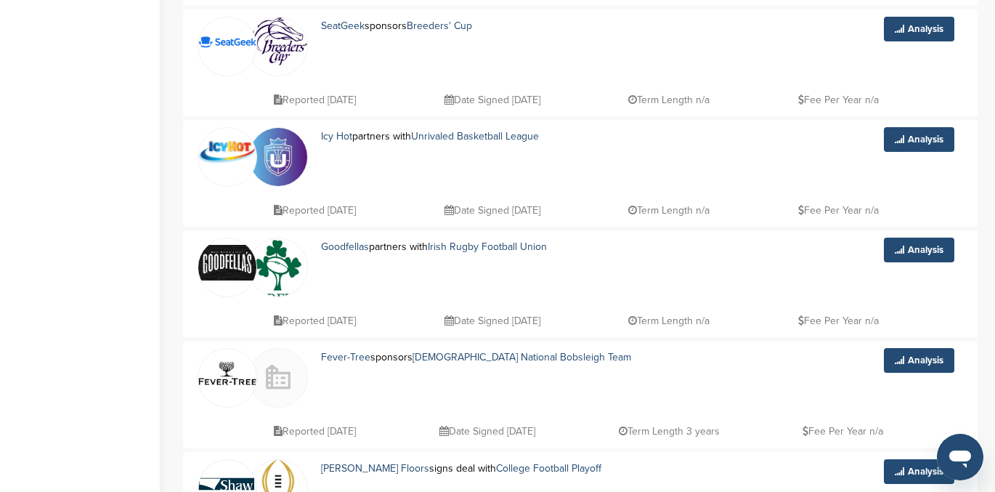
scroll to position [772, 0]
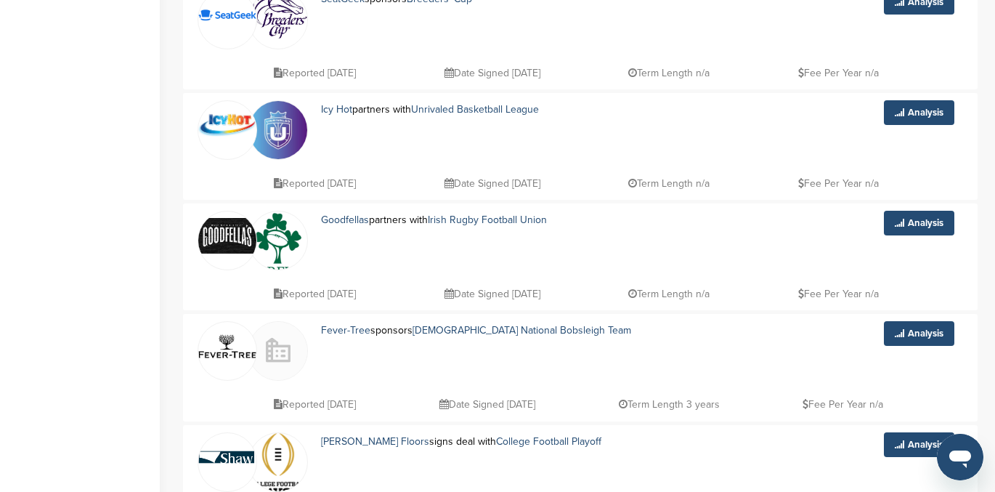
click at [224, 219] on img at bounding box center [227, 235] width 58 height 35
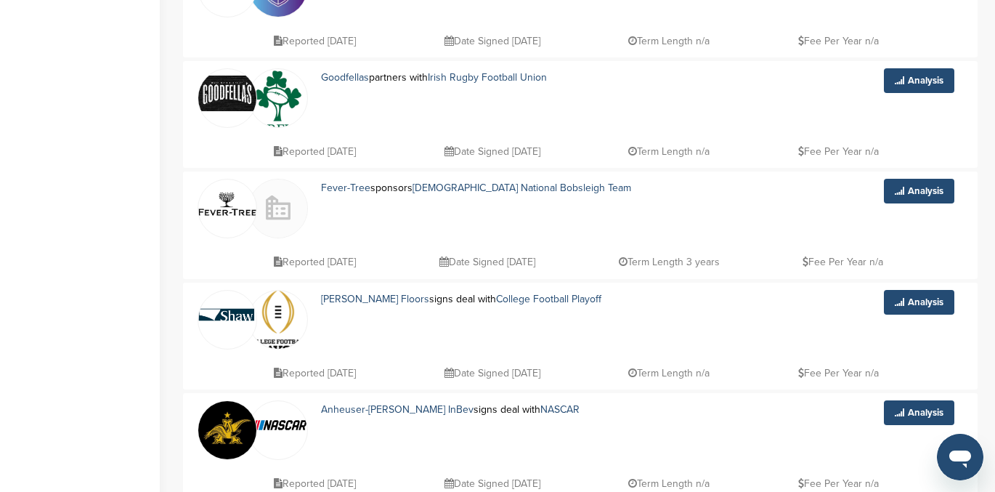
scroll to position [917, 0]
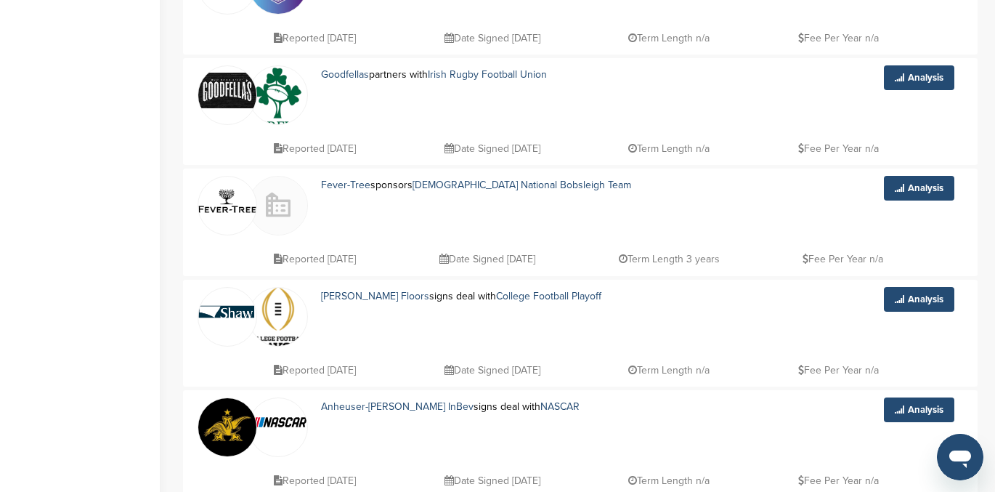
click at [220, 312] on img at bounding box center [227, 312] width 58 height 14
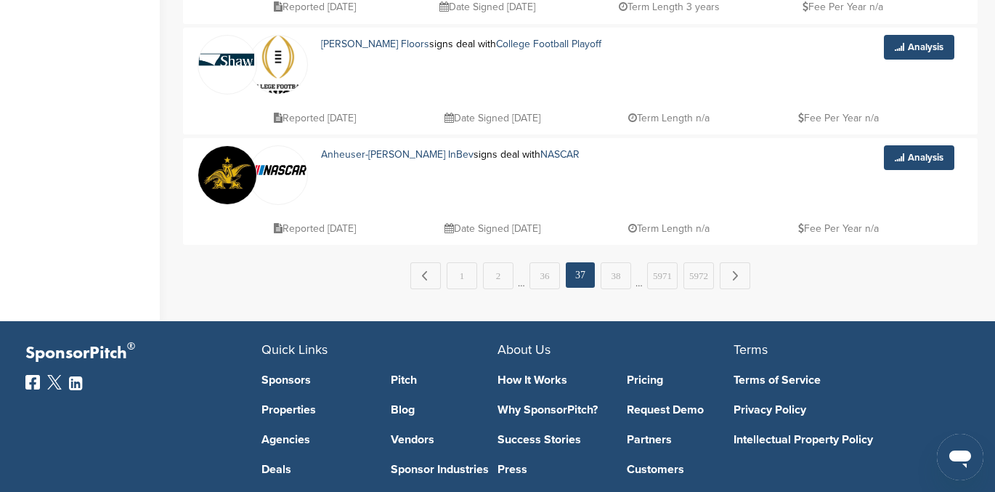
scroll to position [1171, 0]
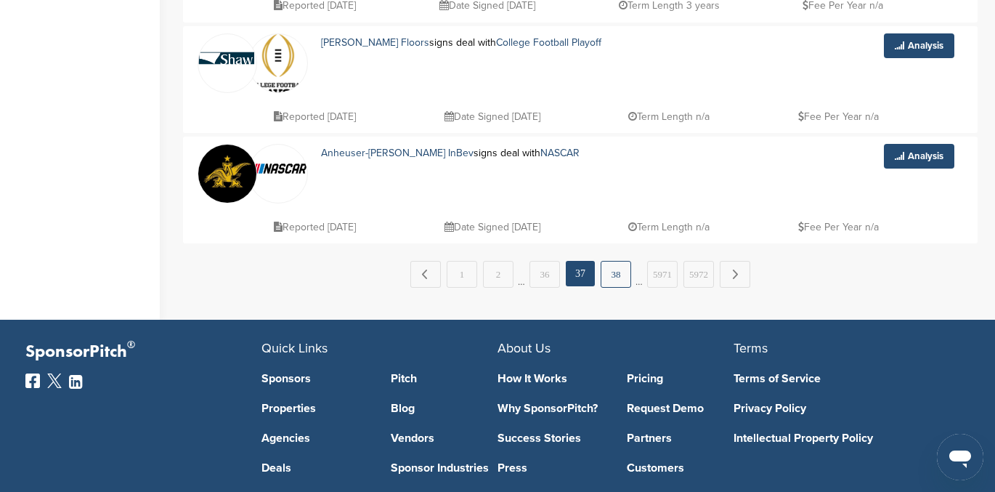
click at [614, 275] on link "38" at bounding box center [616, 274] width 31 height 27
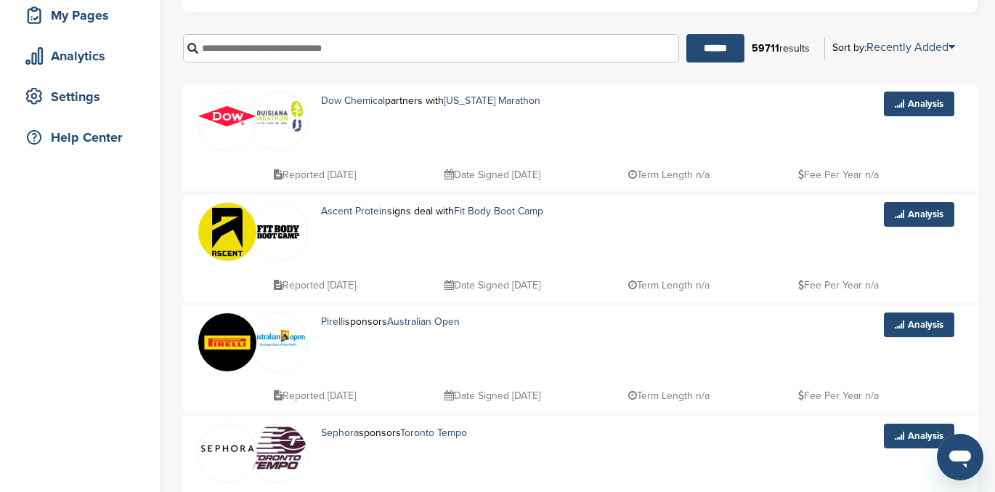
scroll to position [231, 0]
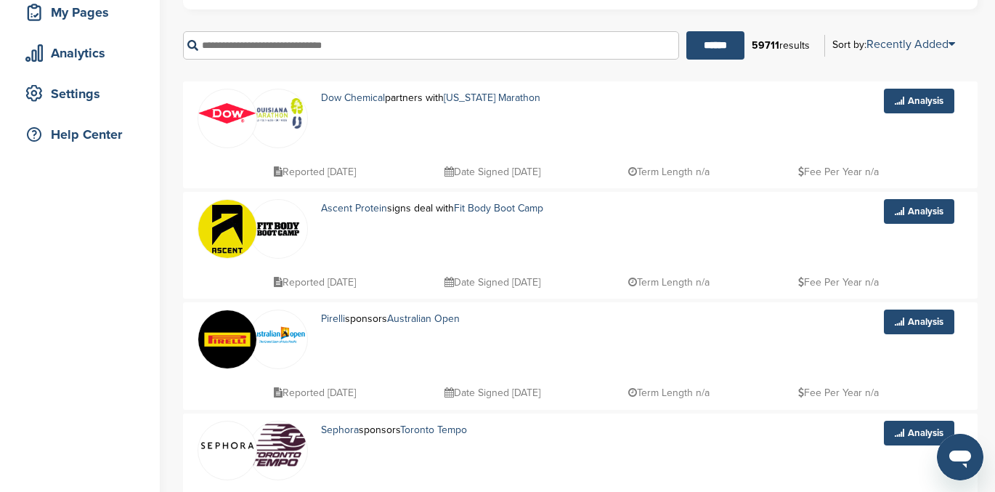
click at [222, 229] on img at bounding box center [227, 229] width 58 height 58
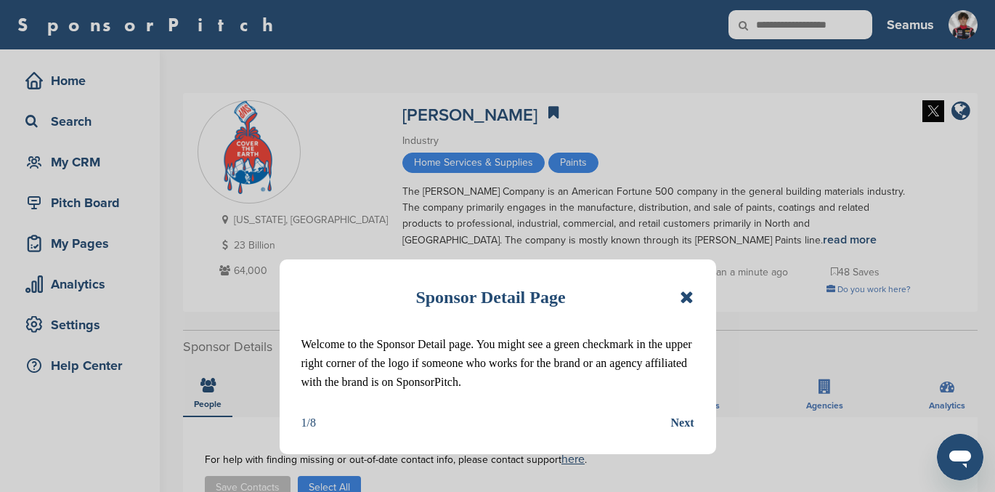
click at [689, 298] on icon at bounding box center [687, 296] width 14 height 17
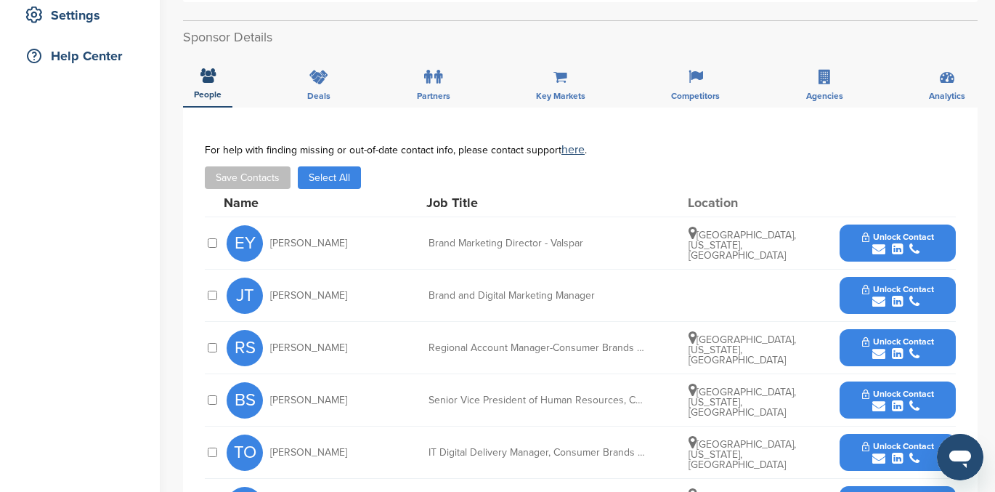
scroll to position [310, 0]
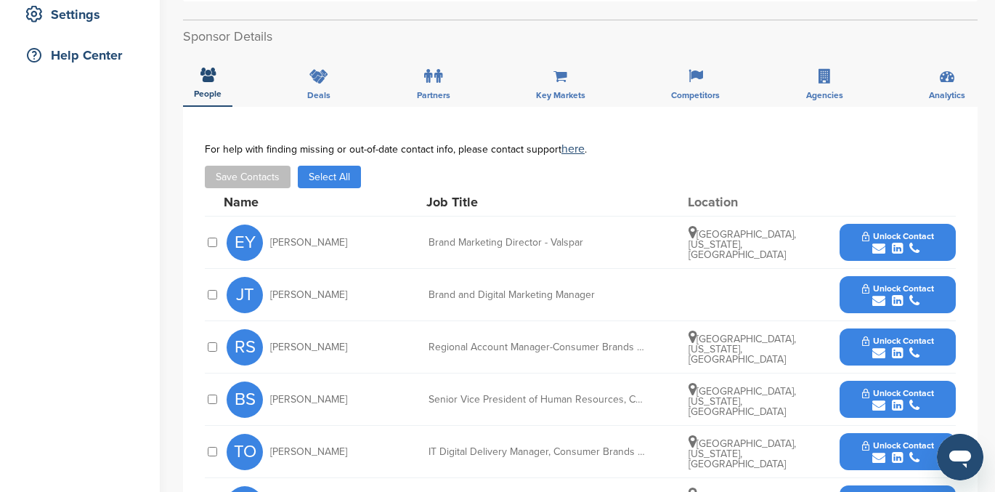
click at [902, 292] on span "Unlock Contact" at bounding box center [898, 288] width 72 height 10
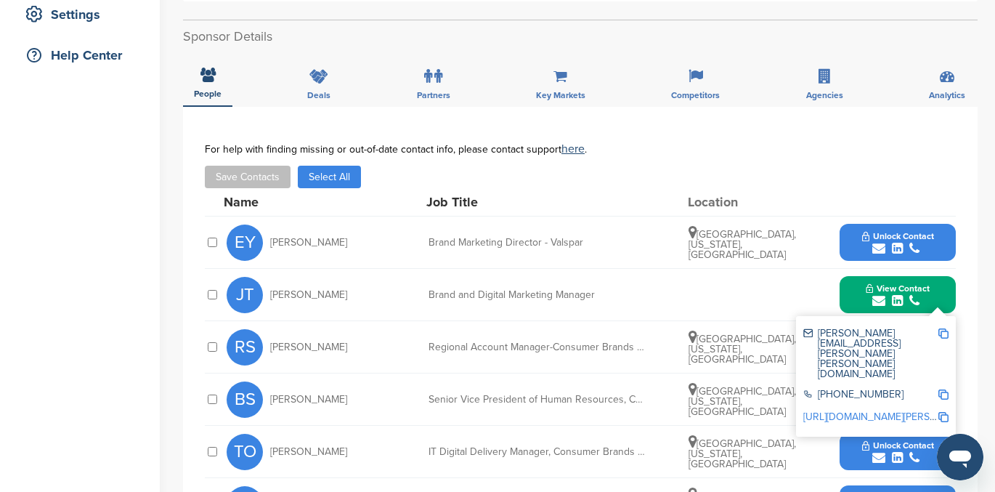
click at [858, 410] on link "[URL][DOMAIN_NAME][PERSON_NAME]" at bounding box center [891, 416] width 177 height 12
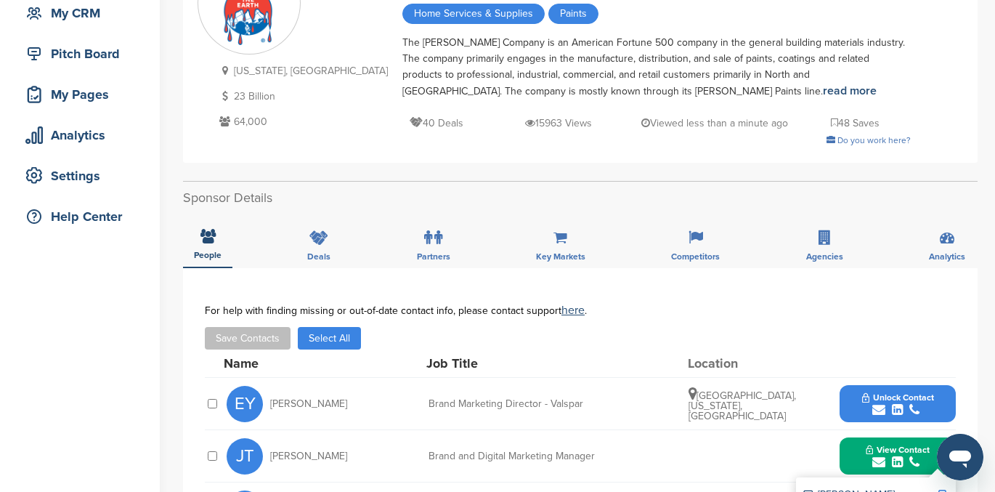
scroll to position [0, 0]
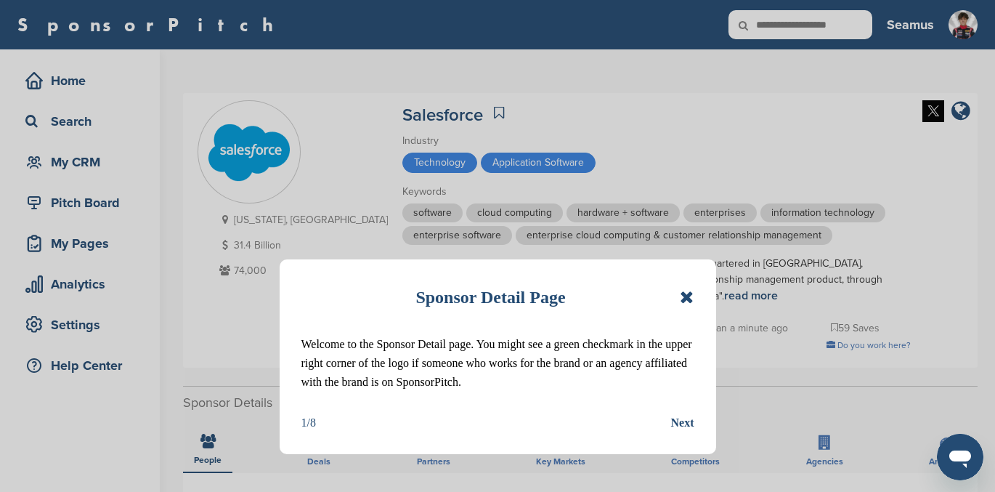
click at [686, 301] on icon at bounding box center [687, 296] width 14 height 17
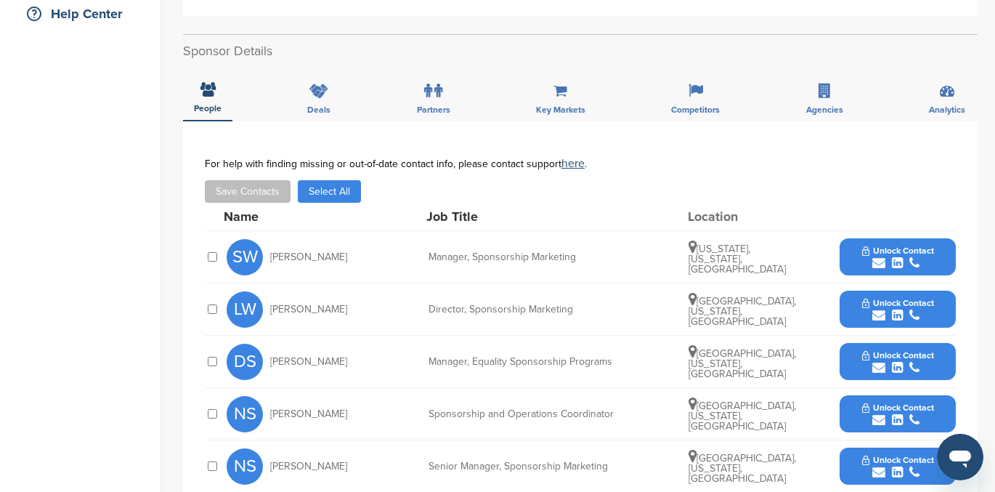
scroll to position [350, 0]
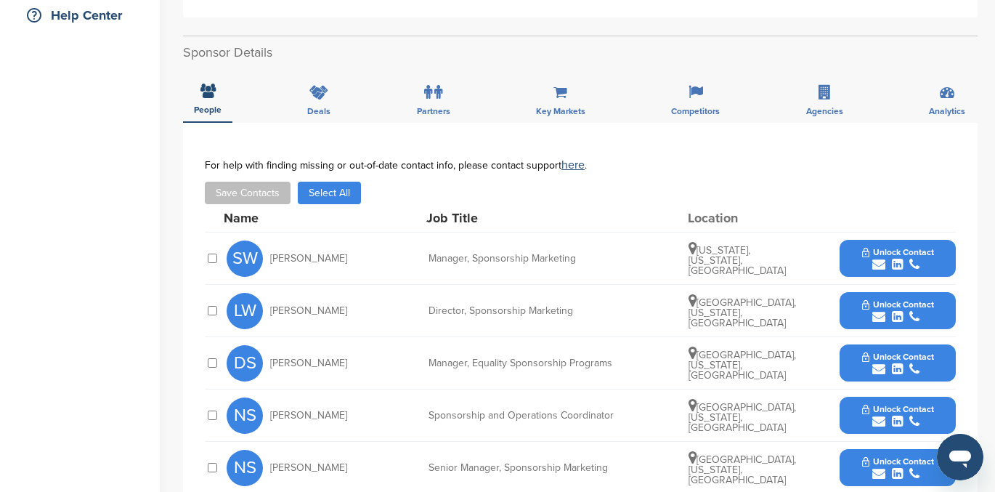
click at [886, 306] on span "Unlock Contact" at bounding box center [898, 304] width 72 height 10
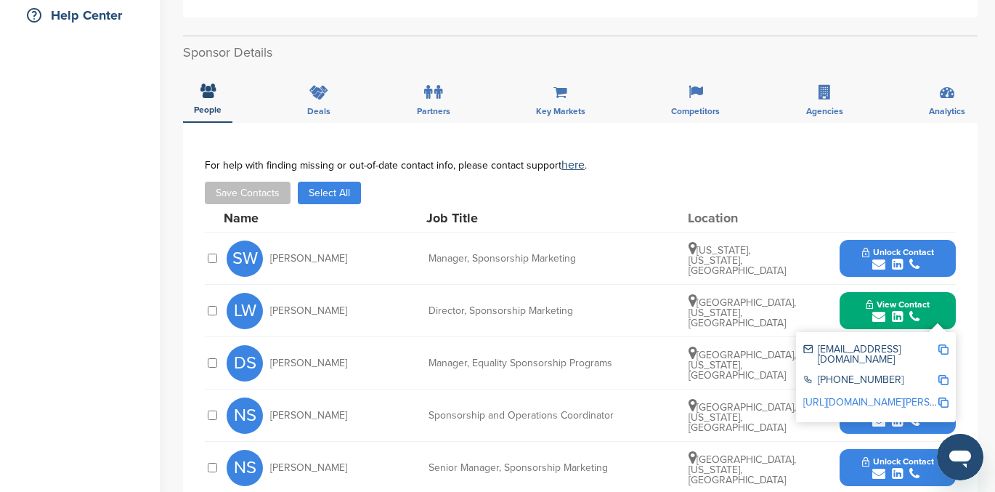
click at [849, 396] on link "http://www.linkedin.com/in/laura-wilensky-53b5264" at bounding box center [891, 402] width 177 height 12
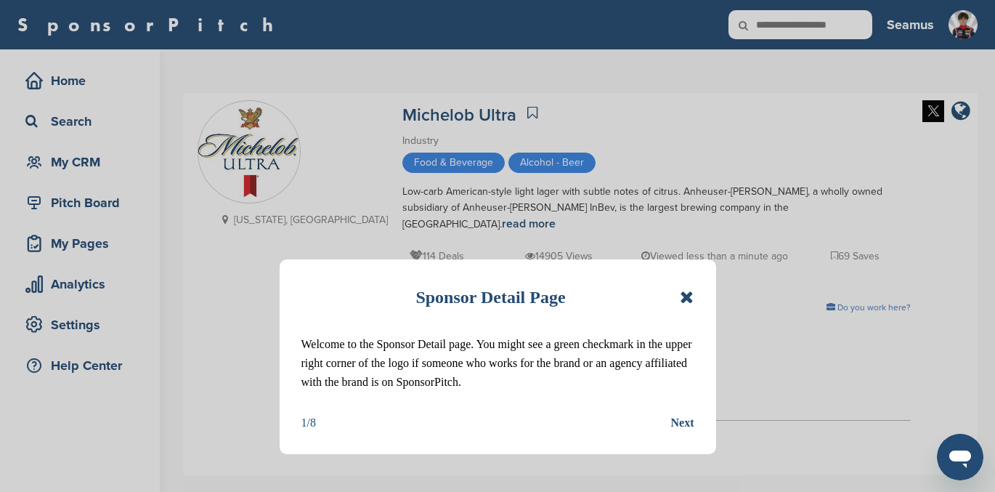
click at [685, 297] on icon at bounding box center [687, 296] width 14 height 17
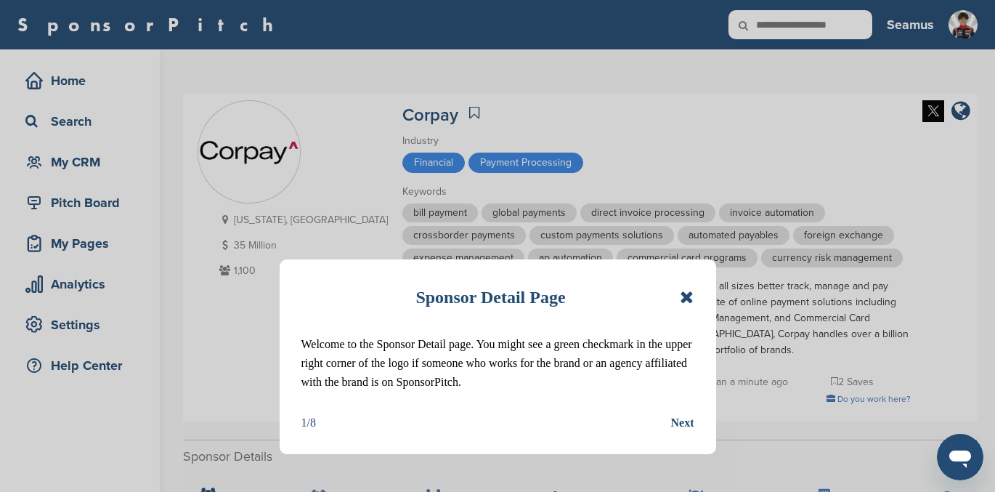
click at [680, 299] on icon at bounding box center [687, 296] width 14 height 17
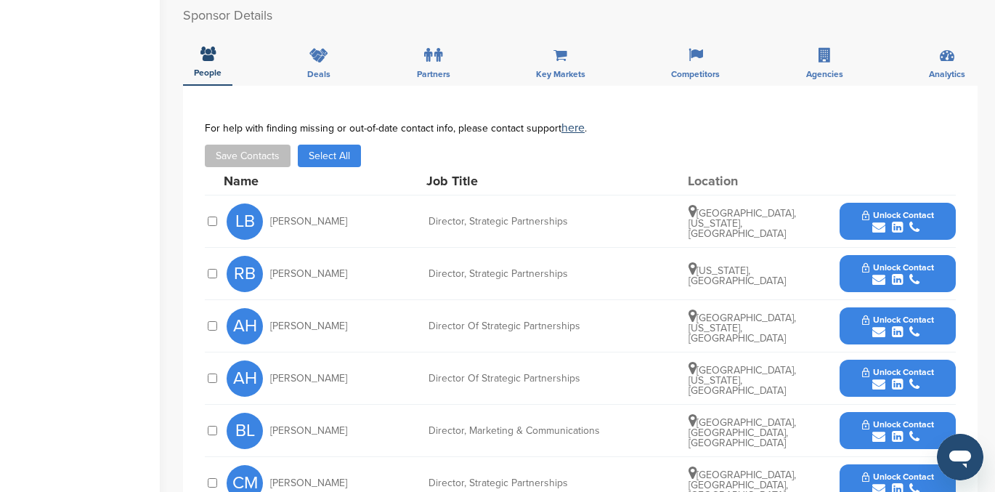
scroll to position [439, 0]
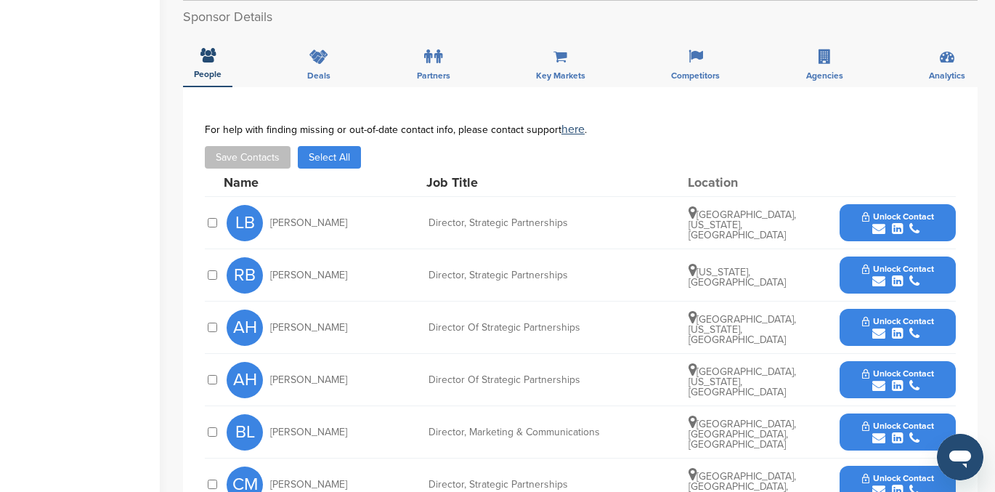
click at [892, 224] on icon "submit" at bounding box center [897, 228] width 11 height 13
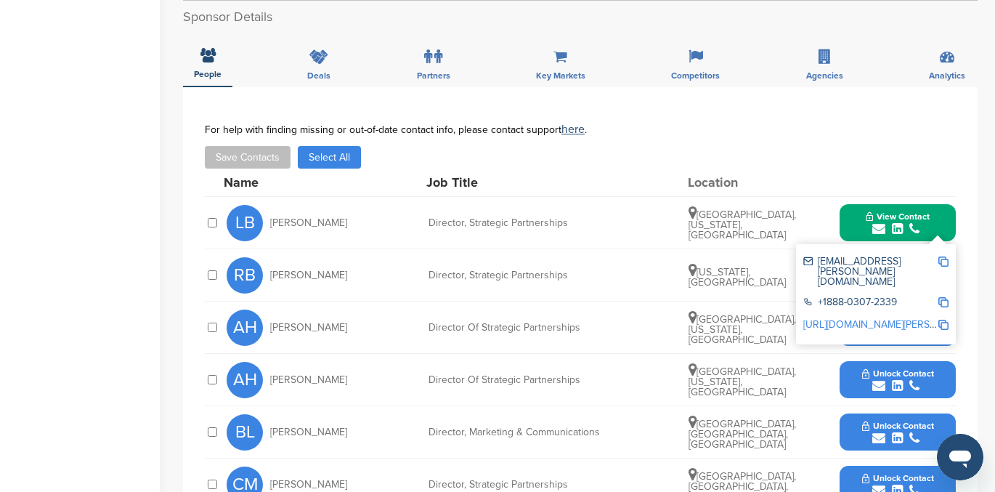
click at [874, 318] on link "[URL][DOMAIN_NAME][PERSON_NAME]" at bounding box center [891, 324] width 177 height 12
click at [905, 217] on span "View Contact" at bounding box center [898, 216] width 64 height 10
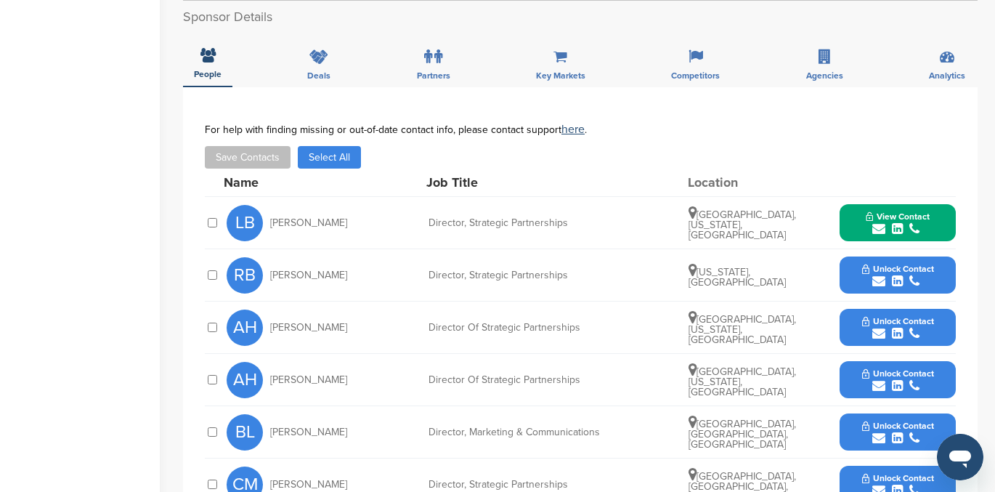
click at [908, 265] on span "Unlock Contact" at bounding box center [898, 269] width 72 height 10
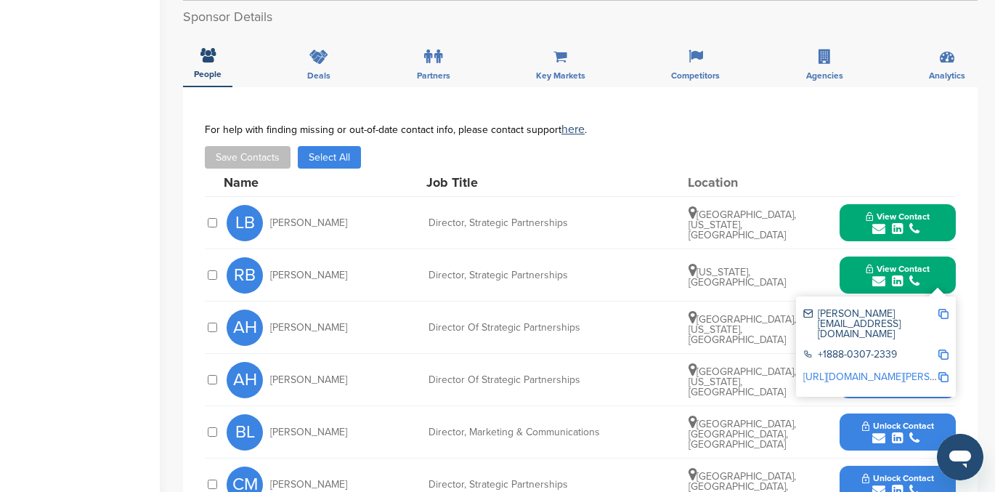
click at [837, 370] on link "http://www.linkedin.com/in/robert-boll%c3%a9-8088975b" at bounding box center [891, 376] width 177 height 12
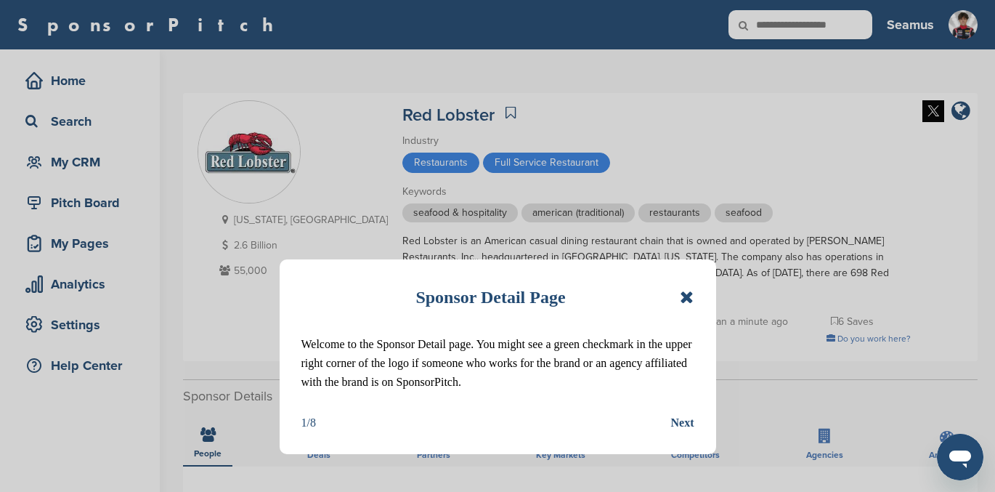
click at [687, 288] on icon at bounding box center [687, 296] width 14 height 17
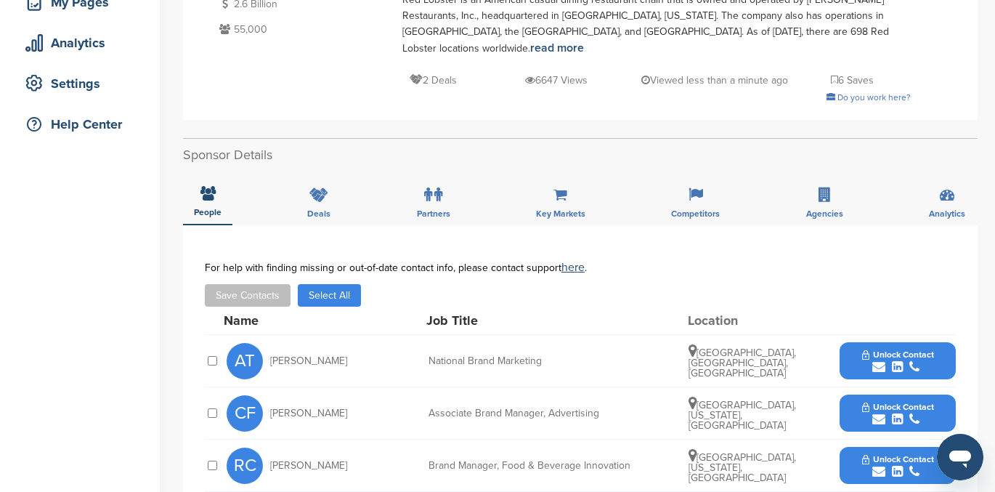
scroll to position [242, 0]
click at [869, 349] on span "Unlock Contact" at bounding box center [898, 354] width 72 height 10
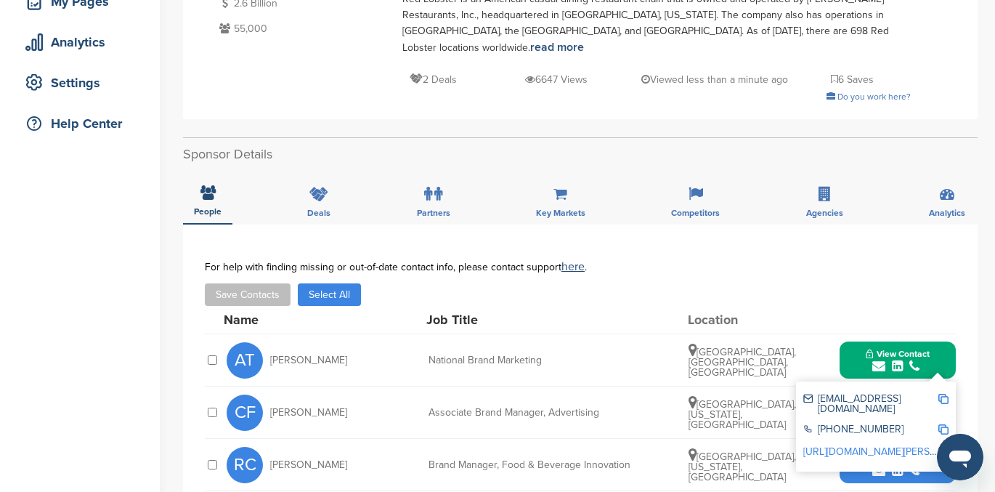
click at [846, 290] on div "Save Contacts Select All" at bounding box center [580, 294] width 751 height 23
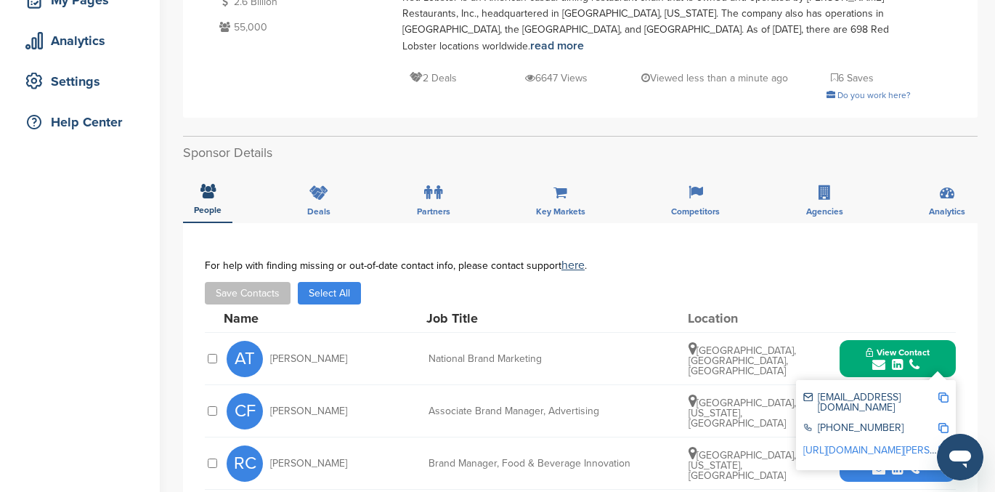
scroll to position [240, 0]
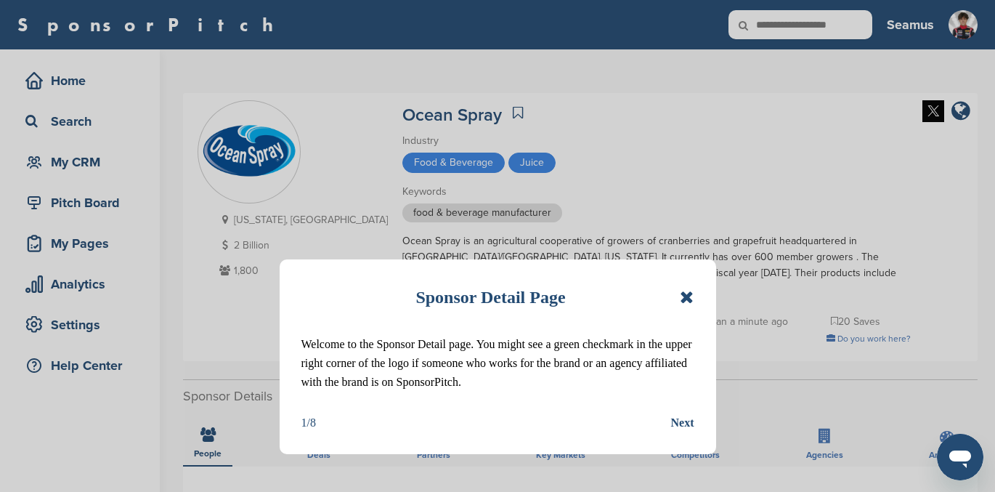
click at [688, 296] on icon at bounding box center [687, 296] width 14 height 17
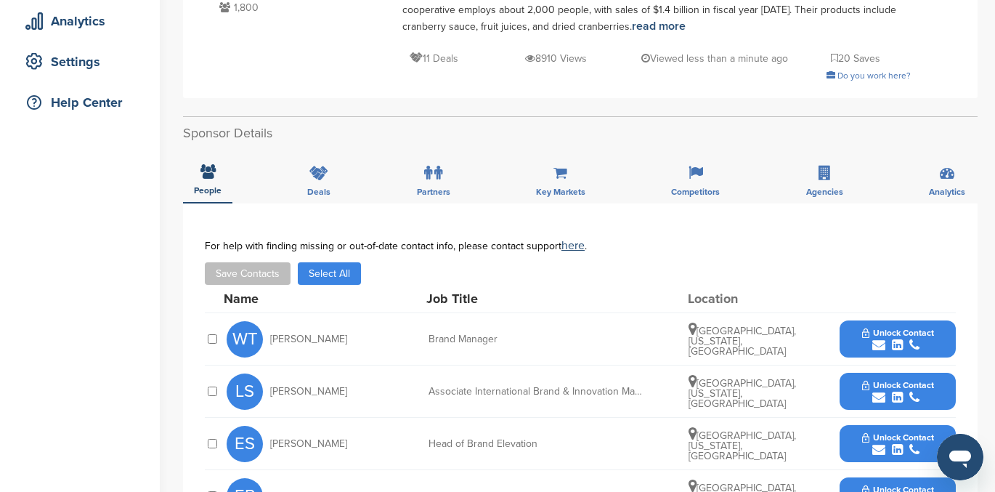
scroll to position [267, 0]
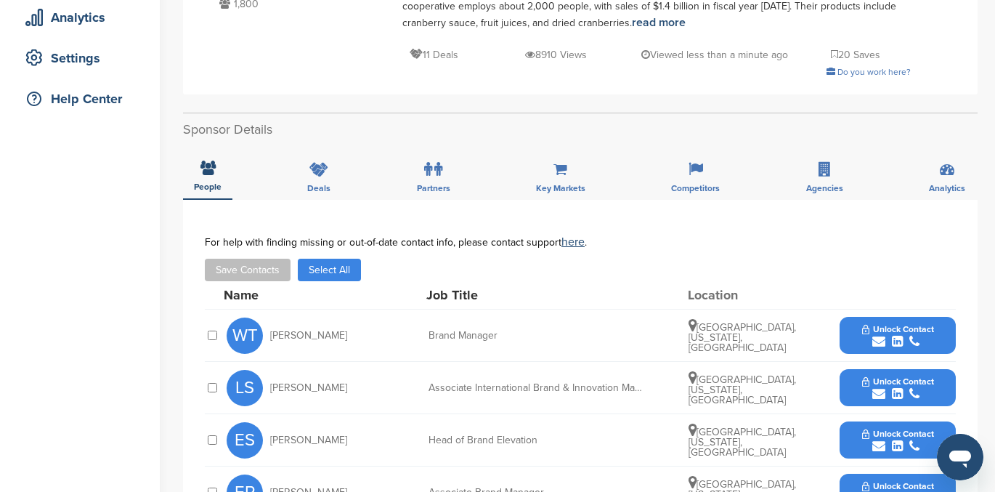
click at [906, 330] on span "Unlock Contact" at bounding box center [898, 329] width 72 height 10
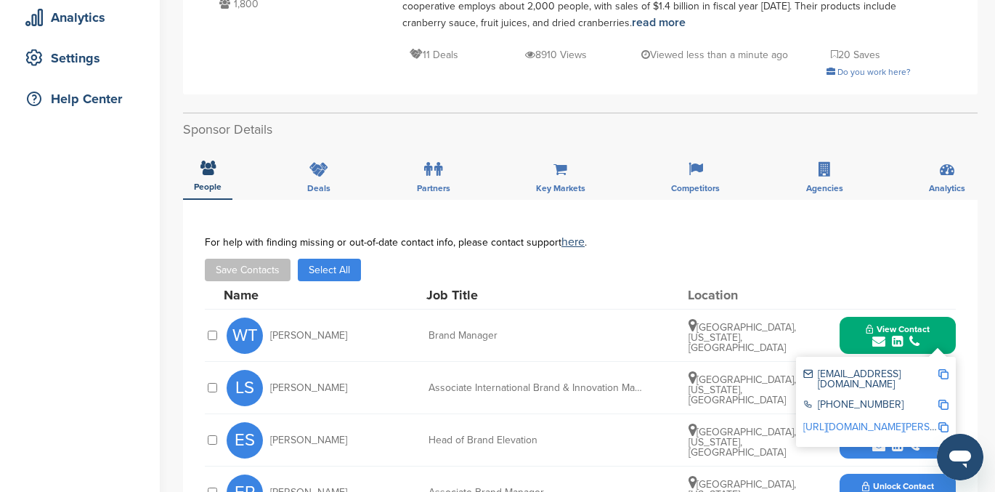
click at [824, 268] on div "Save Contacts Select All" at bounding box center [580, 270] width 751 height 23
click at [882, 320] on button "View Contact" at bounding box center [897, 336] width 99 height 44
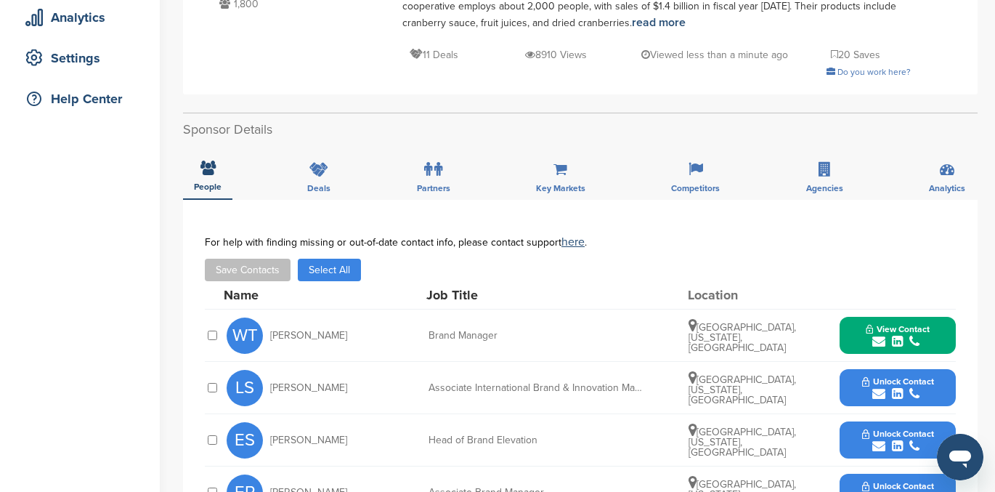
click at [881, 431] on span "Unlock Contact" at bounding box center [898, 433] width 72 height 10
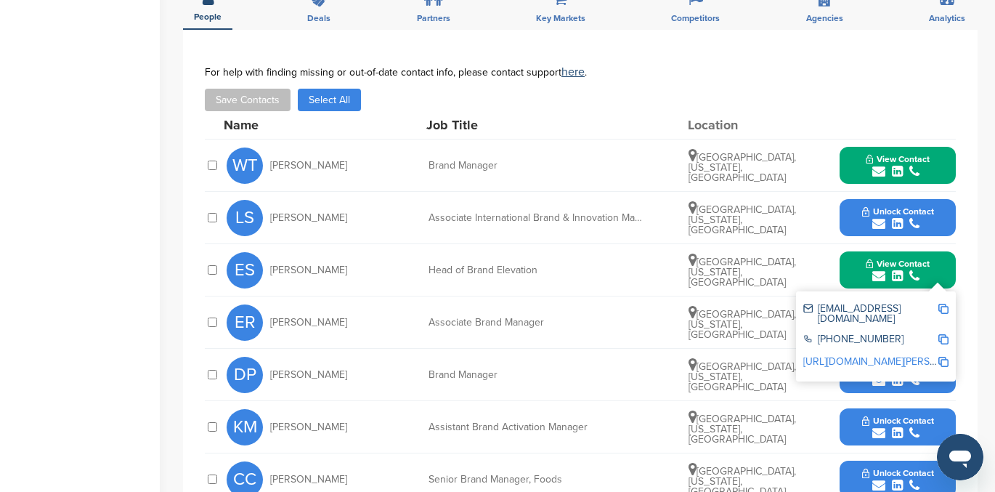
scroll to position [435, 0]
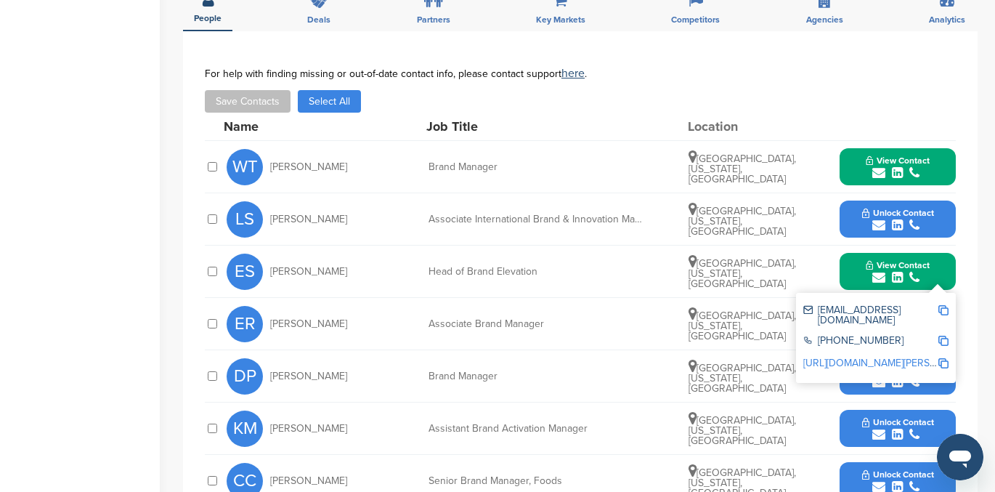
click at [893, 357] on link "http://www.linkedin.com/in/eliza-sadler-1308b920" at bounding box center [891, 363] width 177 height 12
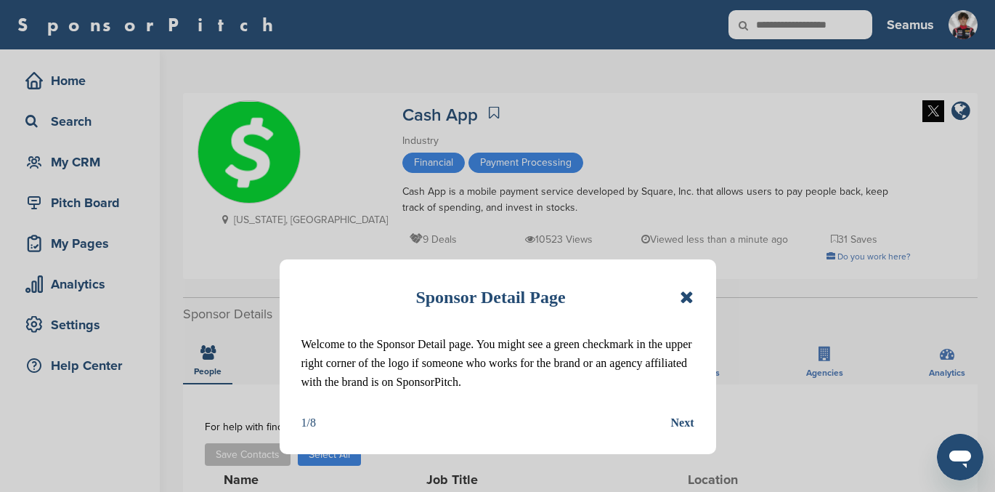
click at [687, 290] on icon at bounding box center [687, 296] width 14 height 17
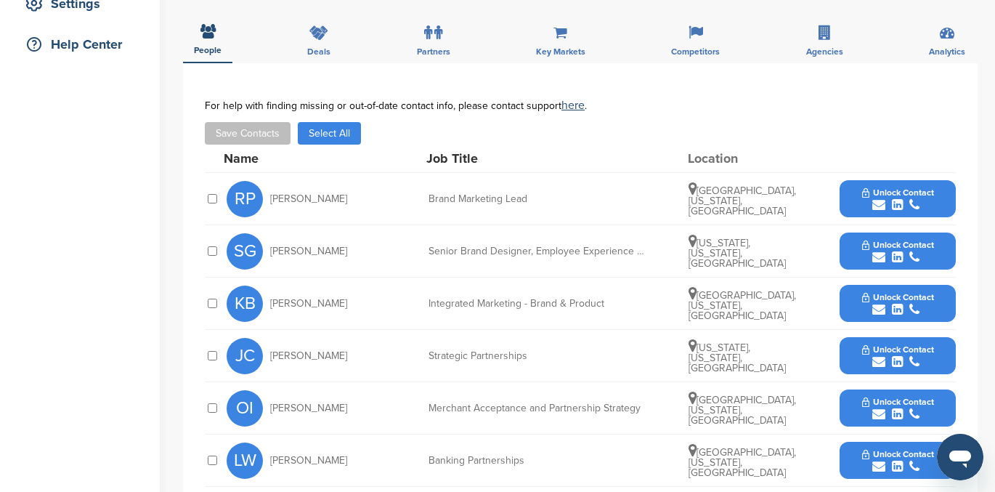
scroll to position [320, 0]
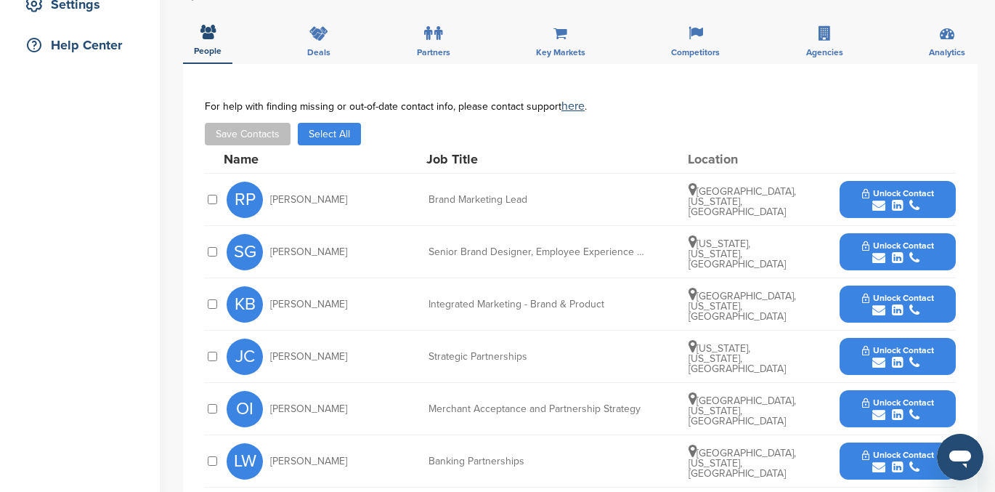
click at [885, 348] on span "Unlock Contact" at bounding box center [898, 350] width 72 height 10
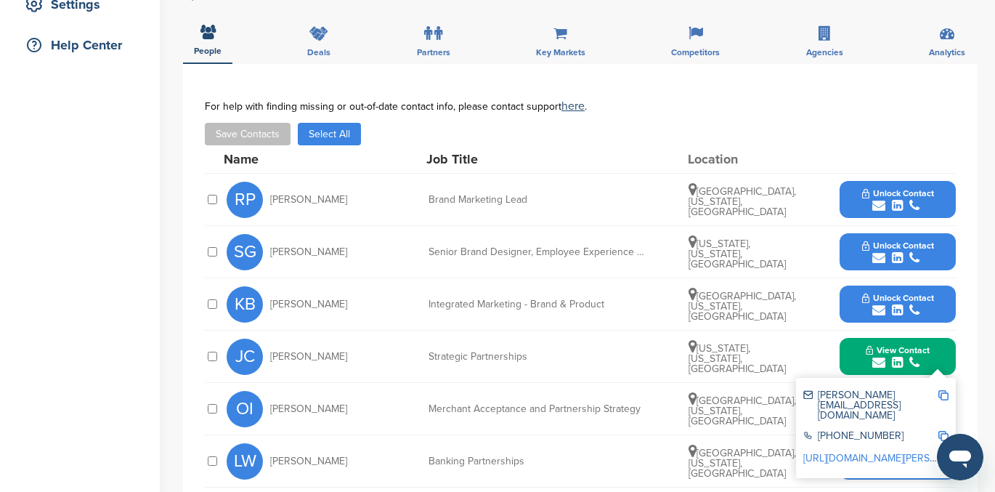
click at [647, 137] on div "Save Contacts Select All" at bounding box center [580, 134] width 751 height 23
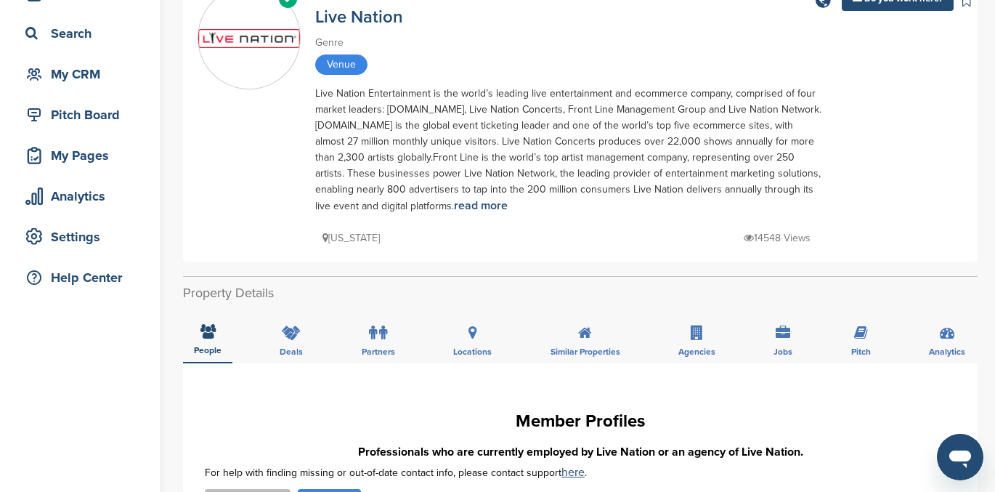
scroll to position [89, 0]
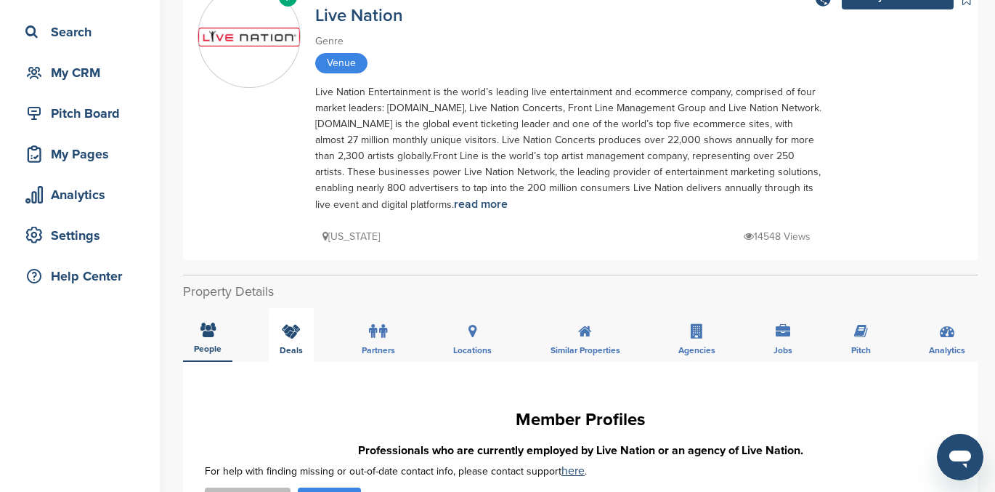
click at [286, 332] on icon at bounding box center [291, 331] width 19 height 15
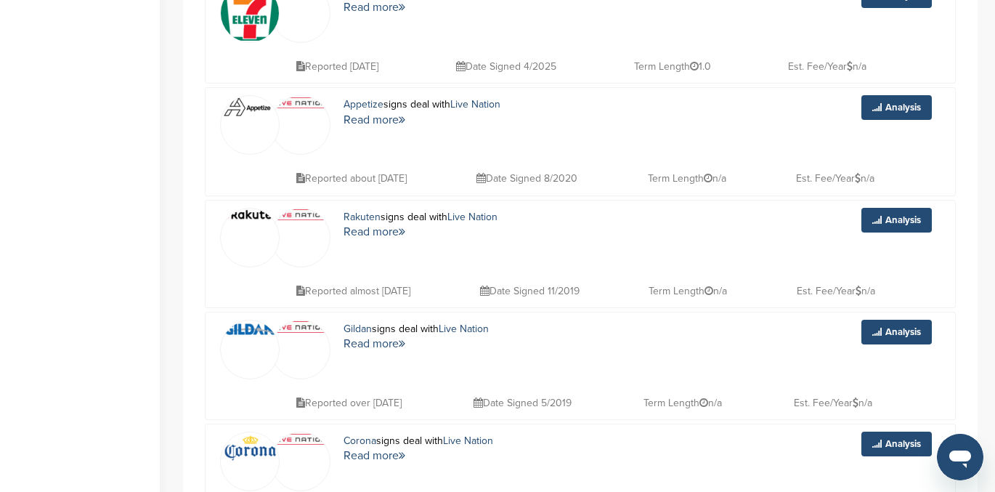
scroll to position [0, 0]
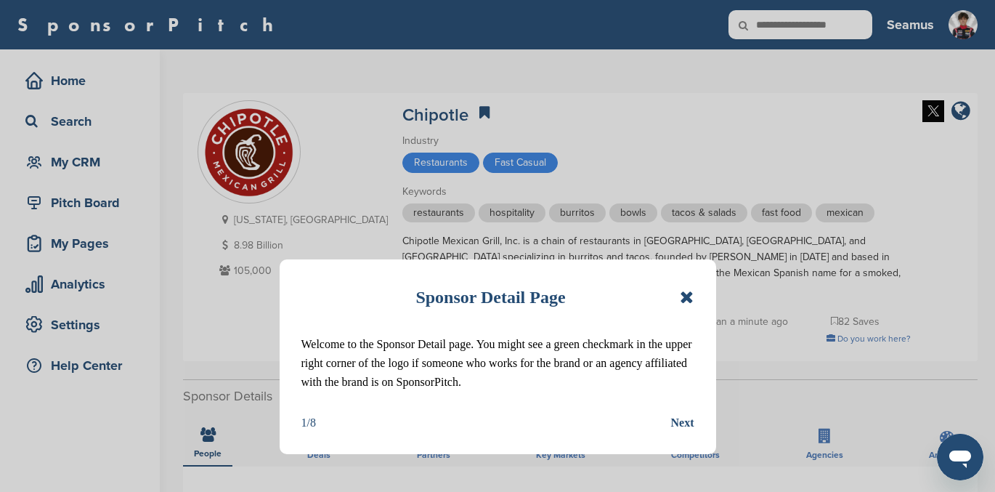
click at [683, 295] on icon at bounding box center [687, 296] width 14 height 17
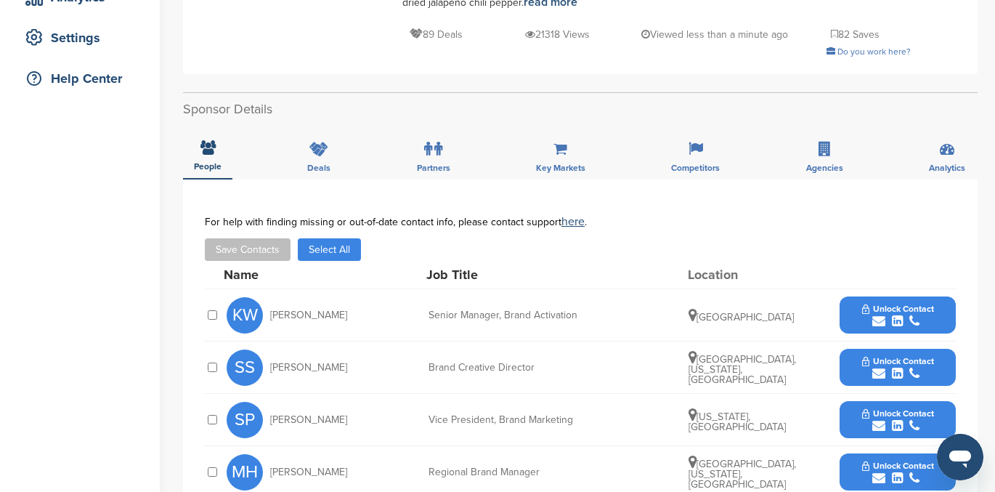
scroll to position [283, 0]
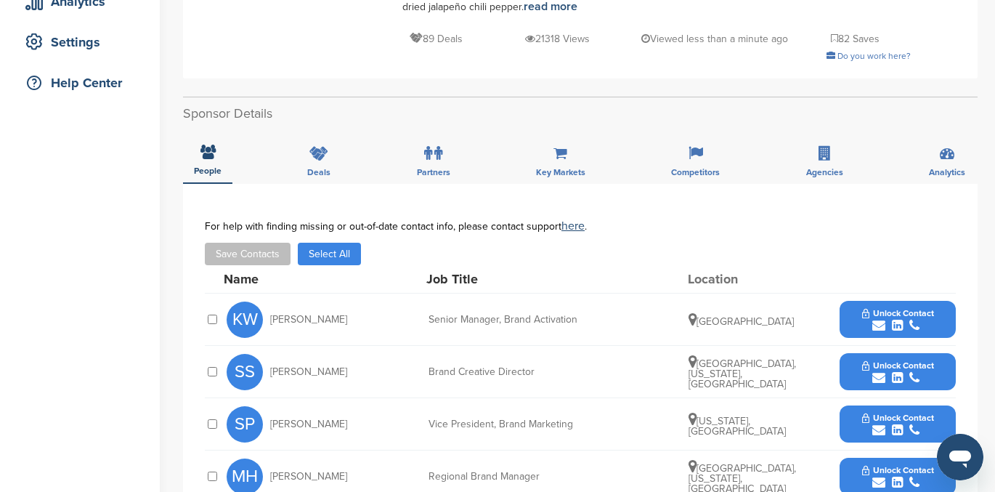
click at [887, 308] on span "Unlock Contact" at bounding box center [898, 313] width 72 height 10
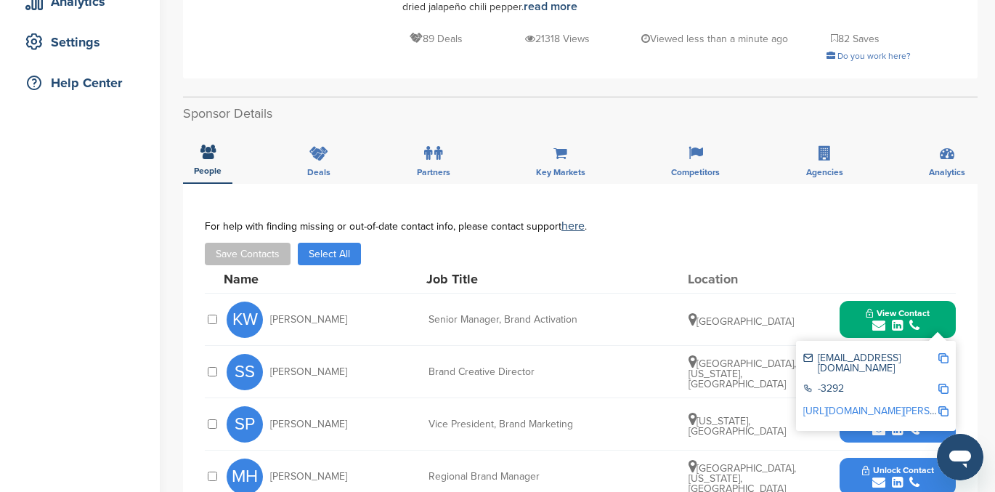
click at [834, 224] on div "For help with finding missing or out-of-date contact info, please contact suppo…" at bounding box center [580, 242] width 751 height 45
click at [876, 319] on icon "submit" at bounding box center [878, 325] width 13 height 13
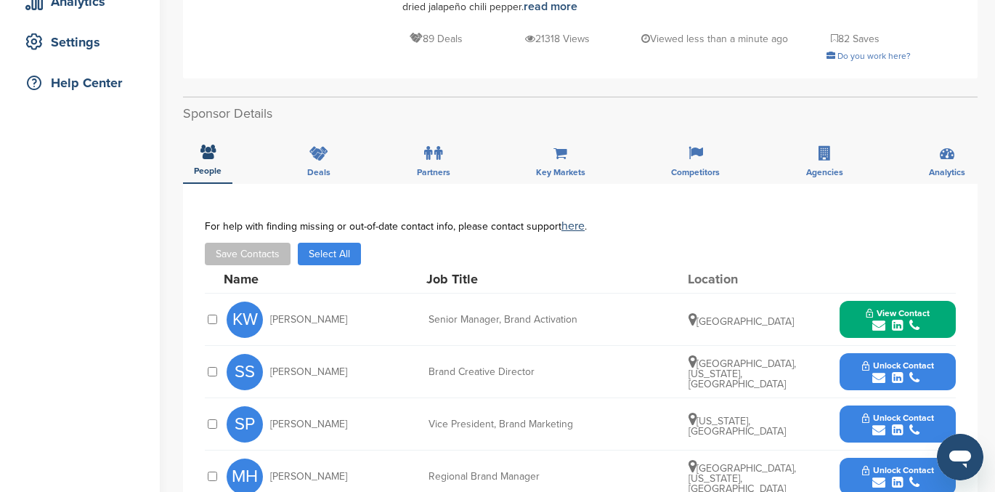
click at [887, 371] on div "submit" at bounding box center [898, 378] width 72 height 14
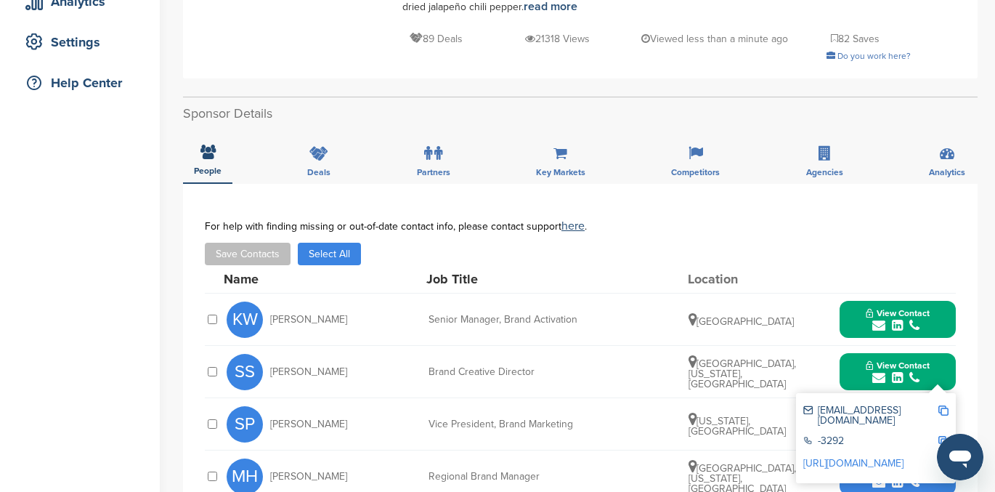
click at [841, 220] on div "For help with finding missing or out-of-date contact info, please contact suppo…" at bounding box center [580, 242] width 751 height 45
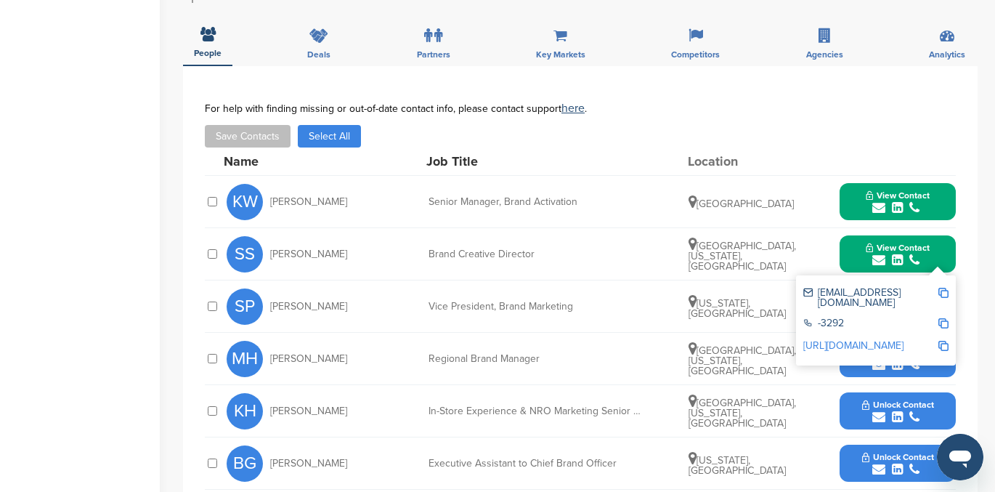
scroll to position [399, 0]
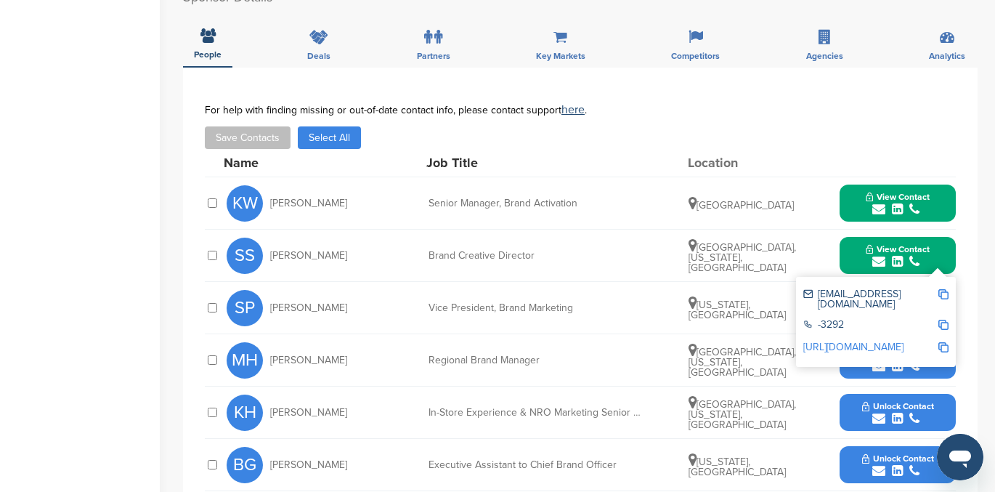
click at [880, 255] on icon "submit" at bounding box center [878, 261] width 13 height 13
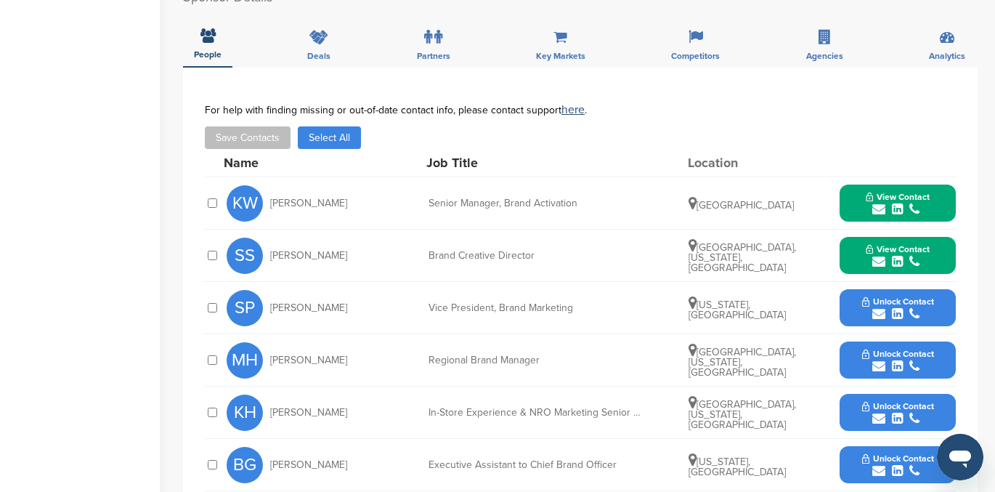
click at [889, 296] on span "Unlock Contact" at bounding box center [898, 301] width 72 height 10
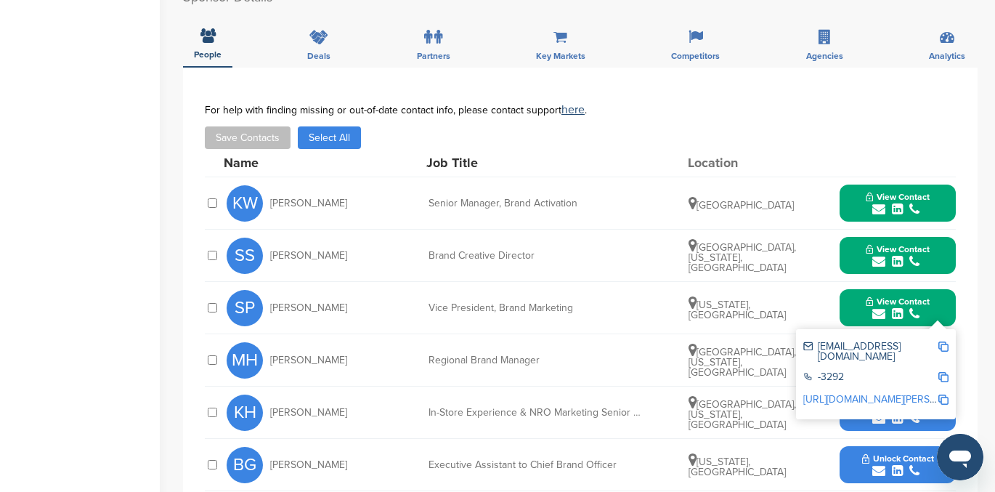
click at [889, 296] on span "View Contact" at bounding box center [898, 301] width 64 height 10
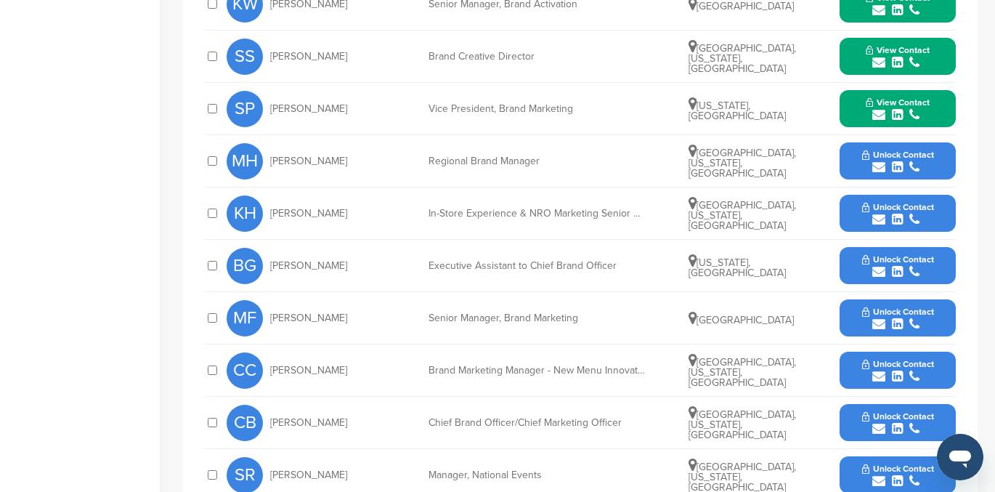
scroll to position [599, 0]
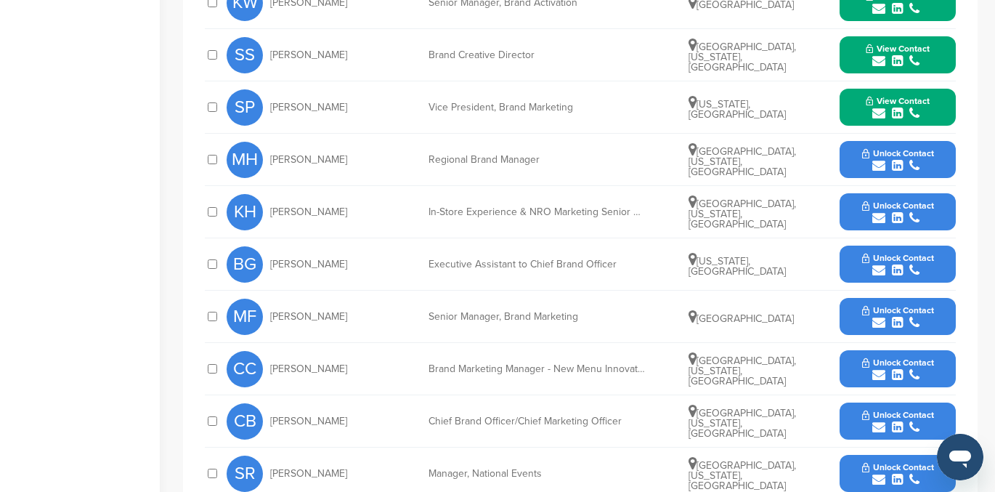
click at [883, 316] on icon "submit" at bounding box center [878, 322] width 13 height 13
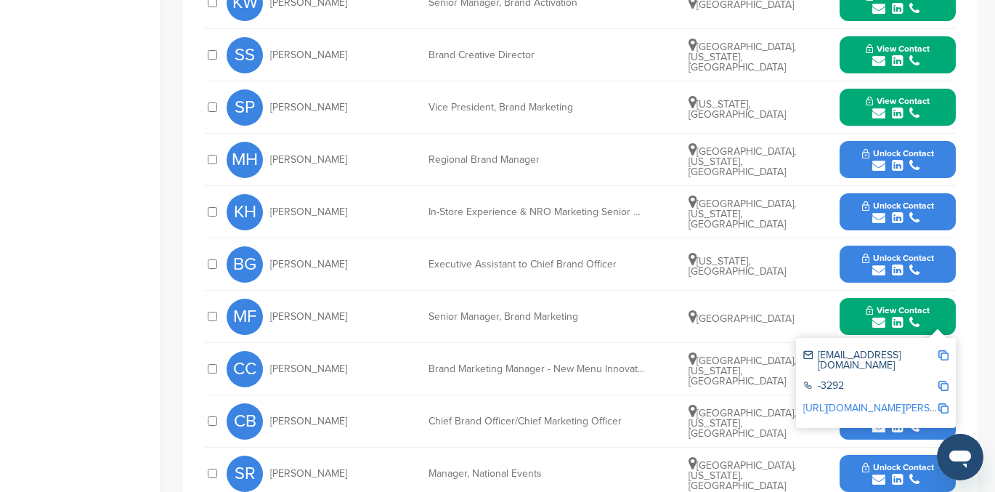
click at [883, 316] on icon "submit" at bounding box center [878, 322] width 13 height 13
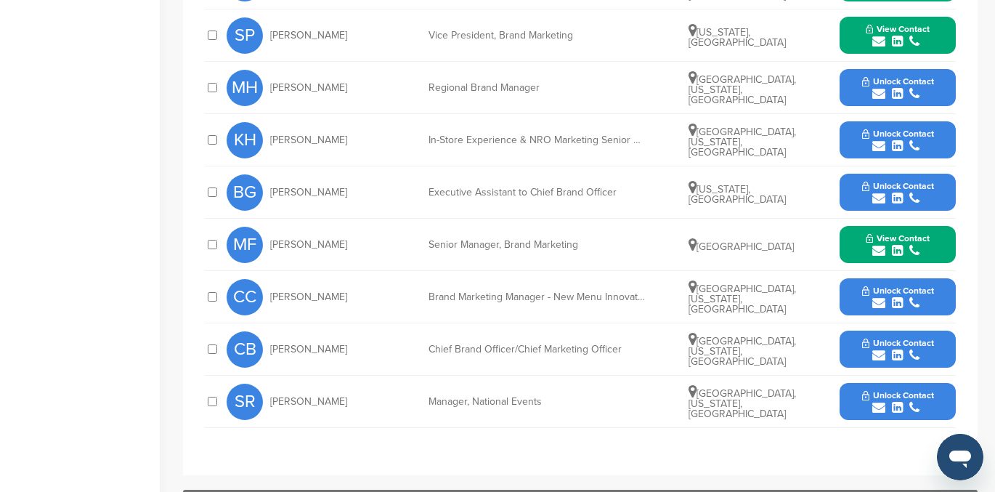
scroll to position [678, 0]
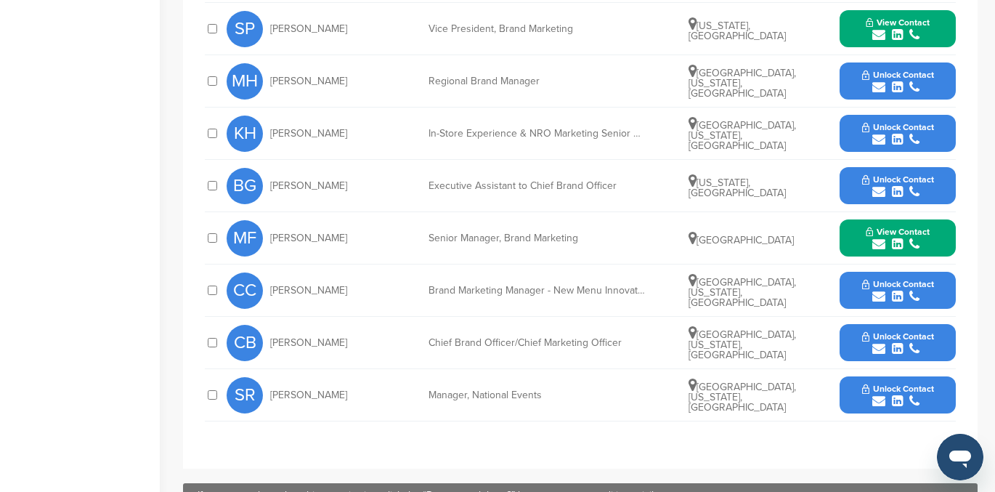
click at [889, 331] on span "Unlock Contact" at bounding box center [898, 336] width 72 height 10
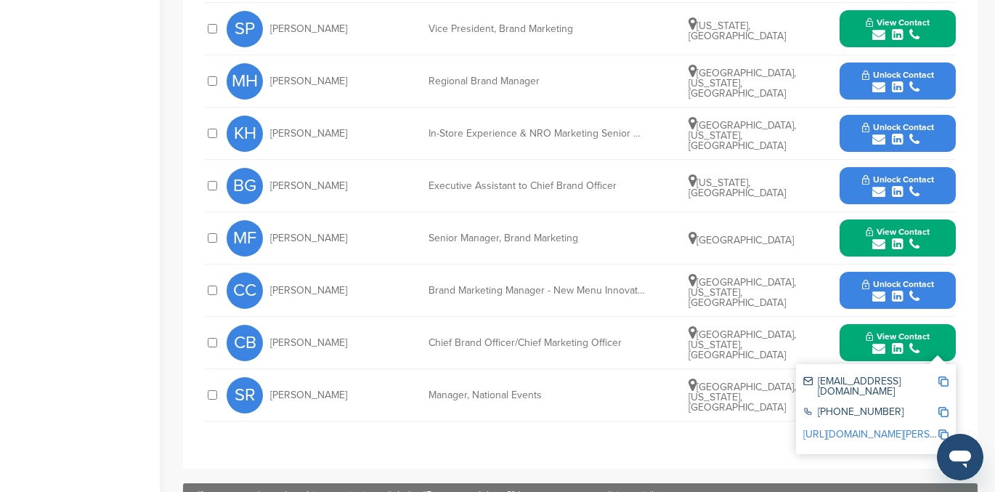
click at [644, 390] on div "Manager, National Events" at bounding box center [537, 395] width 218 height 10
click at [896, 331] on span "View Contact" at bounding box center [898, 336] width 64 height 10
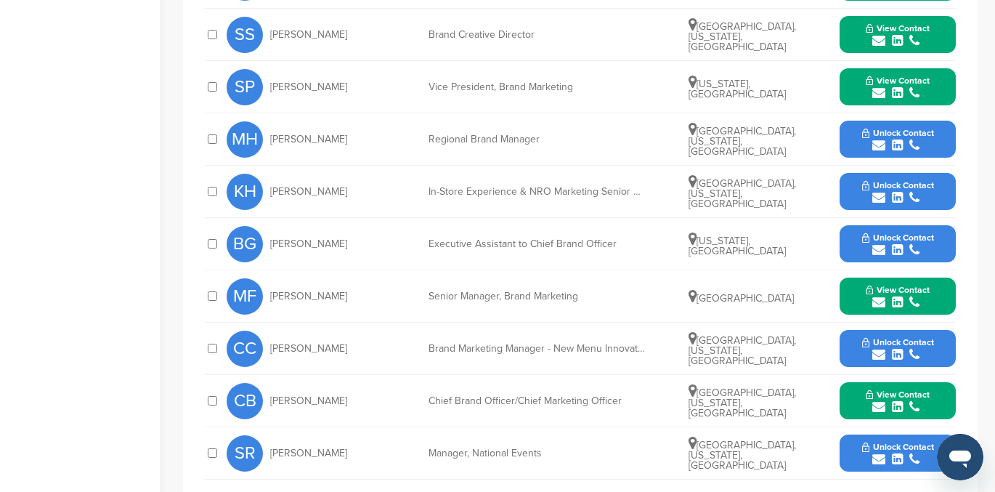
scroll to position [0, 0]
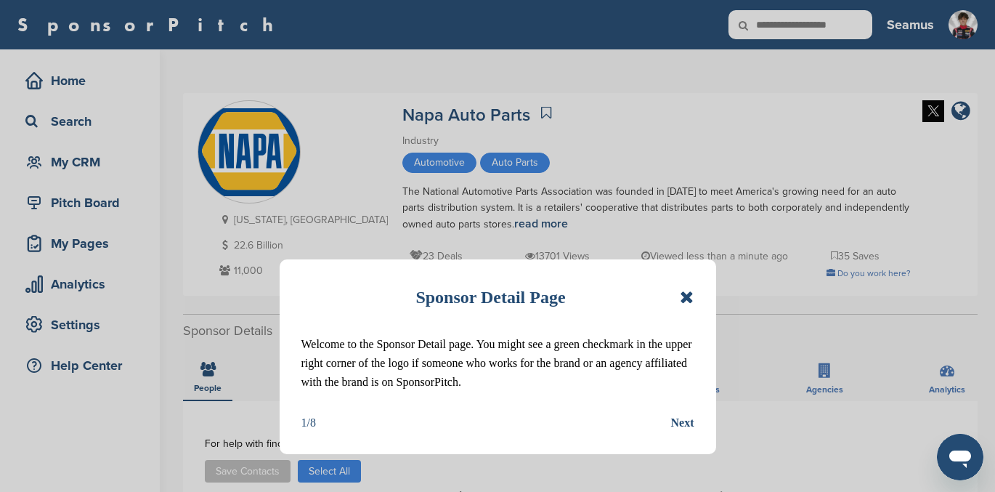
click at [683, 293] on icon at bounding box center [687, 296] width 14 height 17
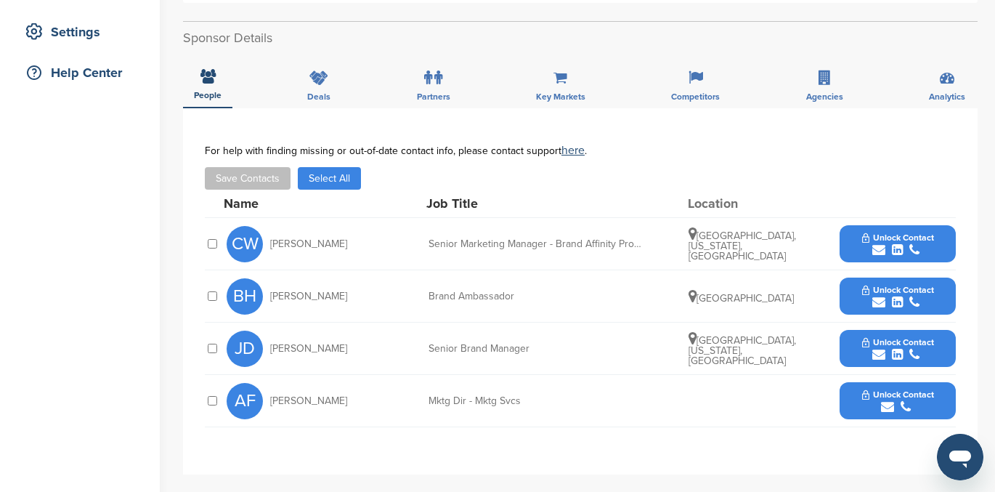
scroll to position [289, 0]
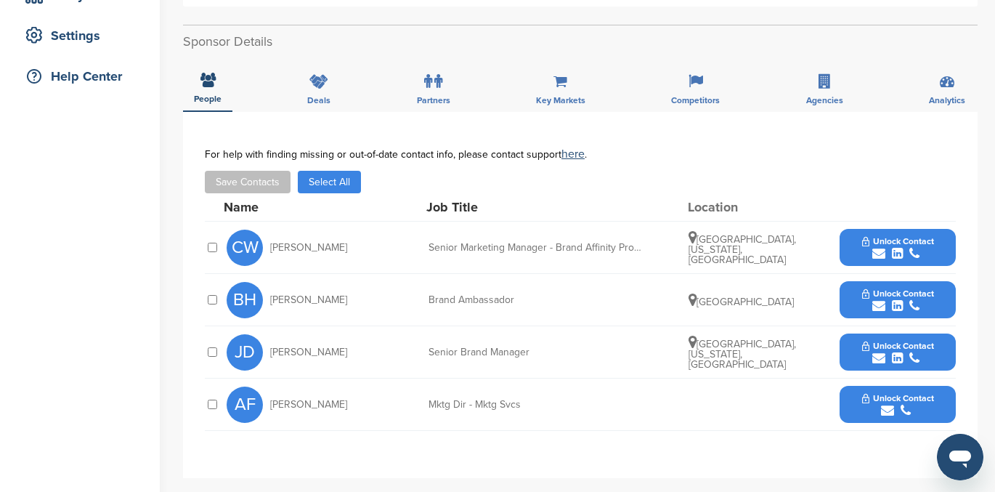
click at [899, 250] on icon "submit" at bounding box center [897, 253] width 11 height 13
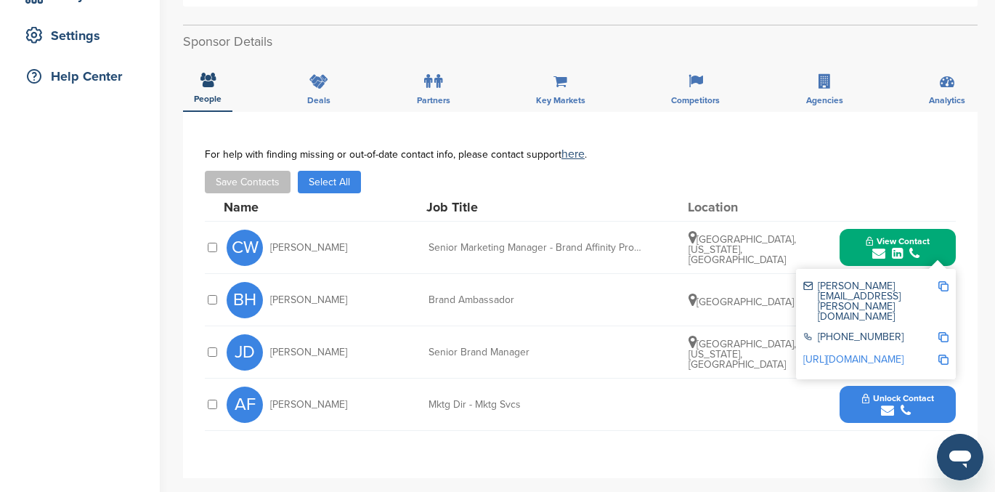
click at [885, 200] on div "Name Job Title Location" at bounding box center [590, 207] width 732 height 28
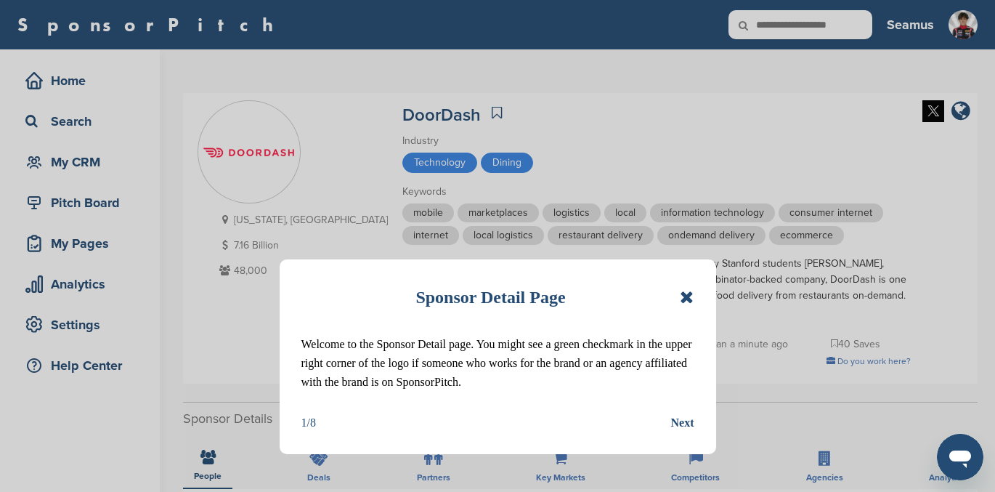
click at [682, 293] on icon at bounding box center [687, 296] width 14 height 17
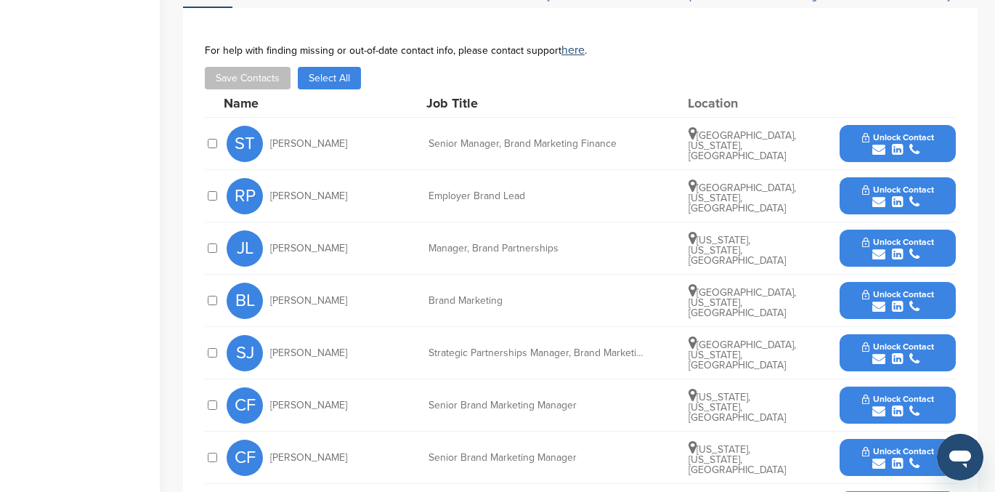
scroll to position [479, 0]
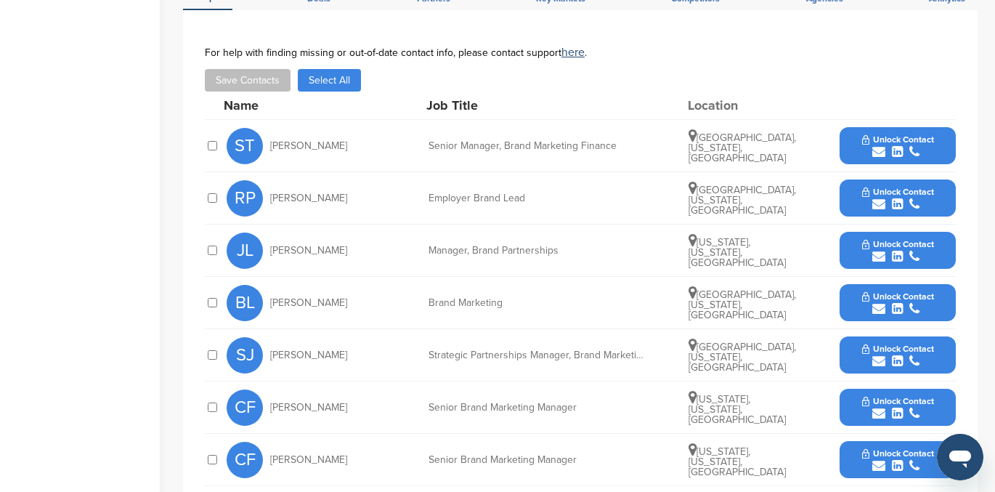
click at [911, 234] on button "Unlock Contact" at bounding box center [898, 251] width 107 height 44
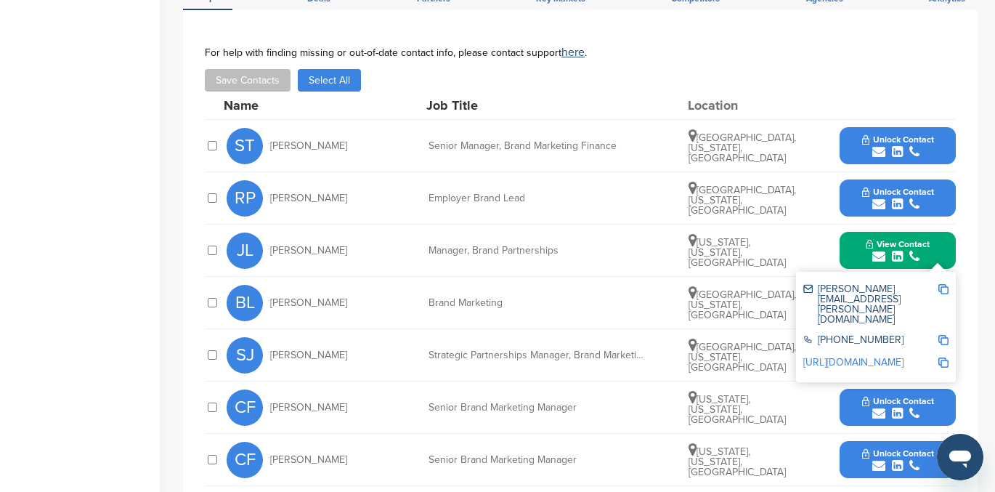
click at [882, 46] on div "For help with finding missing or out-of-date contact info, please contact suppo…" at bounding box center [580, 52] width 751 height 12
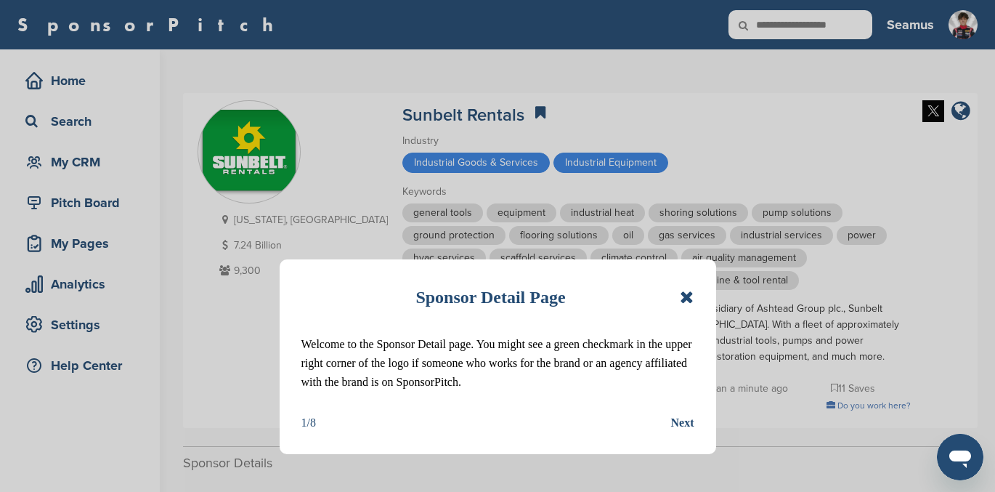
click at [685, 293] on icon at bounding box center [687, 296] width 14 height 17
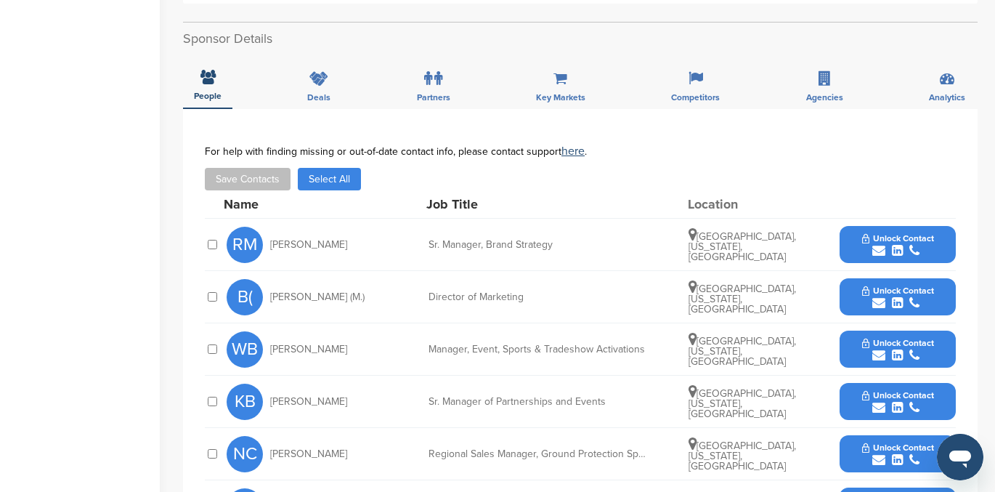
scroll to position [423, 0]
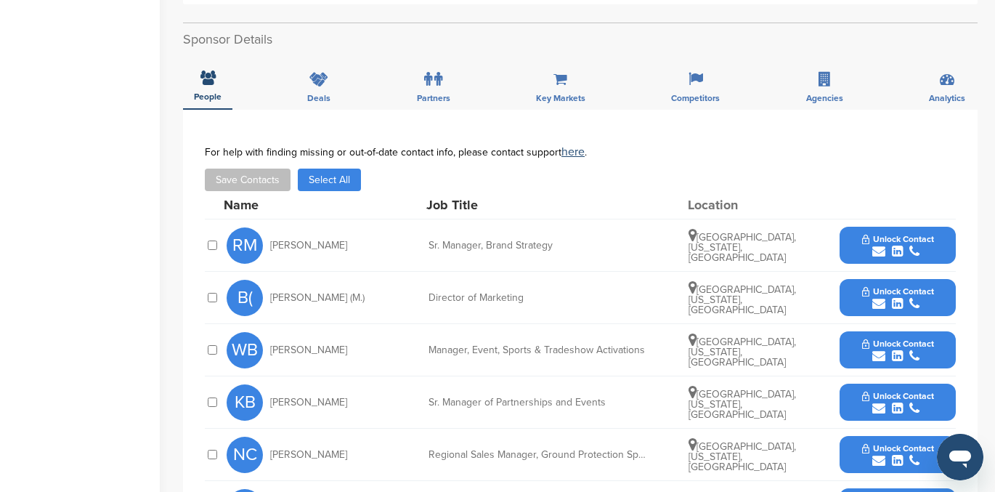
click at [874, 247] on icon "submit" at bounding box center [878, 251] width 13 height 13
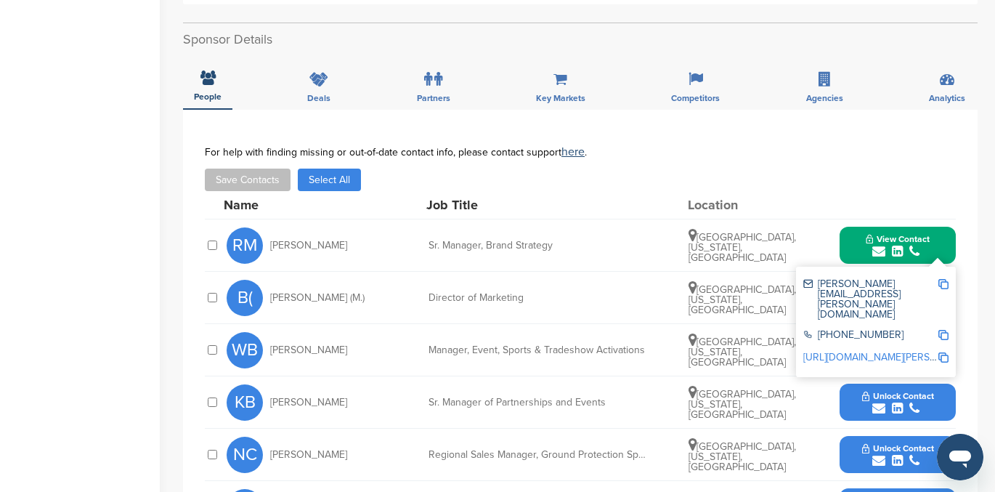
click at [588, 293] on div "Director of Marketing" at bounding box center [537, 298] width 218 height 10
click at [911, 238] on span "View Contact" at bounding box center [898, 239] width 64 height 10
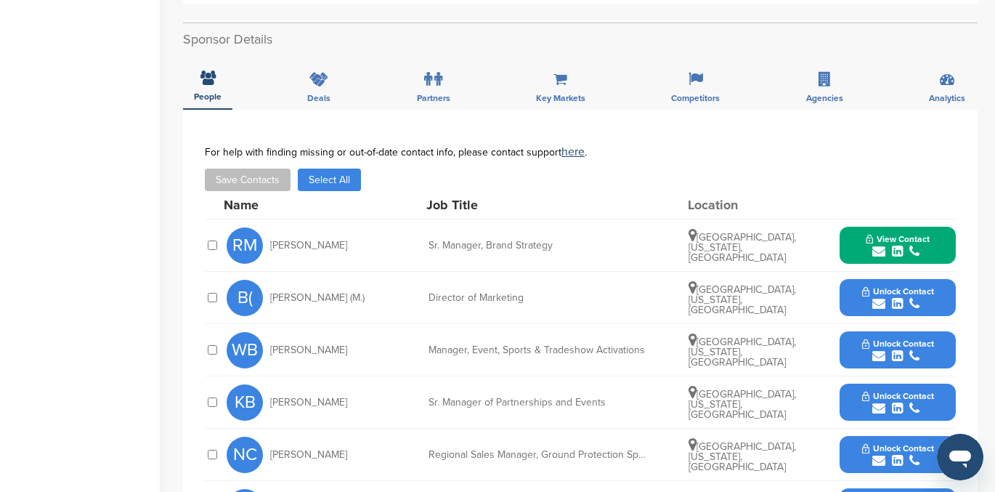
click at [892, 296] on span "Unlock Contact" at bounding box center [898, 291] width 72 height 10
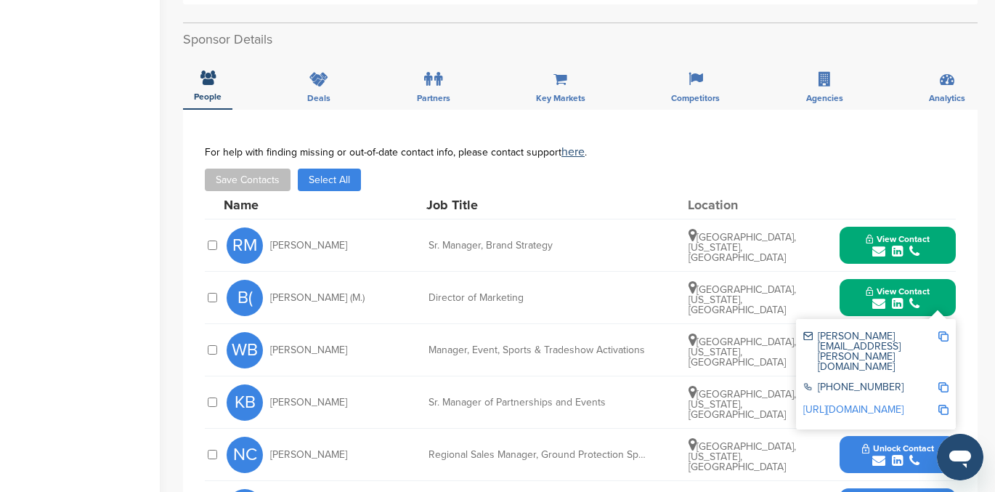
click at [643, 285] on div "B( Bryan (M.) Director of Marketing Charlotte, North Carolina, United States Vi…" at bounding box center [591, 298] width 729 height 52
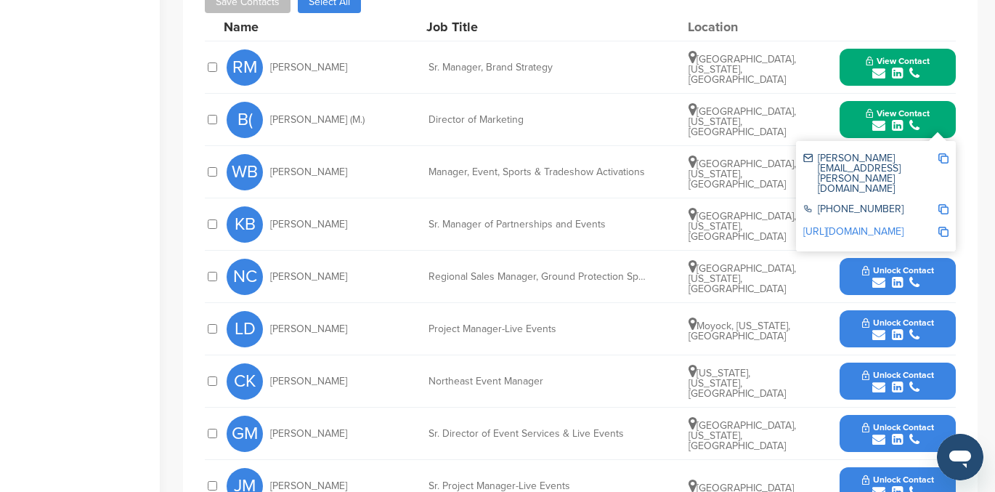
scroll to position [601, 0]
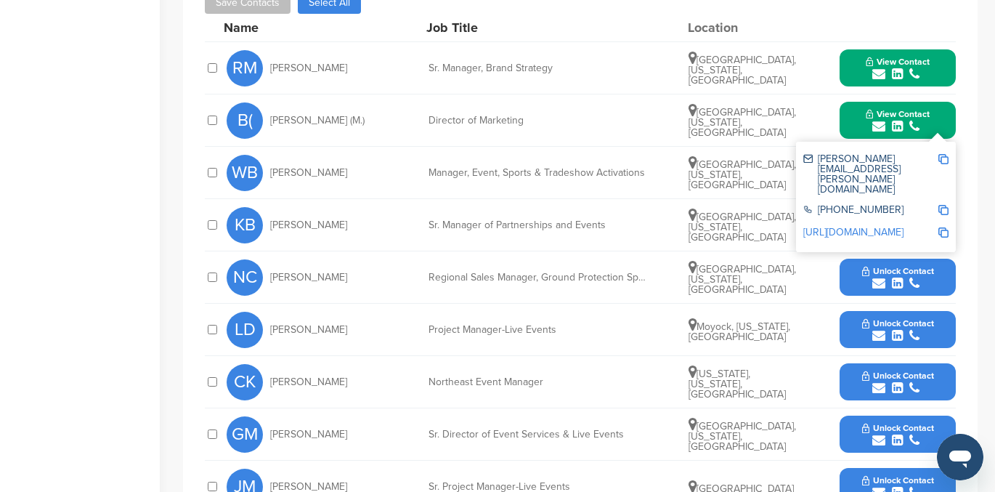
click at [895, 228] on icon "submit" at bounding box center [897, 230] width 11 height 13
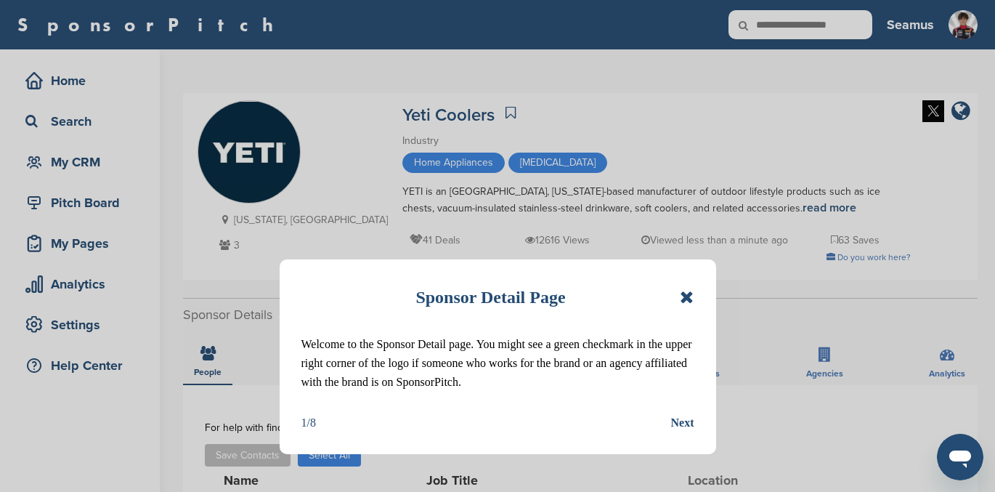
click at [684, 291] on icon at bounding box center [687, 296] width 14 height 17
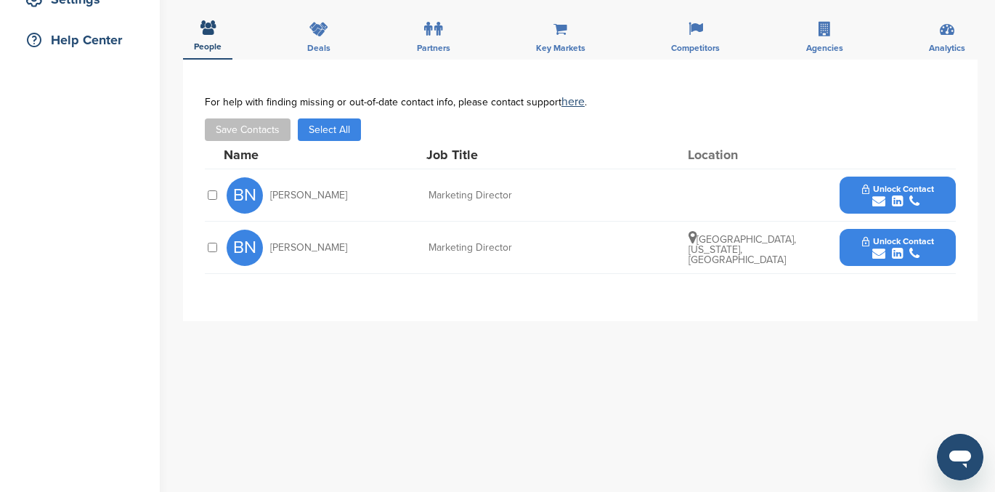
scroll to position [325, 0]
click at [880, 246] on span "Unlock Contact" at bounding box center [898, 242] width 72 height 10
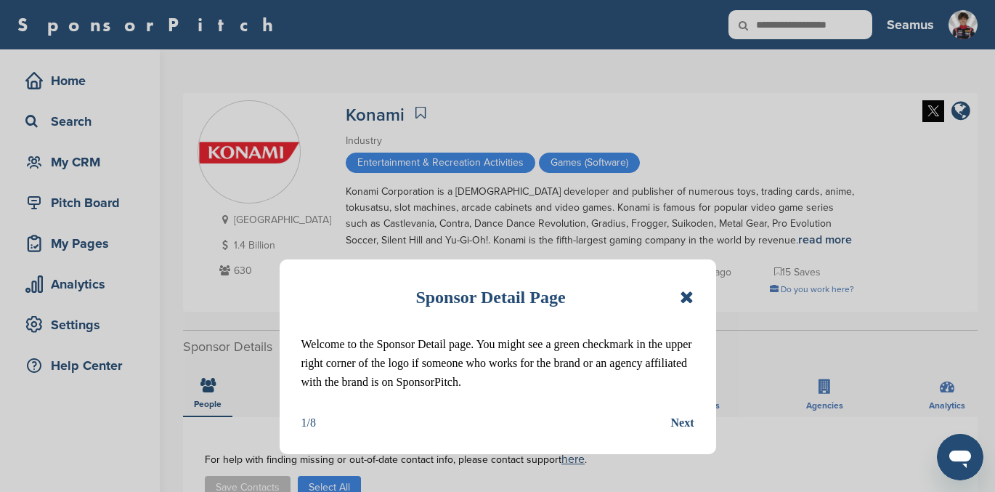
click at [685, 295] on icon at bounding box center [687, 296] width 14 height 17
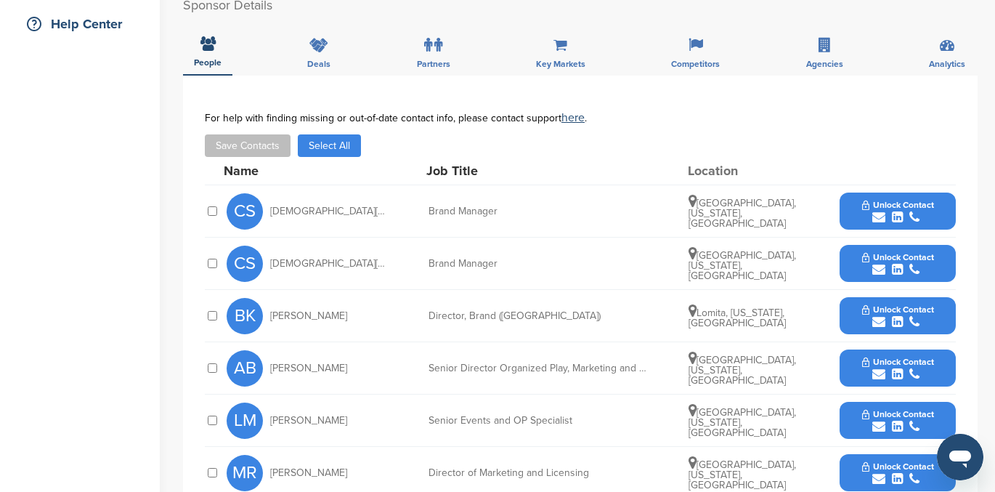
scroll to position [325, 0]
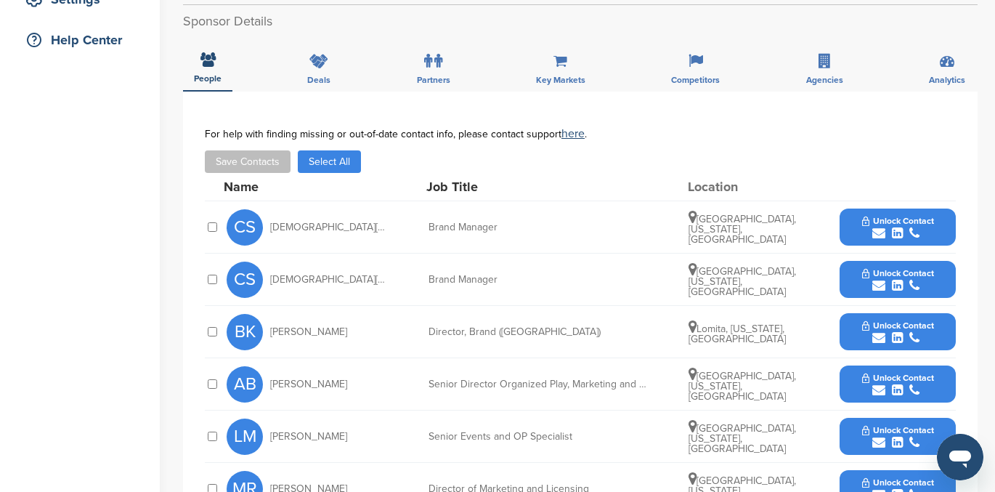
click at [903, 224] on span "Unlock Contact" at bounding box center [898, 221] width 72 height 10
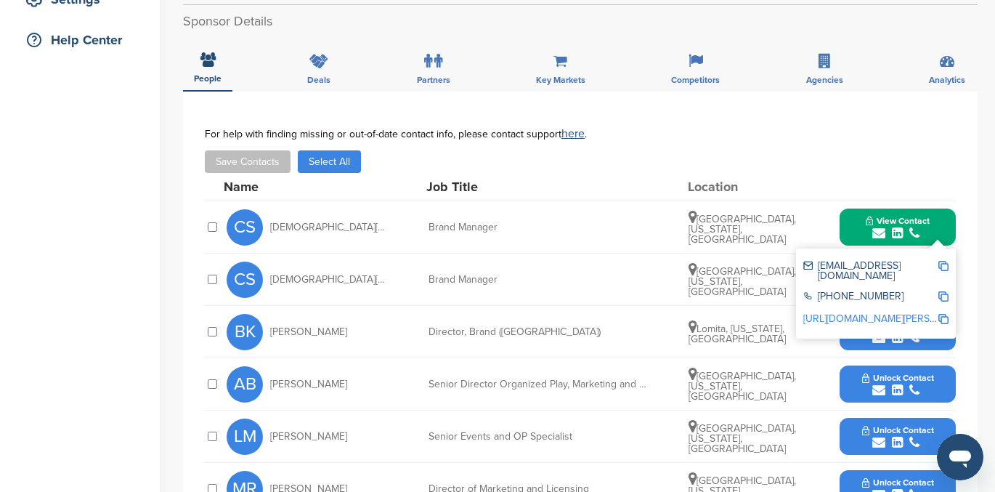
click at [832, 158] on div "Save Contacts Select All" at bounding box center [580, 161] width 751 height 23
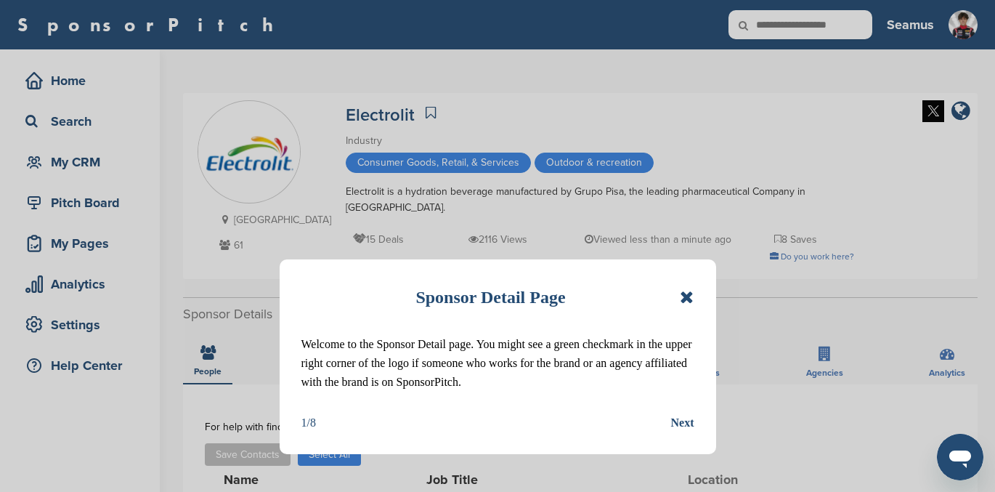
click at [688, 296] on icon at bounding box center [687, 296] width 14 height 17
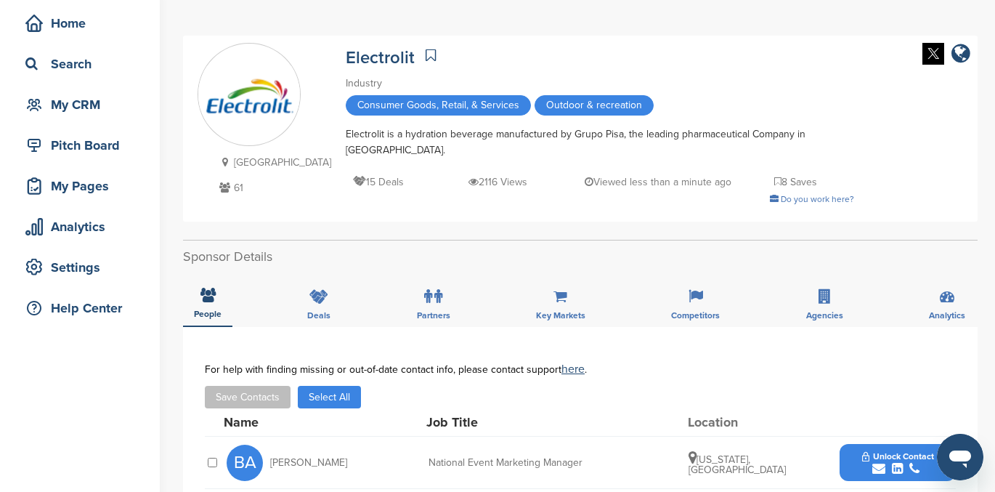
scroll to position [56, 0]
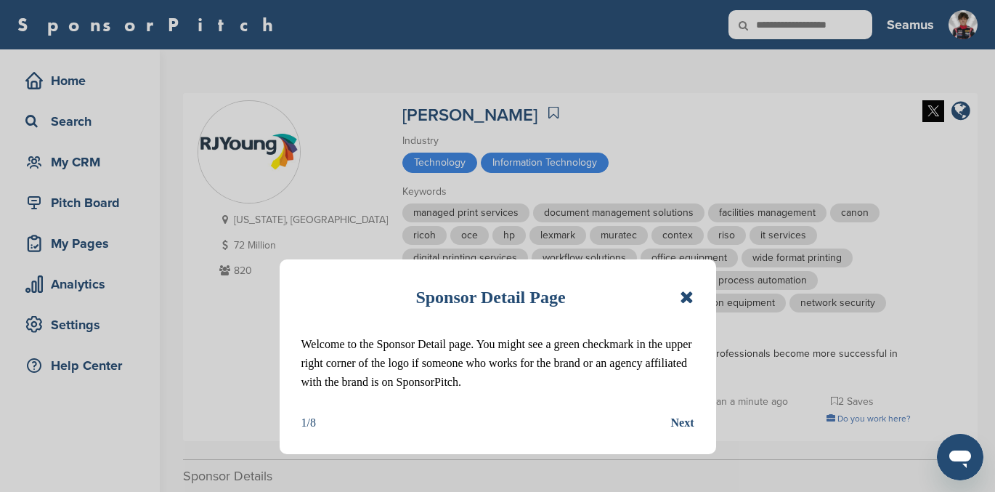
click at [684, 299] on icon at bounding box center [687, 296] width 14 height 17
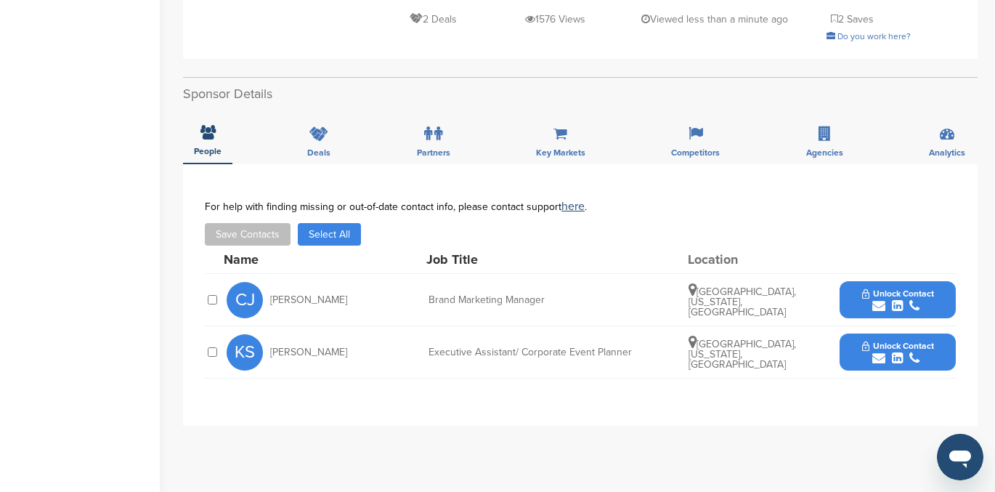
scroll to position [424, 0]
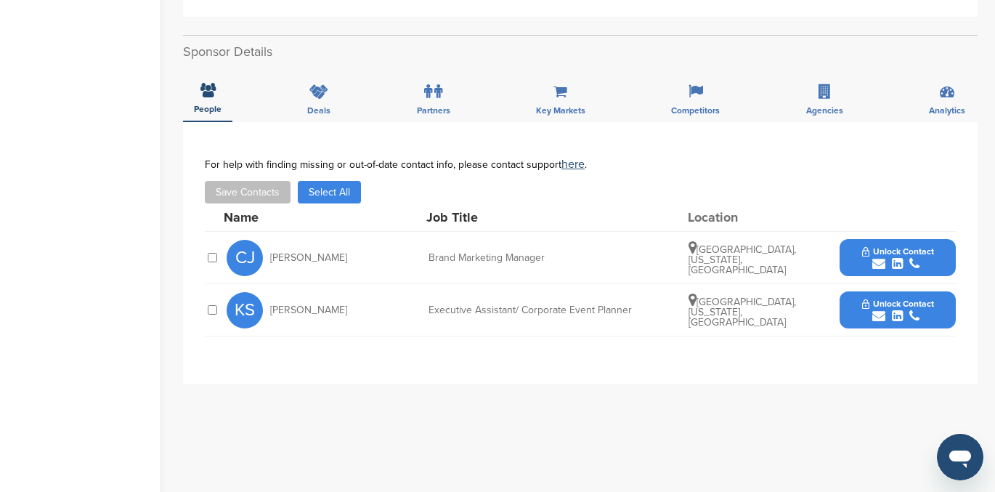
click at [893, 259] on icon "submit" at bounding box center [897, 263] width 11 height 13
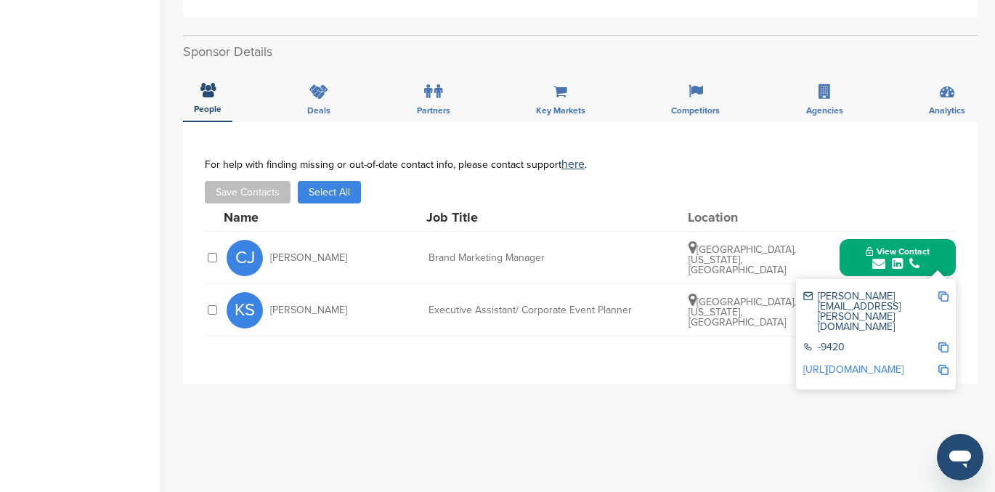
click at [898, 253] on span "View Contact" at bounding box center [898, 251] width 64 height 10
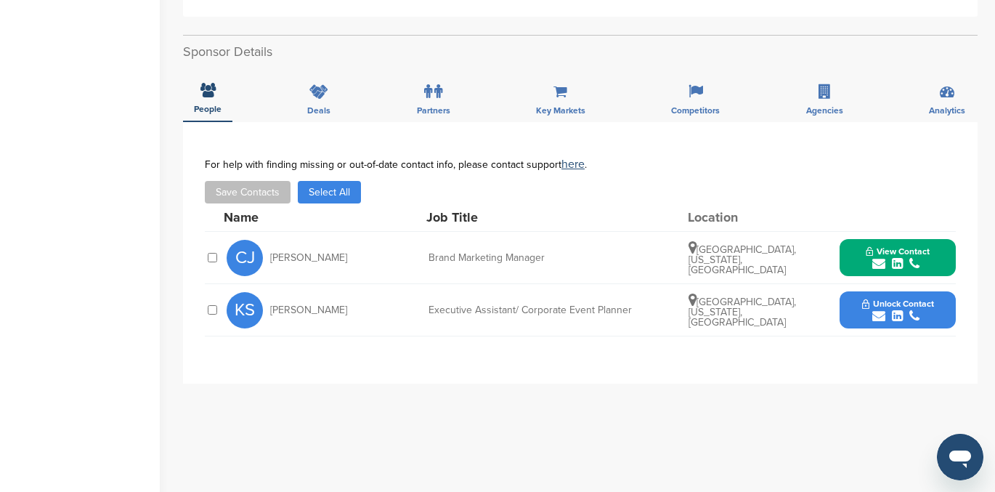
click at [895, 312] on icon "submit" at bounding box center [897, 315] width 11 height 13
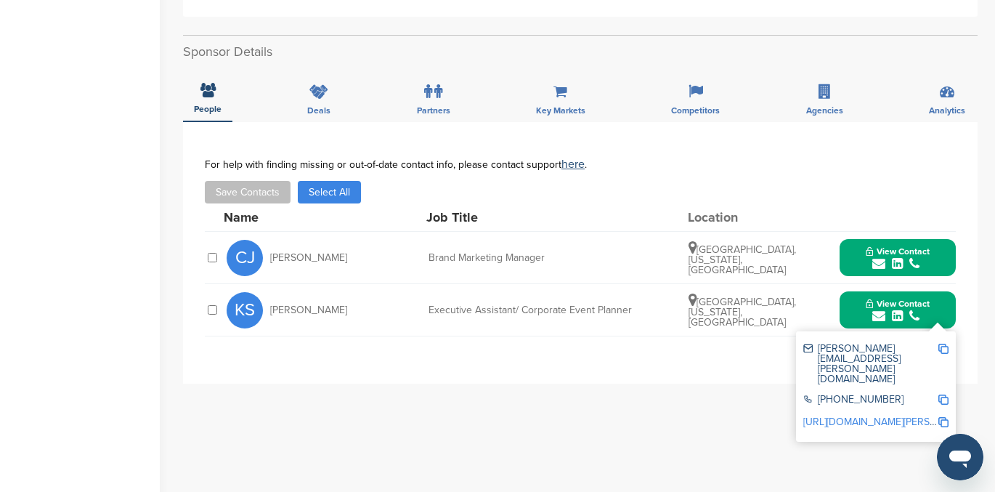
click at [796, 181] on div "For help with finding missing or out-of-date contact info, please contact suppo…" at bounding box center [580, 180] width 751 height 45
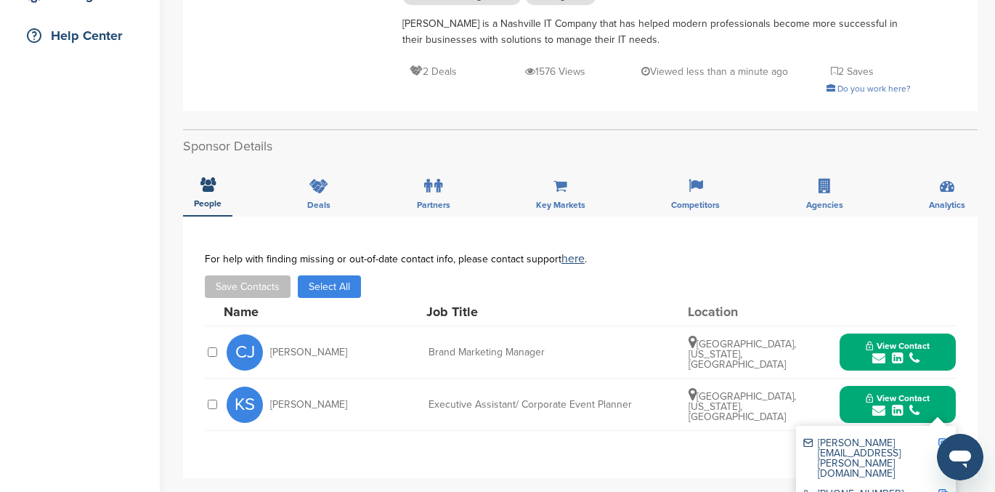
scroll to position [0, 0]
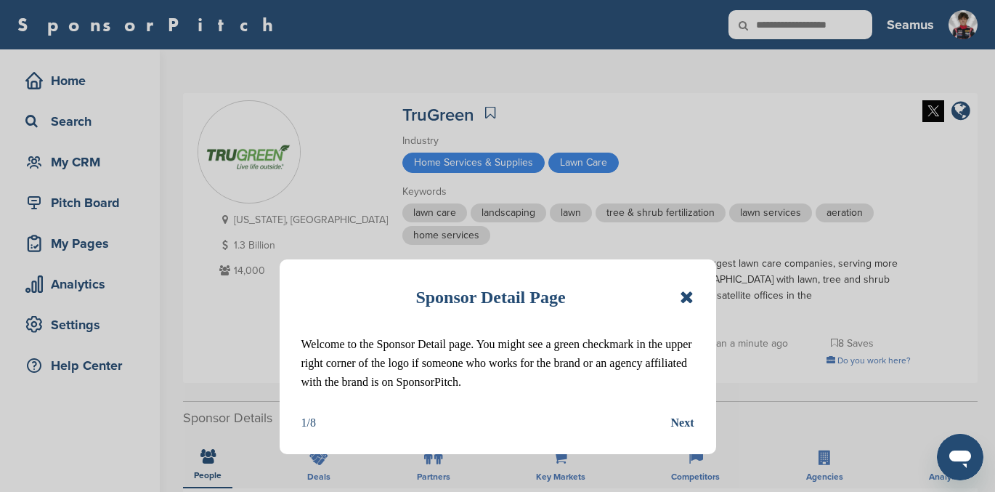
click at [690, 296] on icon at bounding box center [687, 296] width 14 height 17
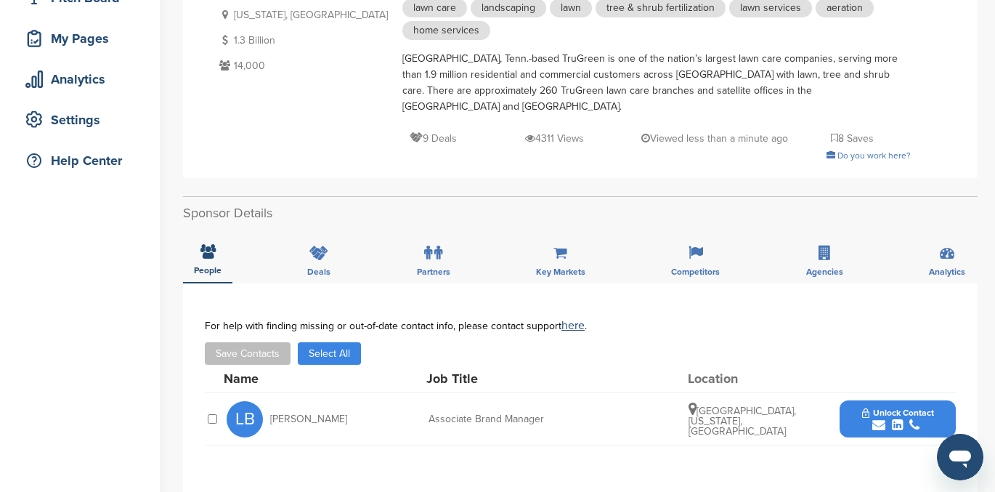
scroll to position [204, 0]
click at [894, 398] on button "Unlock Contact" at bounding box center [898, 420] width 107 height 44
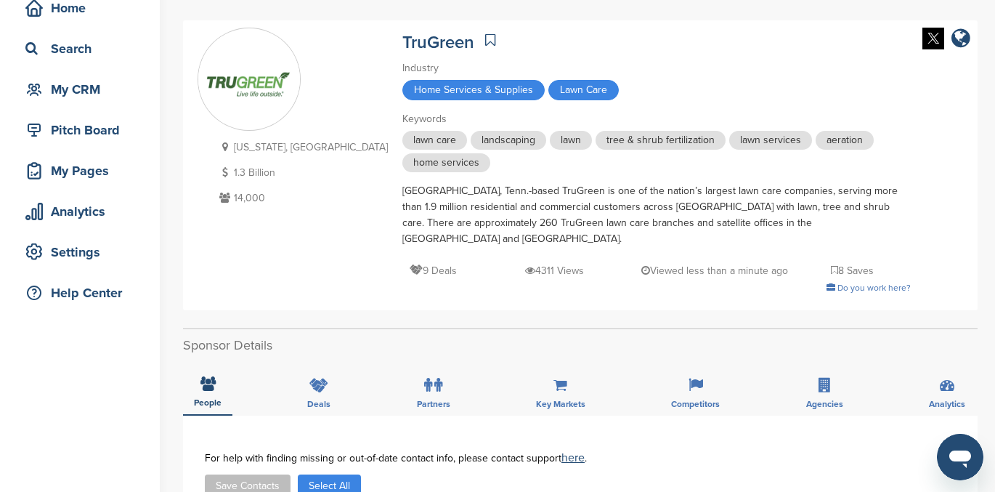
scroll to position [59, 0]
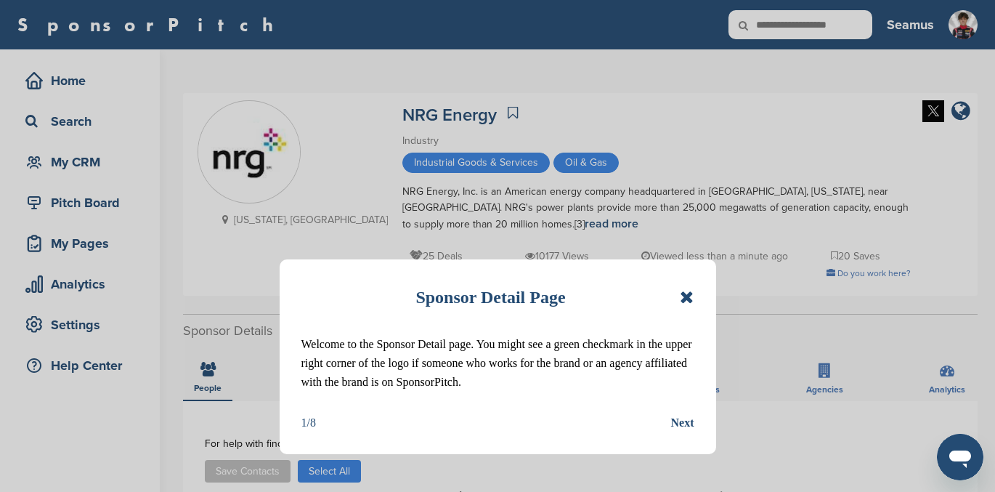
click at [687, 299] on icon at bounding box center [687, 296] width 14 height 17
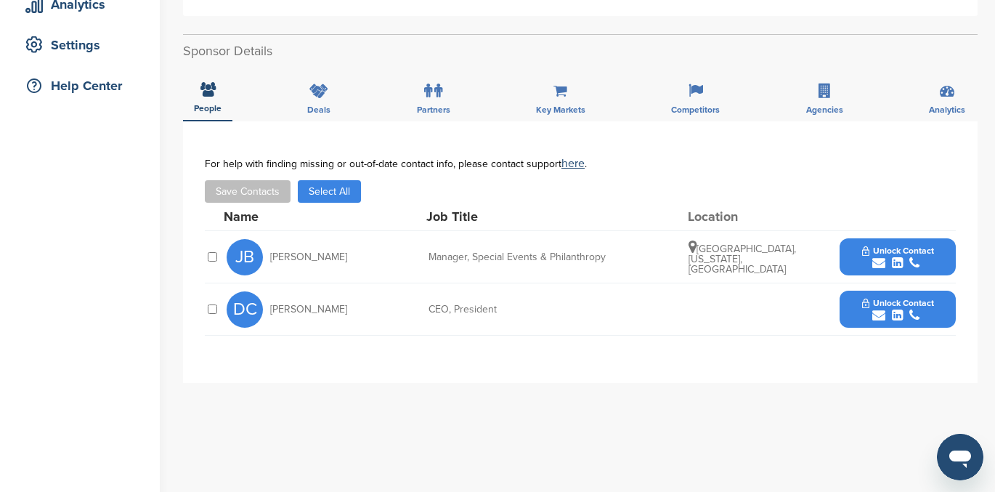
scroll to position [277, 0]
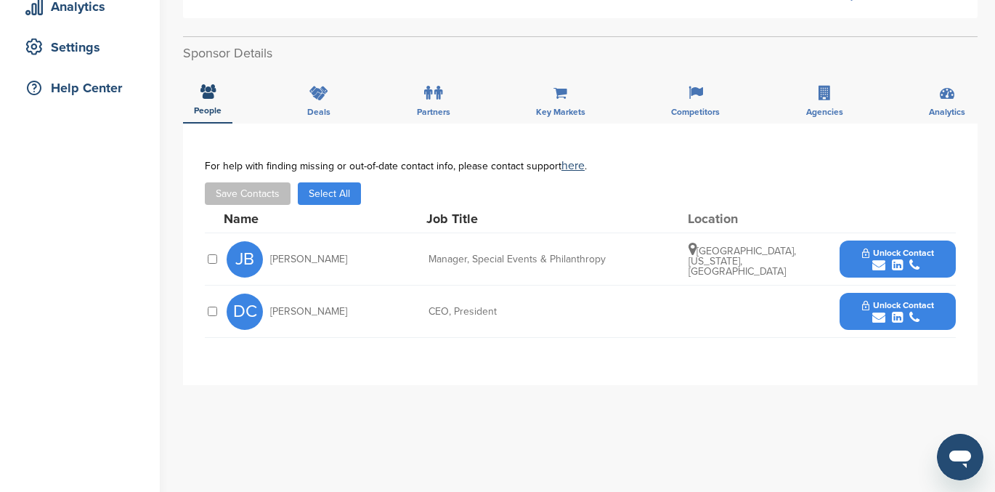
click at [876, 257] on span "Unlock Contact" at bounding box center [898, 253] width 72 height 10
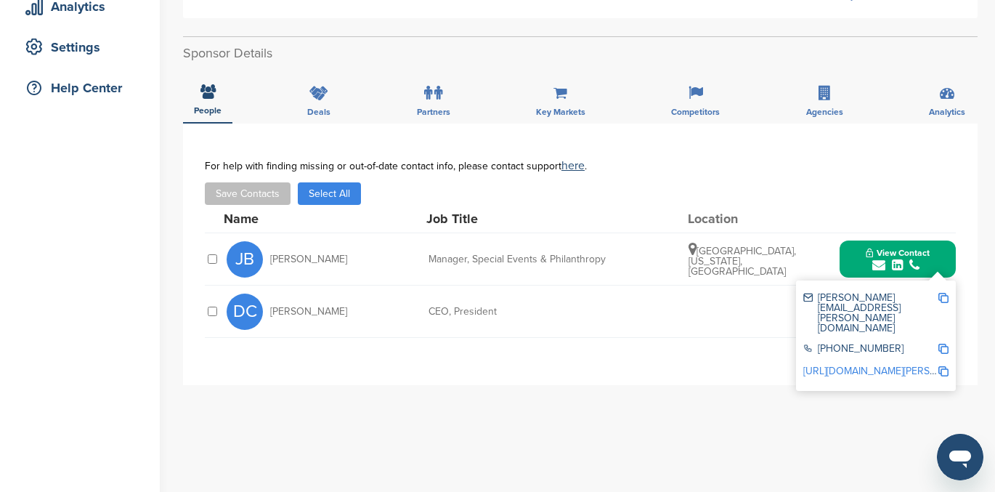
click at [901, 262] on icon "submit" at bounding box center [897, 265] width 11 height 13
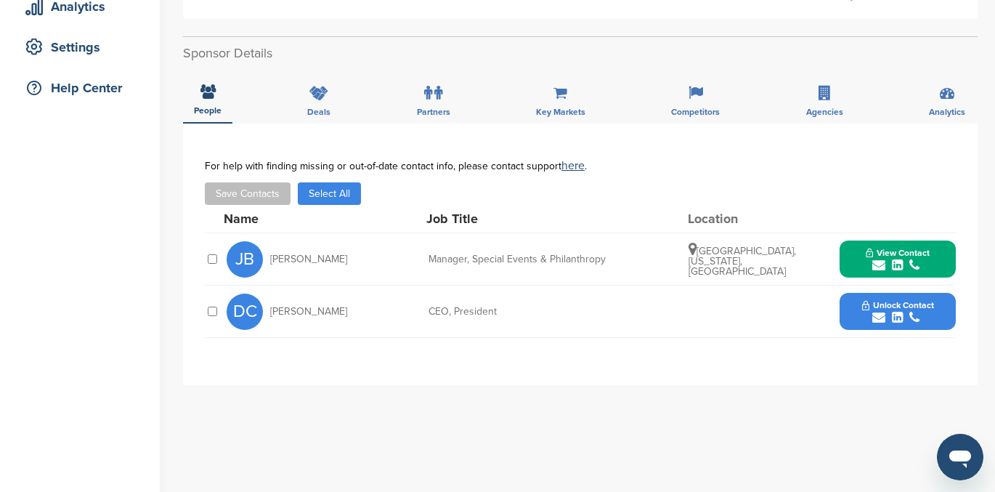
scroll to position [0, 0]
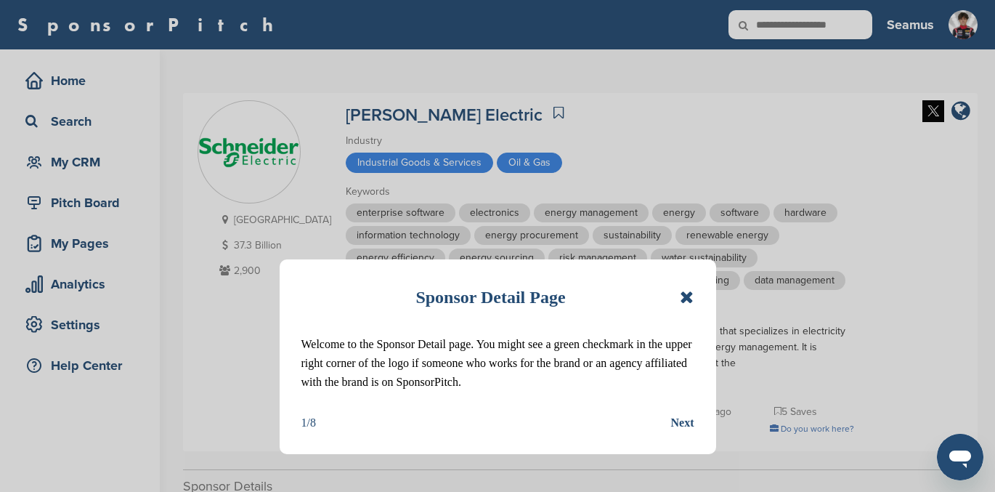
click at [688, 294] on icon at bounding box center [687, 296] width 14 height 17
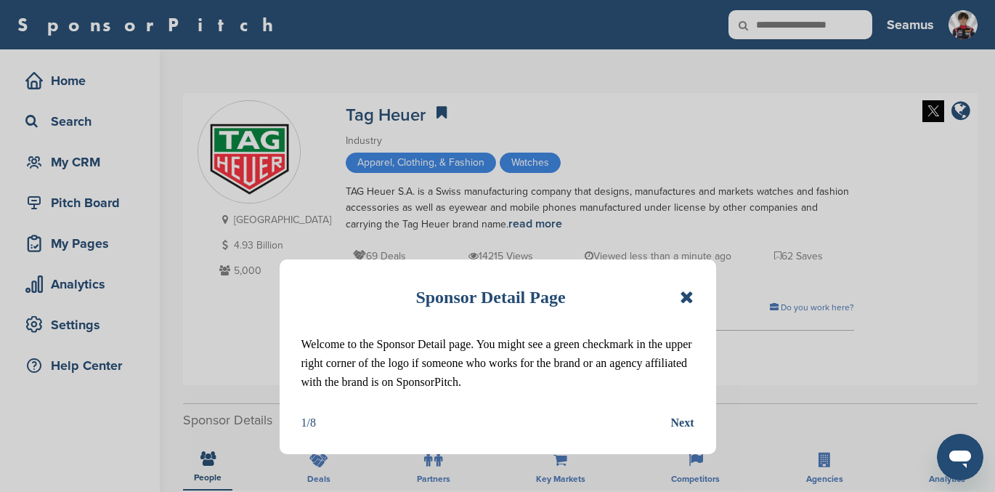
click at [685, 292] on icon at bounding box center [687, 296] width 14 height 17
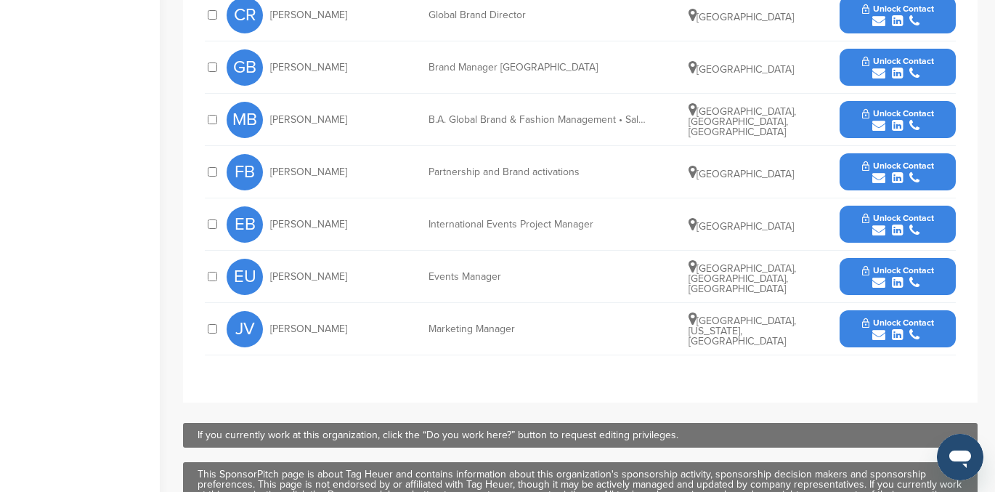
scroll to position [675, 0]
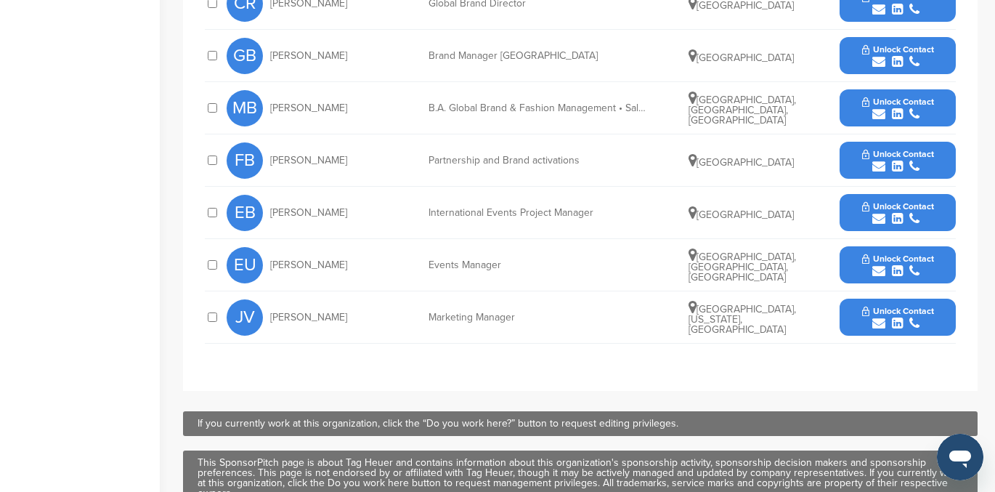
click at [885, 320] on div "submit" at bounding box center [898, 324] width 72 height 14
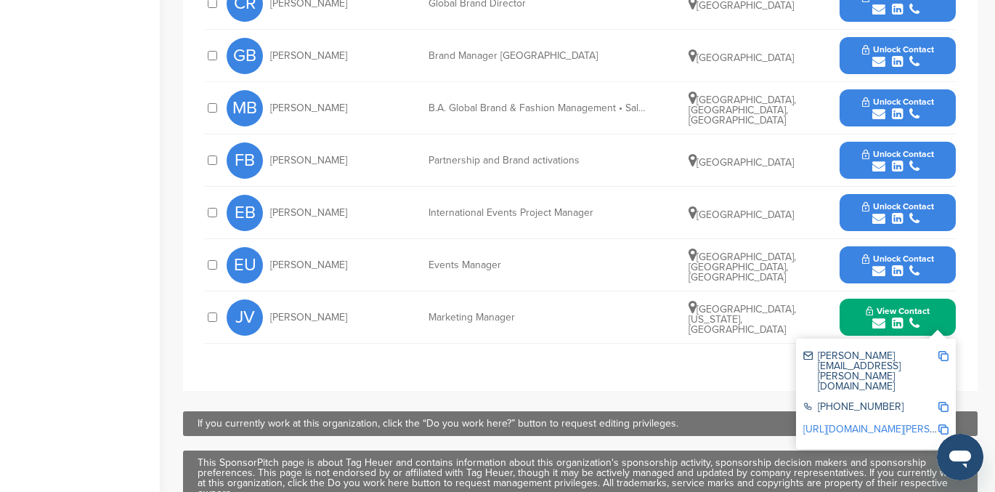
click at [903, 310] on span "View Contact" at bounding box center [898, 311] width 64 height 10
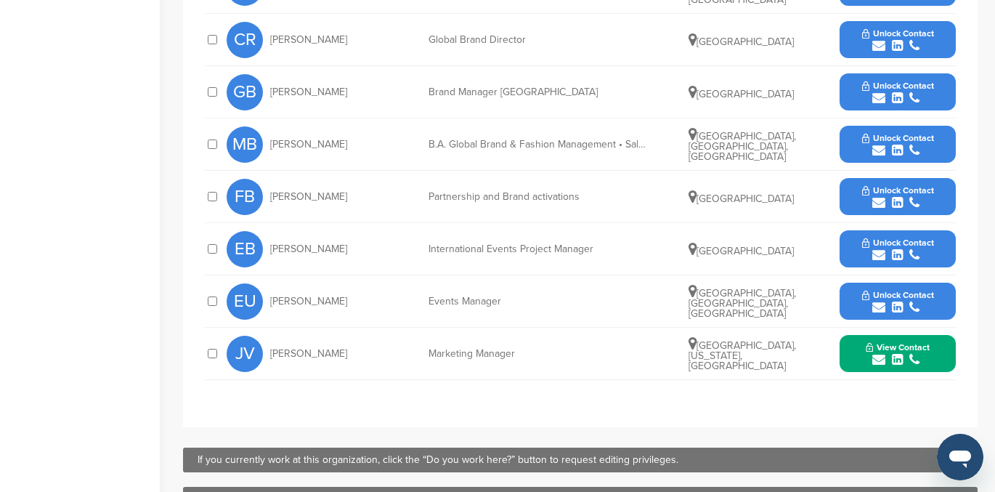
scroll to position [625, 0]
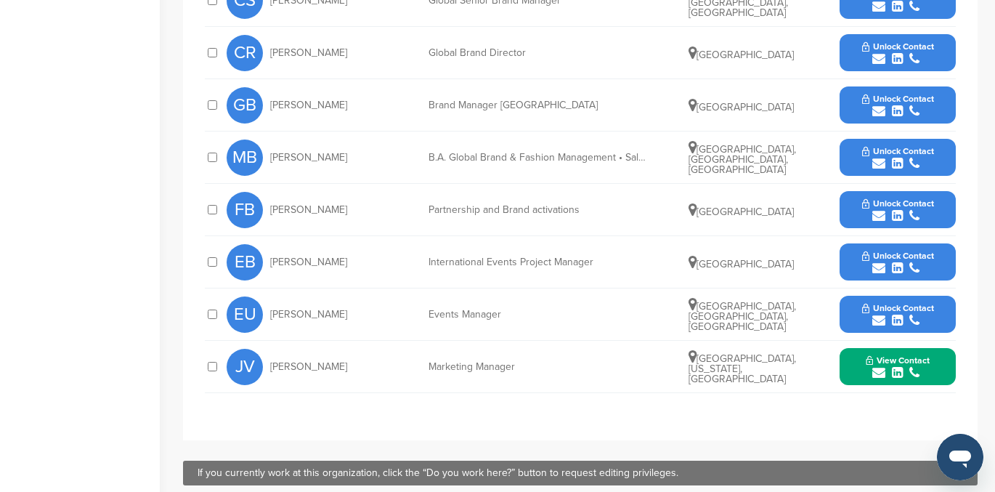
click at [893, 209] on icon "submit" at bounding box center [897, 215] width 11 height 13
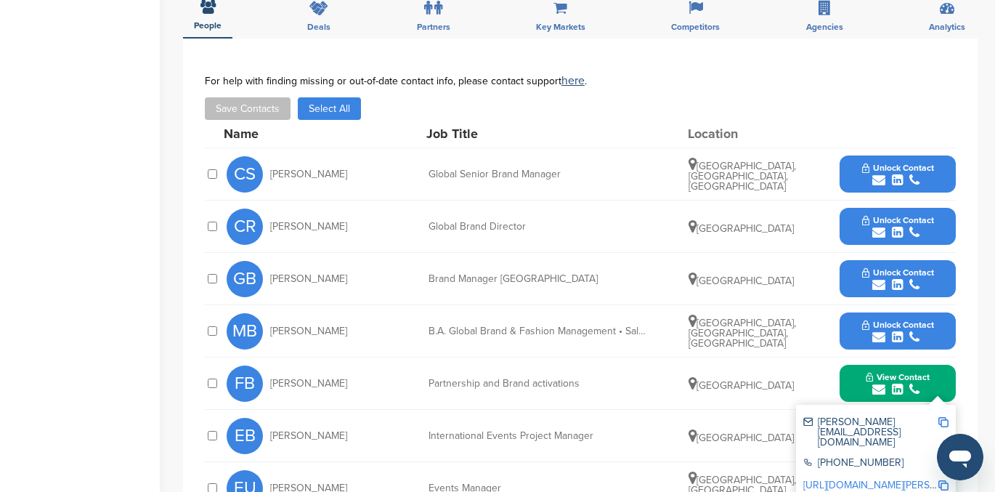
scroll to position [447, 0]
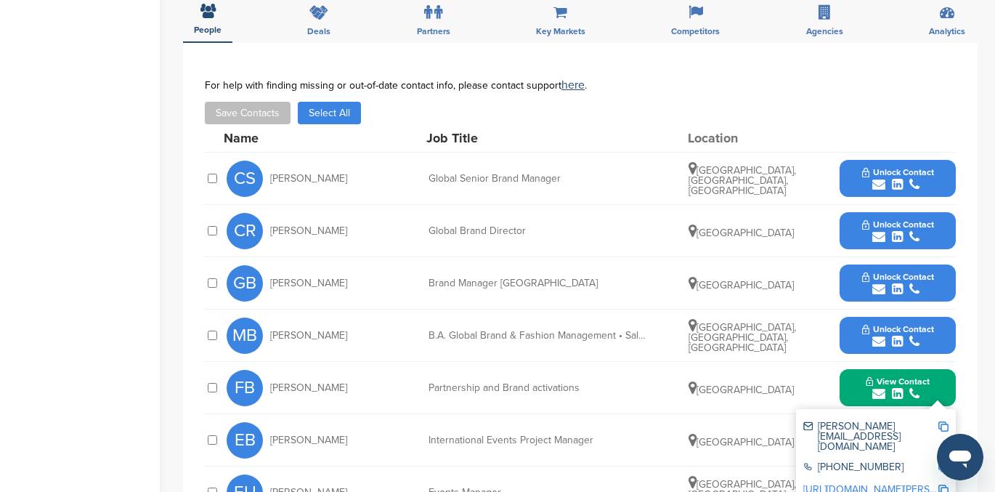
click at [883, 176] on span "Unlock Contact" at bounding box center [898, 172] width 72 height 10
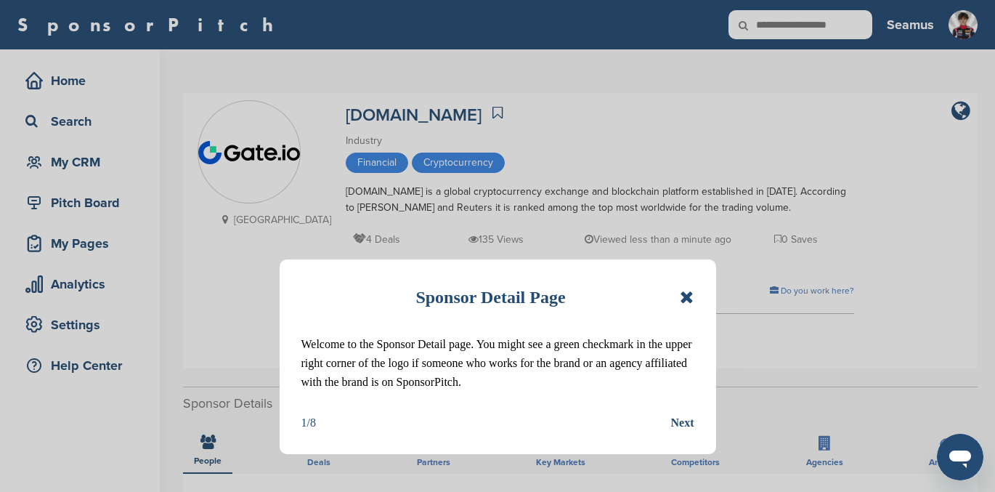
click at [687, 295] on icon at bounding box center [687, 296] width 14 height 17
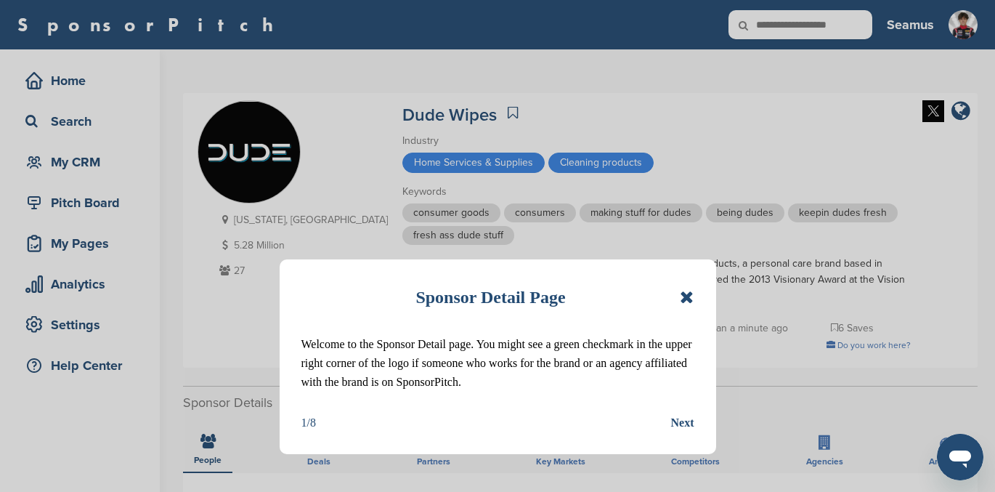
click at [685, 299] on icon at bounding box center [687, 296] width 14 height 17
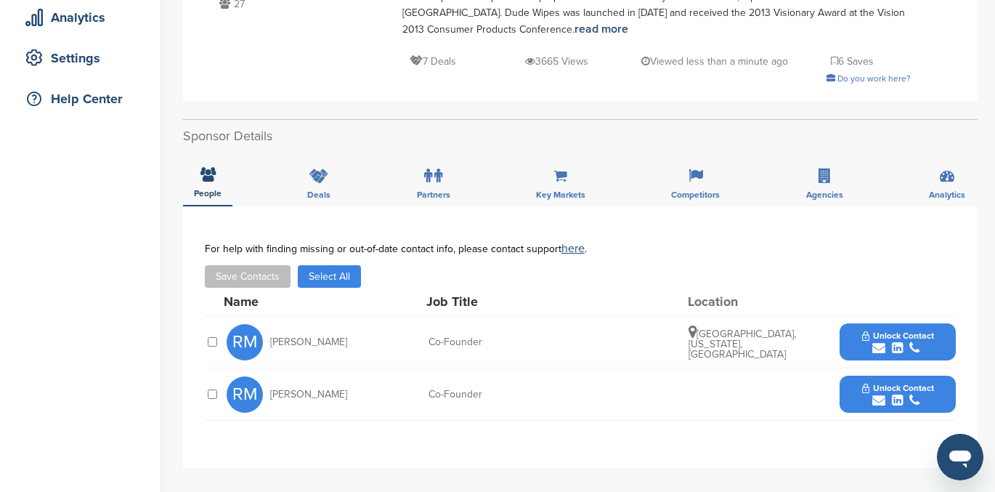
scroll to position [266, 0]
click at [903, 331] on span "Unlock Contact" at bounding box center [898, 336] width 72 height 10
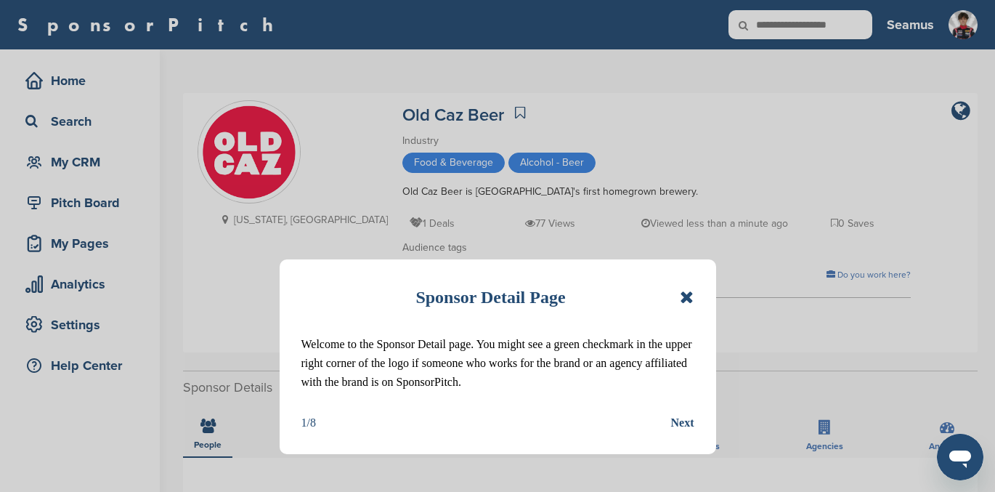
click at [686, 296] on icon at bounding box center [687, 296] width 14 height 17
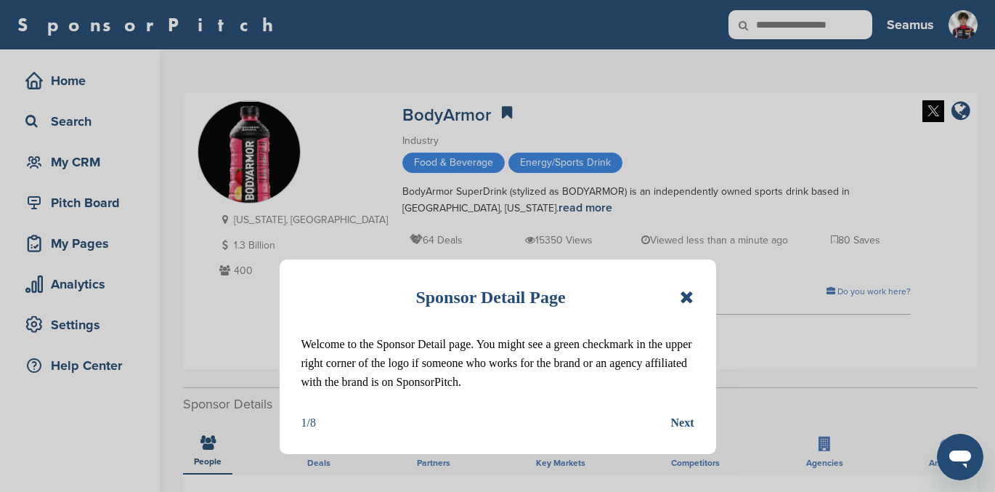
click at [685, 297] on icon at bounding box center [687, 296] width 14 height 17
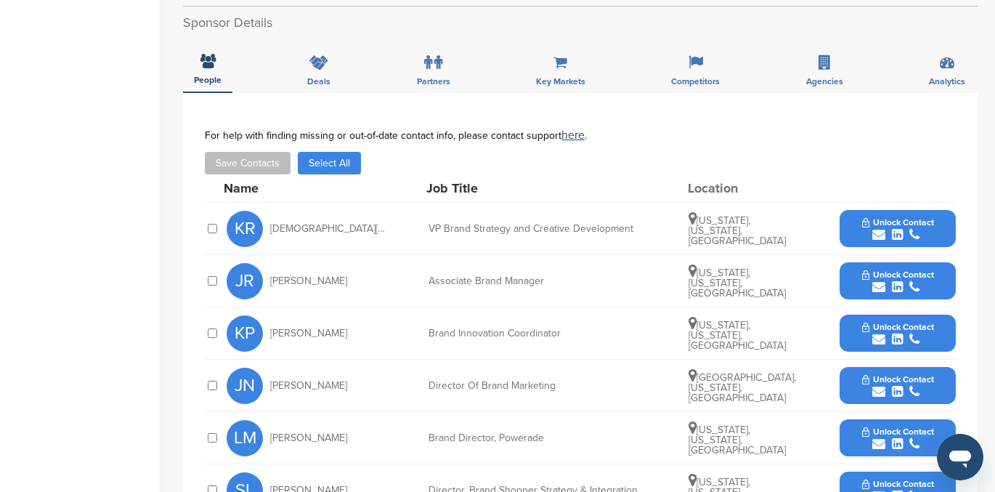
scroll to position [460, 0]
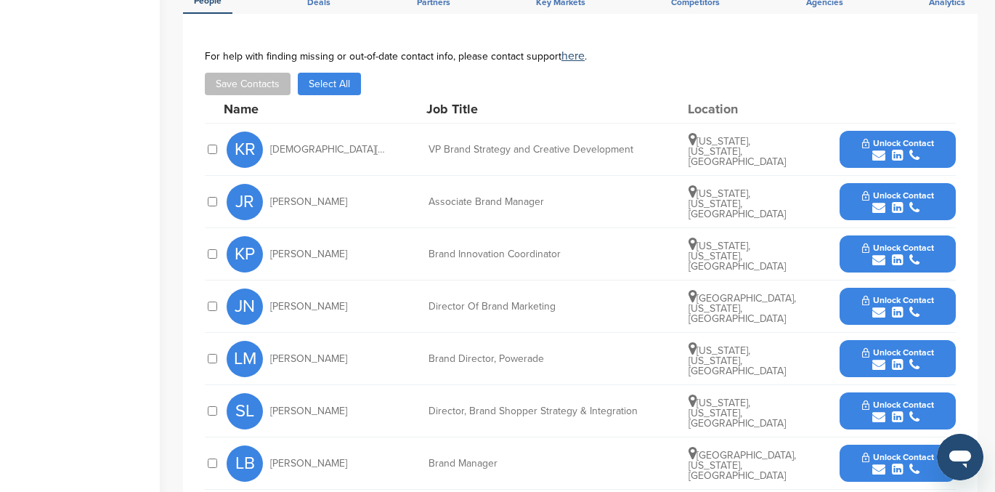
click at [879, 159] on icon "submit" at bounding box center [878, 155] width 13 height 13
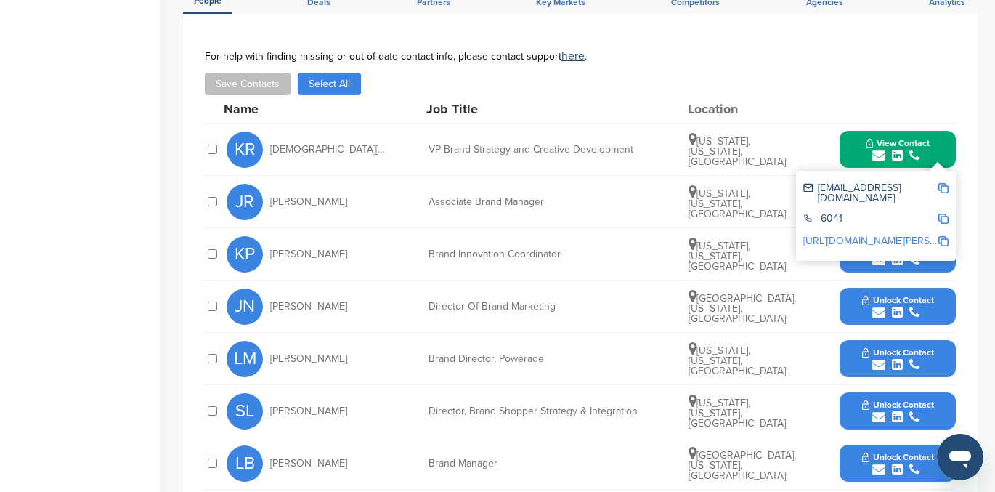
click at [875, 142] on span "View Contact" at bounding box center [898, 143] width 64 height 10
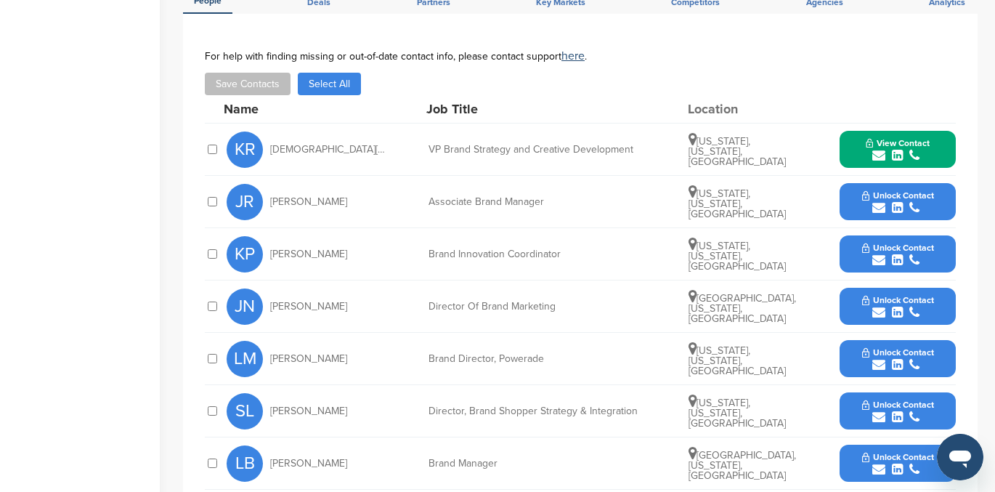
click at [901, 297] on span "Unlock Contact" at bounding box center [898, 300] width 72 height 10
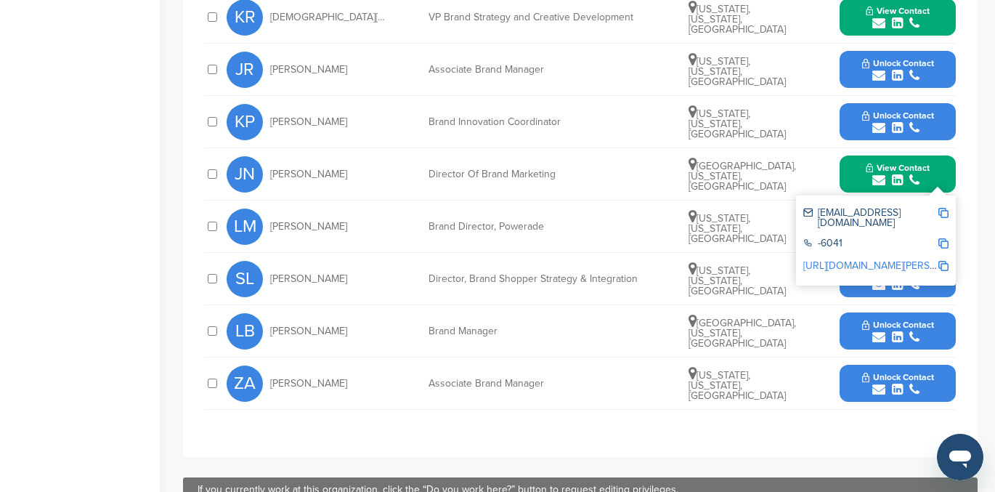
scroll to position [592, 0]
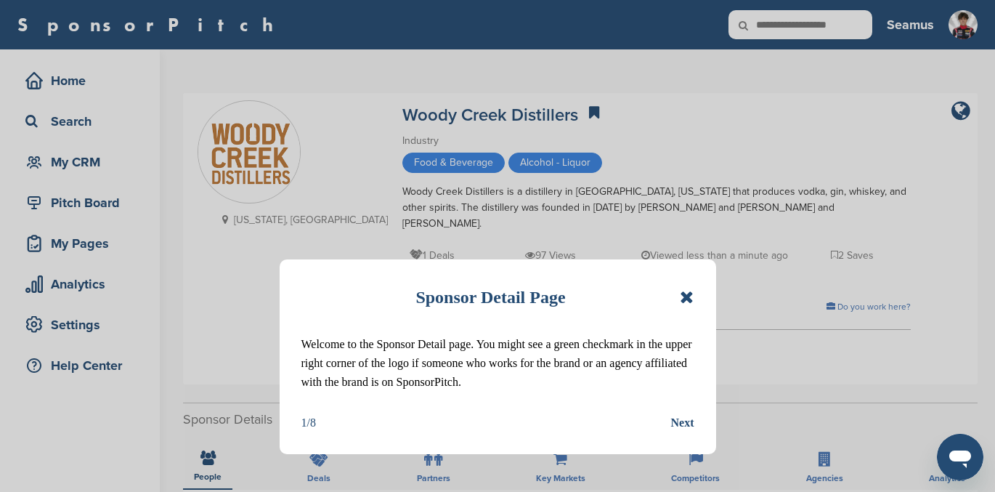
click at [691, 292] on icon at bounding box center [687, 296] width 14 height 17
click at [682, 296] on icon at bounding box center [687, 296] width 14 height 17
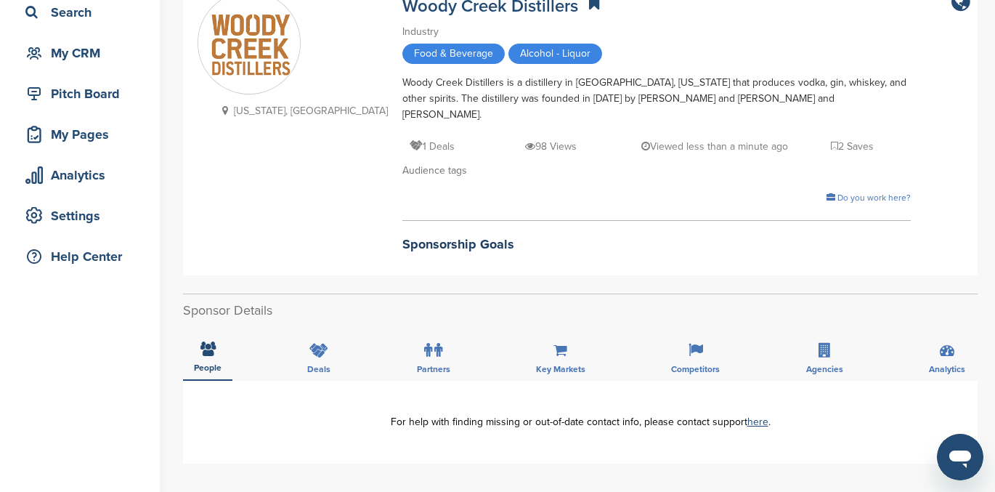
scroll to position [118, 0]
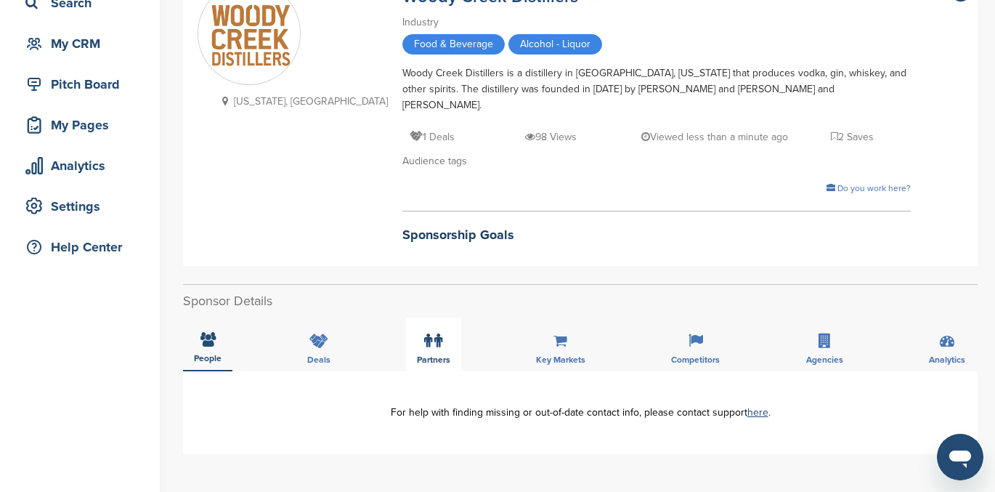
click at [428, 333] on icon at bounding box center [428, 340] width 8 height 15
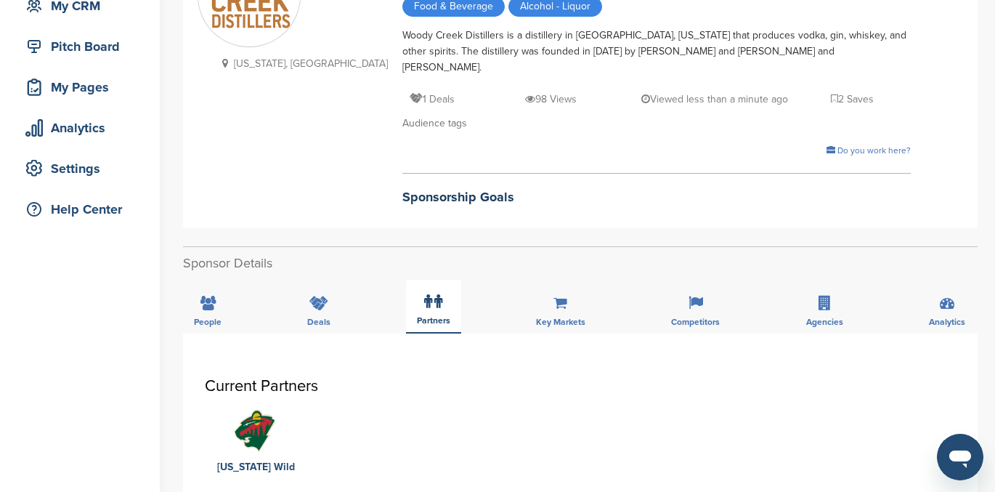
scroll to position [133, 0]
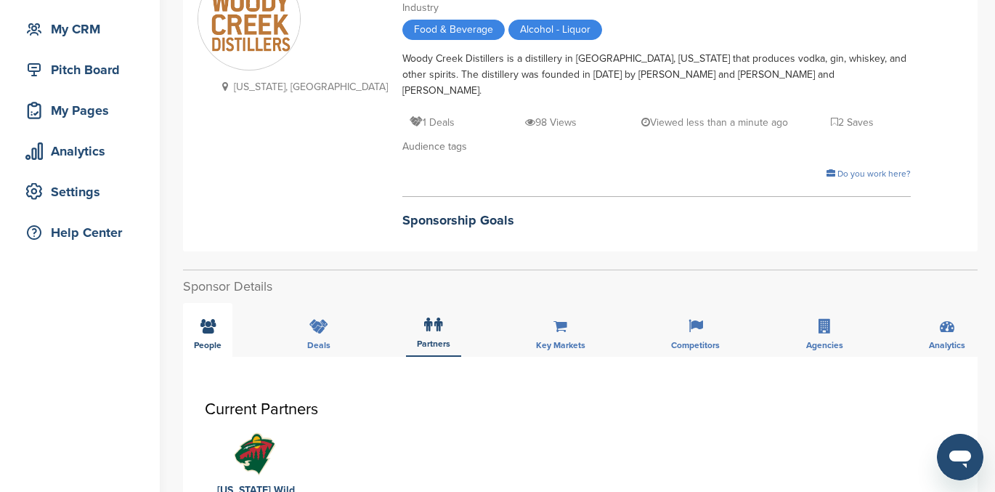
click at [206, 319] on icon at bounding box center [207, 326] width 15 height 15
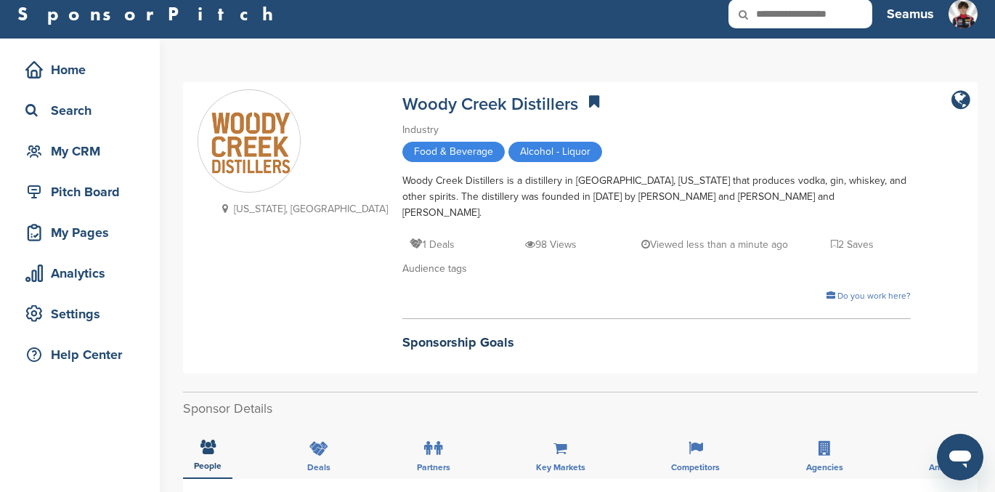
scroll to position [0, 0]
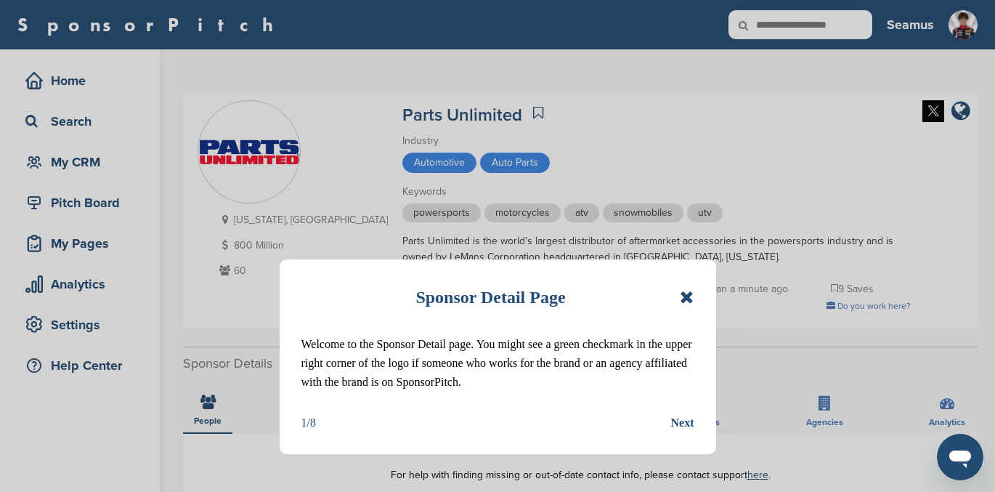
click at [688, 298] on icon at bounding box center [687, 296] width 14 height 17
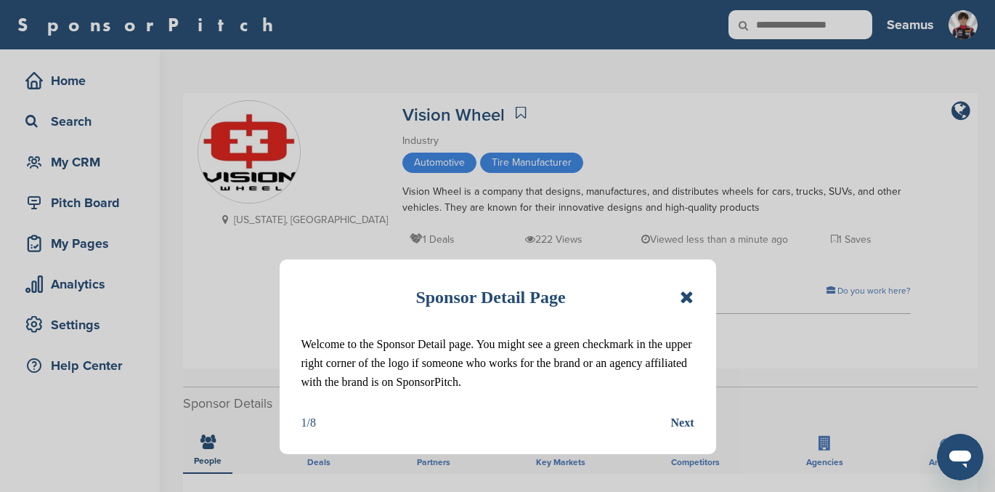
click at [683, 294] on icon at bounding box center [687, 296] width 14 height 17
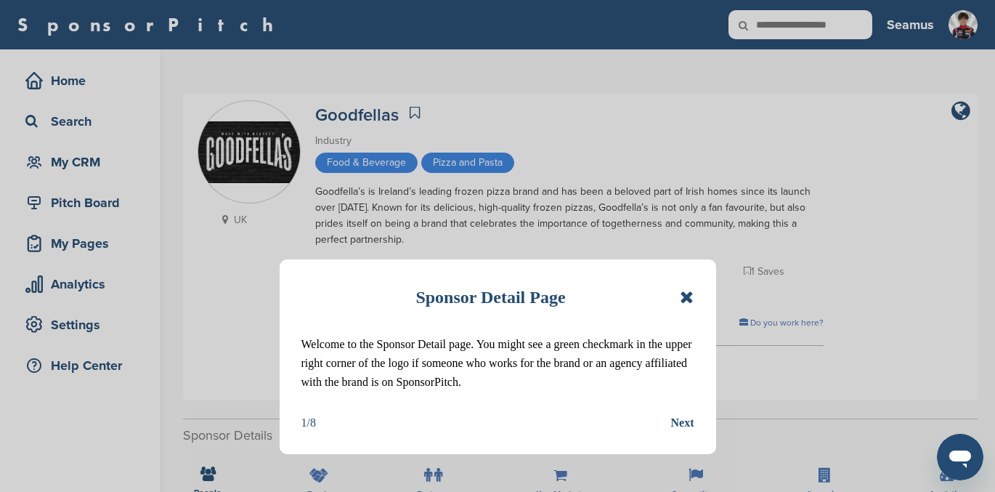
click at [685, 294] on icon at bounding box center [687, 296] width 14 height 17
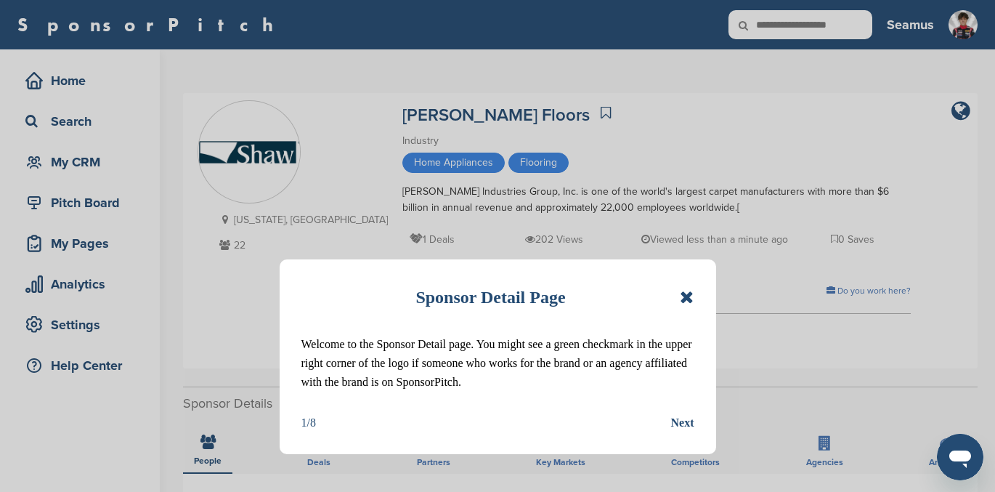
click at [690, 299] on icon at bounding box center [687, 296] width 14 height 17
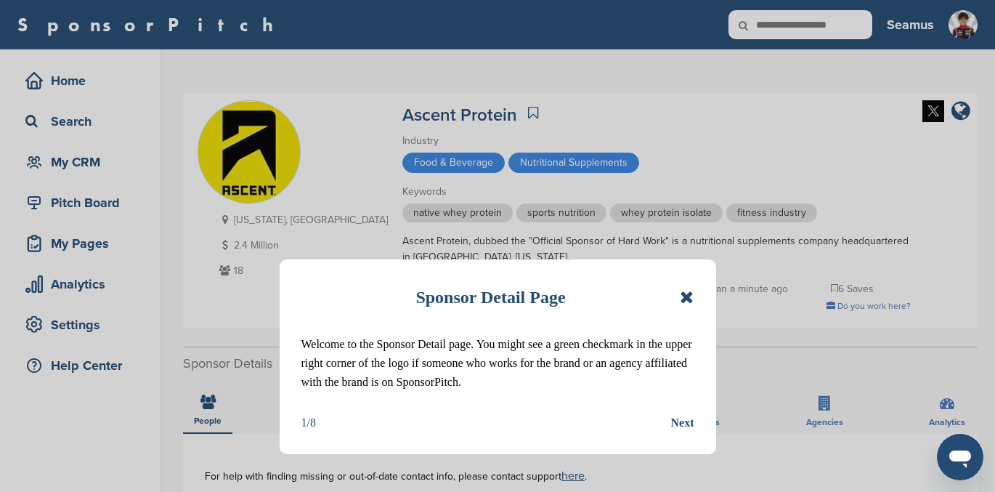
click at [684, 297] on icon at bounding box center [687, 296] width 14 height 17
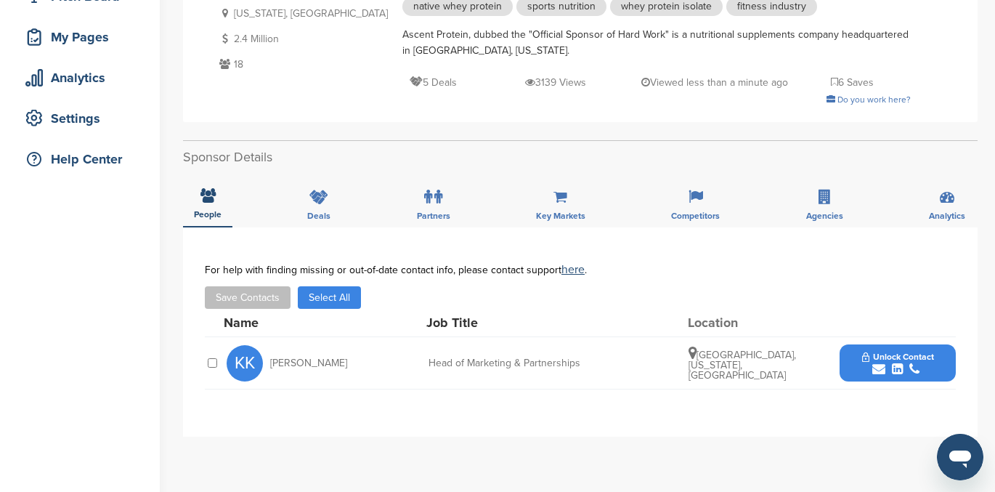
scroll to position [207, 0]
click at [894, 355] on span "Unlock Contact" at bounding box center [898, 356] width 72 height 10
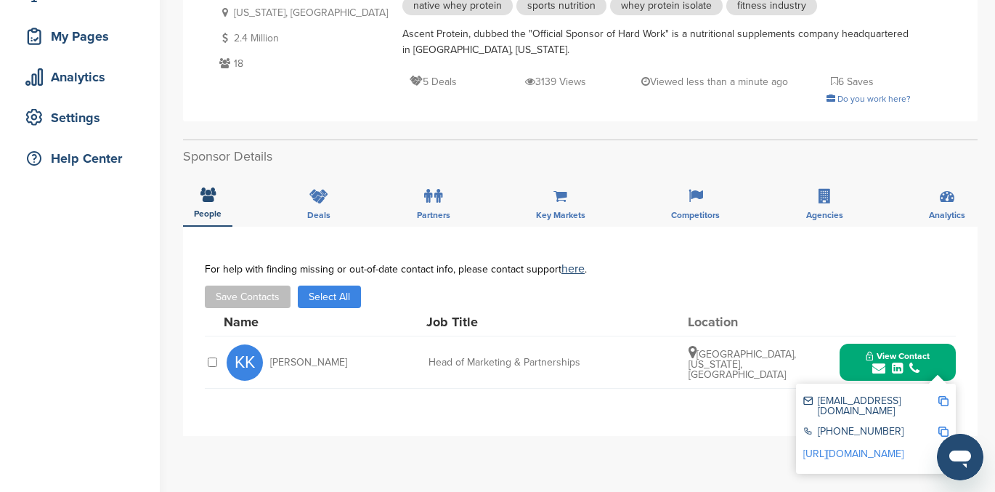
click at [858, 449] on link "[URL][DOMAIN_NAME]" at bounding box center [853, 453] width 100 height 12
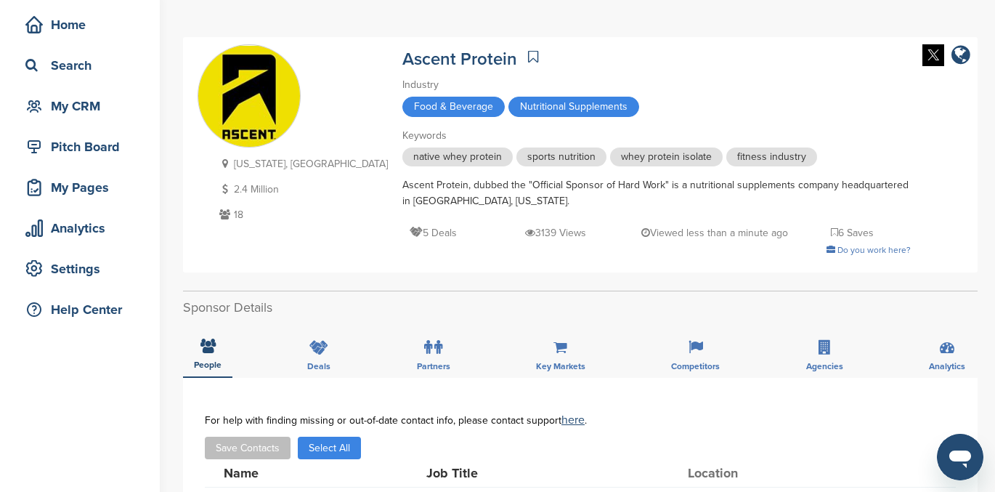
scroll to position [52, 0]
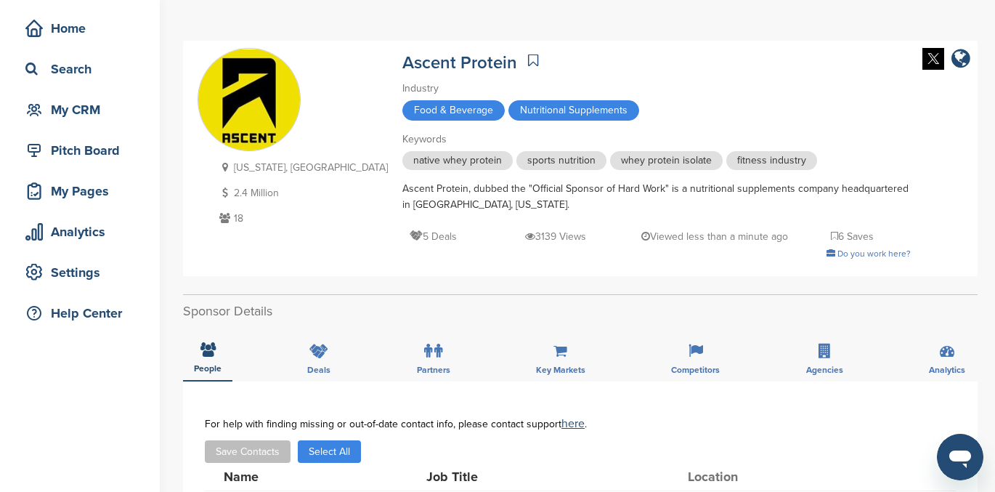
click at [528, 58] on icon at bounding box center [533, 60] width 10 height 15
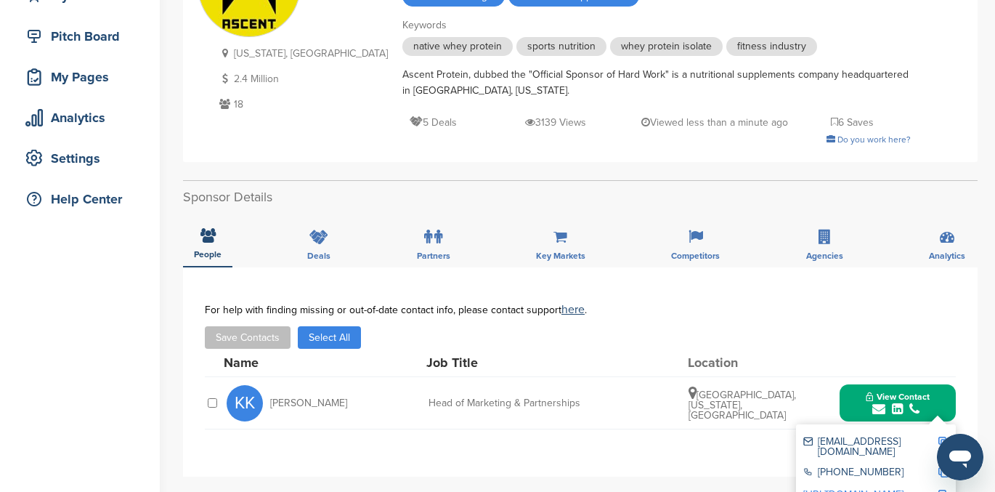
scroll to position [179, 0]
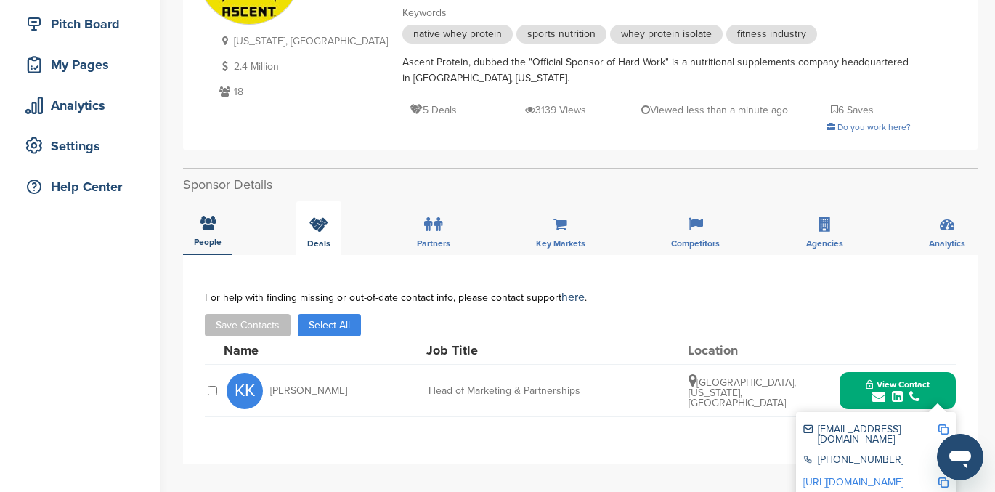
click at [329, 232] on div "Deals" at bounding box center [318, 228] width 45 height 54
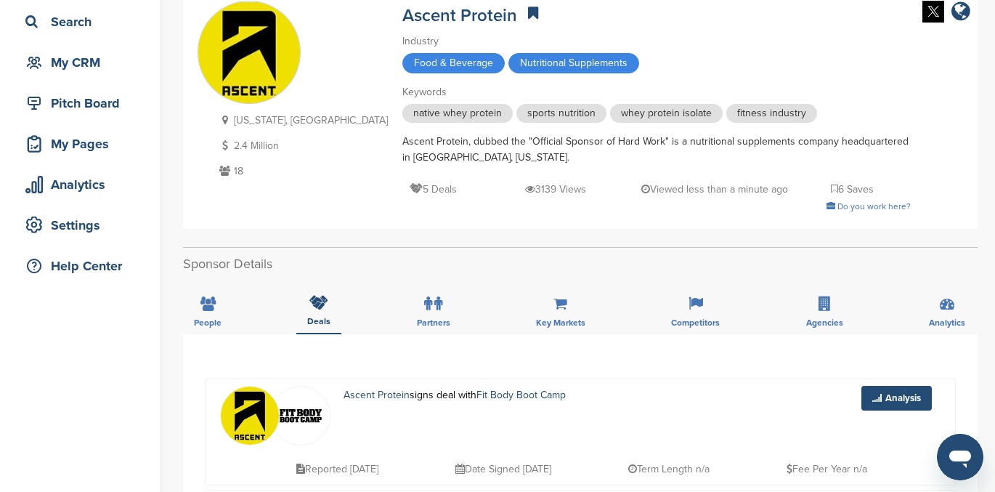
scroll to position [0, 0]
